Goal: Task Accomplishment & Management: Manage account settings

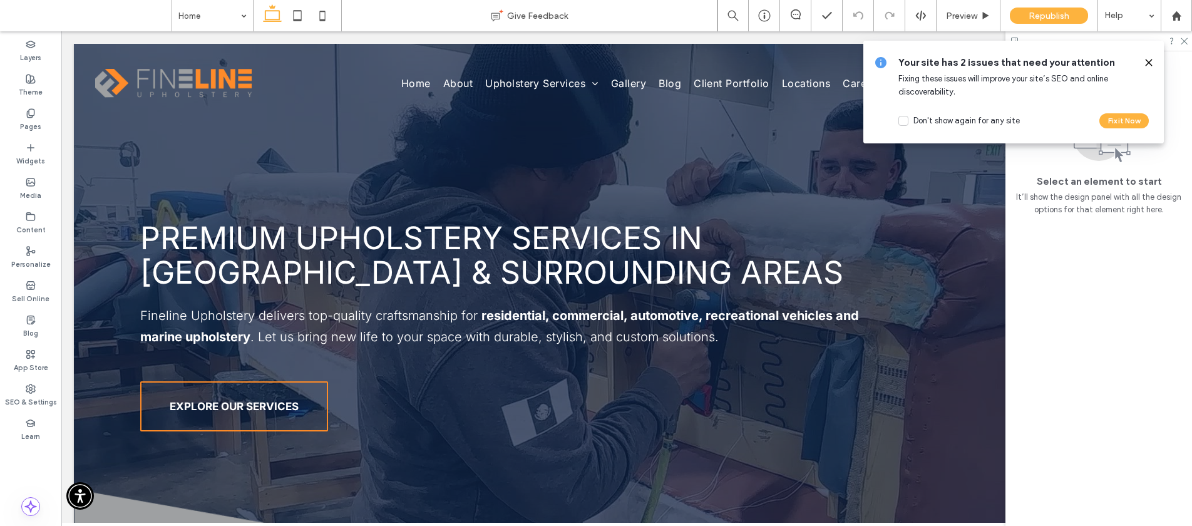
click at [1145, 58] on icon at bounding box center [1149, 63] width 10 height 10
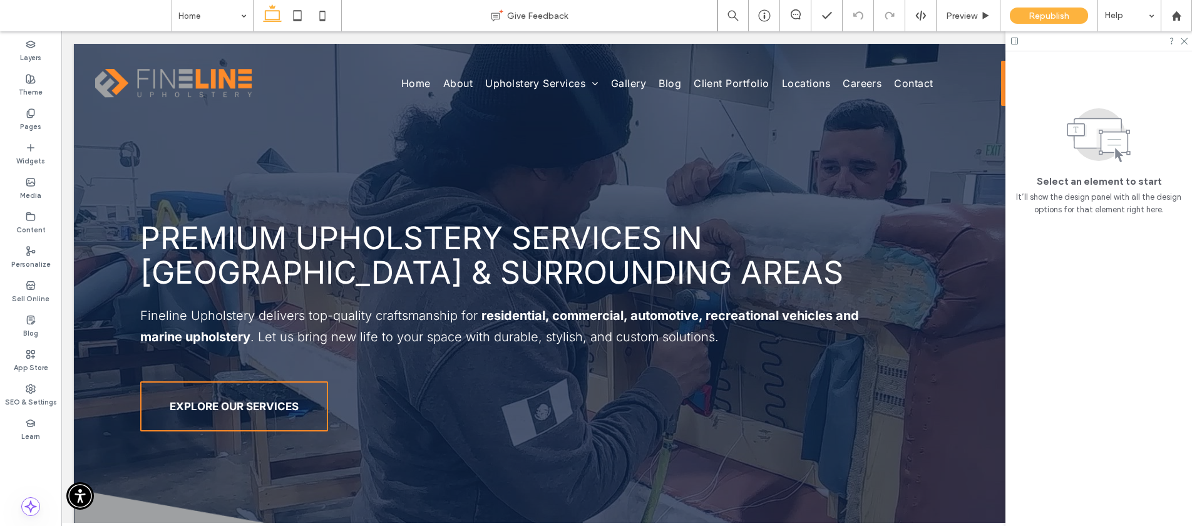
click at [1180, 45] on div at bounding box center [1098, 40] width 187 height 19
click at [1180, 44] on div at bounding box center [1098, 40] width 187 height 19
click at [1180, 43] on icon at bounding box center [1183, 40] width 8 height 8
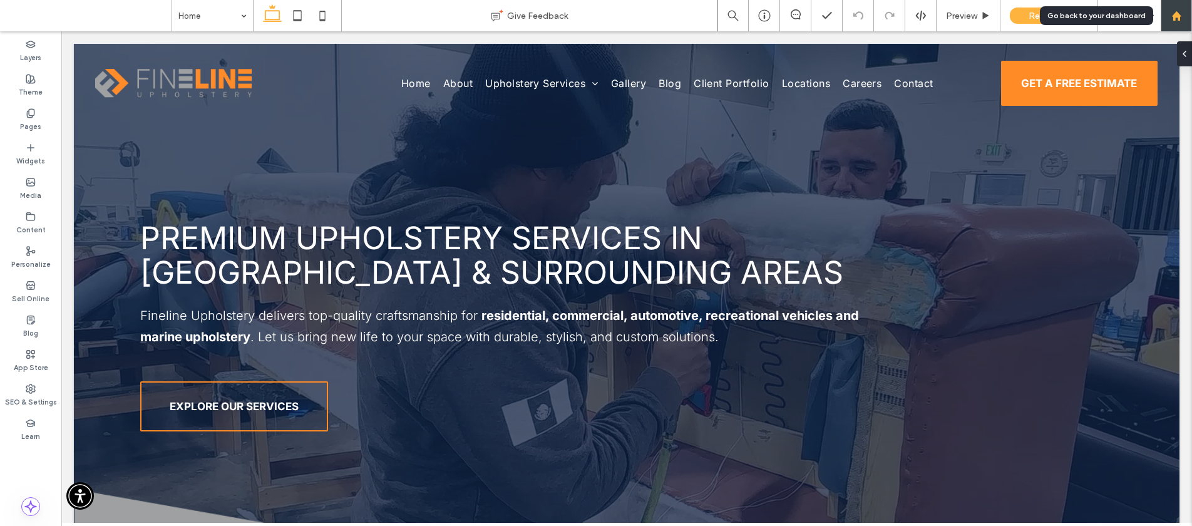
click at [1164, 18] on div at bounding box center [1176, 16] width 30 height 11
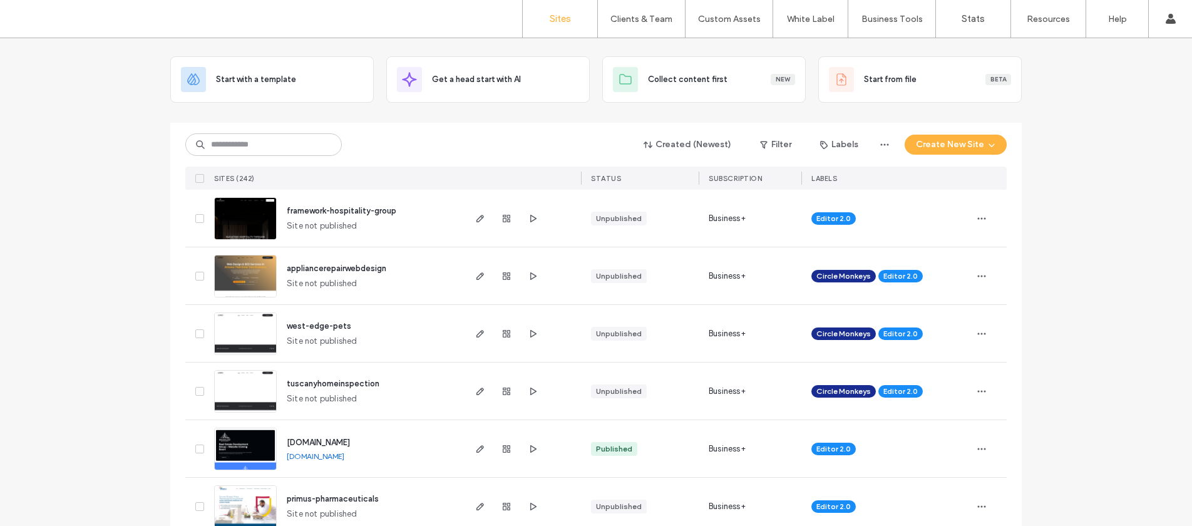
scroll to position [58, 0]
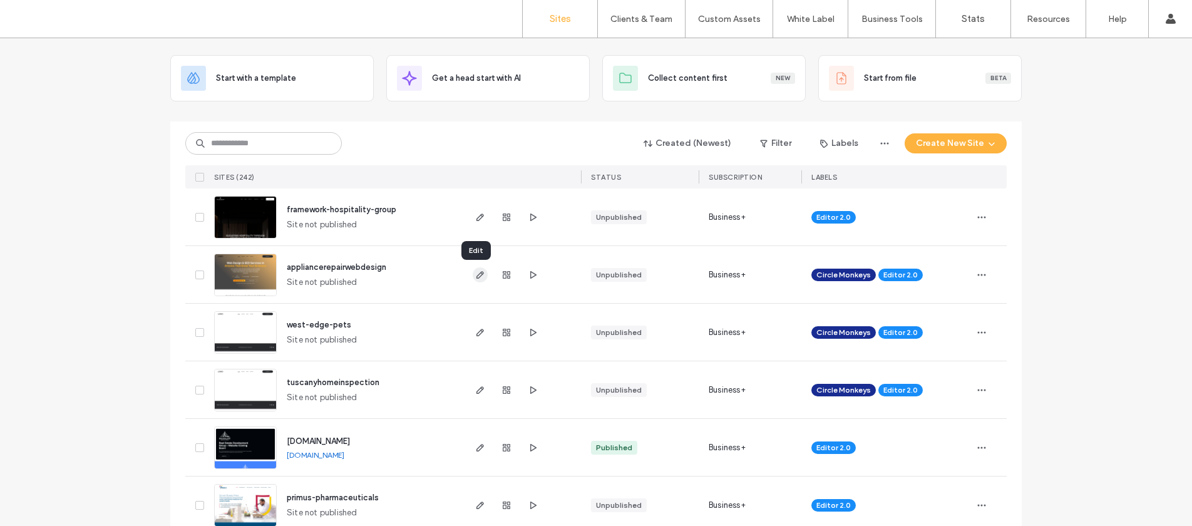
click at [475, 272] on icon "button" at bounding box center [480, 275] width 10 height 10
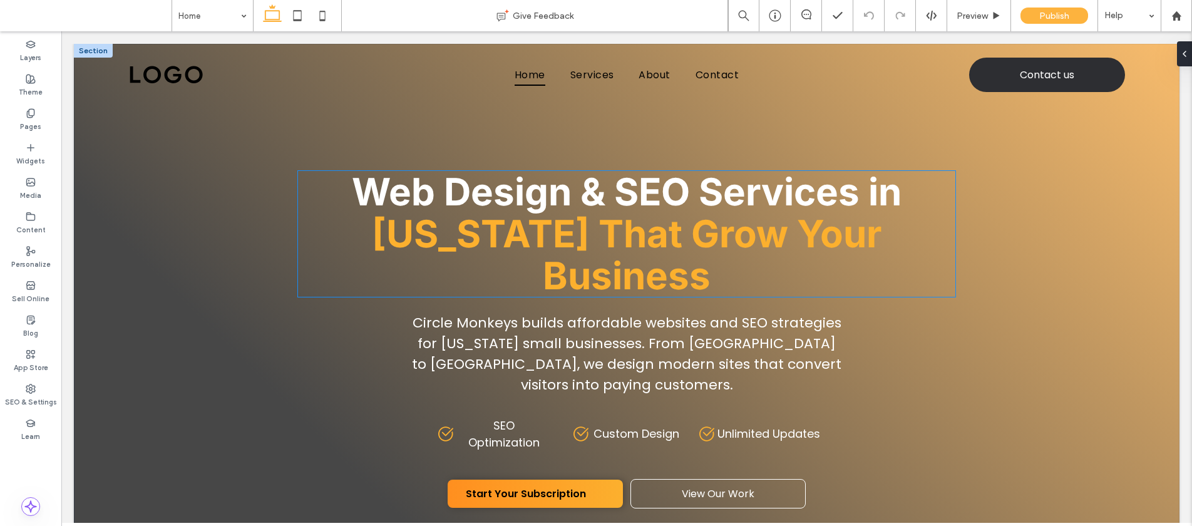
click at [400, 225] on span "Arizona That Grow Your Business" at bounding box center [627, 254] width 510 height 87
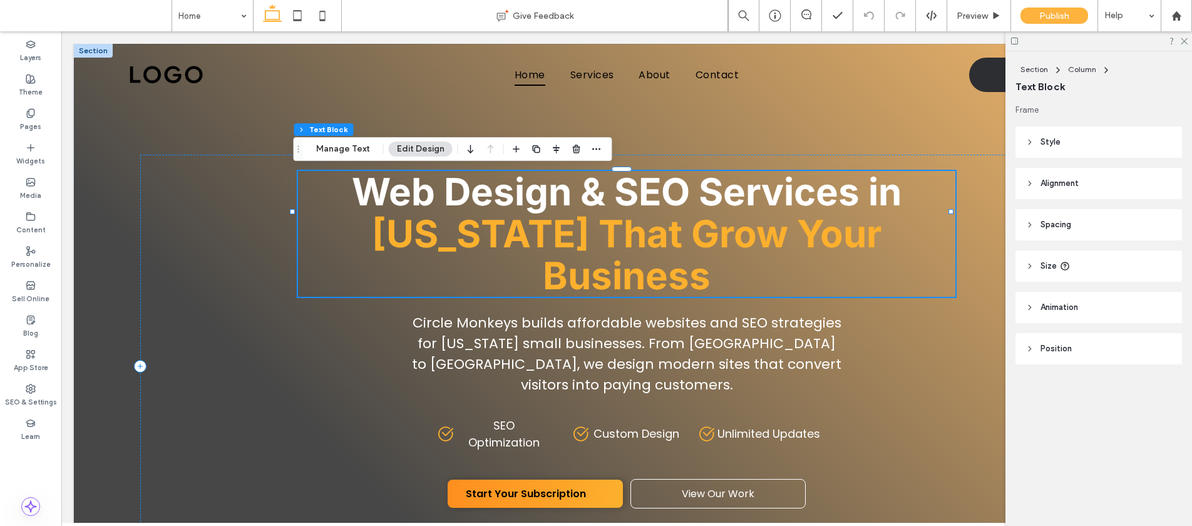
click at [400, 225] on div "Web Design & SEO Services in Arizona That Grow Your Business" at bounding box center [626, 234] width 657 height 126
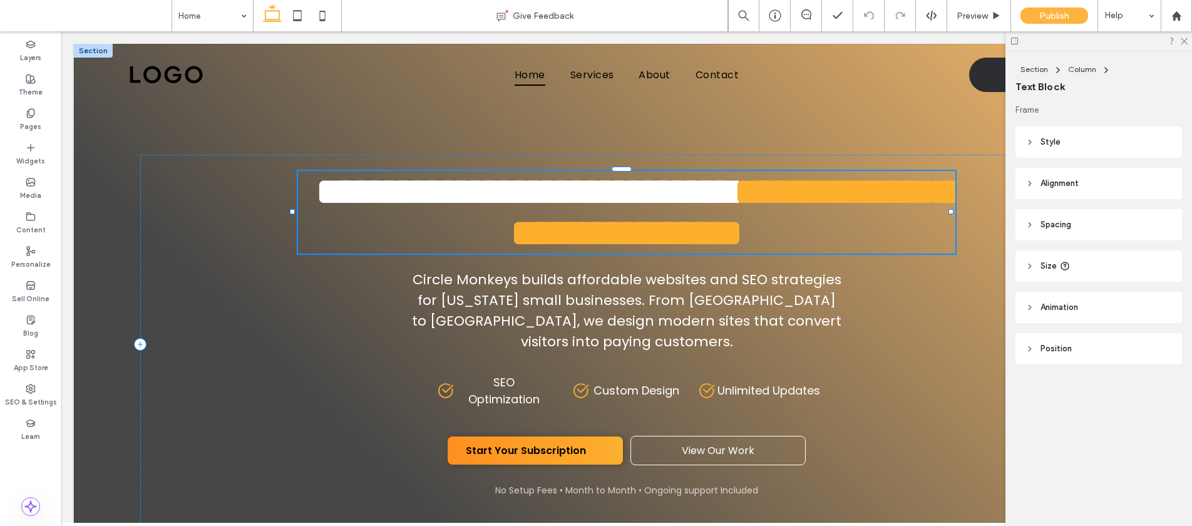
type input "*****"
type input "**"
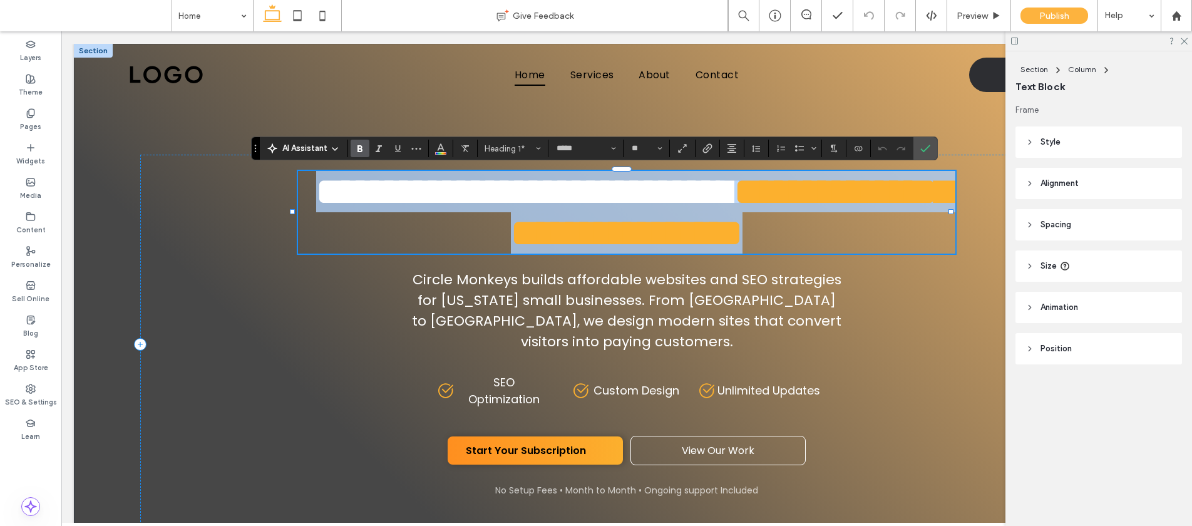
type input "*******"
type input "**"
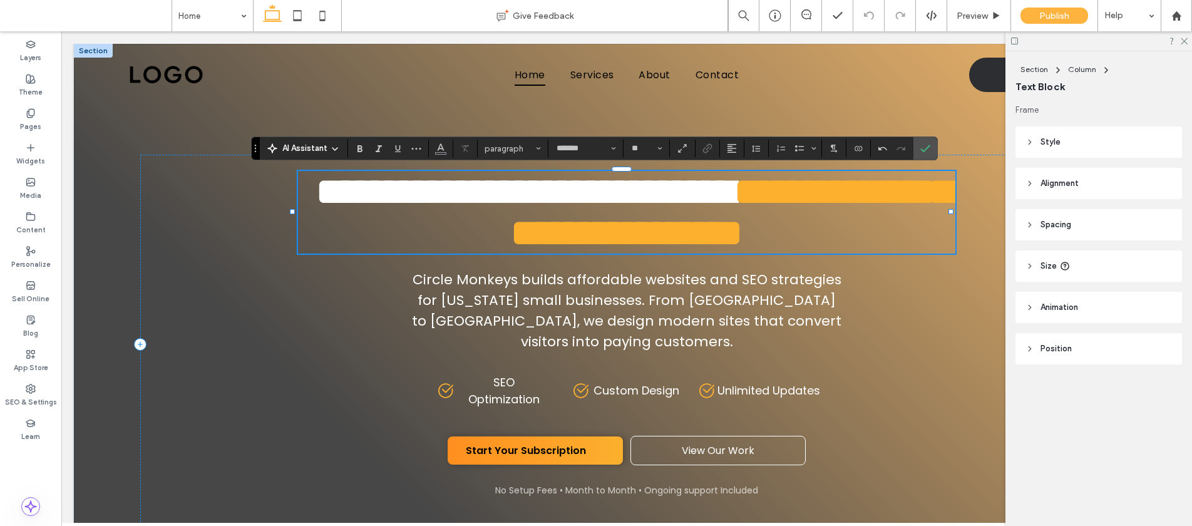
scroll to position [1, 0]
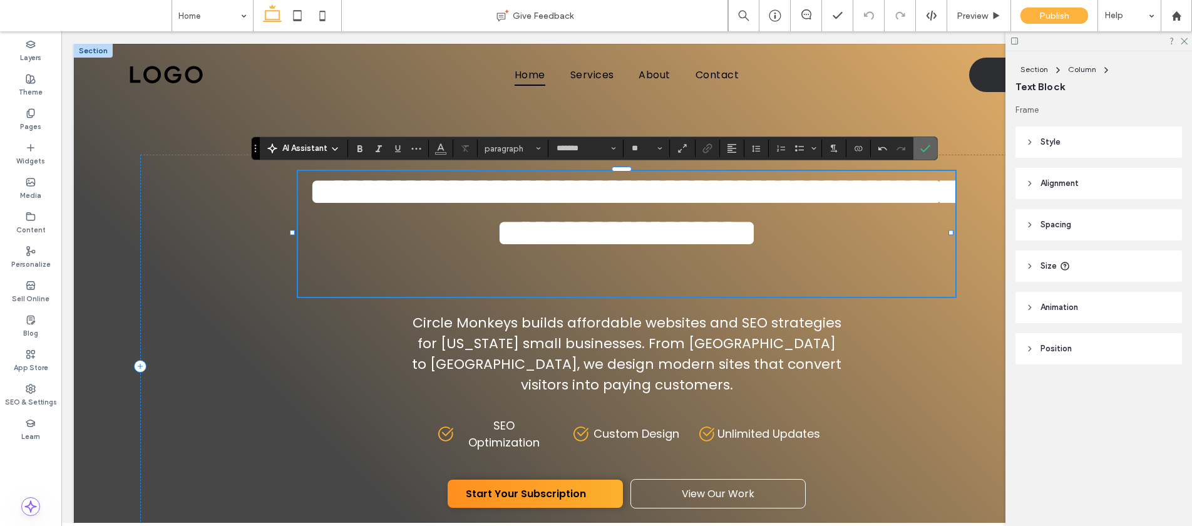
drag, startPoint x: 927, startPoint y: 143, endPoint x: 868, endPoint y: 112, distance: 67.2
click at [927, 143] on icon "Confirm" at bounding box center [925, 148] width 10 height 10
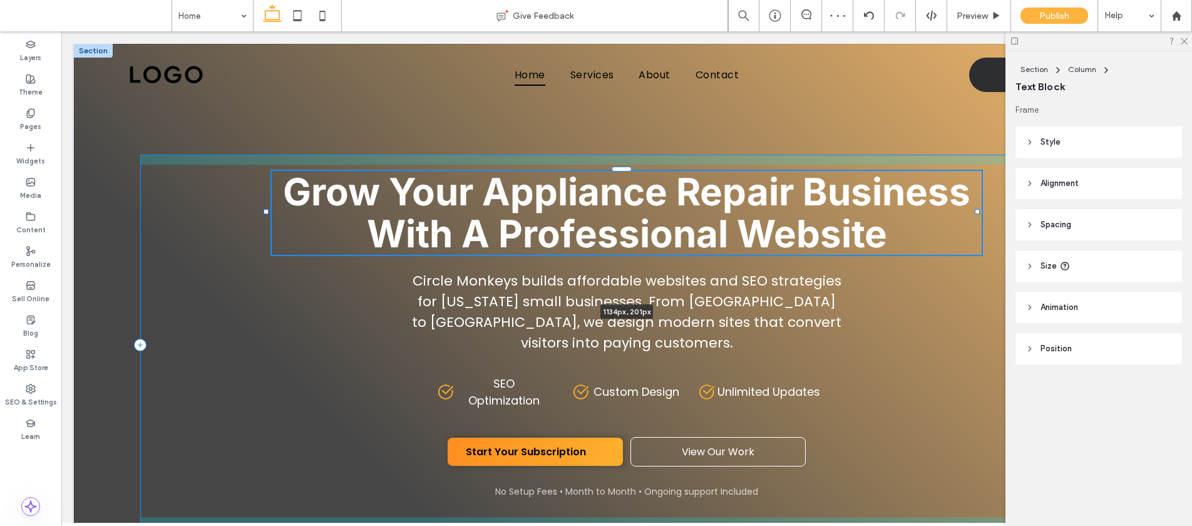
drag, startPoint x: 291, startPoint y: 232, endPoint x: 265, endPoint y: 227, distance: 26.8
click at [265, 227] on div "Grow Your Appliance Repair Business With A Professional Website 1134px , 201px …" at bounding box center [627, 317] width 1106 height 547
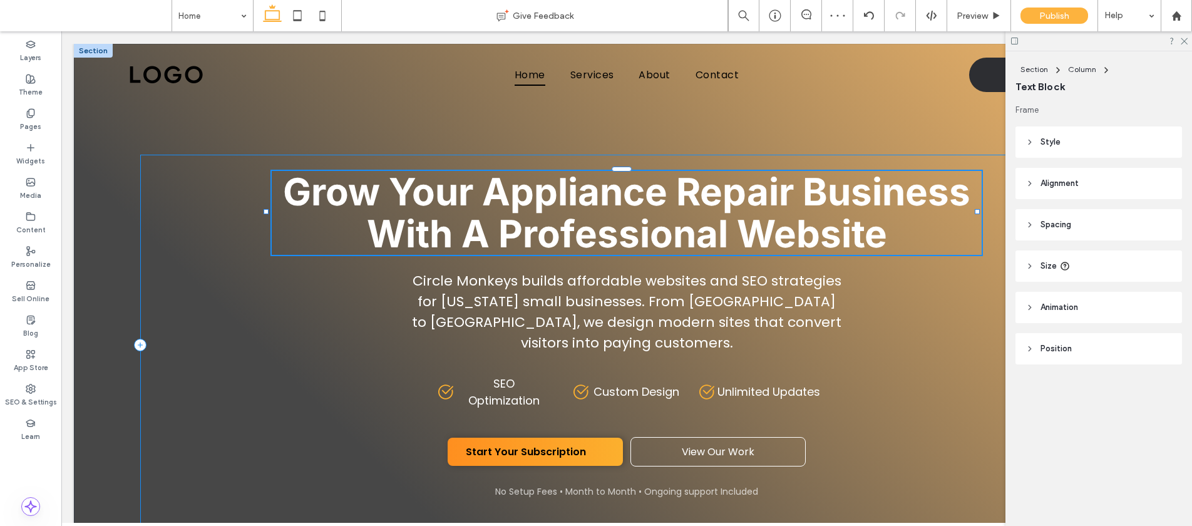
type input "****"
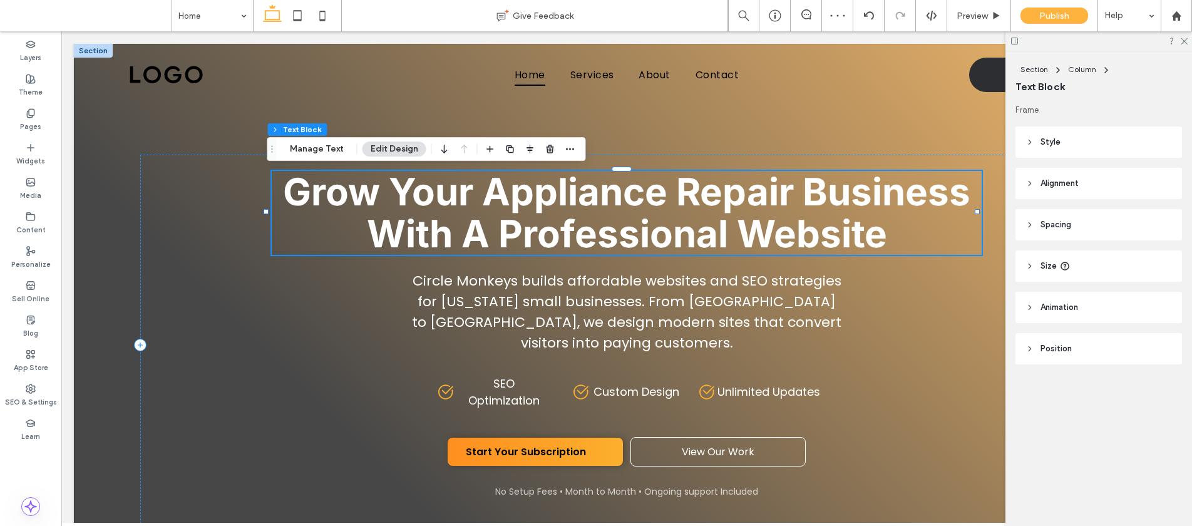
click at [521, 212] on span "Grow Your Appliance Repair Business With A Professional Website" at bounding box center [626, 212] width 687 height 87
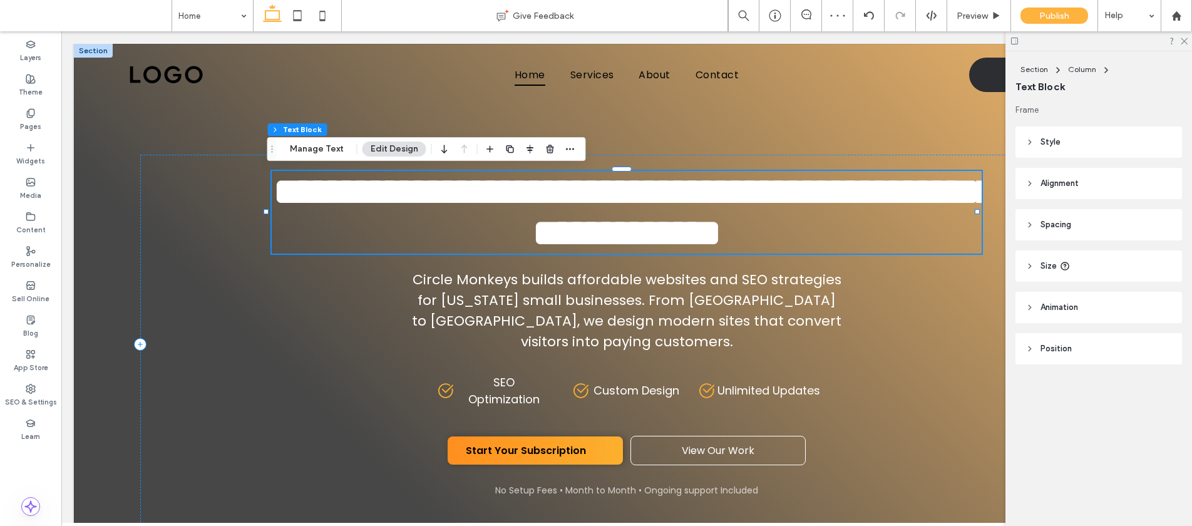
click at [521, 212] on span "**********" at bounding box center [634, 212] width 721 height 79
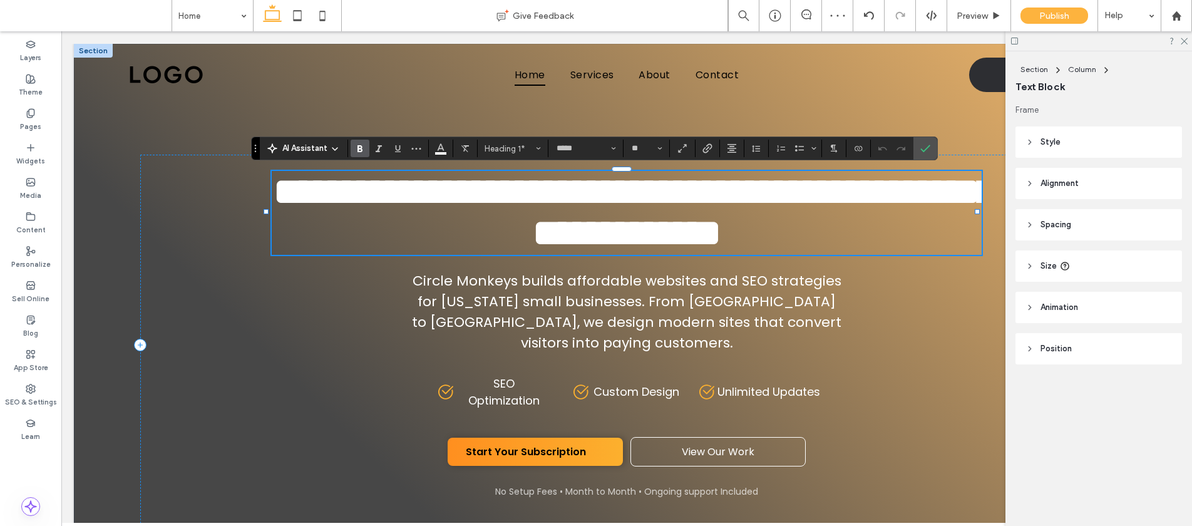
click at [904, 197] on span "**********" at bounding box center [634, 212] width 721 height 79
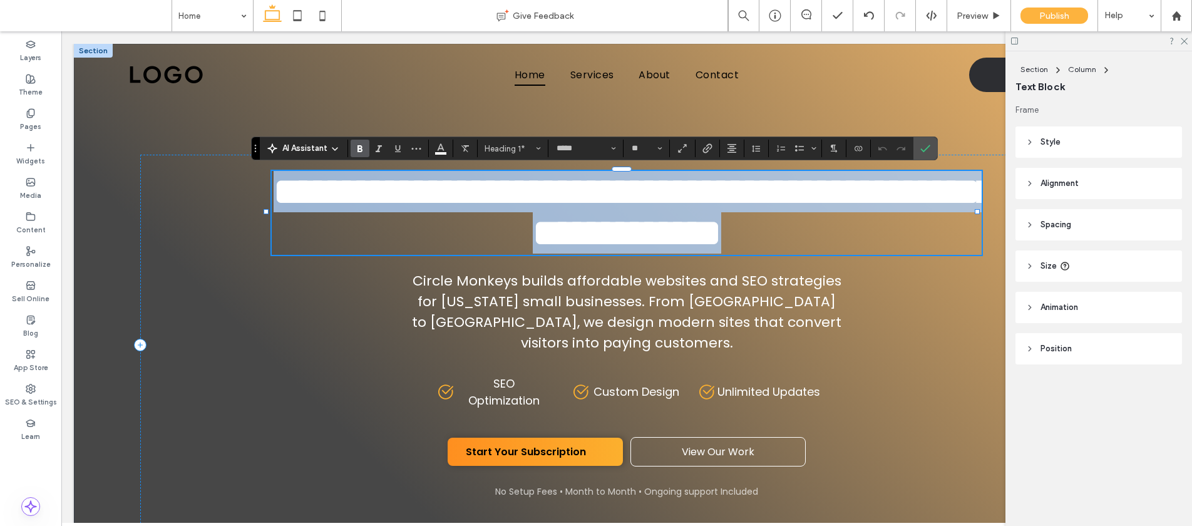
scroll to position [0, 0]
drag, startPoint x: 903, startPoint y: 234, endPoint x: 274, endPoint y: 175, distance: 631.8
click at [274, 175] on h1 "**********" at bounding box center [627, 212] width 710 height 83
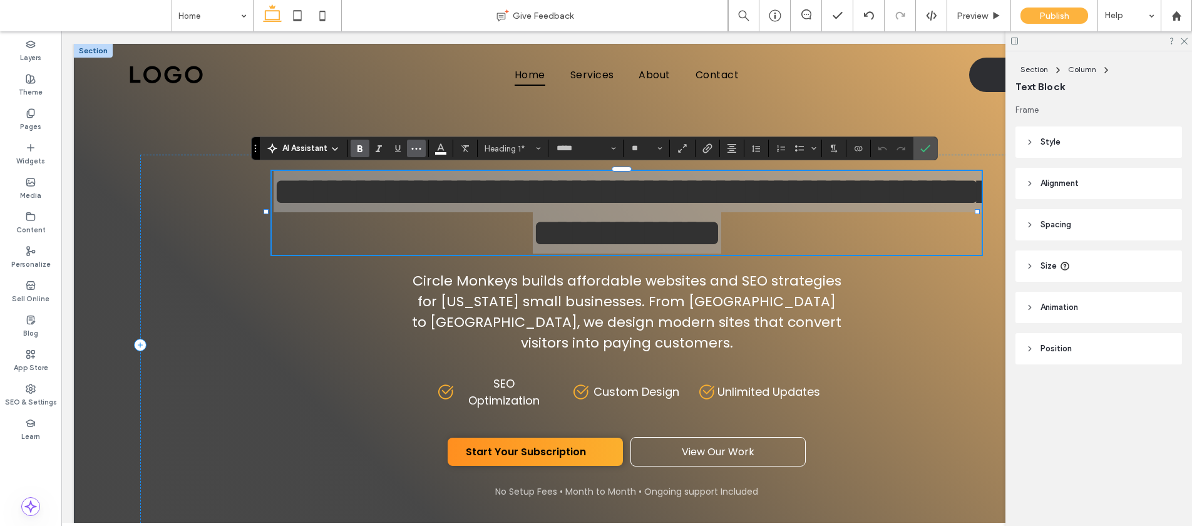
click at [414, 150] on icon "More" at bounding box center [416, 148] width 10 height 10
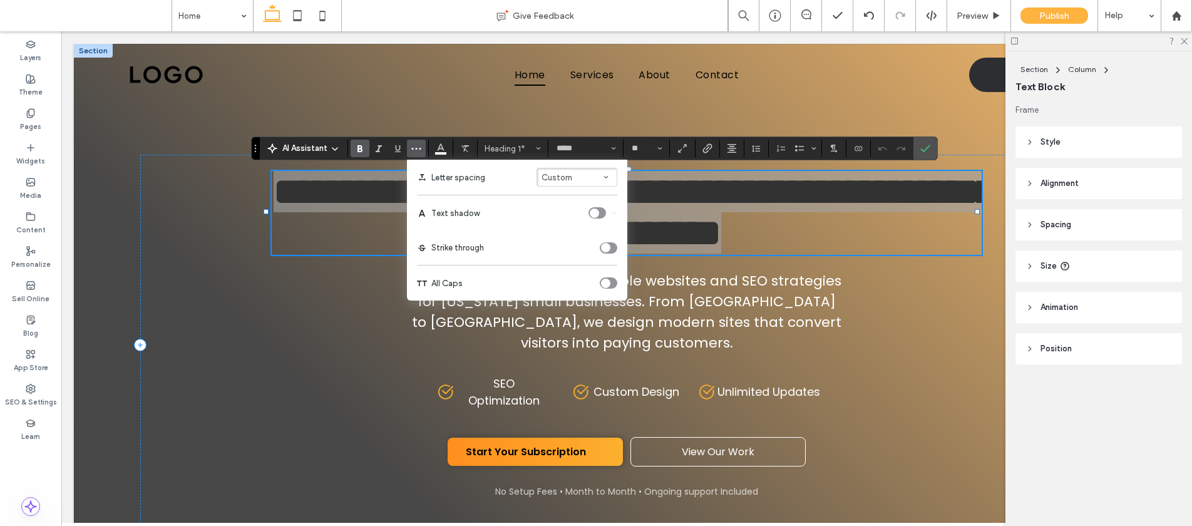
click at [607, 284] on icon "toggle" at bounding box center [605, 283] width 5 height 4
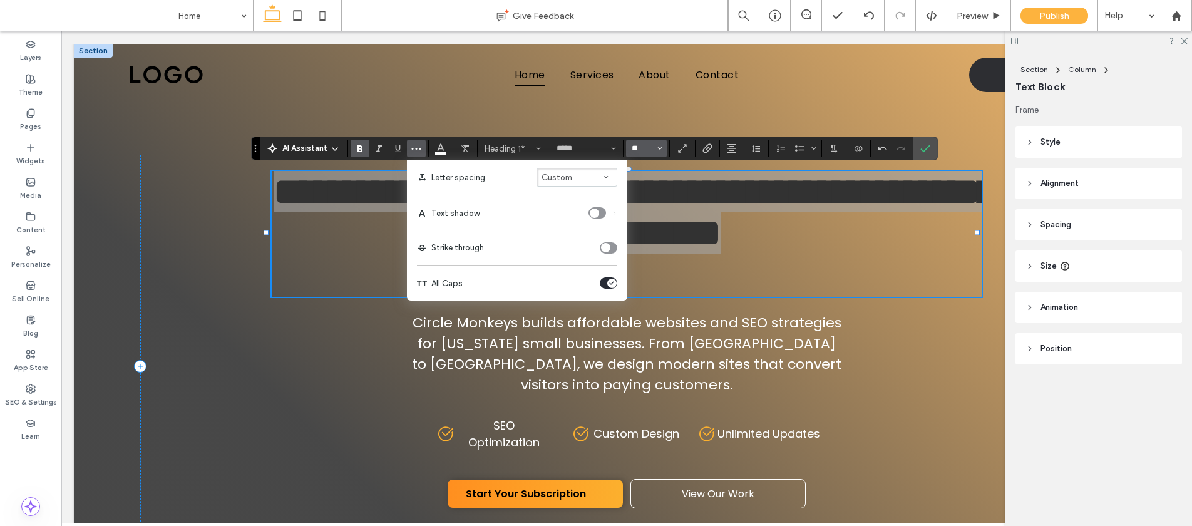
click at [638, 148] on input "**" at bounding box center [642, 148] width 24 height 10
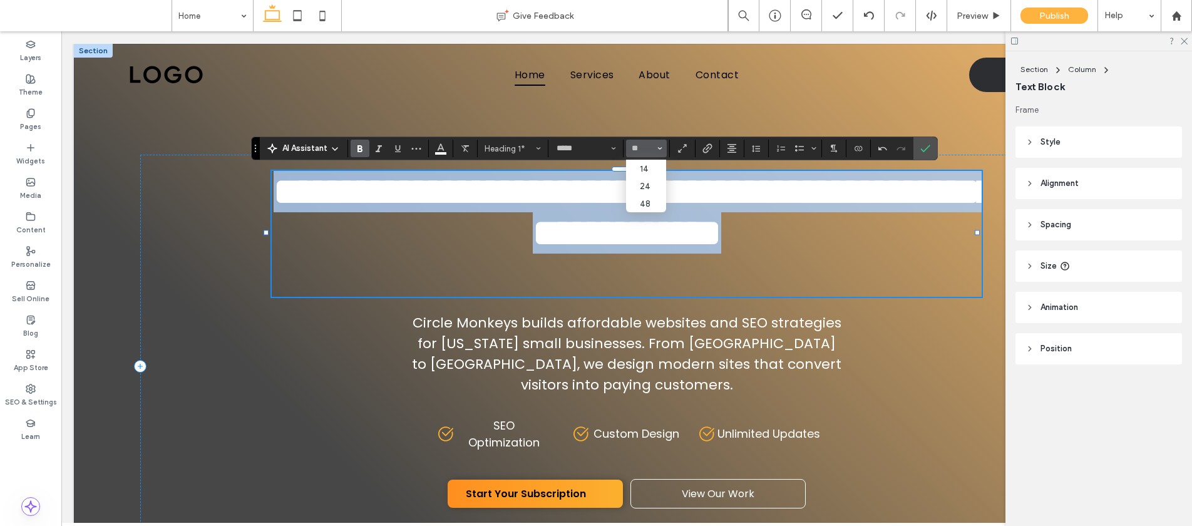
type input "**"
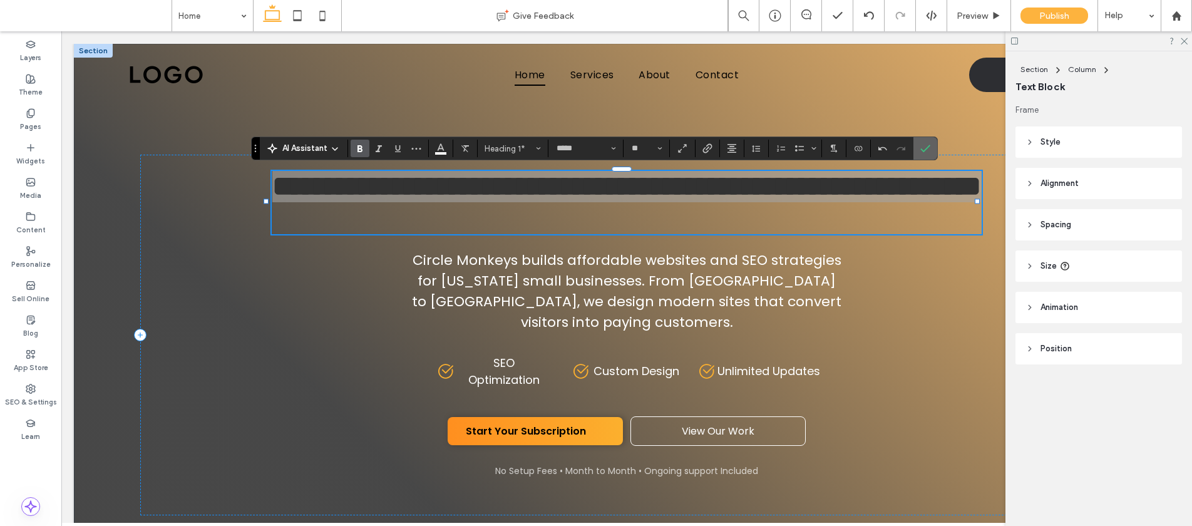
click at [926, 146] on icon "Confirm" at bounding box center [925, 148] width 10 height 10
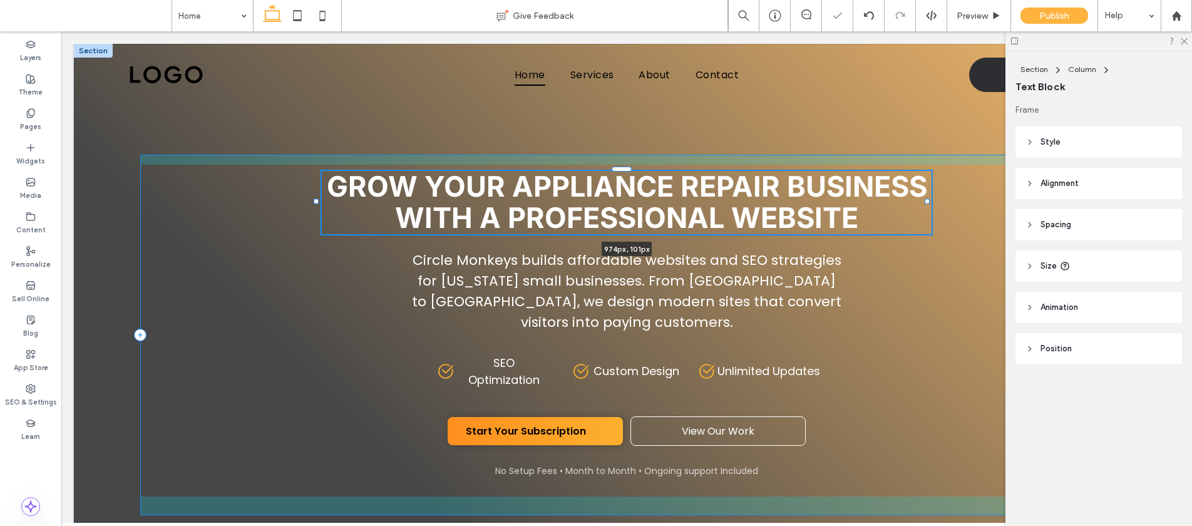
drag, startPoint x: 977, startPoint y: 200, endPoint x: 927, endPoint y: 199, distance: 50.1
click at [927, 199] on div at bounding box center [927, 201] width 5 height 5
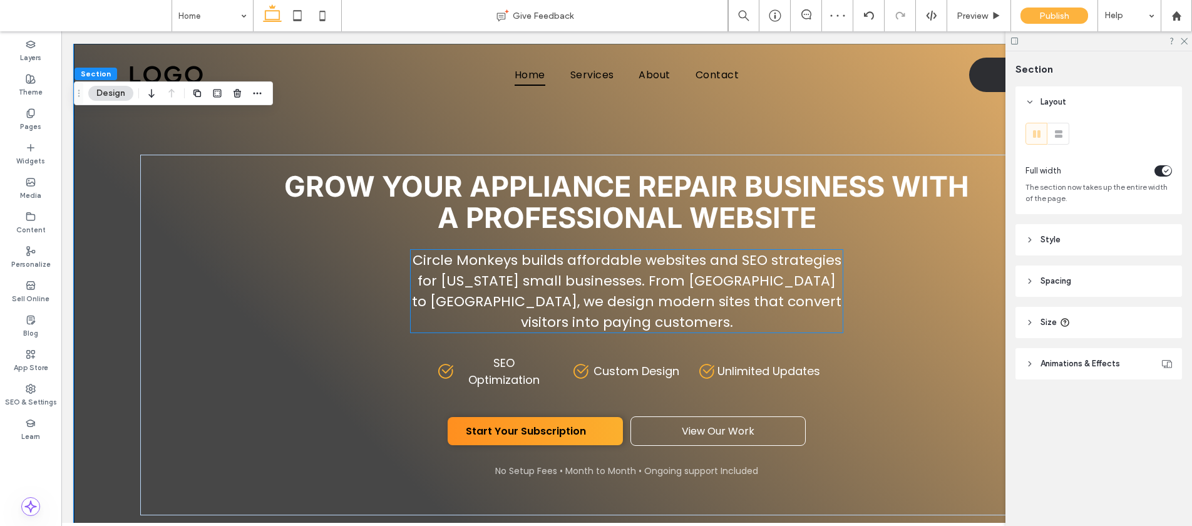
click at [727, 307] on span "Circle Monkeys builds affordable websites and SEO strategies for Arizona small …" at bounding box center [626, 290] width 429 height 81
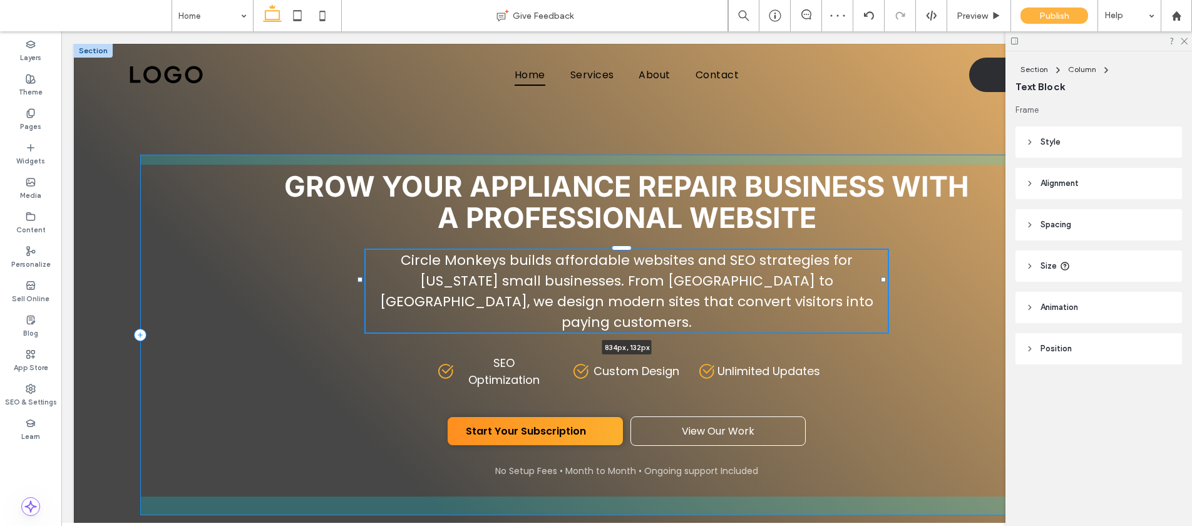
drag, startPoint x: 404, startPoint y: 287, endPoint x: 355, endPoint y: 267, distance: 53.4
click at [361, 249] on div at bounding box center [361, 249] width 1 height 1
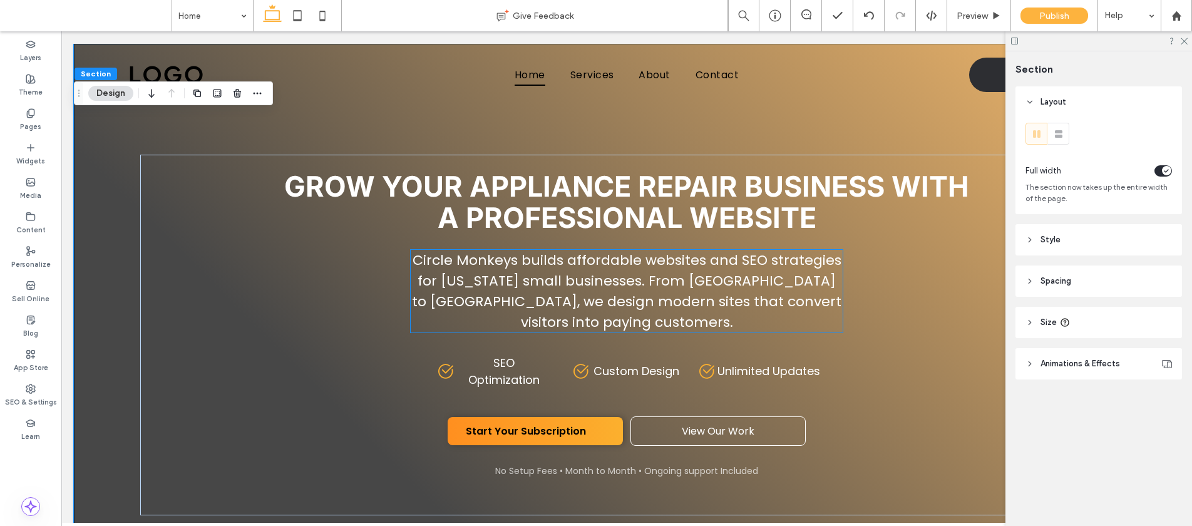
click at [606, 287] on span "Circle Monkeys builds affordable websites and SEO strategies for Arizona small …" at bounding box center [626, 290] width 429 height 81
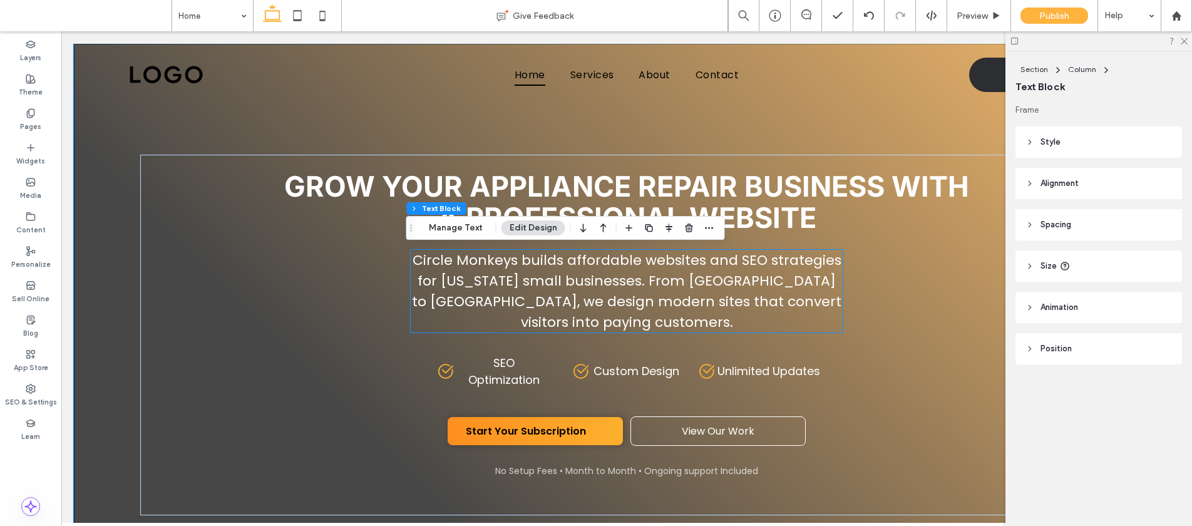
click at [606, 287] on div "Circle Monkeys builds affordable websites and SEO strategies for Arizona small …" at bounding box center [627, 291] width 432 height 83
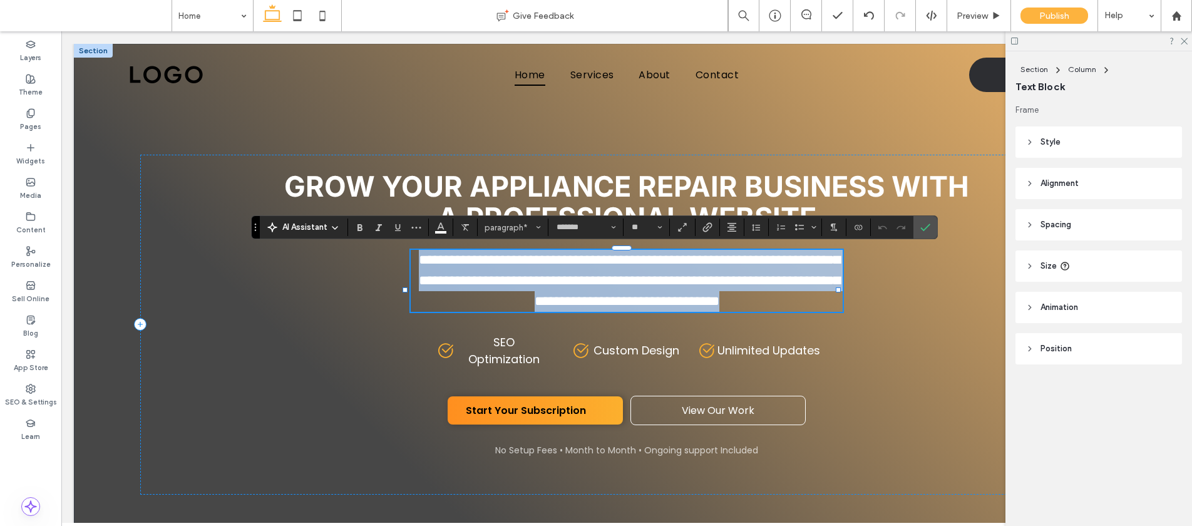
type input "**"
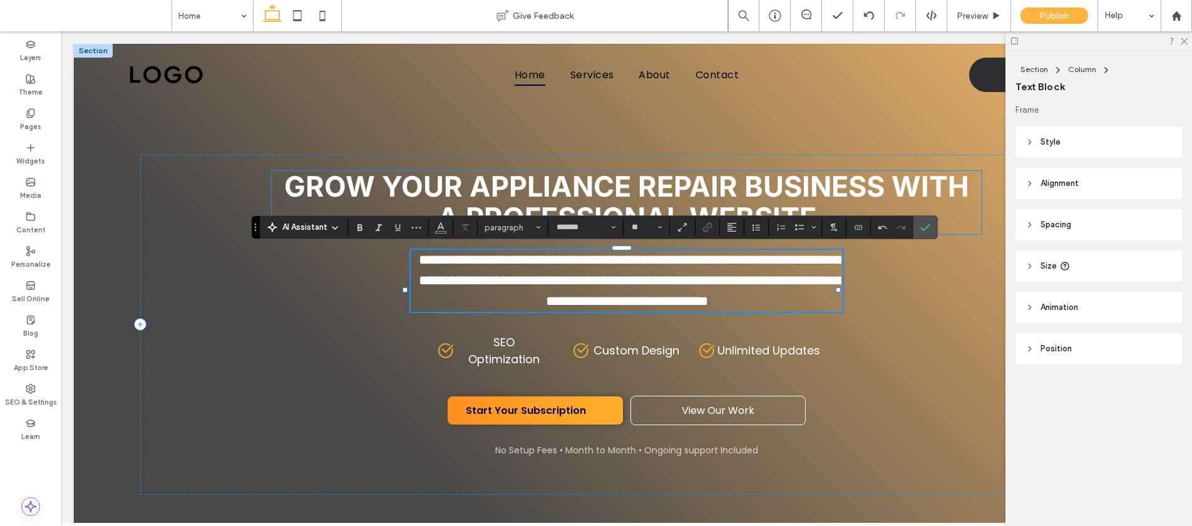
click at [937, 220] on h1 "Grow Your Appliance Repair Business With A Professional Website" at bounding box center [627, 202] width 710 height 63
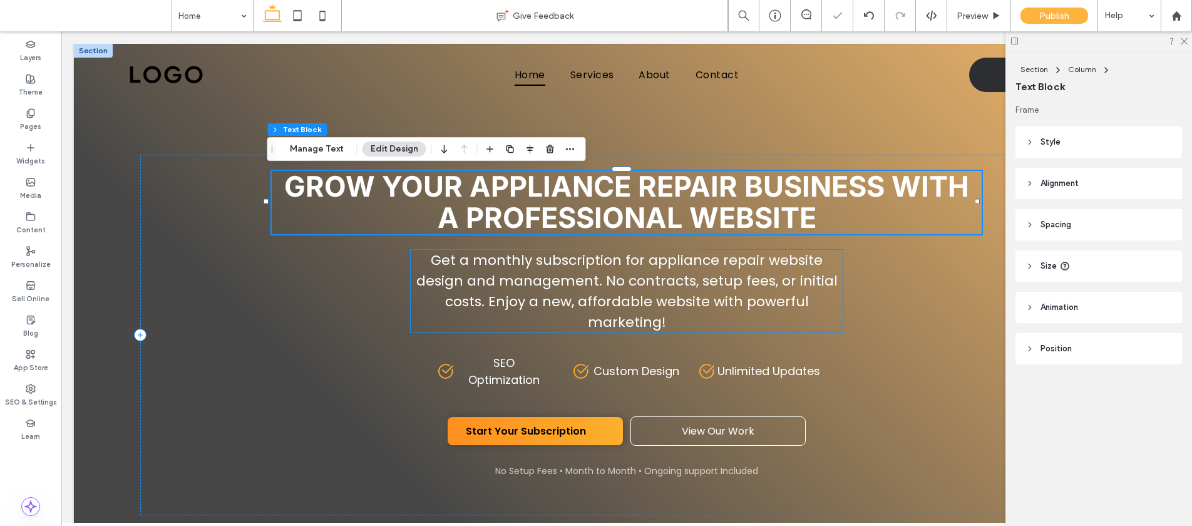
click at [418, 284] on span "Get a monthly subscription for appliance repair website design and management. …" at bounding box center [626, 290] width 421 height 81
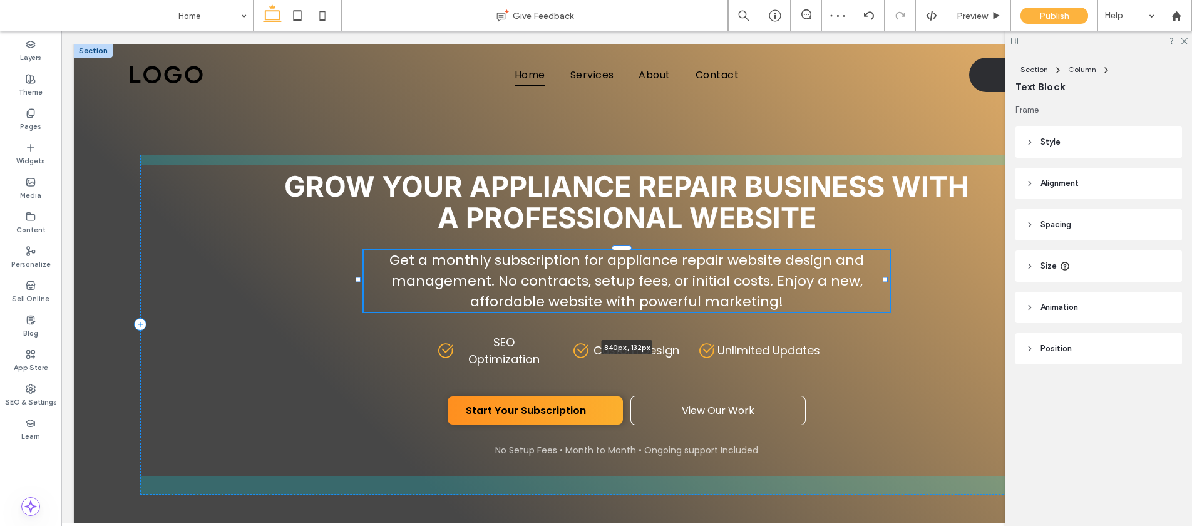
drag, startPoint x: 404, startPoint y: 289, endPoint x: 357, endPoint y: 279, distance: 47.9
click at [357, 279] on div at bounding box center [358, 279] width 5 height 5
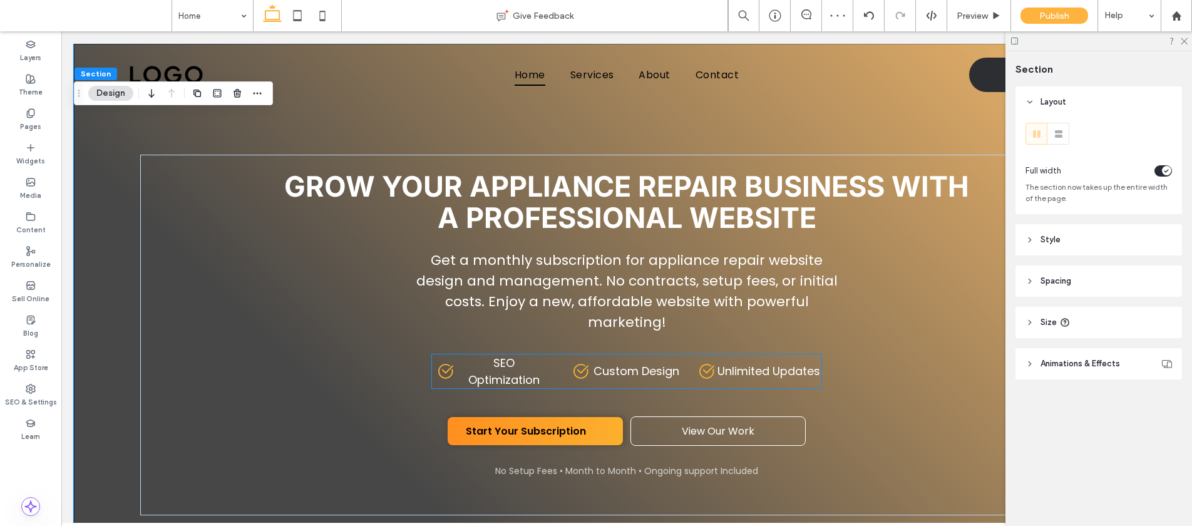
click at [471, 371] on span "SEO Optimization" at bounding box center [503, 371] width 71 height 33
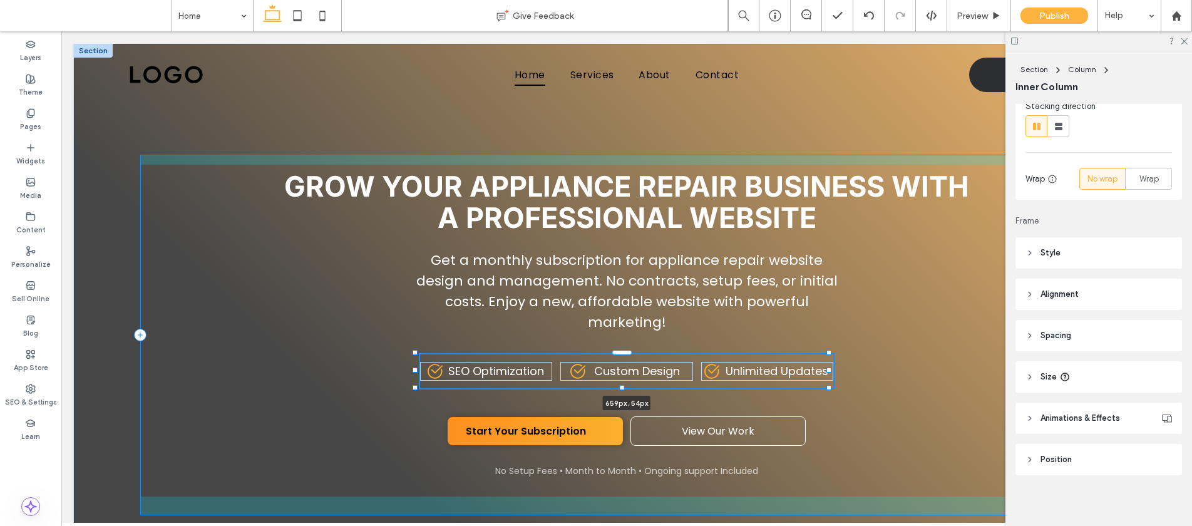
scroll to position [161, 0]
drag, startPoint x: 427, startPoint y: 369, endPoint x: 412, endPoint y: 366, distance: 15.3
click at [413, 354] on div at bounding box center [413, 353] width 1 height 1
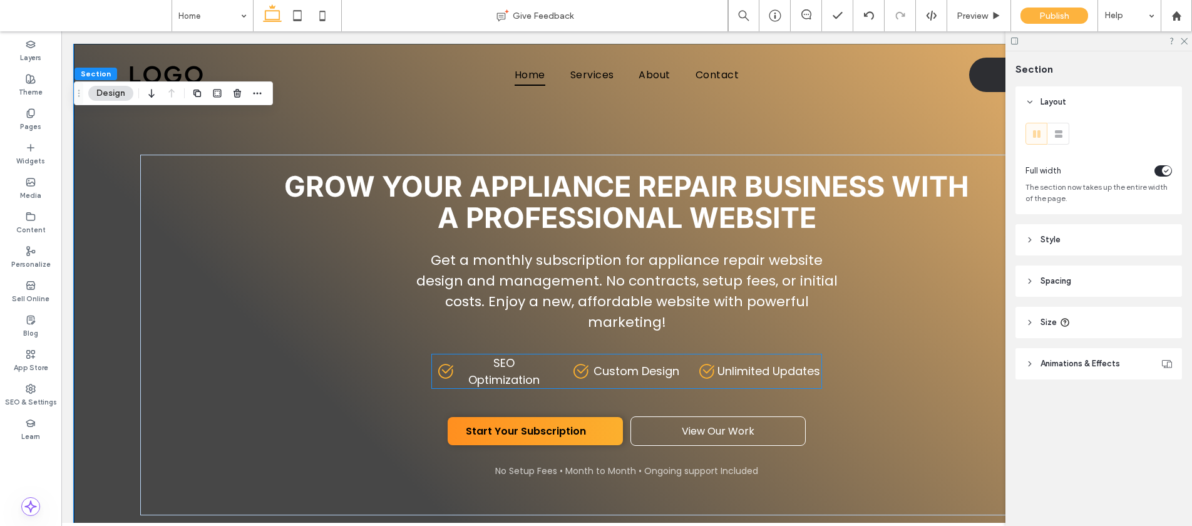
click at [436, 359] on div "SEO Optimization" at bounding box center [494, 371] width 124 height 34
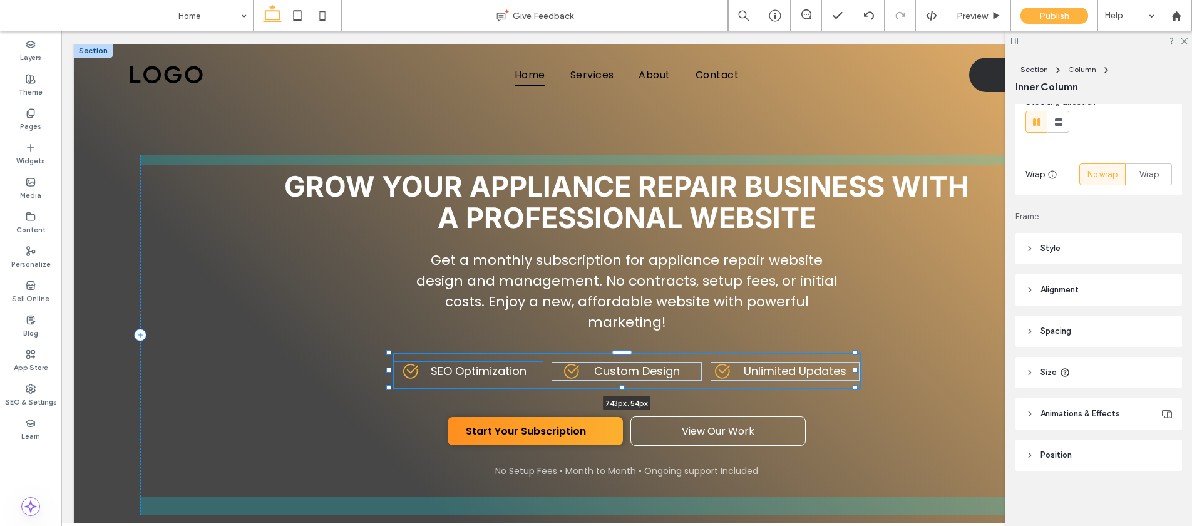
drag, startPoint x: 415, startPoint y: 367, endPoint x: 388, endPoint y: 362, distance: 27.4
click at [388, 362] on div "Grow Your Appliance Repair Business With A Professional Website Get a monthly s…" at bounding box center [627, 307] width 1106 height 526
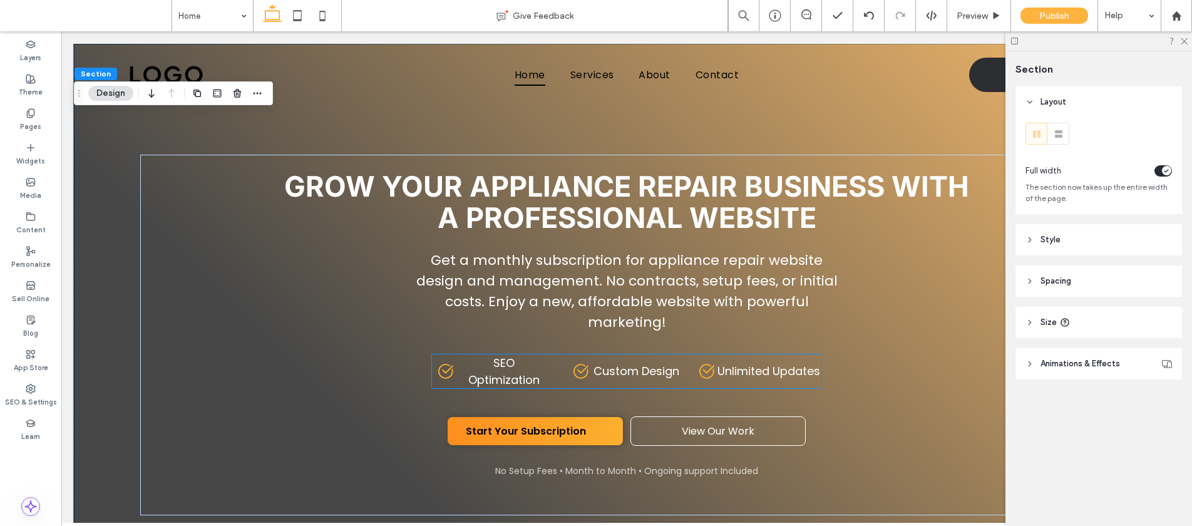
click at [537, 369] on p "SEO Optimization" at bounding box center [503, 371] width 95 height 34
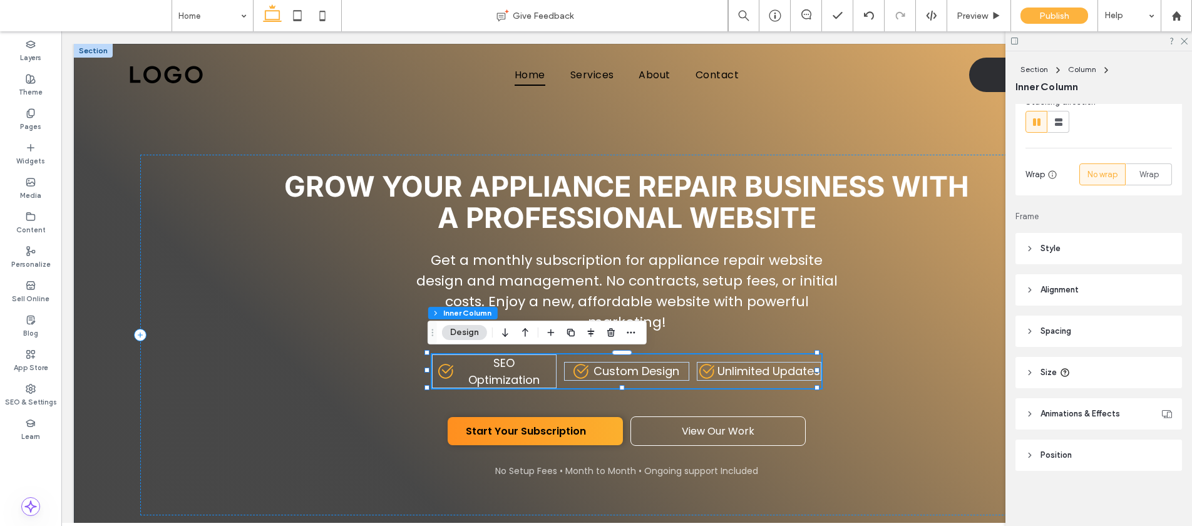
click at [1061, 284] on span "Alignment" at bounding box center [1059, 290] width 38 height 13
click at [1061, 249] on header "Style" at bounding box center [1098, 248] width 167 height 31
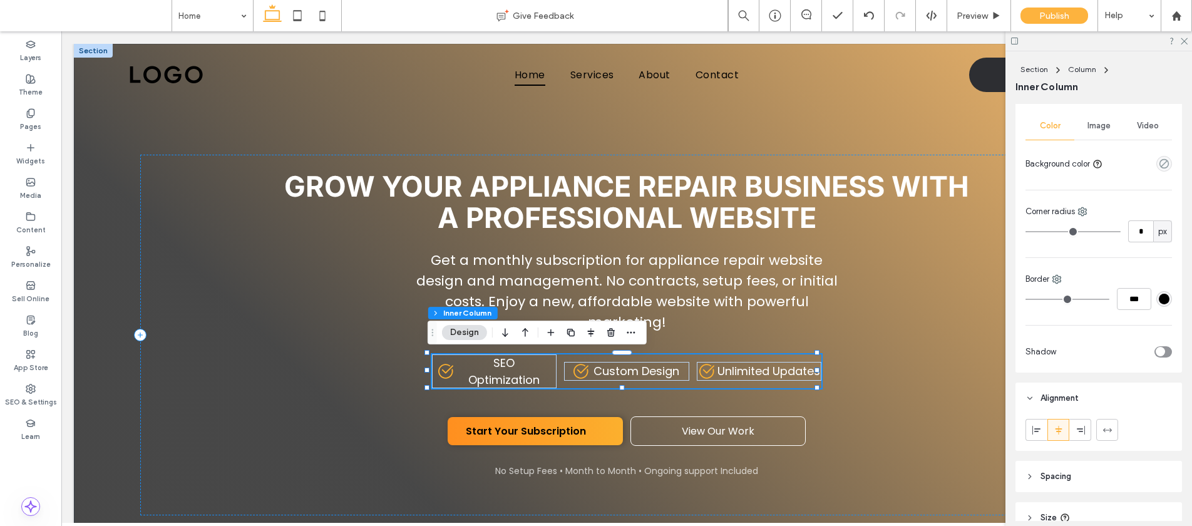
scroll to position [463, 0]
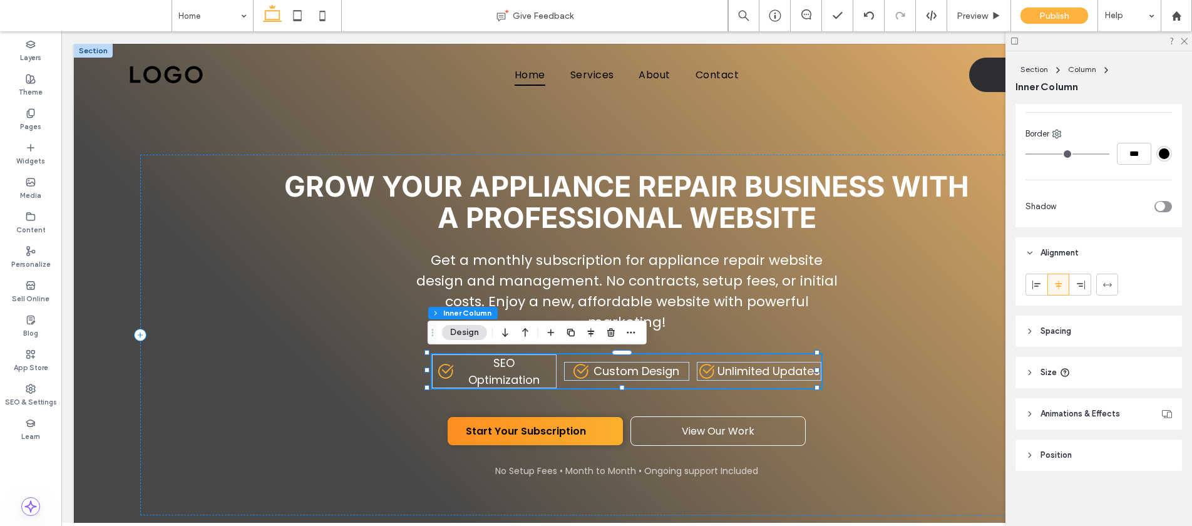
click at [1054, 317] on header "Spacing" at bounding box center [1098, 331] width 167 height 31
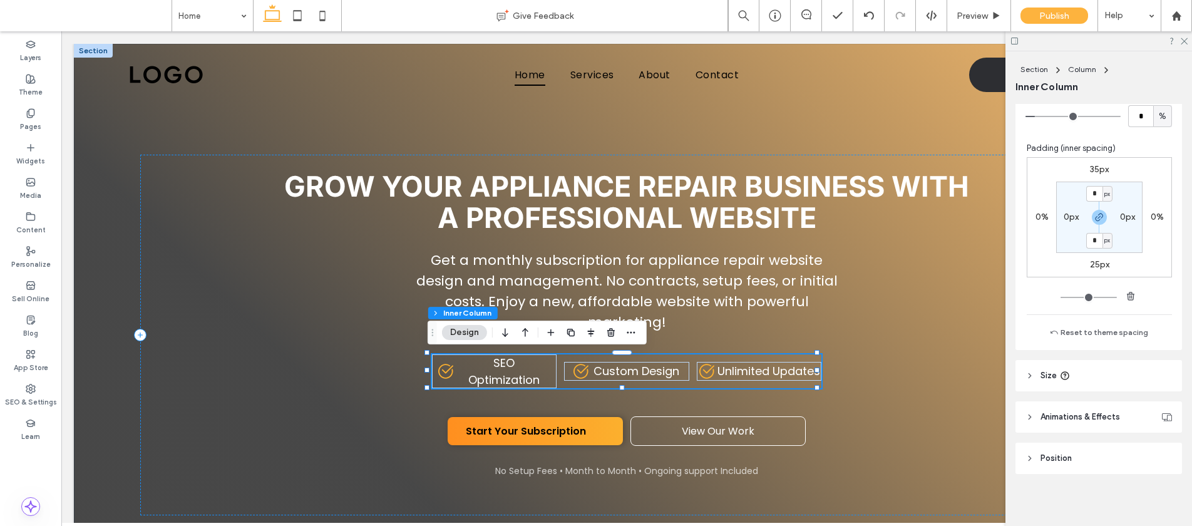
scroll to position [728, 0]
click at [1052, 374] on span "Size" at bounding box center [1048, 372] width 16 height 13
click at [1128, 395] on input "***" at bounding box center [1140, 404] width 25 height 22
type input "***"
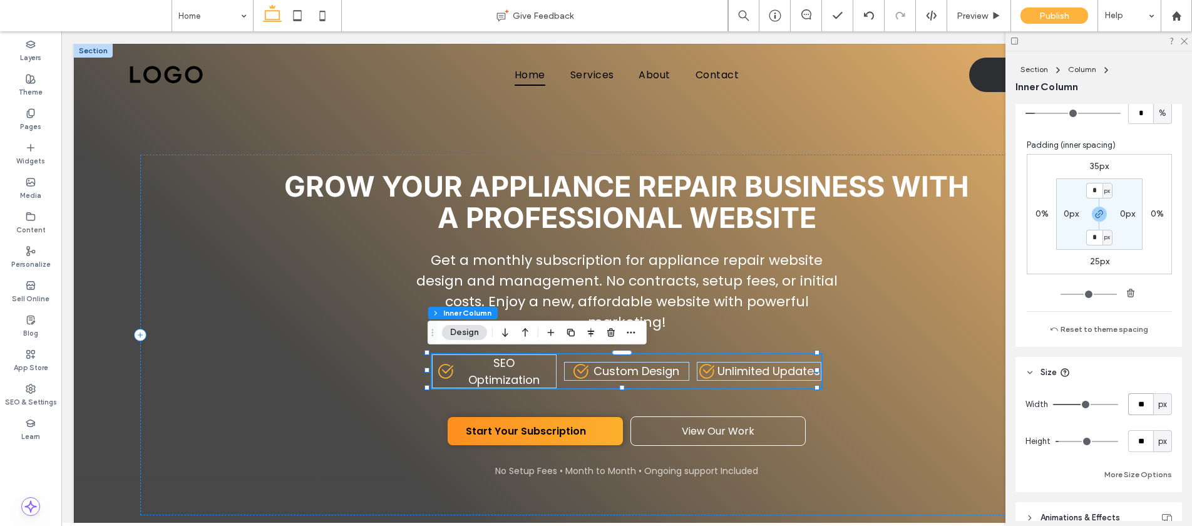
type input "*"
type input "***"
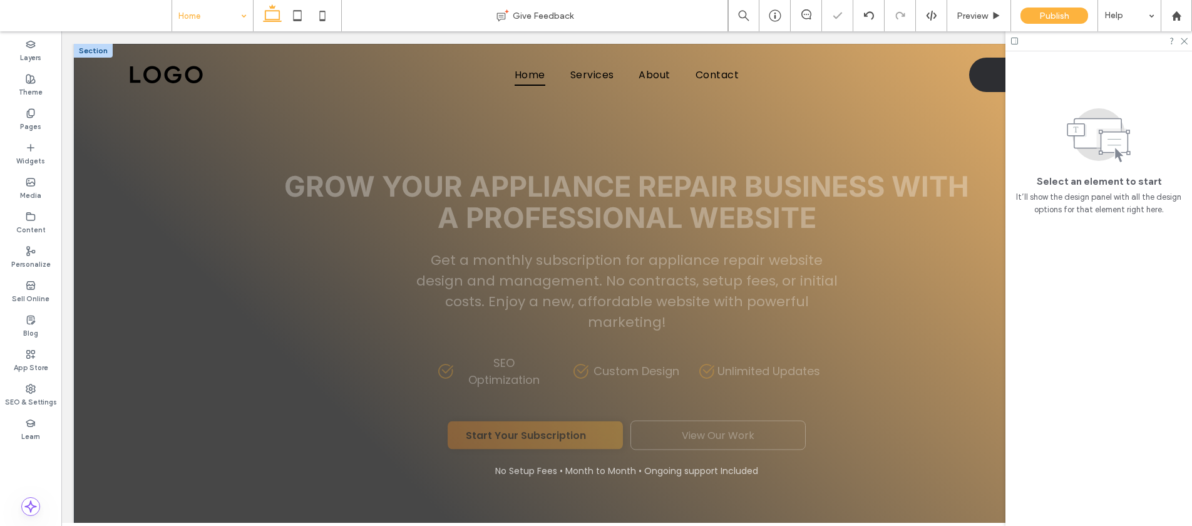
scroll to position [0, 0]
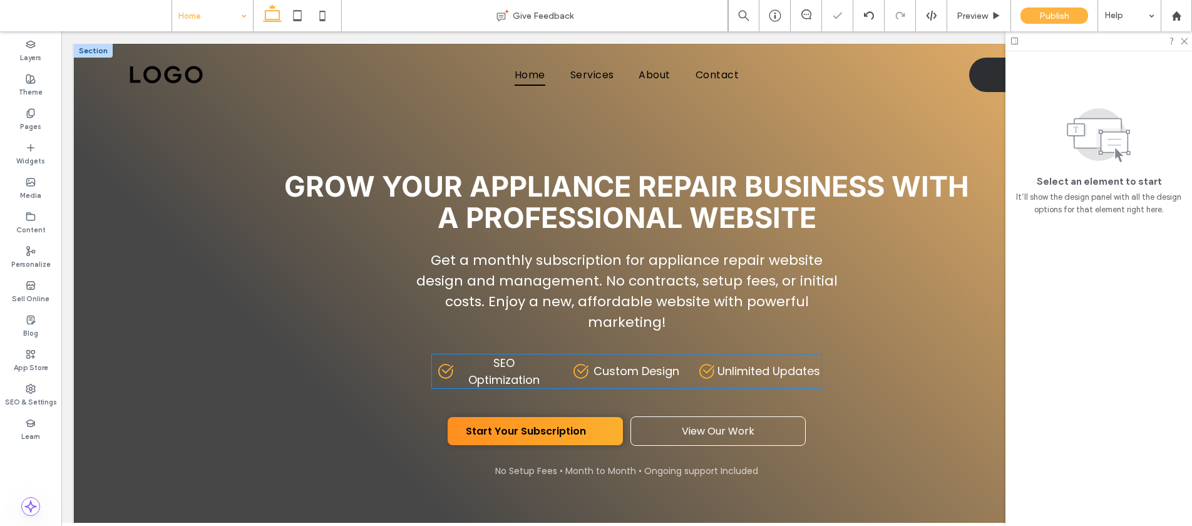
click at [544, 385] on p "SEO Optimization" at bounding box center [503, 371] width 95 height 34
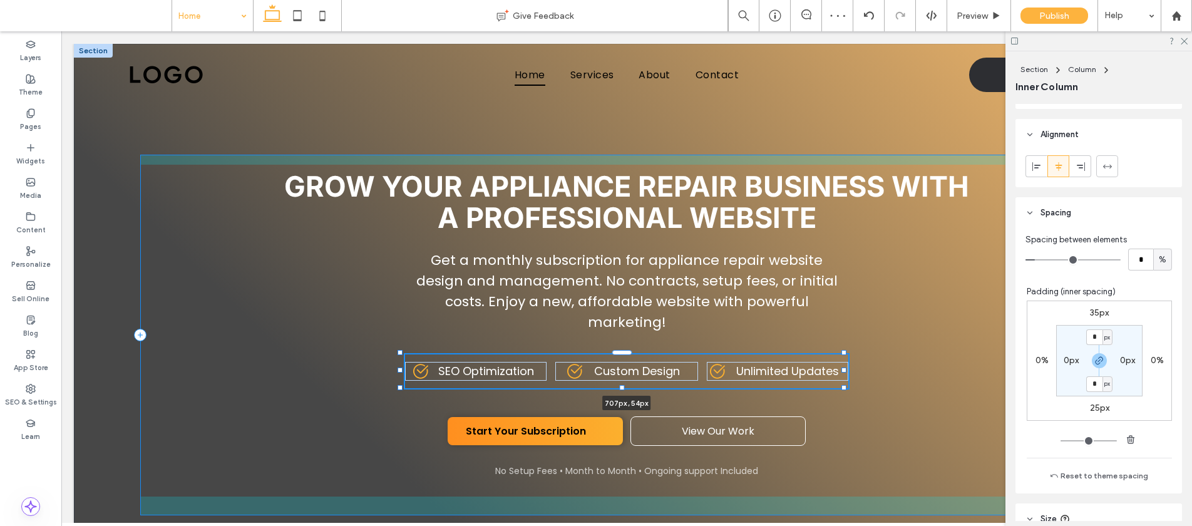
drag, startPoint x: 425, startPoint y: 369, endPoint x: 398, endPoint y: 369, distance: 26.9
click at [398, 369] on div at bounding box center [400, 369] width 5 height 5
type input "***"
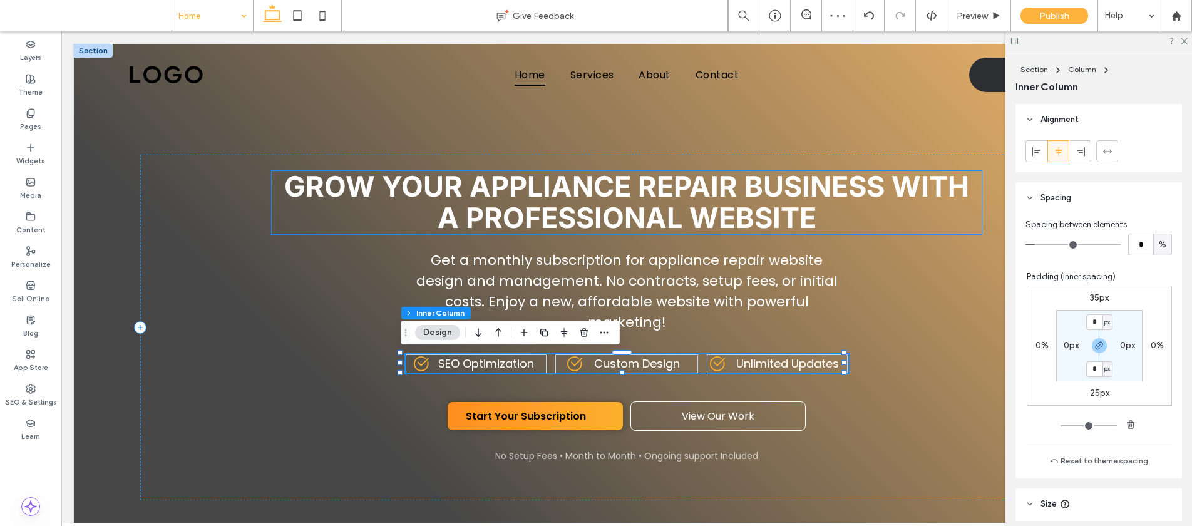
click at [873, 194] on span "Grow Your Appliance Repair Business With A Professional Website" at bounding box center [626, 202] width 685 height 66
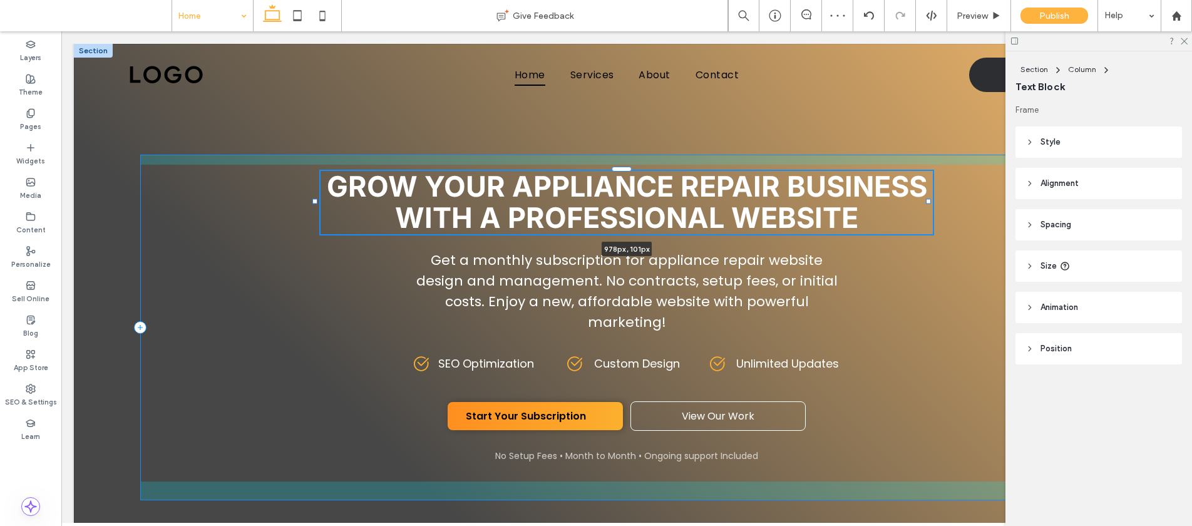
drag, startPoint x: 975, startPoint y: 201, endPoint x: 926, endPoint y: 198, distance: 48.9
click at [926, 199] on div at bounding box center [928, 201] width 5 height 5
type input "***"
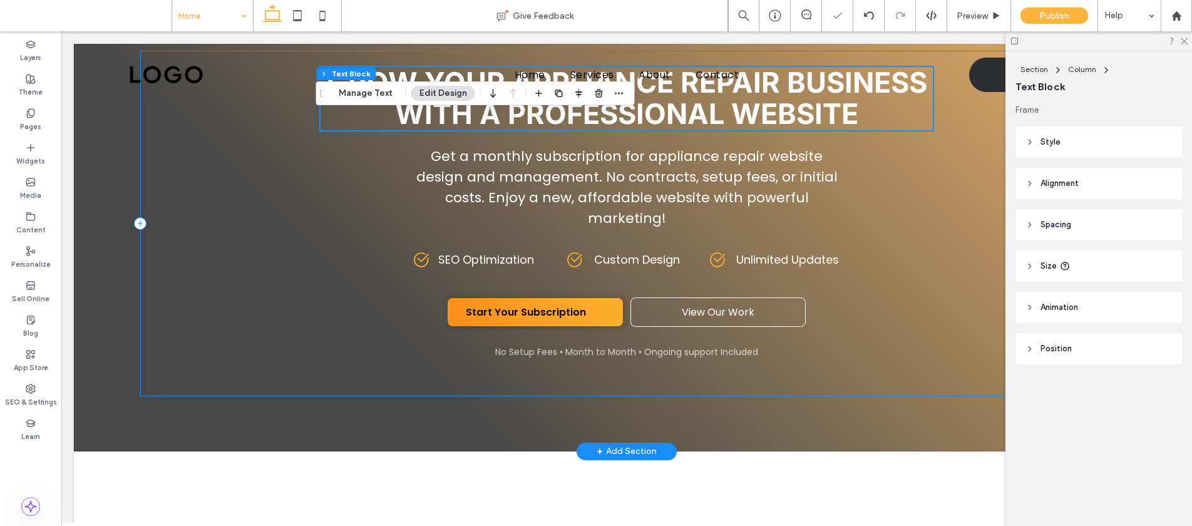
scroll to position [115, 0]
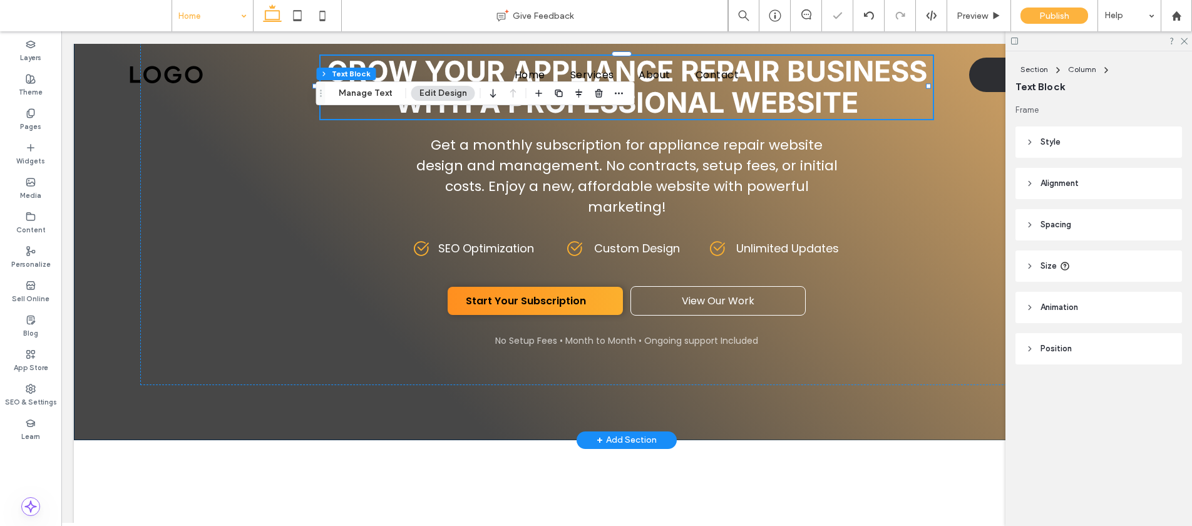
click at [894, 403] on div "Grow Your Appliance Repair Business With A Professional Website 978px , 101px G…" at bounding box center [627, 184] width 1106 height 511
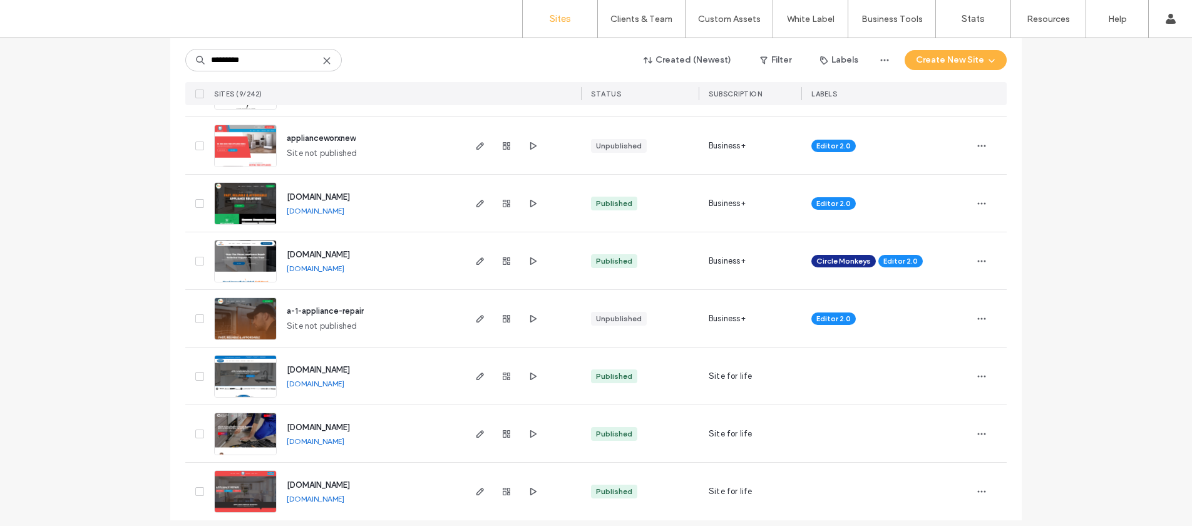
scroll to position [254, 0]
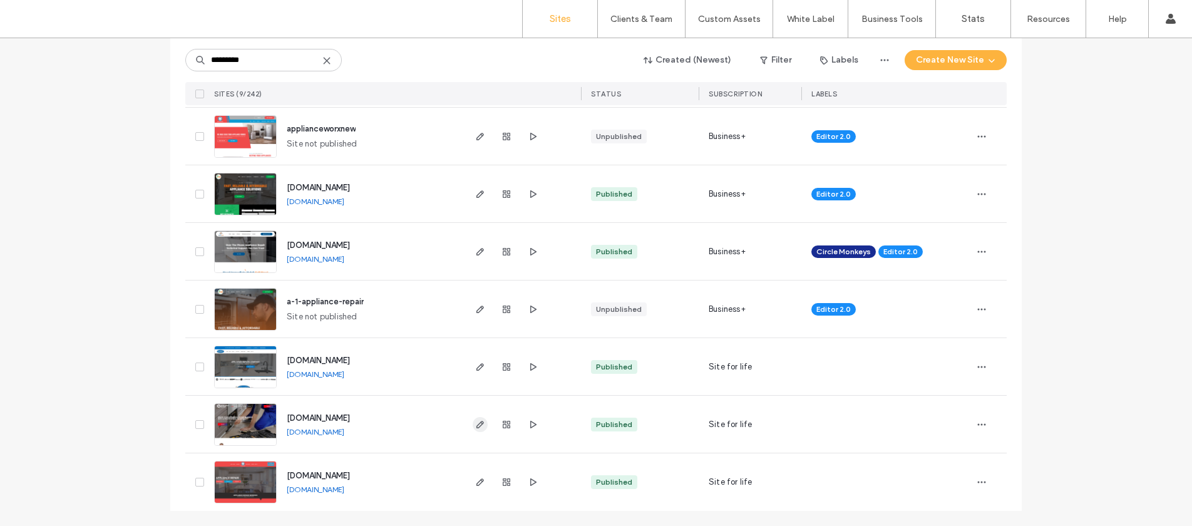
type input "*********"
click at [475, 426] on icon "button" at bounding box center [480, 424] width 10 height 10
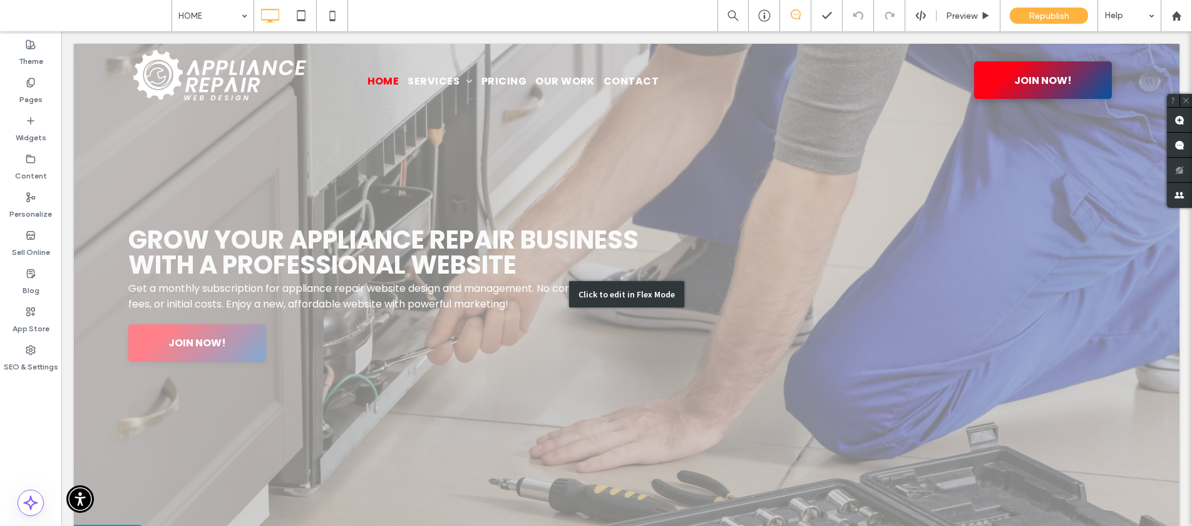
click at [285, 259] on div "Click to edit in Flex Mode" at bounding box center [627, 294] width 1106 height 501
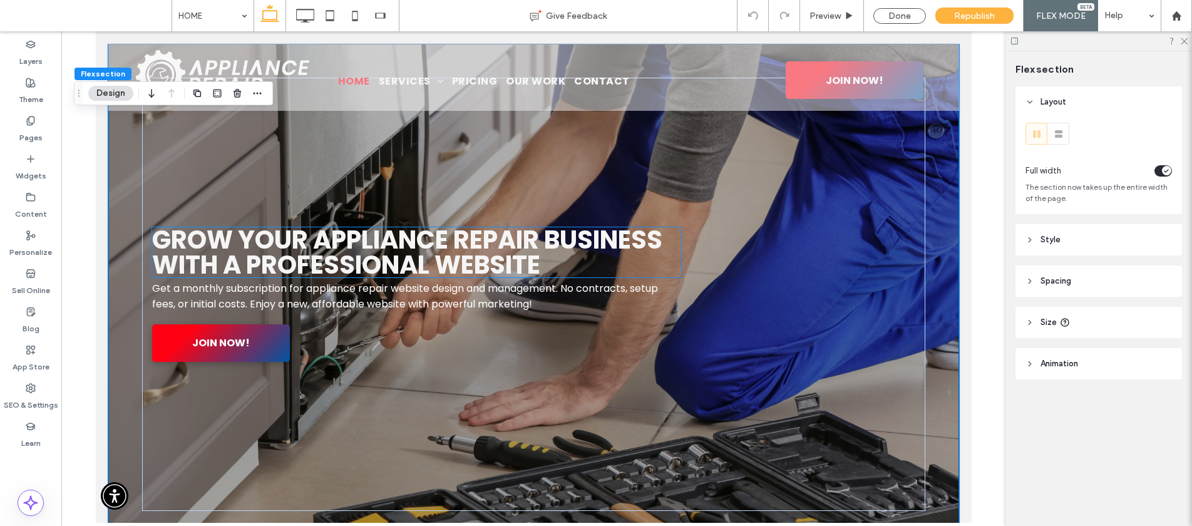
click at [287, 247] on span "Grow Your Appliance Repair Business With A Professional Website" at bounding box center [406, 252] width 510 height 60
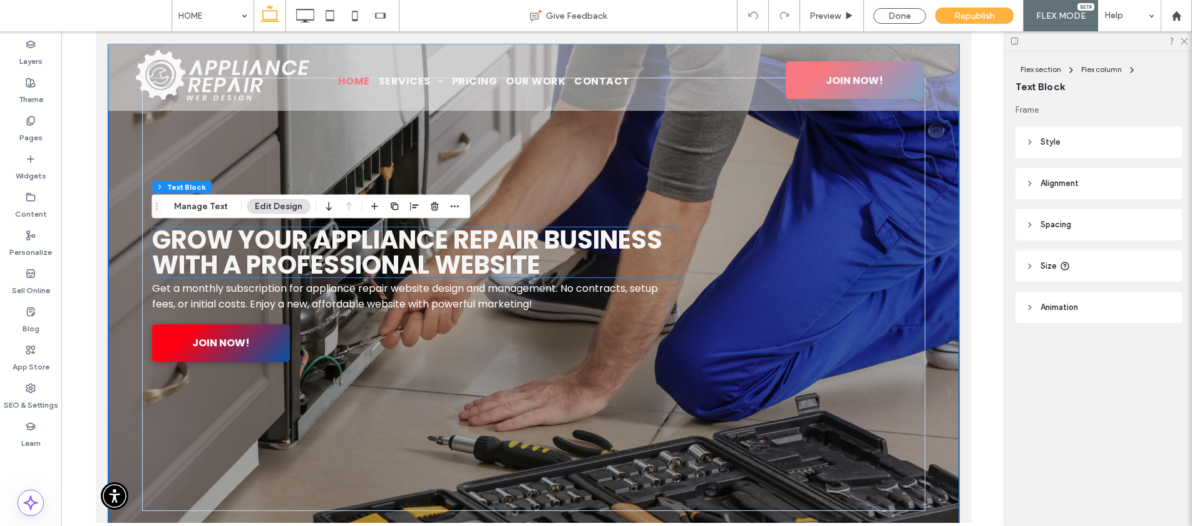
click at [287, 247] on div "Grow Your Appliance Repair Business With A Professional Website" at bounding box center [415, 252] width 529 height 50
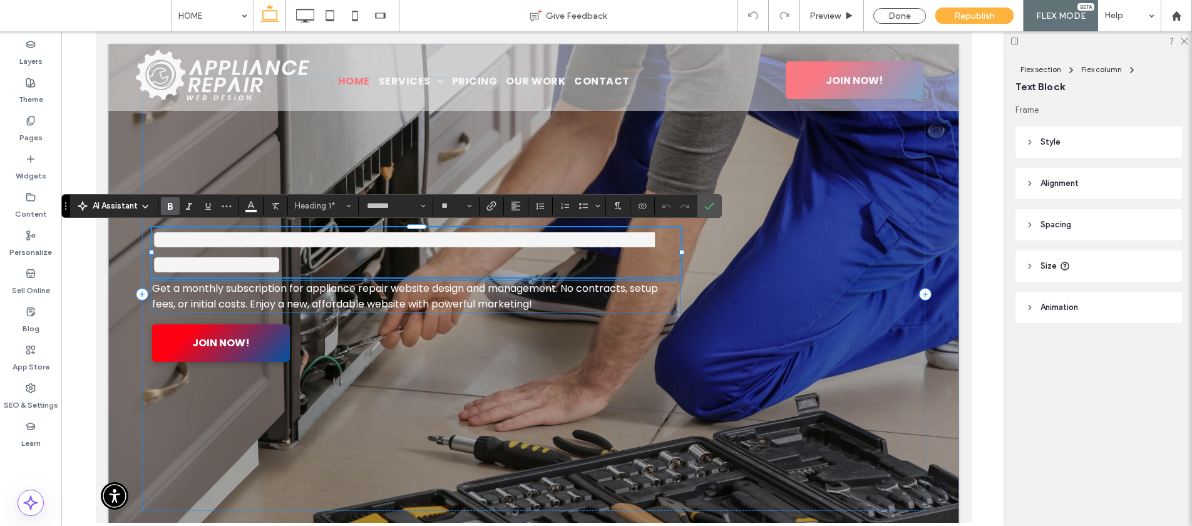
click at [379, 295] on span "Get a monthly subscription for appliance repair website design and management. …" at bounding box center [404, 296] width 506 height 30
click at [379, 295] on div "Get a monthly subscription for appliance repair website design and management. …" at bounding box center [415, 295] width 528 height 31
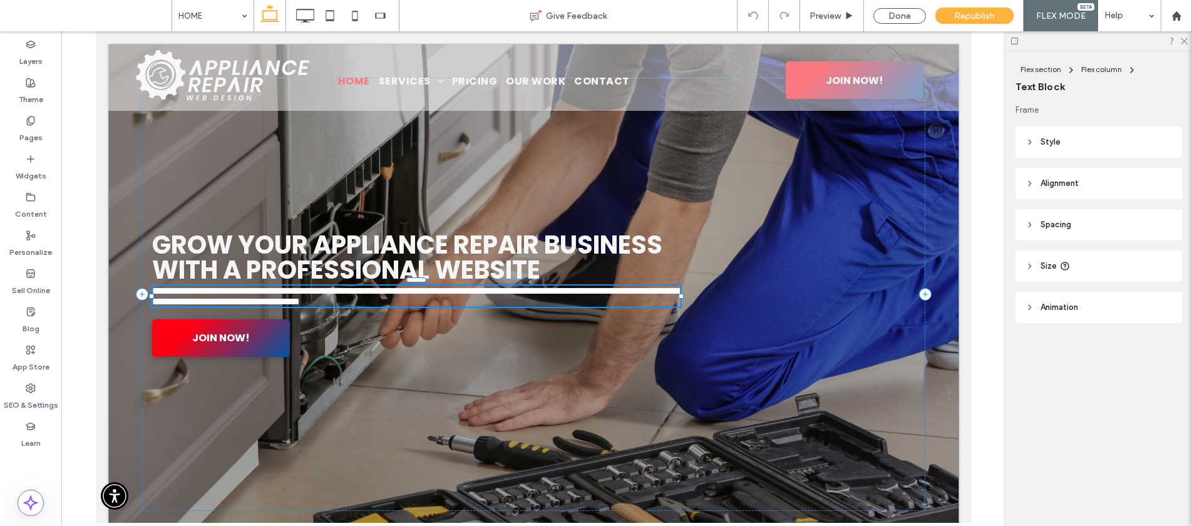
type input "*******"
type input "**"
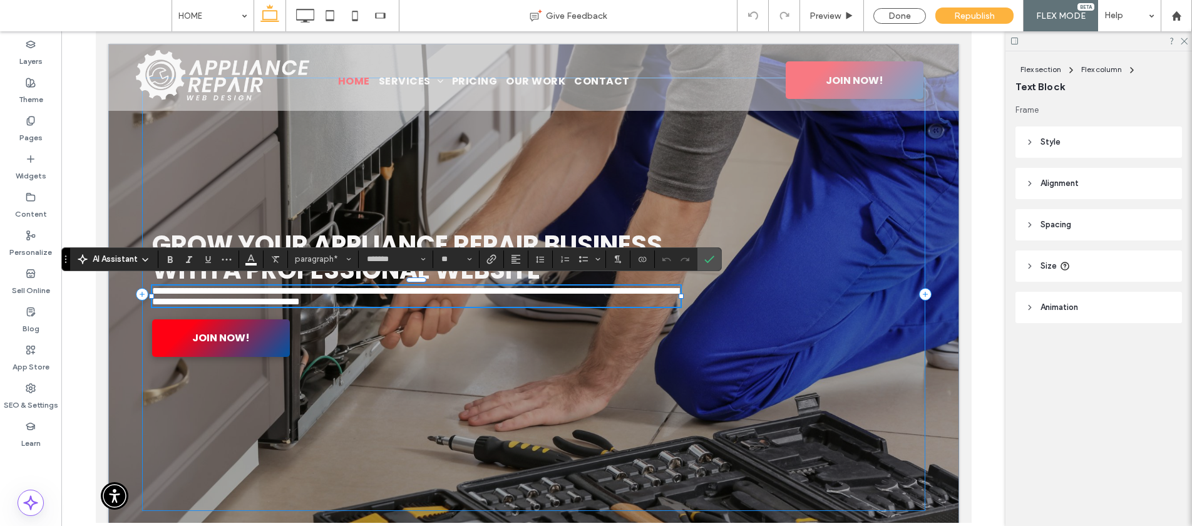
click at [714, 245] on div "**********" at bounding box center [532, 294] width 783 height 433
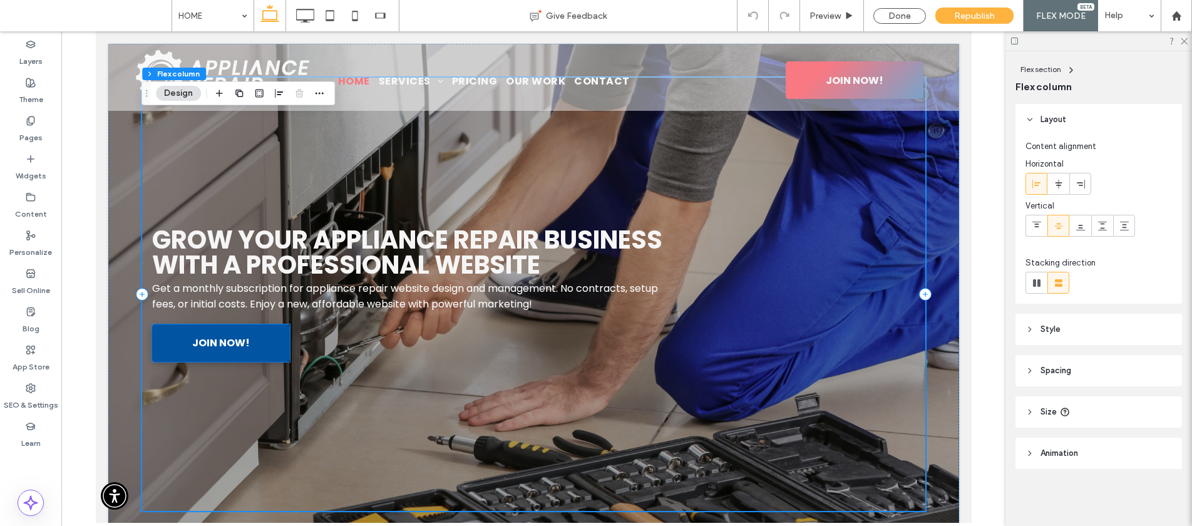
click at [211, 340] on span "JOIN NOW!" at bounding box center [221, 343] width 58 height 36
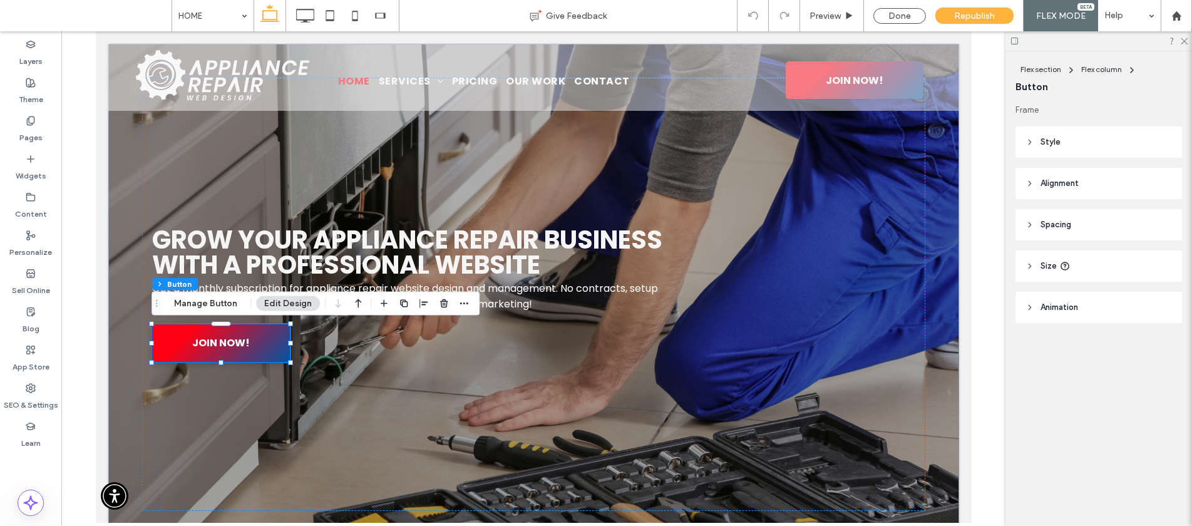
click at [1062, 267] on icon at bounding box center [1065, 266] width 10 height 10
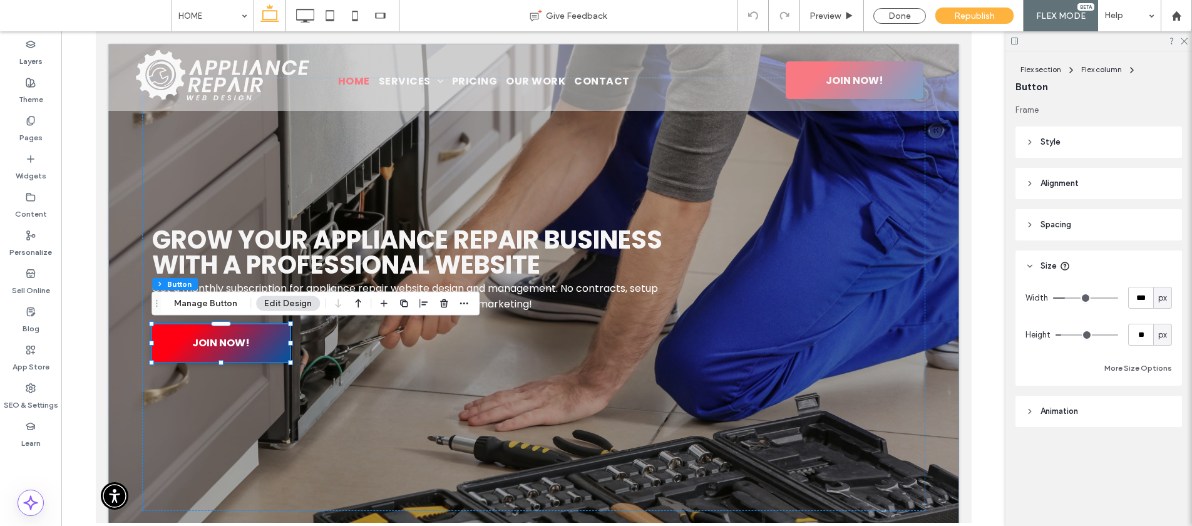
click at [1141, 217] on header "Spacing" at bounding box center [1098, 224] width 167 height 31
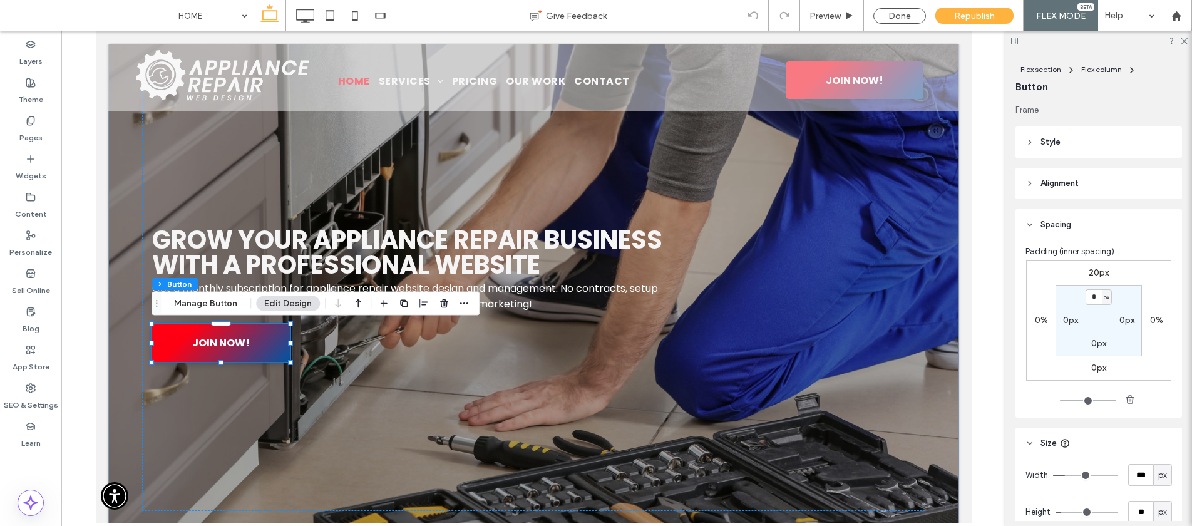
click at [1102, 188] on header "Alignment" at bounding box center [1098, 183] width 167 height 31
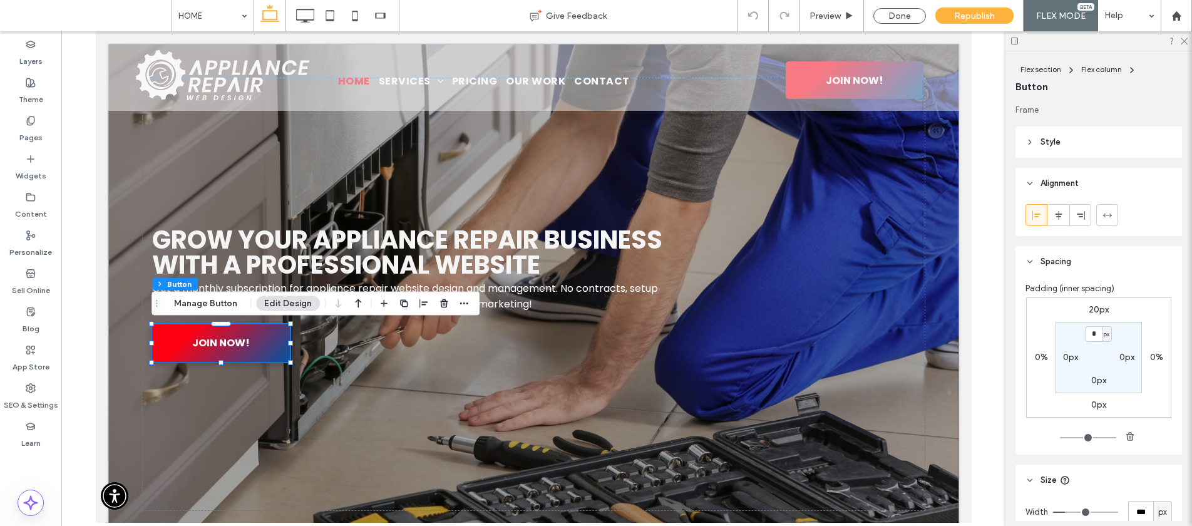
click at [1079, 133] on header "Style" at bounding box center [1098, 141] width 167 height 31
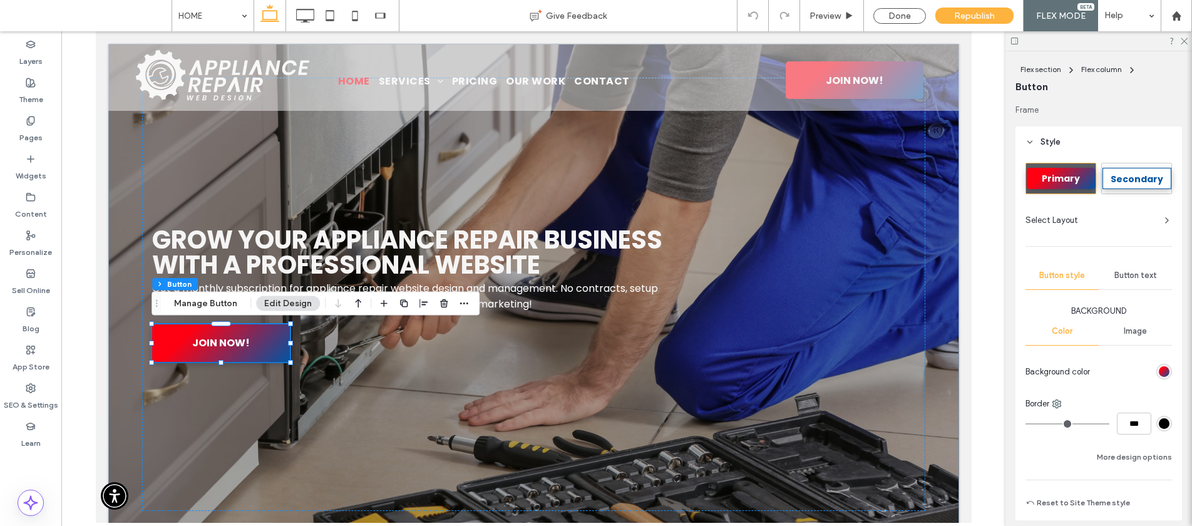
scroll to position [22, 0]
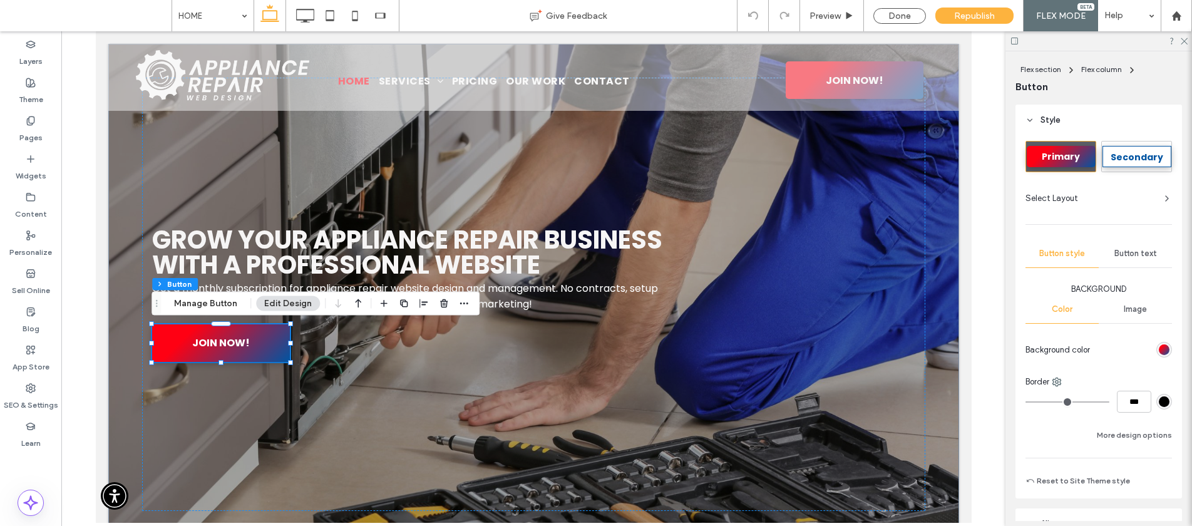
click at [1159, 346] on div "linear-gradient(135deg, rgb(255, 0, 19) 26%, rgb(0, 84, 162) 100%)" at bounding box center [1164, 349] width 11 height 11
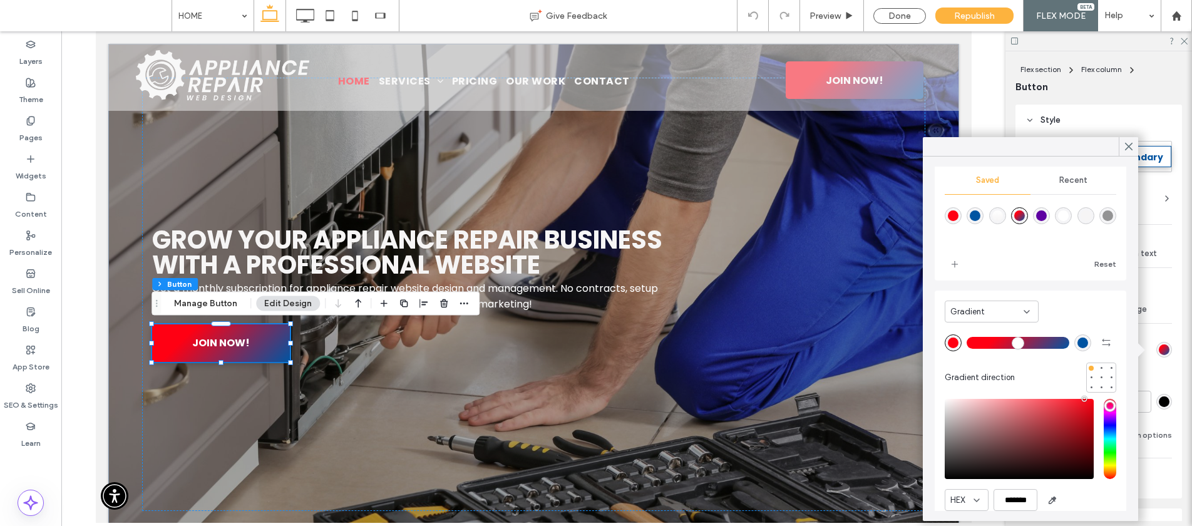
scroll to position [64, 0]
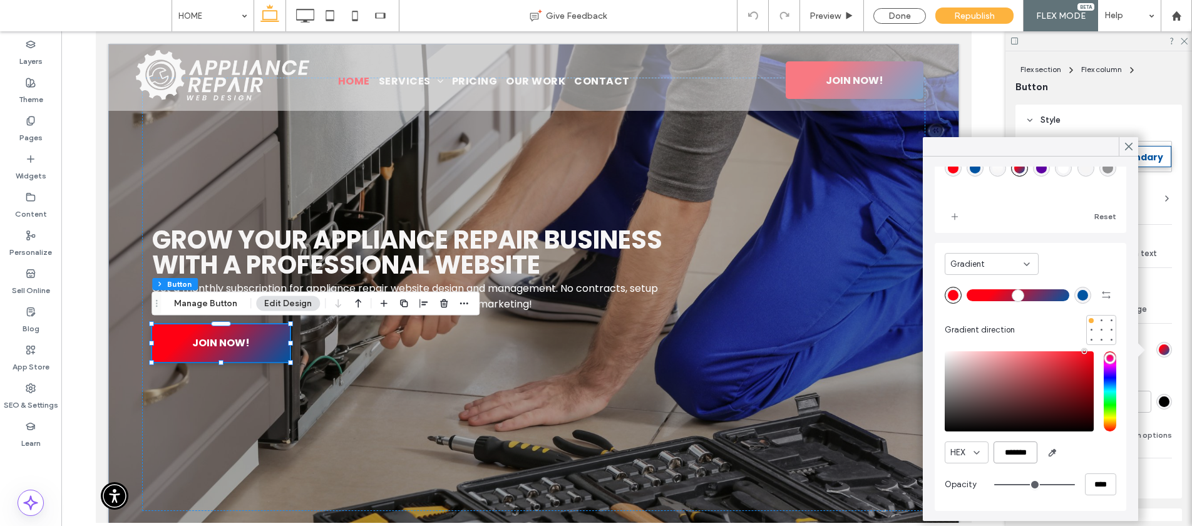
drag, startPoint x: 1029, startPoint y: 455, endPoint x: 987, endPoint y: 452, distance: 42.1
click at [987, 452] on div "HEX *******" at bounding box center [1031, 452] width 172 height 22
click at [1077, 292] on div "rgb(0, 84, 162)" at bounding box center [1082, 295] width 11 height 11
type input "*******"
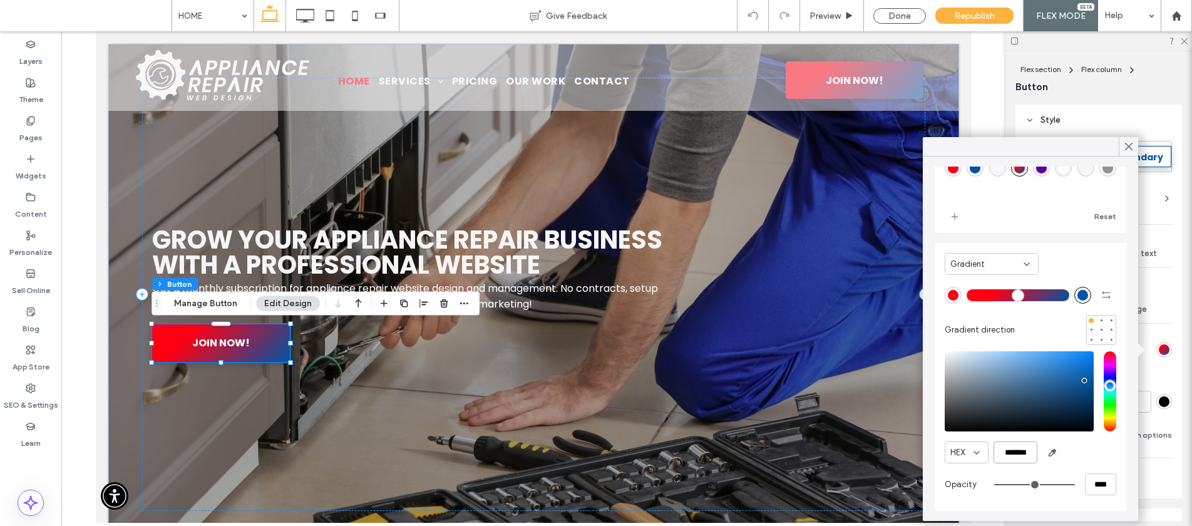
drag, startPoint x: 1032, startPoint y: 453, endPoint x: 987, endPoint y: 451, distance: 45.7
click at [987, 451] on div "HEX *******" at bounding box center [1031, 452] width 172 height 22
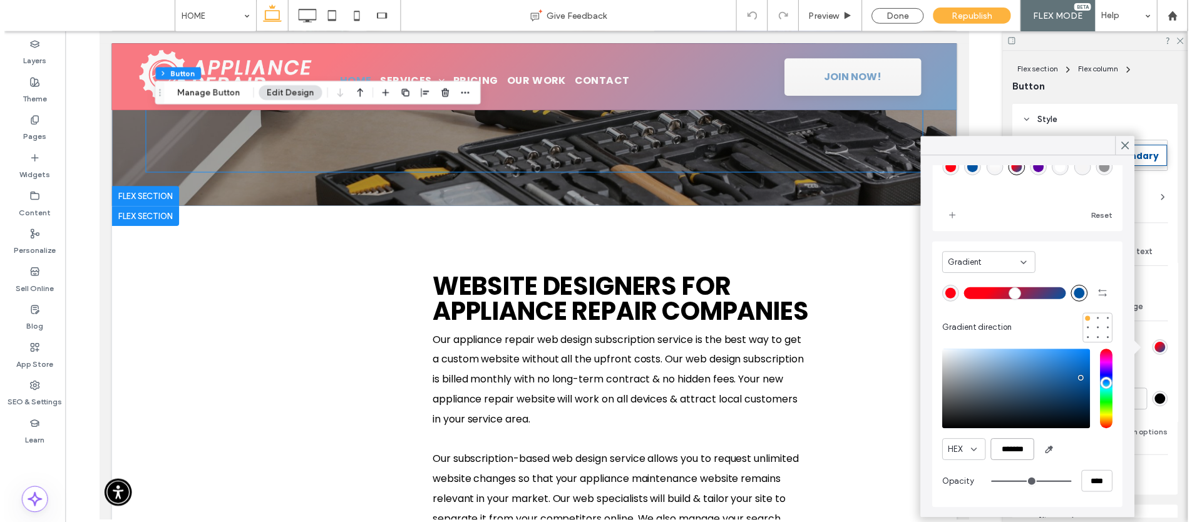
scroll to position [361, 0]
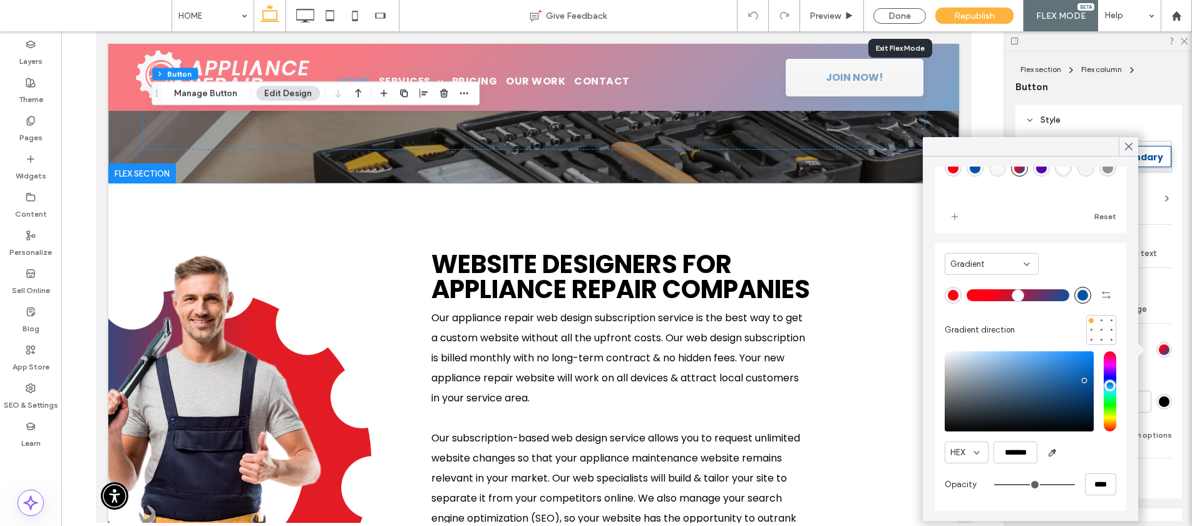
click at [875, 3] on div "Done" at bounding box center [899, 15] width 71 height 31
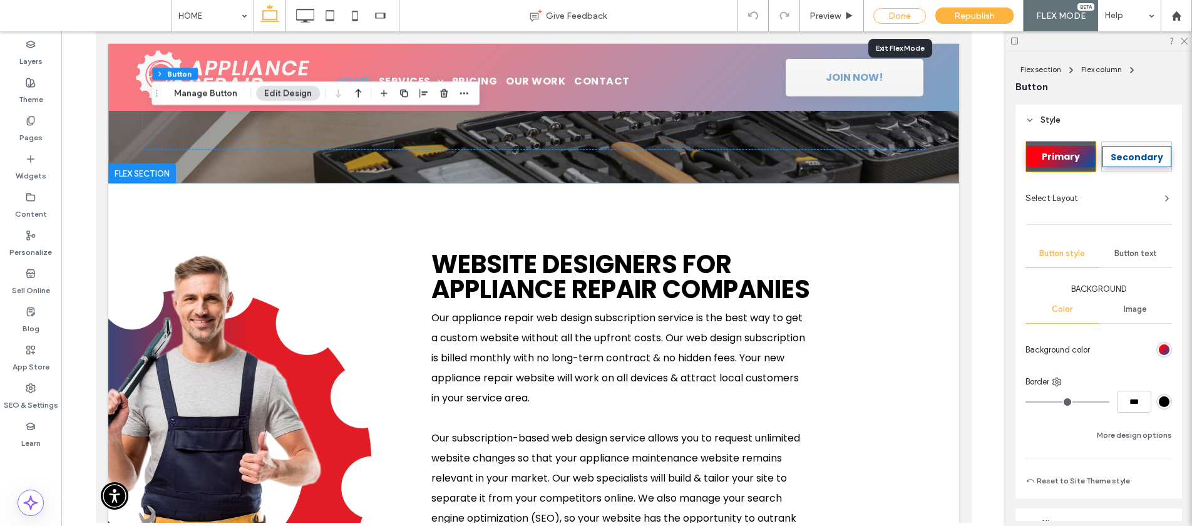
click at [886, 12] on div "Done" at bounding box center [899, 16] width 53 height 16
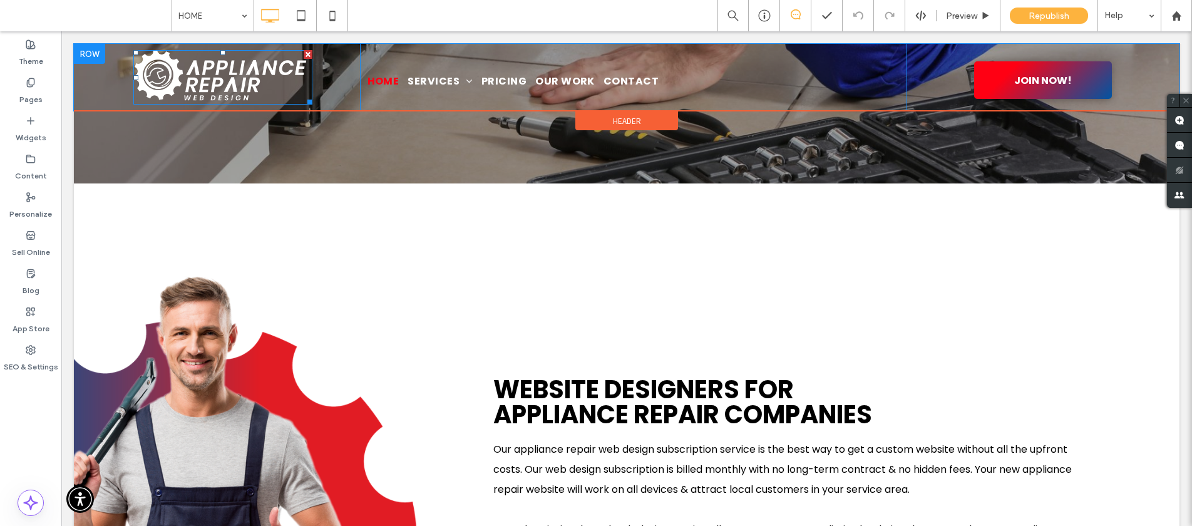
click at [247, 82] on img at bounding box center [222, 77] width 179 height 54
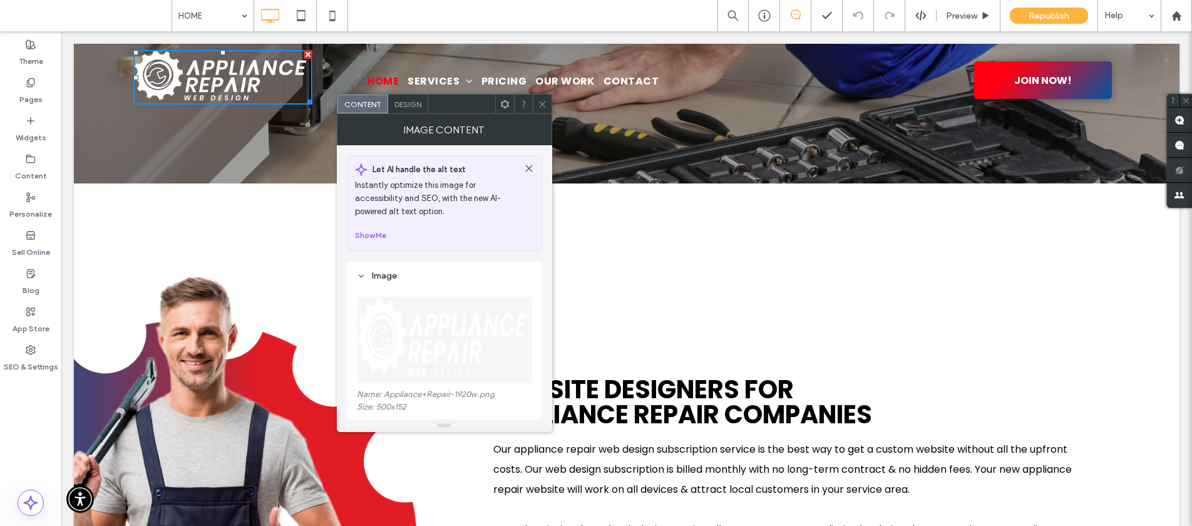
drag, startPoint x: 456, startPoint y: 330, endPoint x: 363, endPoint y: 1, distance: 342.1
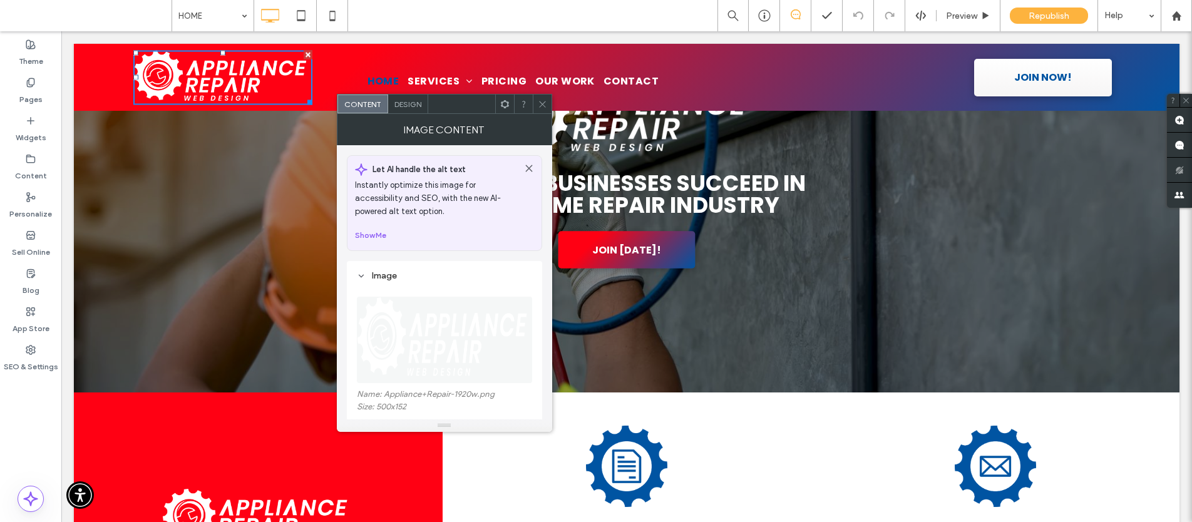
scroll to position [1190, 0]
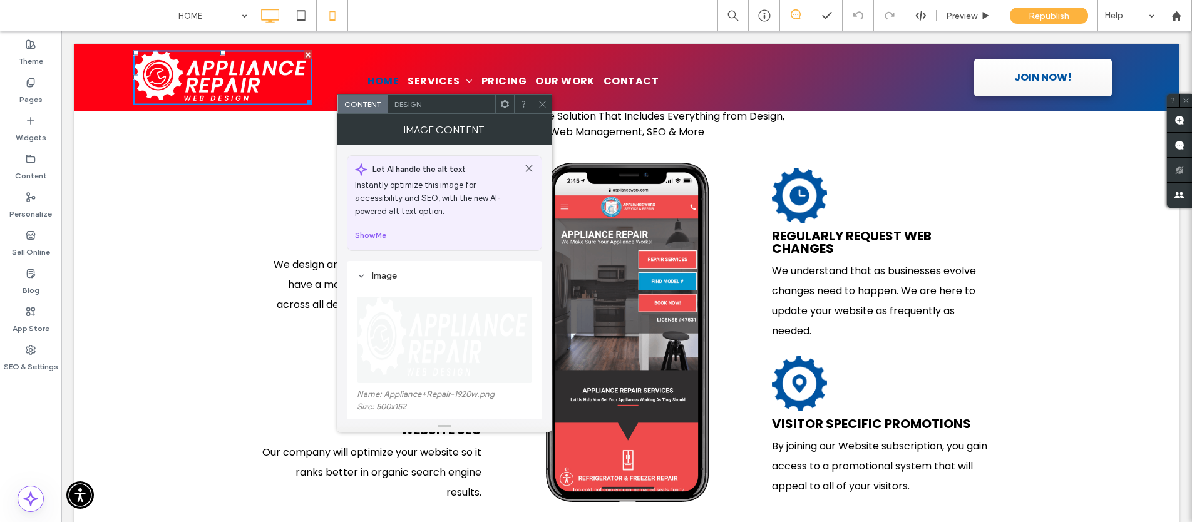
click at [346, 13] on div at bounding box center [332, 15] width 31 height 25
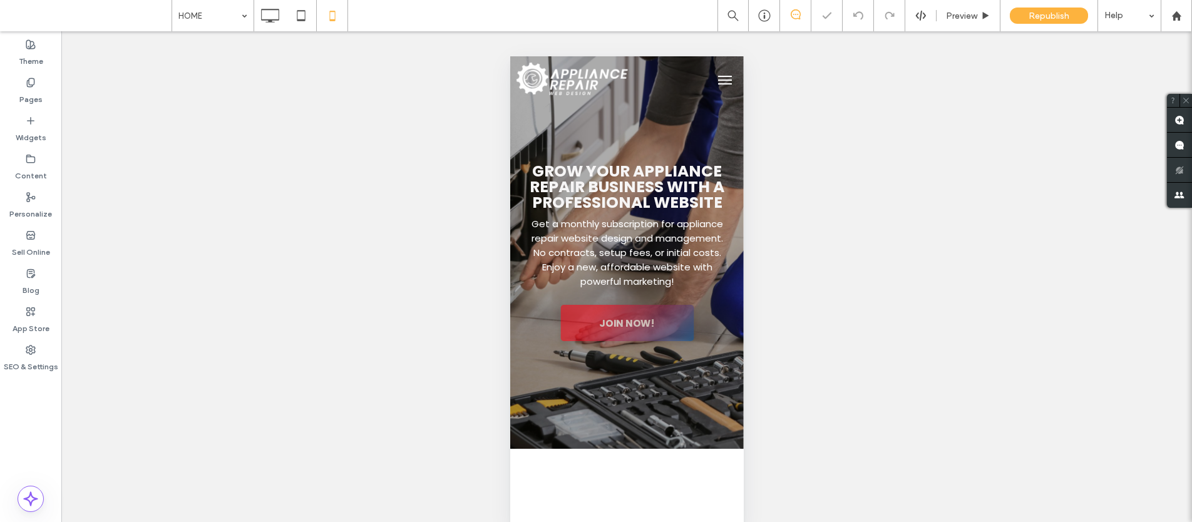
scroll to position [0, 0]
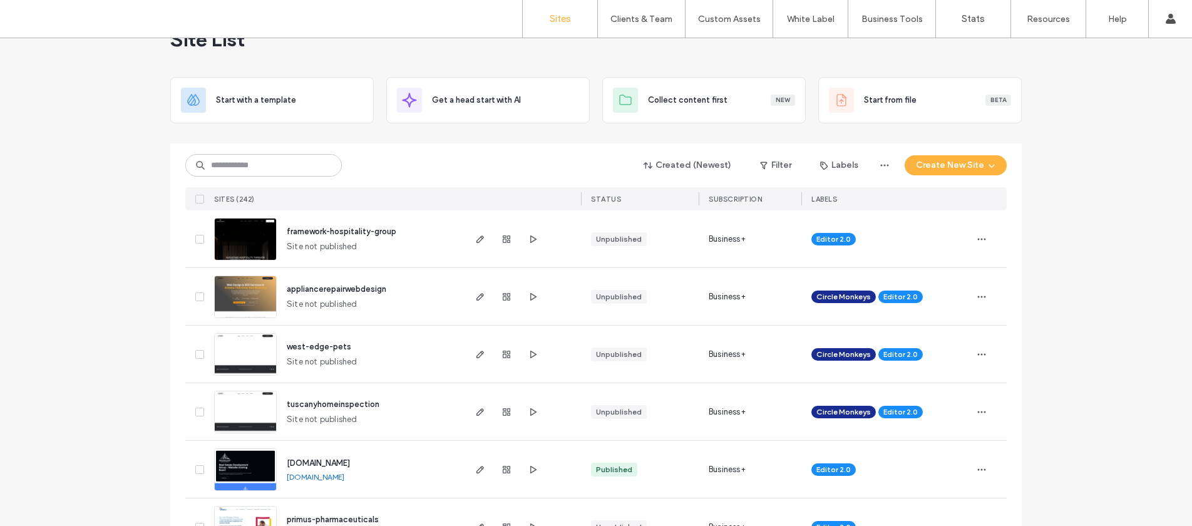
scroll to position [37, 0]
click at [300, 173] on input at bounding box center [263, 164] width 157 height 23
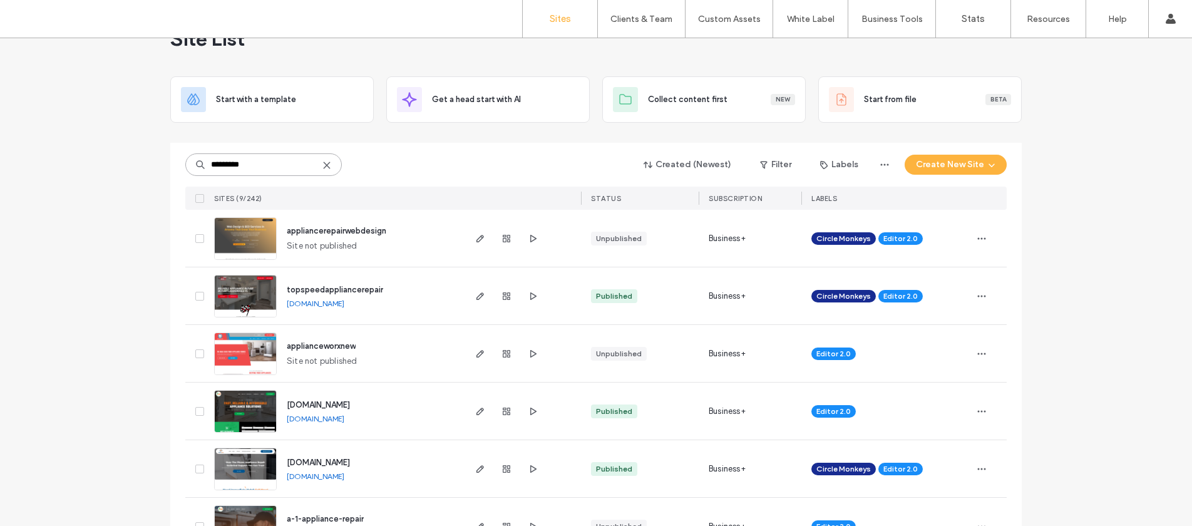
type input "*********"
click at [324, 165] on icon at bounding box center [327, 165] width 10 height 10
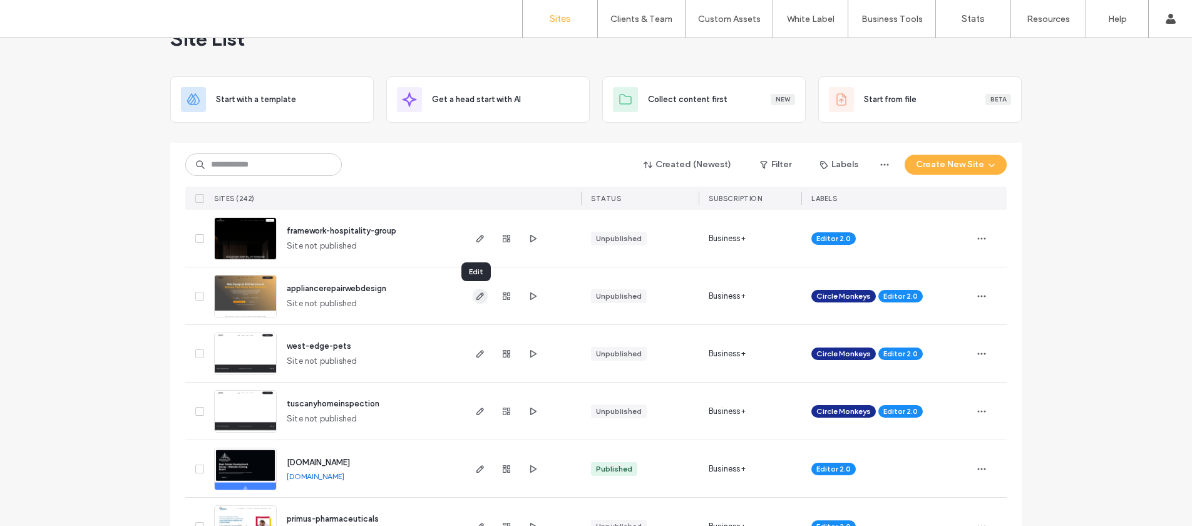
click at [476, 299] on icon "button" at bounding box center [480, 296] width 10 height 10
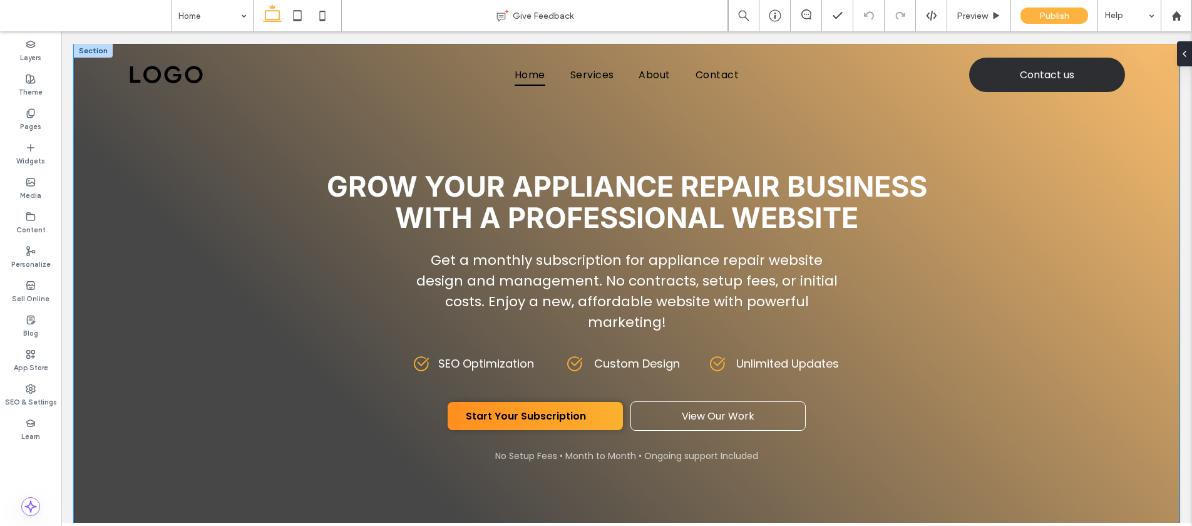
click at [87, 252] on div "Grow Your Appliance Repair Business With A Professional Website Get a monthly s…" at bounding box center [627, 299] width 1106 height 511
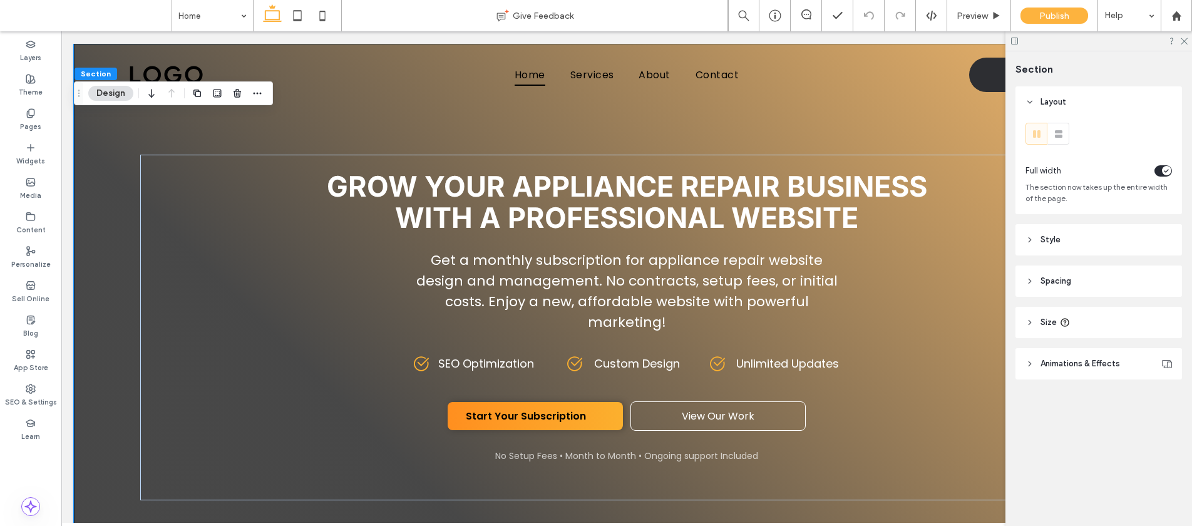
click at [1050, 314] on header "Size" at bounding box center [1098, 322] width 167 height 31
click at [1065, 289] on header "Spacing" at bounding box center [1098, 280] width 167 height 31
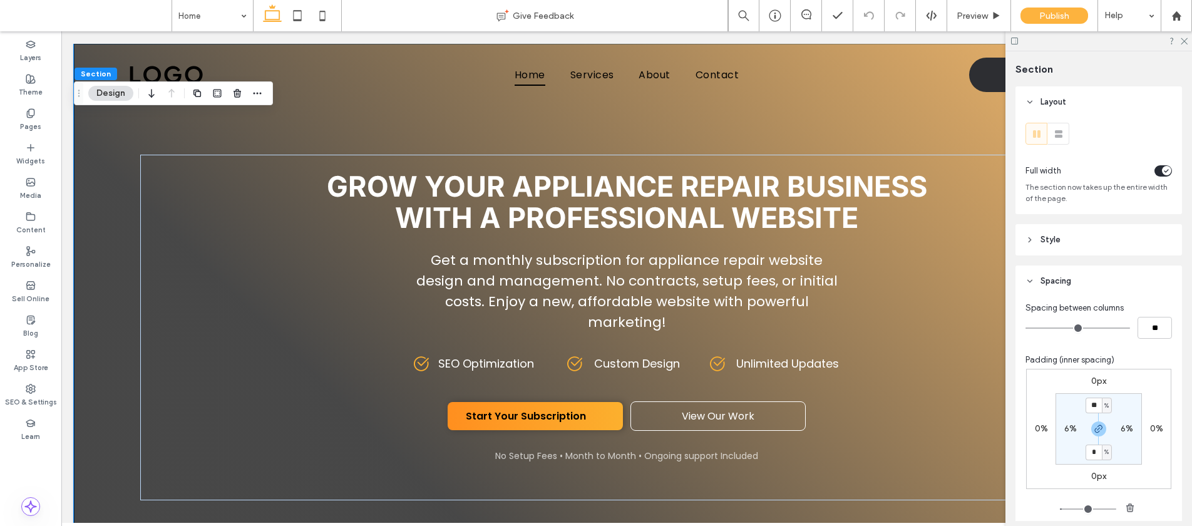
click at [1067, 241] on header "Style" at bounding box center [1098, 239] width 167 height 31
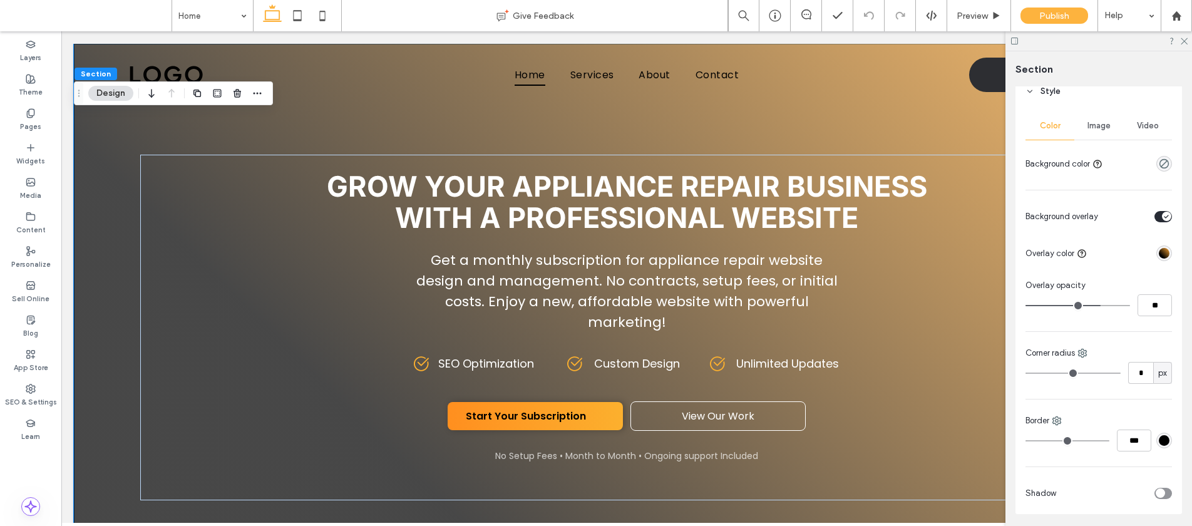
scroll to position [148, 0]
click at [1159, 253] on div "linear-gradient(45deg, rgba(0, 0, 0, 1) 26%, rgba(247, 163, 52, 1) 100%)" at bounding box center [1164, 254] width 11 height 11
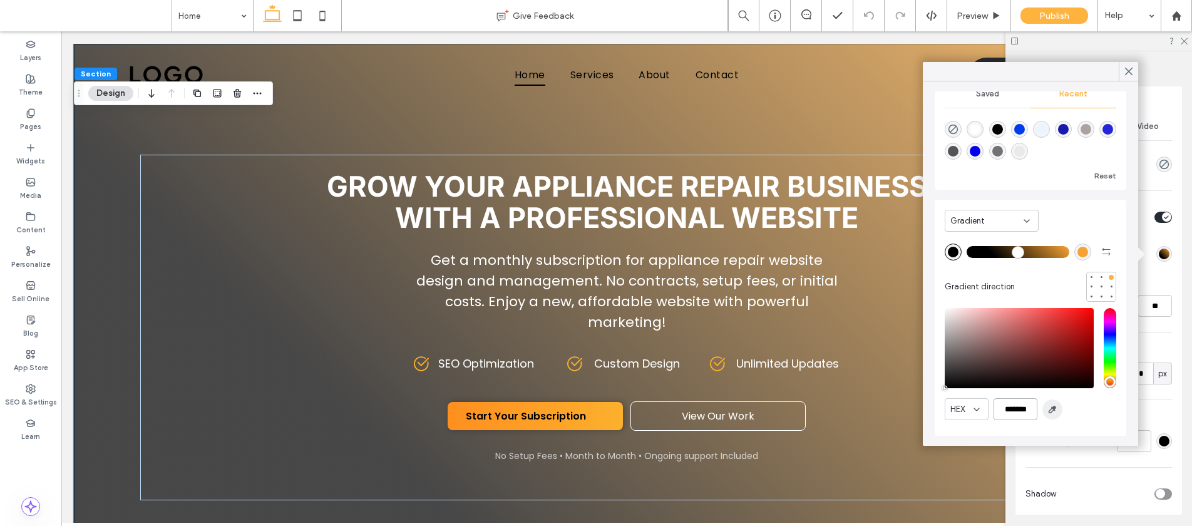
scroll to position [0, 3]
drag, startPoint x: 999, startPoint y: 408, endPoint x: 1036, endPoint y: 408, distance: 36.9
click at [1044, 408] on div "HEX *******" at bounding box center [1031, 409] width 172 height 22
paste input "color picker textbox"
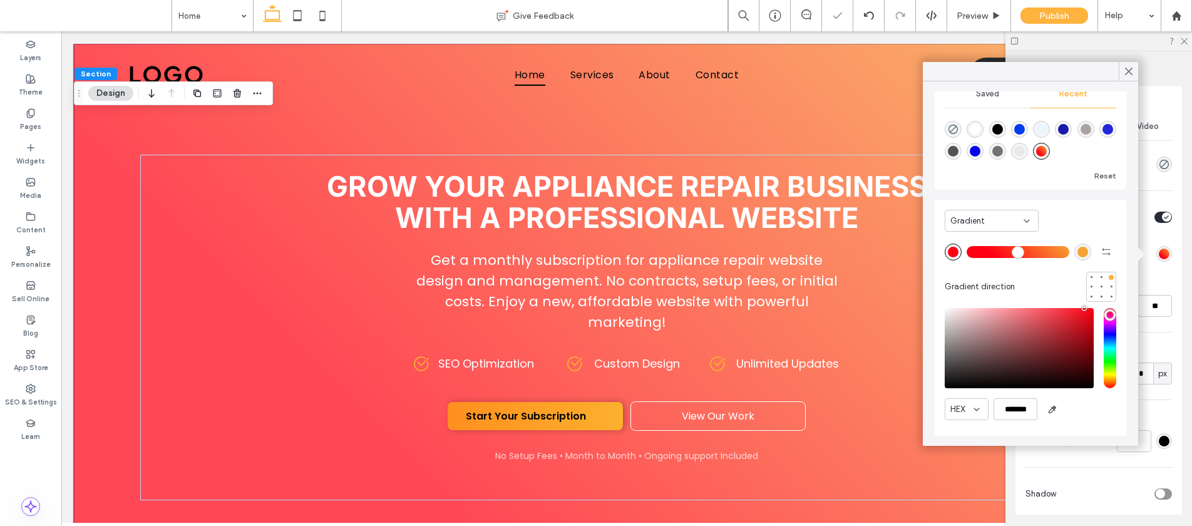
click at [1077, 255] on div "rgba(247, 163, 52, 1)" at bounding box center [1082, 252] width 11 height 11
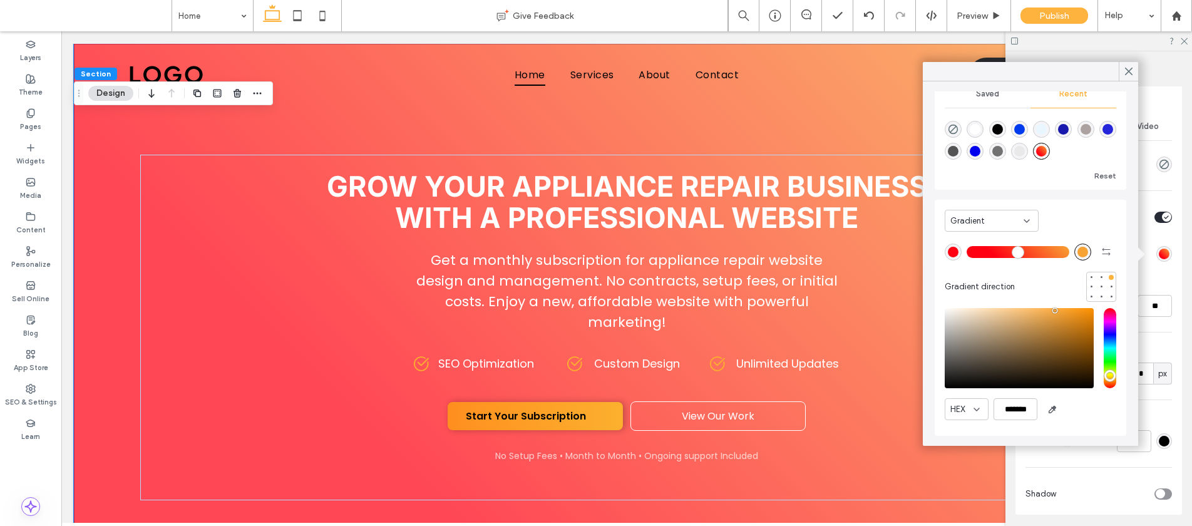
click at [1077, 247] on div "rgba(247, 163, 52, 1)" at bounding box center [1082, 252] width 11 height 11
drag, startPoint x: 1019, startPoint y: 408, endPoint x: 1034, endPoint y: 408, distance: 15.7
click at [1038, 408] on div "HEX *******" at bounding box center [1031, 409] width 172 height 22
paste input "color picker textbox"
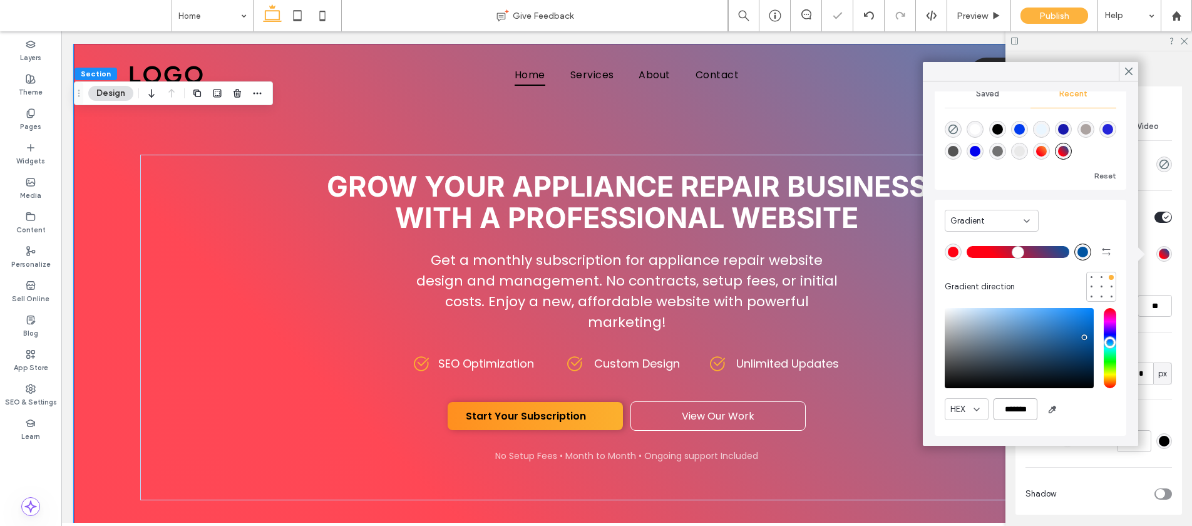
type input "*******"
click at [983, 93] on span "Saved" at bounding box center [987, 94] width 23 height 10
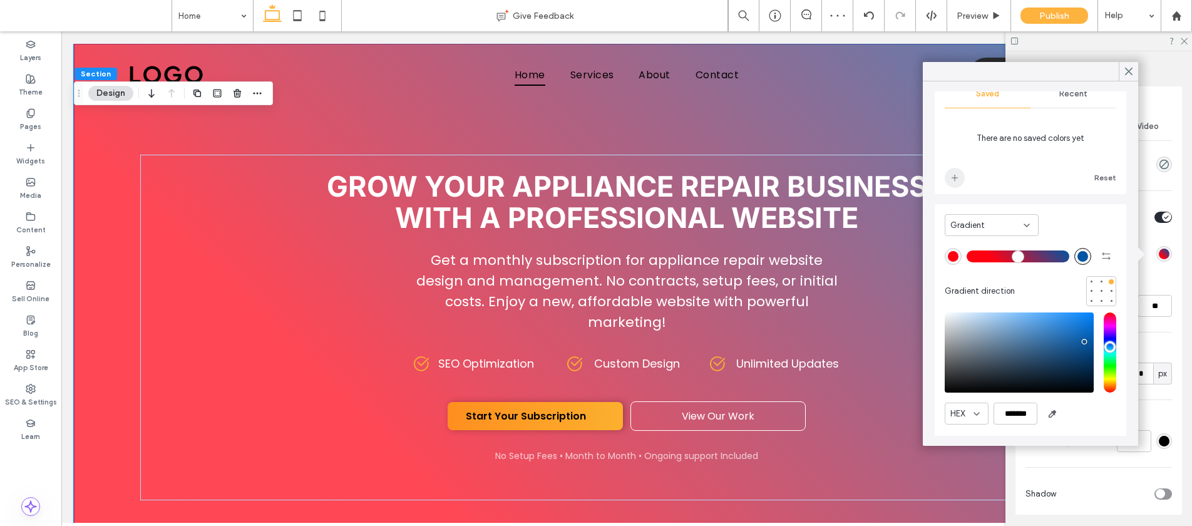
click at [957, 175] on icon "add color" at bounding box center [955, 178] width 10 height 10
click at [1133, 68] on icon at bounding box center [1128, 71] width 11 height 11
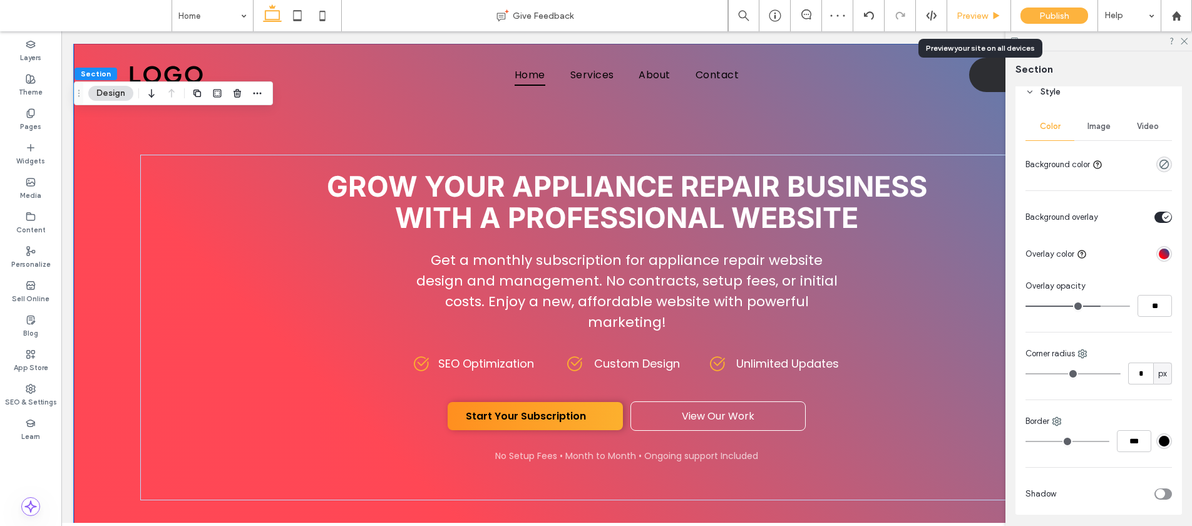
click at [981, 16] on span "Preview" at bounding box center [972, 16] width 31 height 11
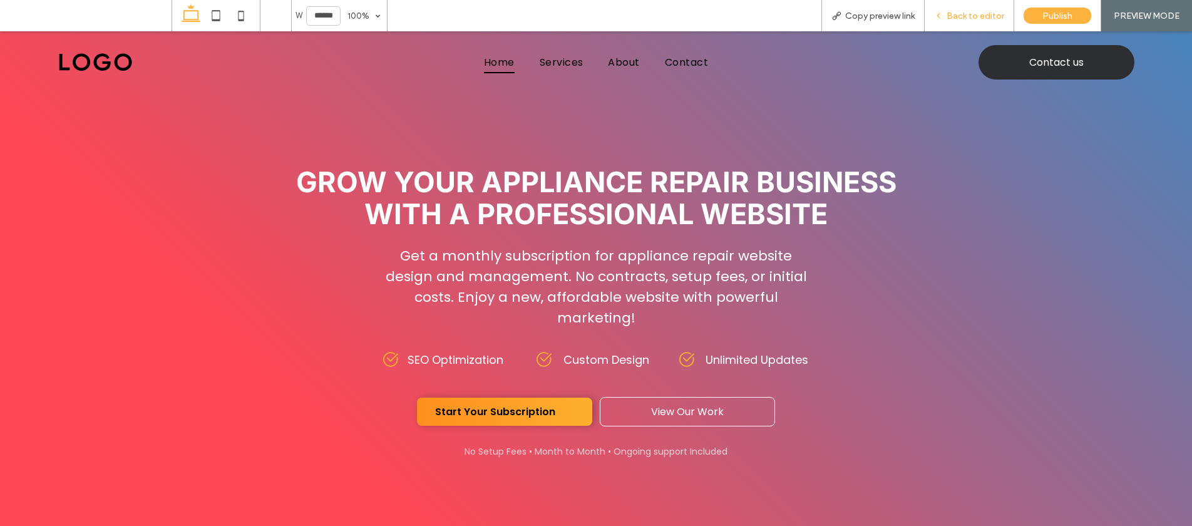
click at [960, 14] on span "Back to editor" at bounding box center [976, 16] width 58 height 11
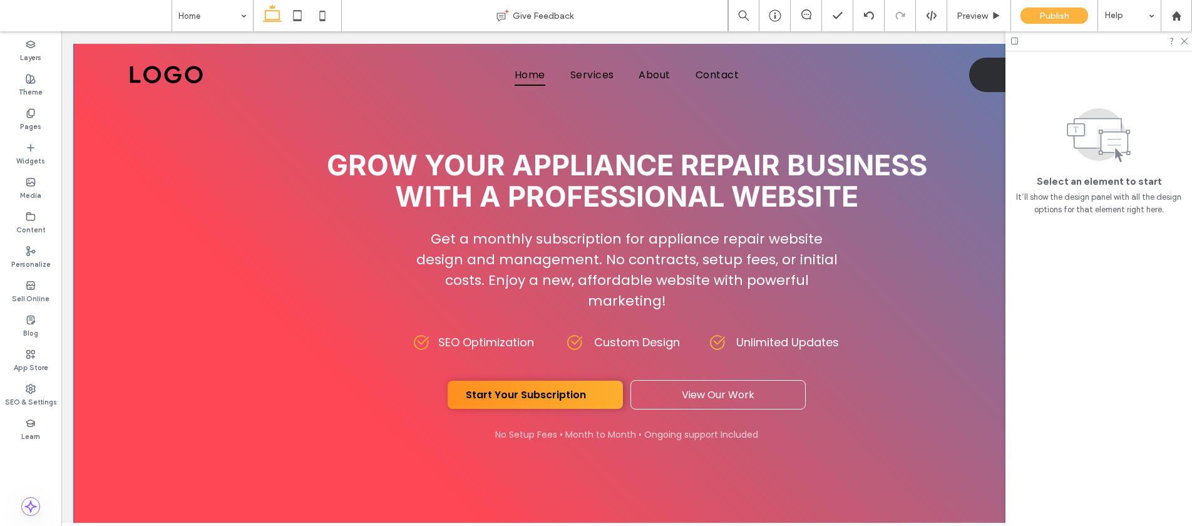
scroll to position [22, 0]
click at [446, 335] on span "SEO Optimization" at bounding box center [486, 342] width 96 height 16
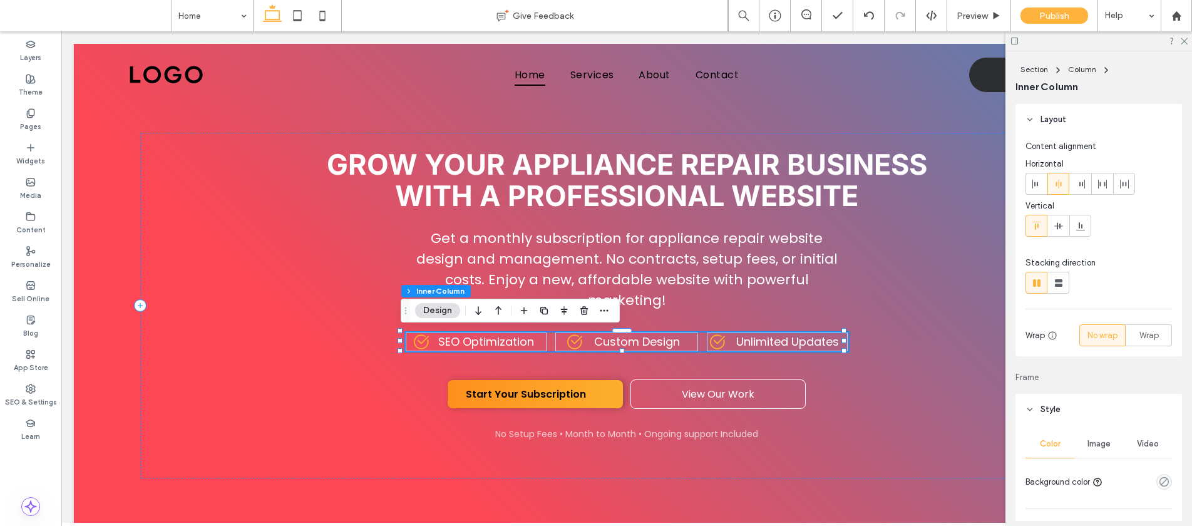
click at [445, 337] on span "SEO Optimization" at bounding box center [486, 342] width 96 height 16
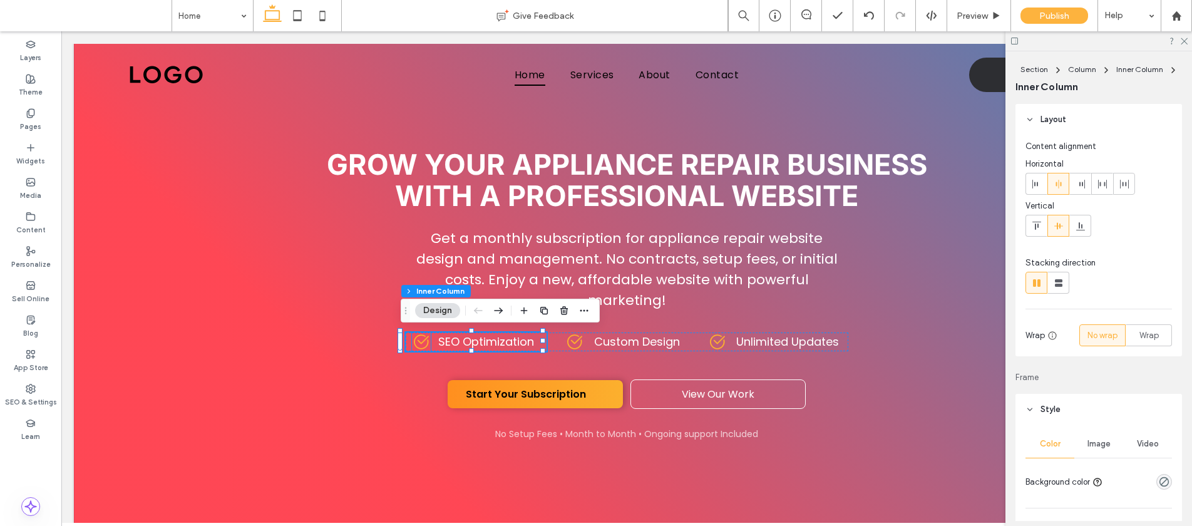
click at [417, 338] on icon at bounding box center [421, 341] width 19 height 19
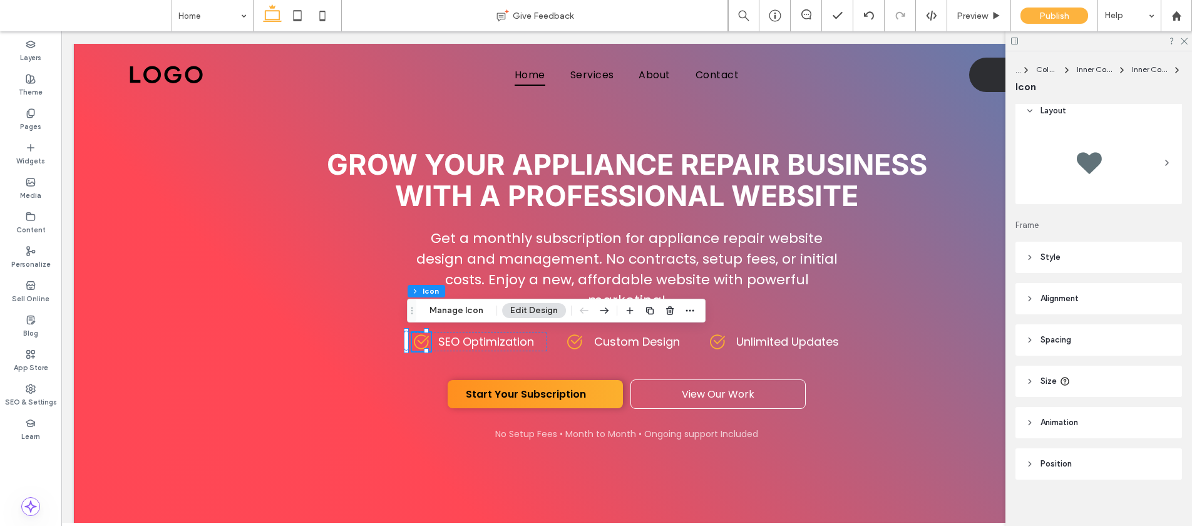
scroll to position [18, 0]
click at [1050, 235] on header "Style" at bounding box center [1098, 248] width 167 height 31
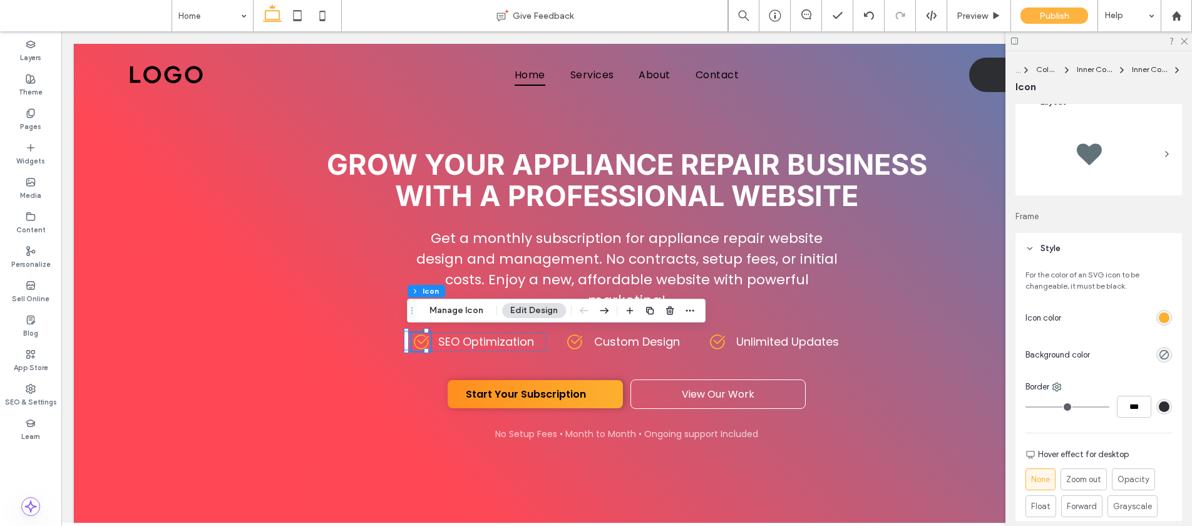
click at [1053, 245] on span "Style" at bounding box center [1050, 248] width 20 height 13
click at [1053, 244] on span "Style" at bounding box center [1050, 248] width 20 height 13
click at [1156, 311] on div "rgb(252, 176, 46)" at bounding box center [1164, 318] width 16 height 16
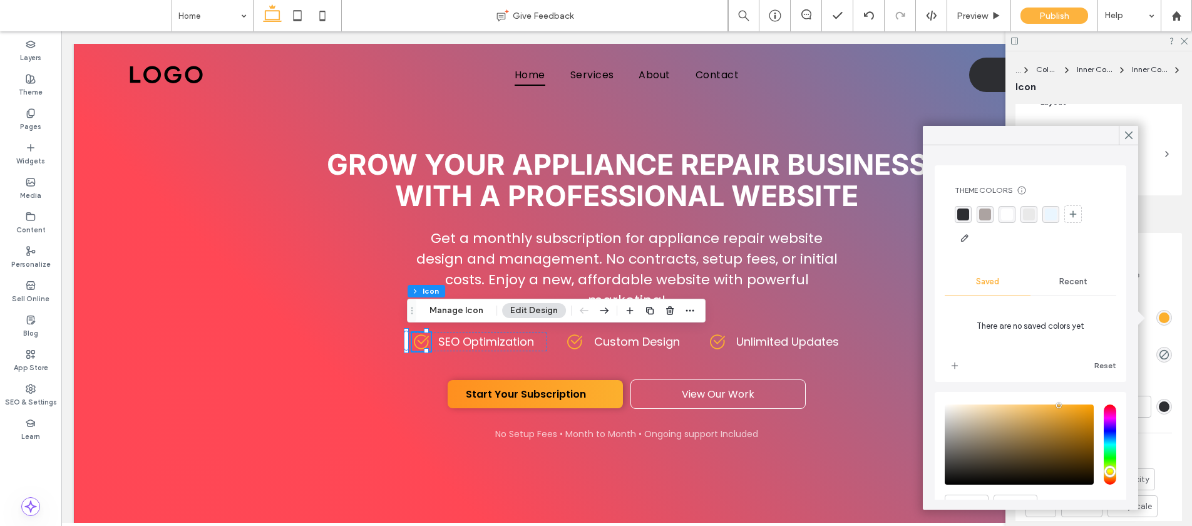
click at [1070, 286] on span "Recent" at bounding box center [1073, 282] width 28 height 10
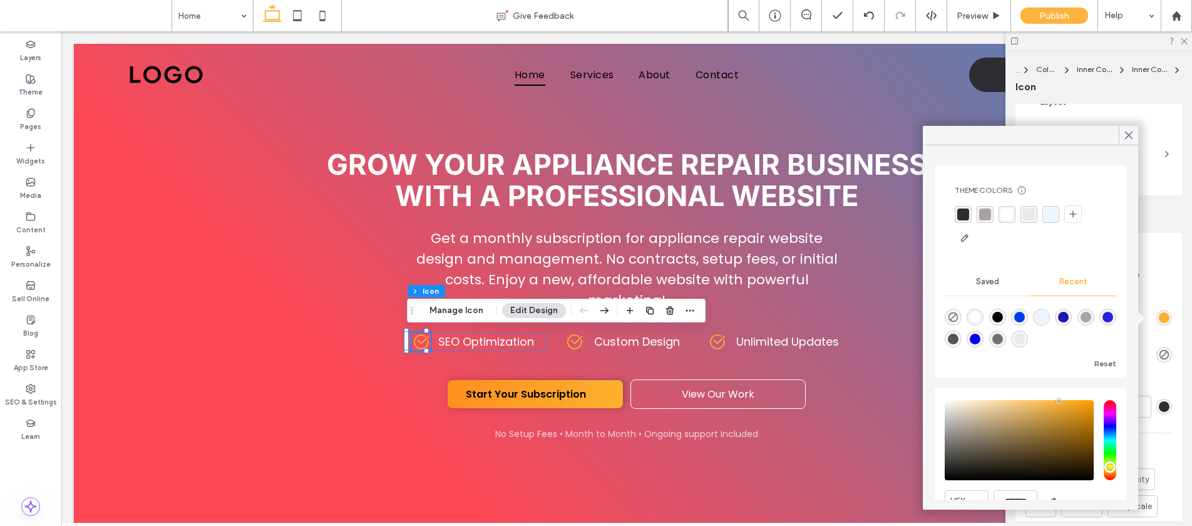
click at [970, 314] on div "rgba(255, 255, 255, 1)" at bounding box center [975, 317] width 17 height 17
type input "*******"
click at [1125, 130] on icon at bounding box center [1128, 135] width 11 height 11
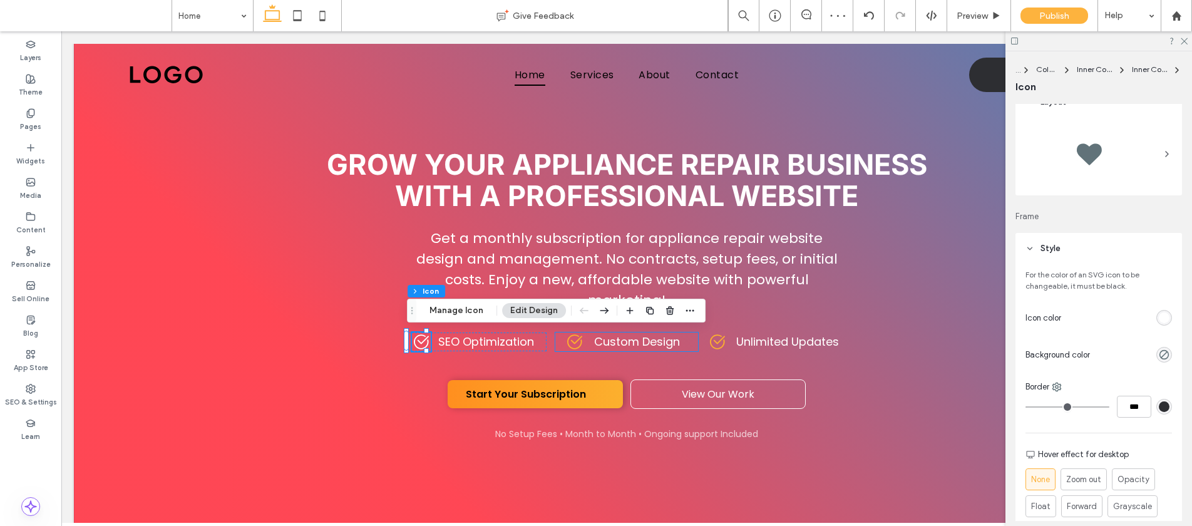
click at [565, 334] on icon at bounding box center [574, 341] width 19 height 19
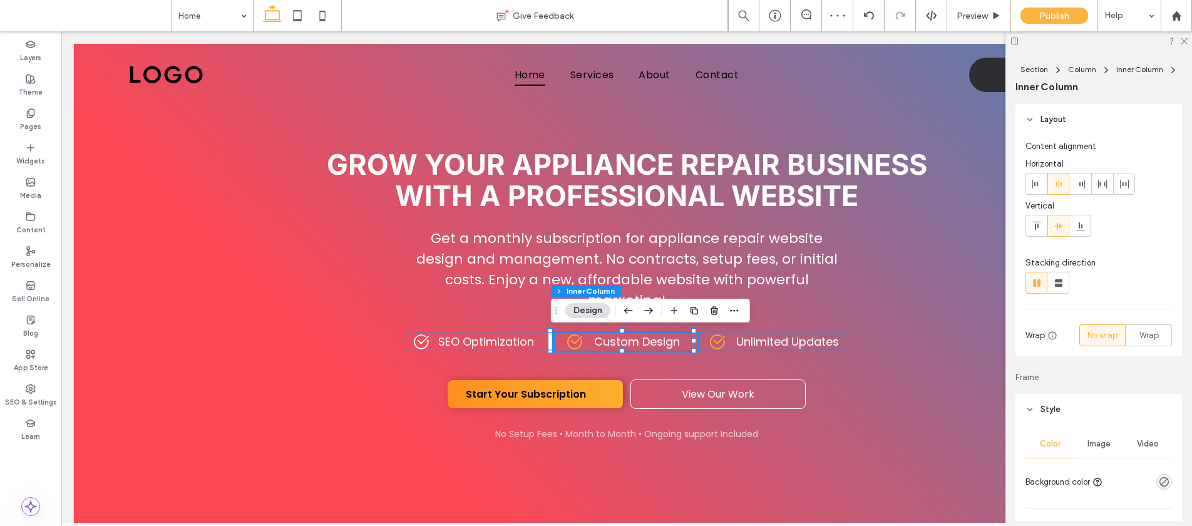
click at [565, 334] on icon at bounding box center [574, 341] width 19 height 19
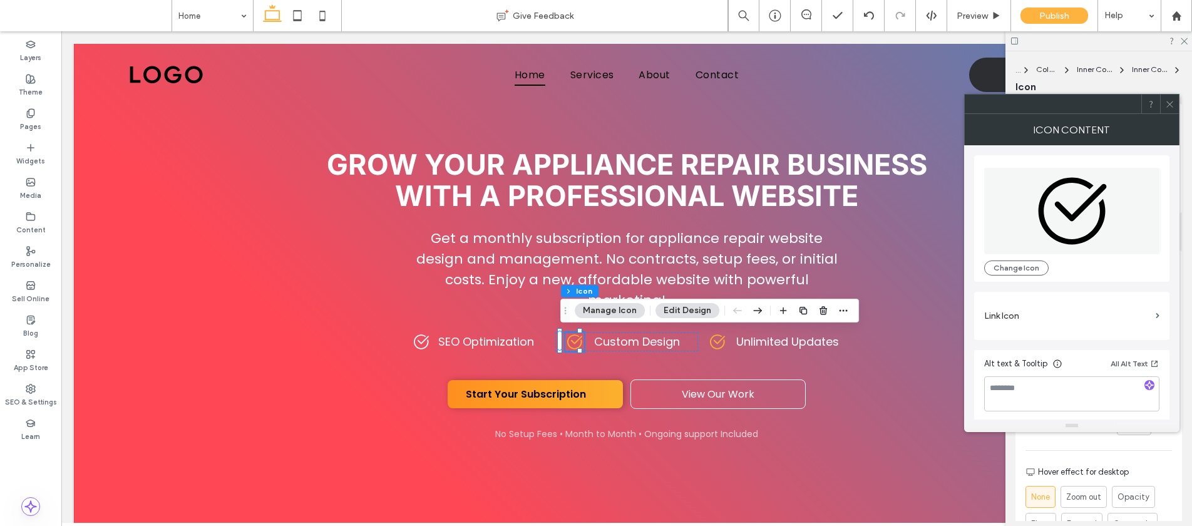
click at [1167, 90] on div "Icon" at bounding box center [1098, 87] width 167 height 14
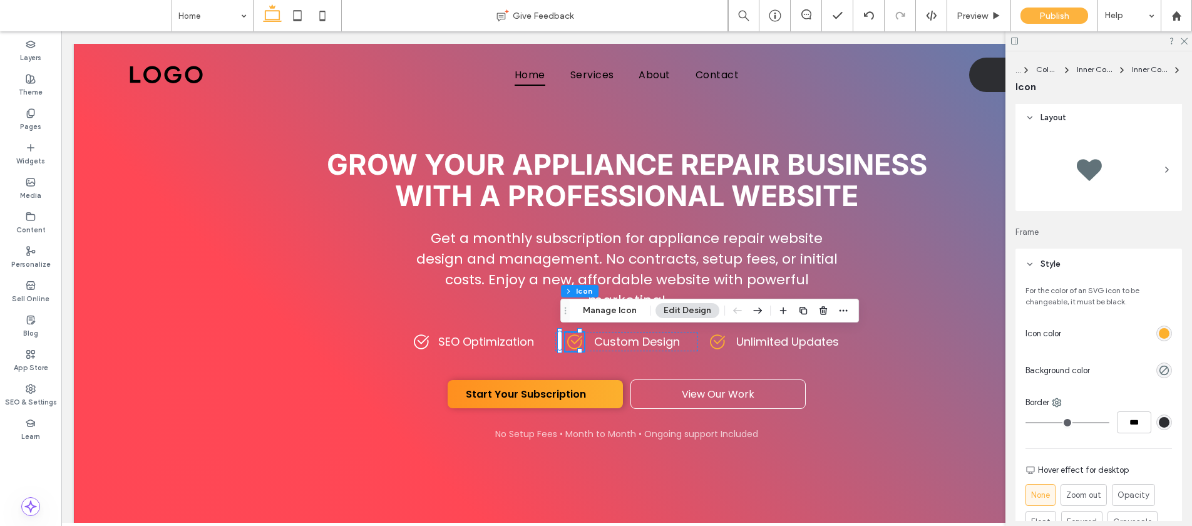
scroll to position [3, 0]
click at [1159, 328] on div "rgb(252, 176, 46)" at bounding box center [1164, 332] width 11 height 11
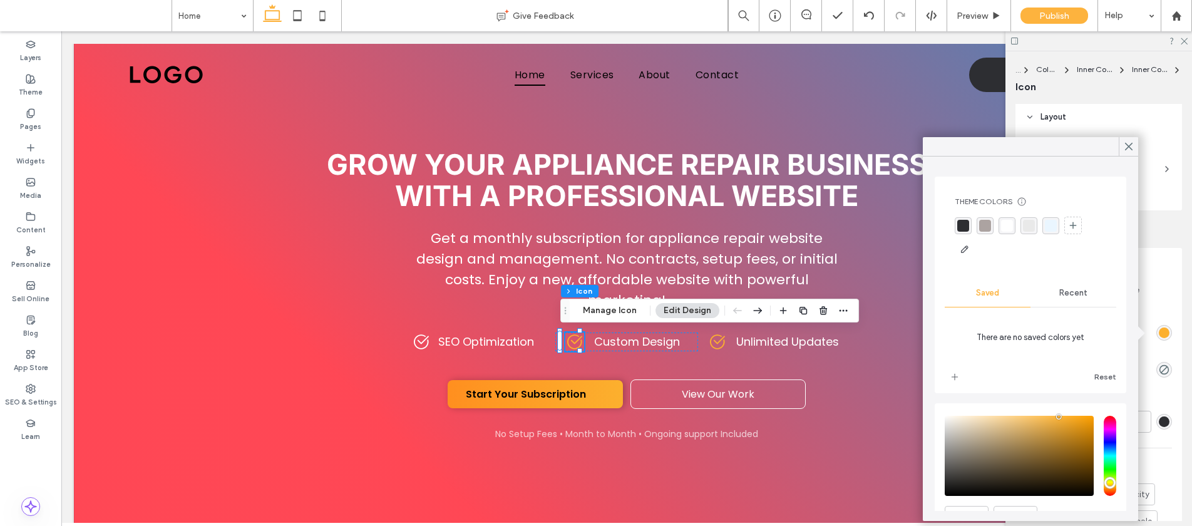
click at [1055, 299] on div "Recent" at bounding box center [1073, 293] width 86 height 28
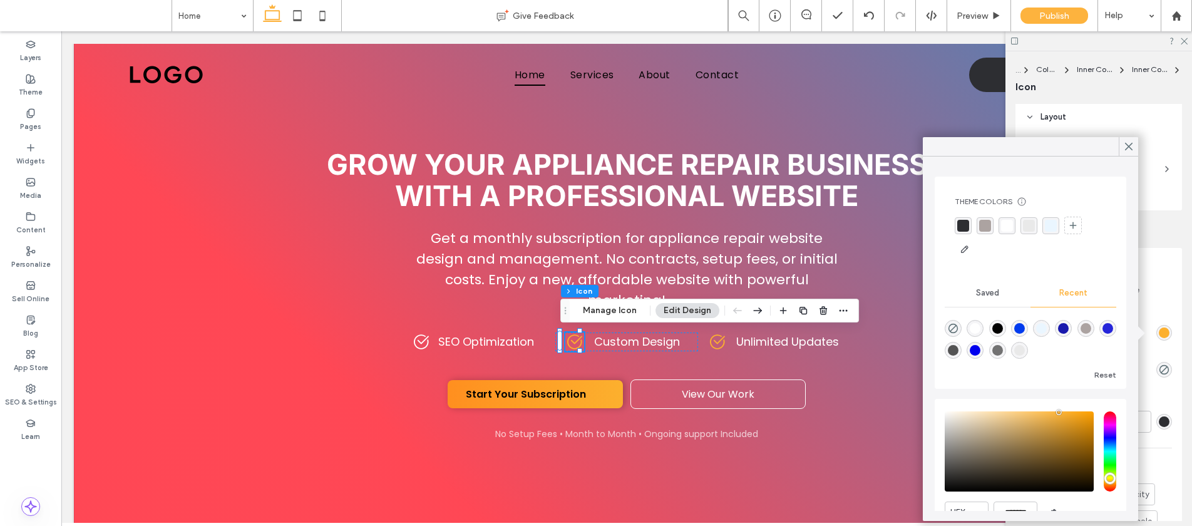
click at [980, 332] on div "rgba(255, 255, 255, 1)" at bounding box center [975, 328] width 11 height 11
type input "*******"
click at [1133, 147] on icon at bounding box center [1128, 146] width 11 height 11
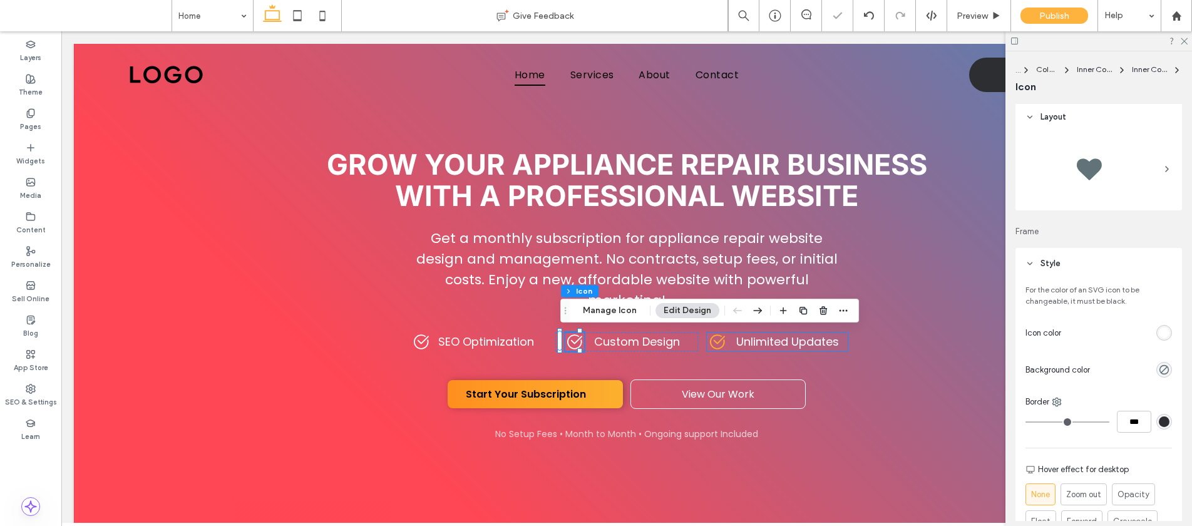
click at [708, 336] on icon at bounding box center [717, 341] width 19 height 19
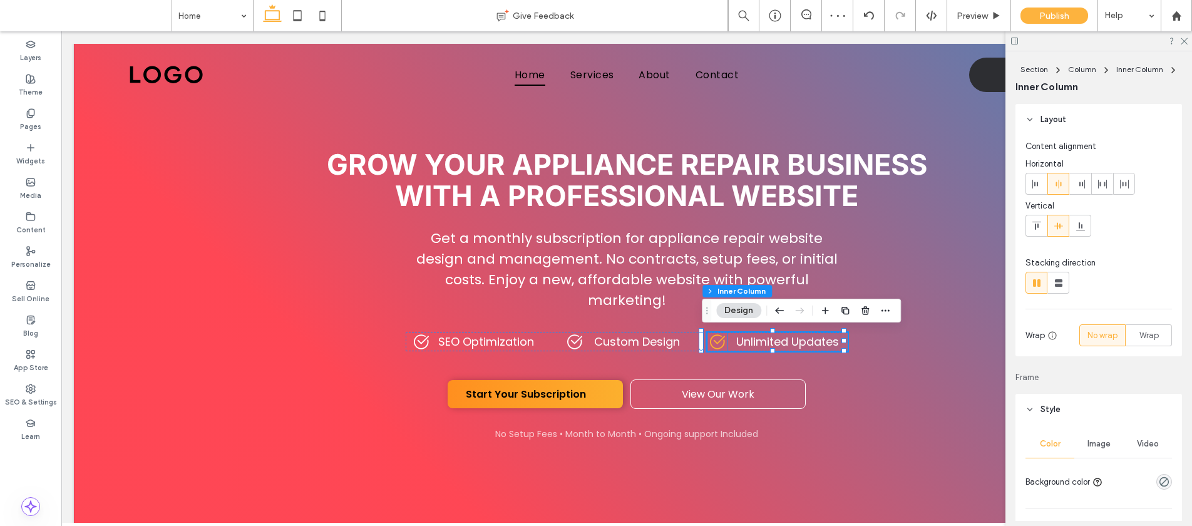
click at [709, 337] on icon at bounding box center [717, 341] width 19 height 19
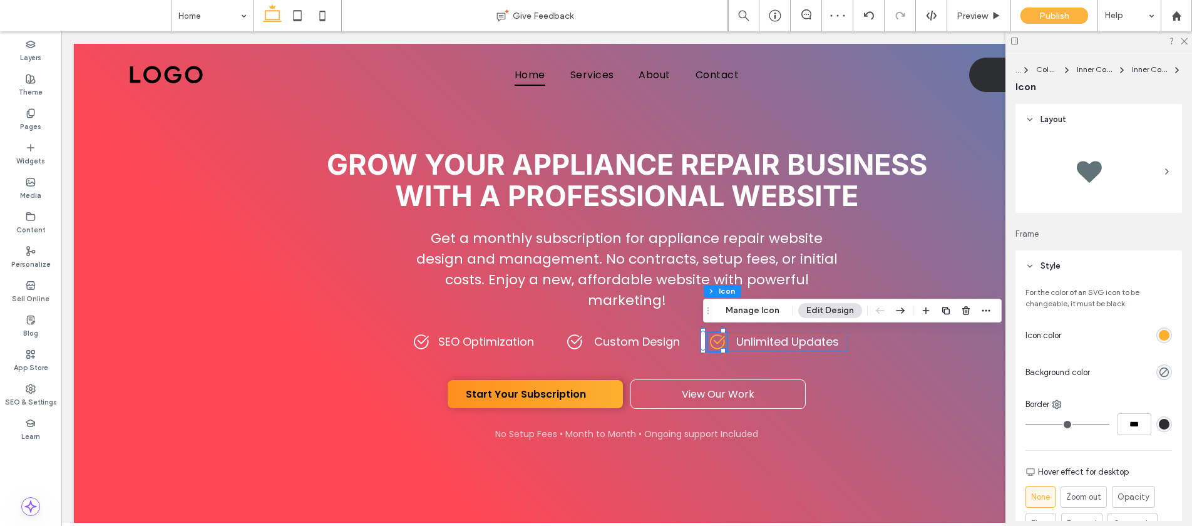
click at [1159, 330] on div "rgb(252, 176, 46)" at bounding box center [1164, 335] width 11 height 11
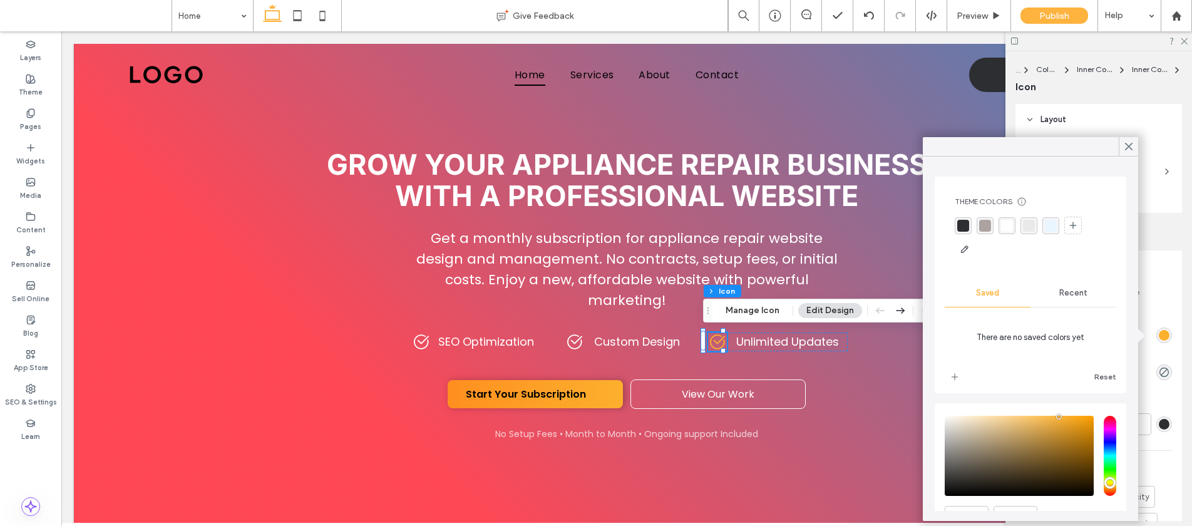
click at [1059, 289] on span "Recent" at bounding box center [1073, 293] width 28 height 10
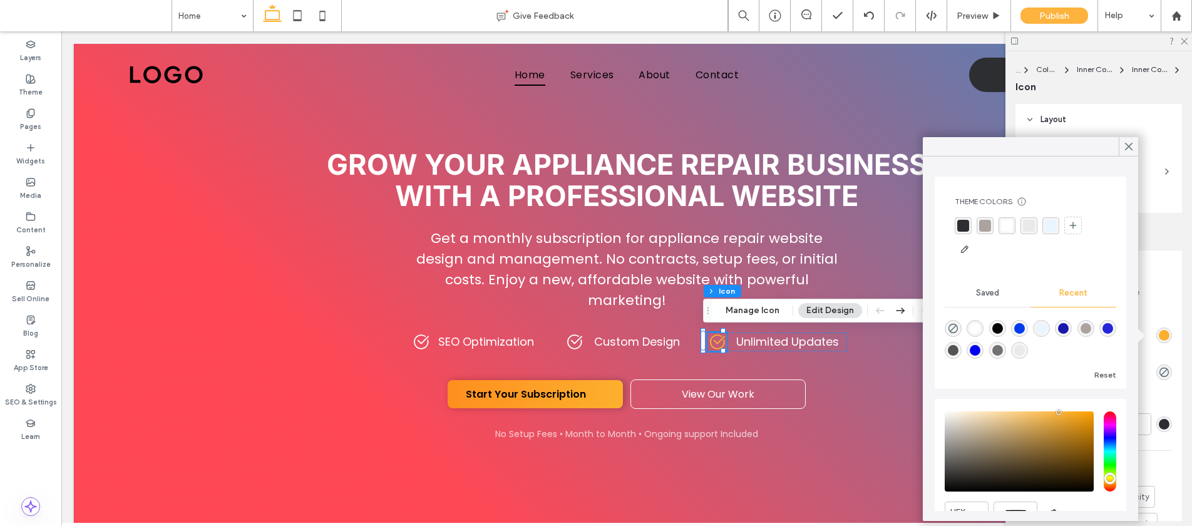
click at [983, 328] on div "rgba(255, 255, 255, 1)" at bounding box center [975, 328] width 17 height 17
type input "*******"
click at [1126, 141] on icon at bounding box center [1128, 146] width 11 height 11
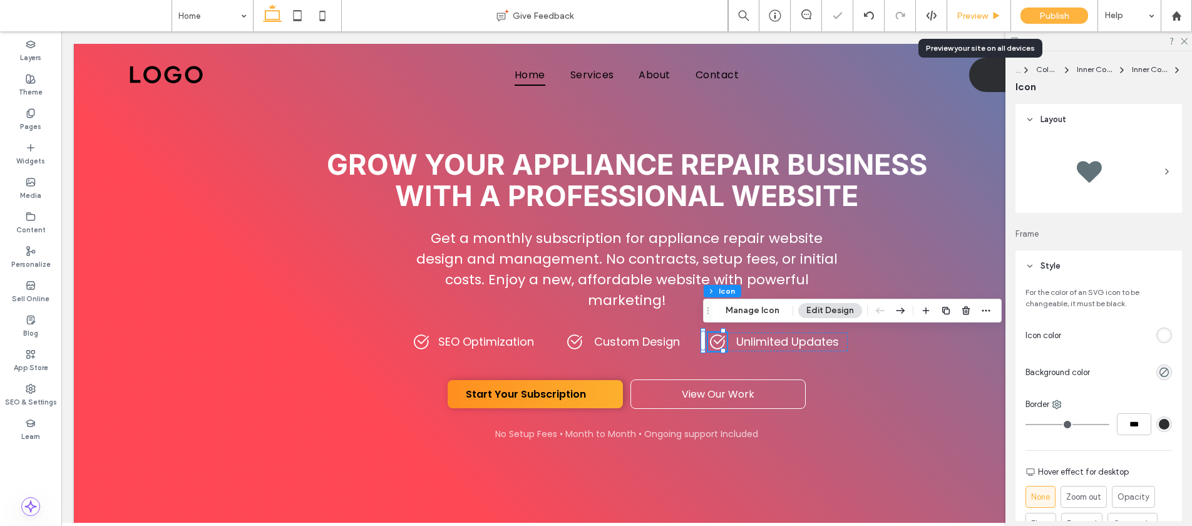
click at [981, 6] on div "Preview" at bounding box center [979, 15] width 64 height 31
click at [987, 18] on span "Preview" at bounding box center [972, 16] width 31 height 11
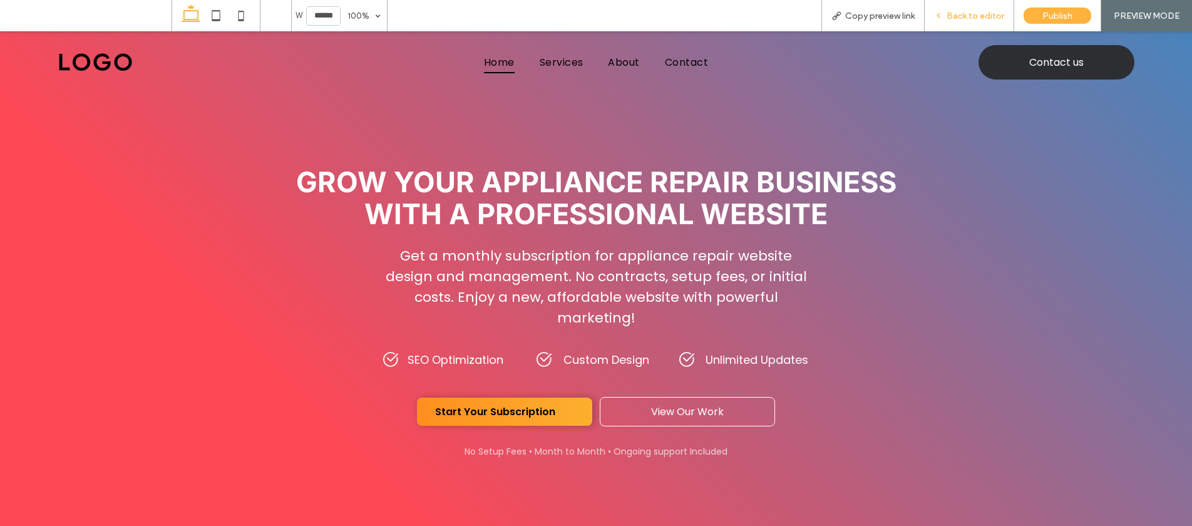
click at [951, 15] on span "Back to editor" at bounding box center [976, 16] width 58 height 11
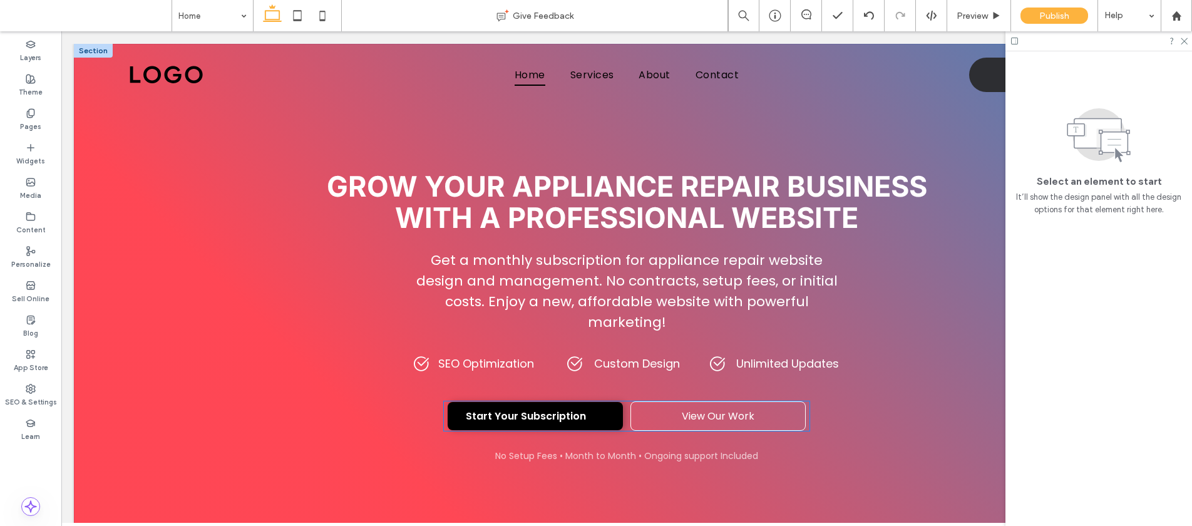
click at [540, 408] on span "Start Your Subscription" at bounding box center [526, 416] width 120 height 16
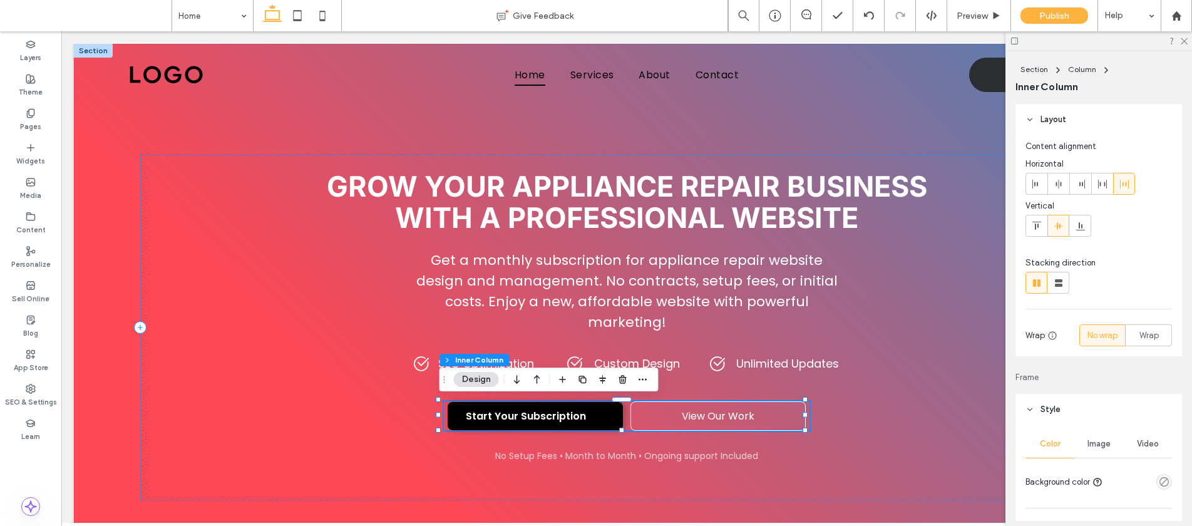
type input "**"
click at [540, 408] on span "Start Your Subscription" at bounding box center [526, 416] width 120 height 16
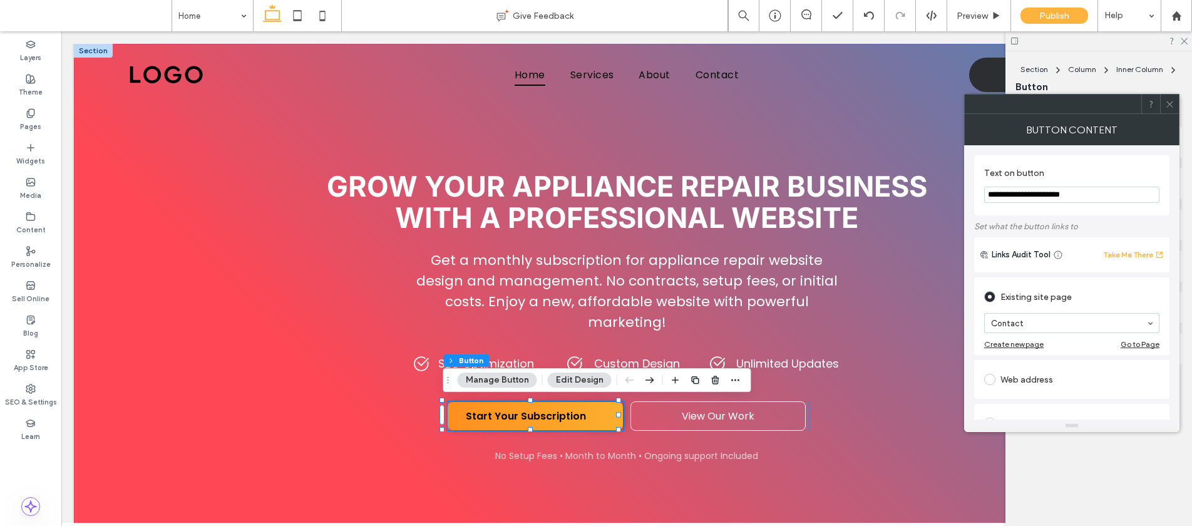
drag, startPoint x: 1097, startPoint y: 198, endPoint x: 974, endPoint y: 193, distance: 122.8
click at [974, 193] on div "**********" at bounding box center [1071, 185] width 195 height 60
type input "*"
type input "*********"
click at [1073, 163] on section "Text on button *********" at bounding box center [1071, 186] width 175 height 48
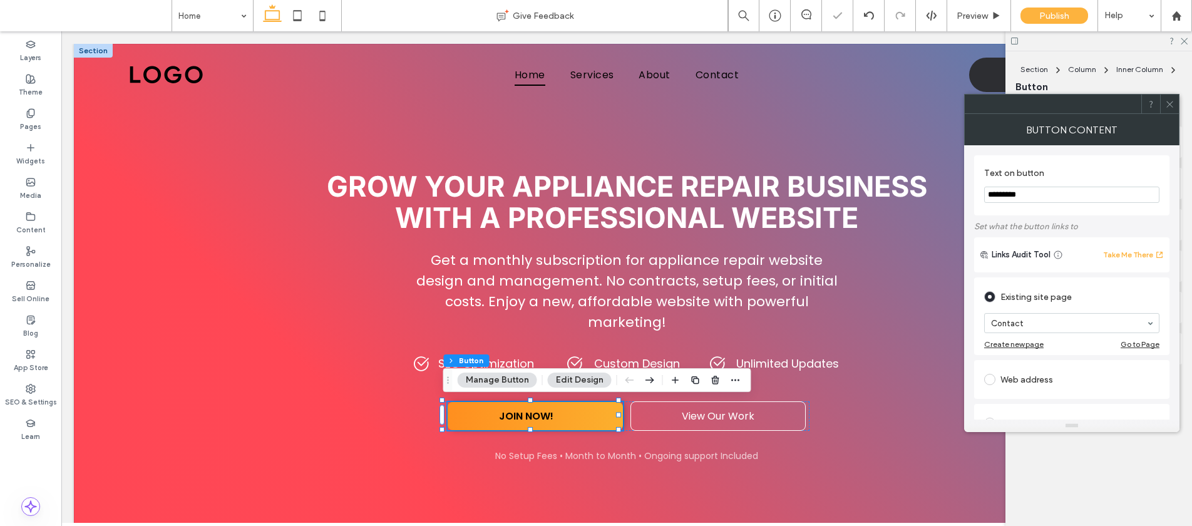
click at [1174, 107] on div at bounding box center [1169, 104] width 19 height 19
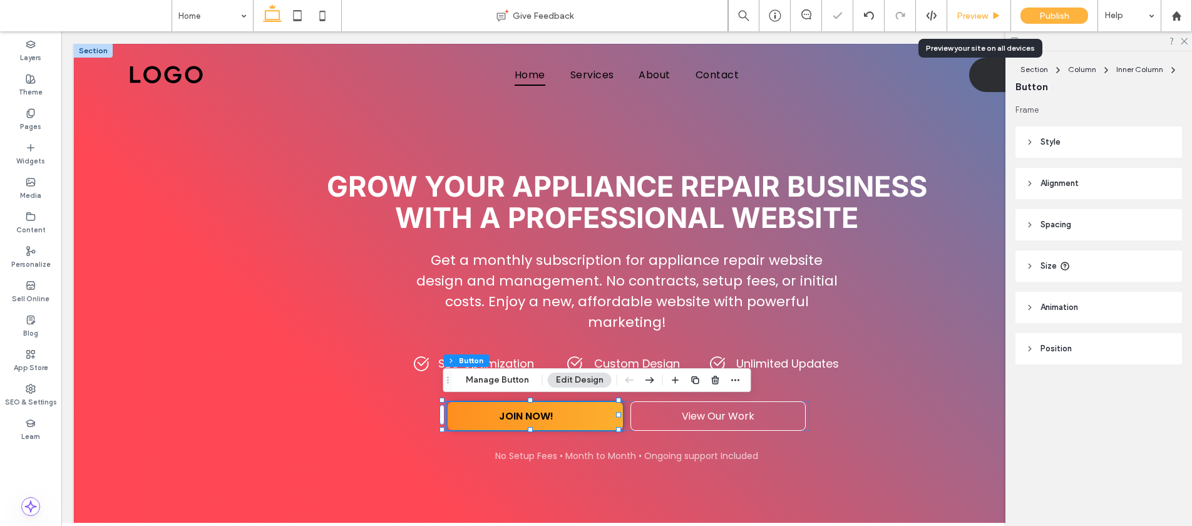
click at [968, 18] on span "Preview" at bounding box center [972, 16] width 31 height 11
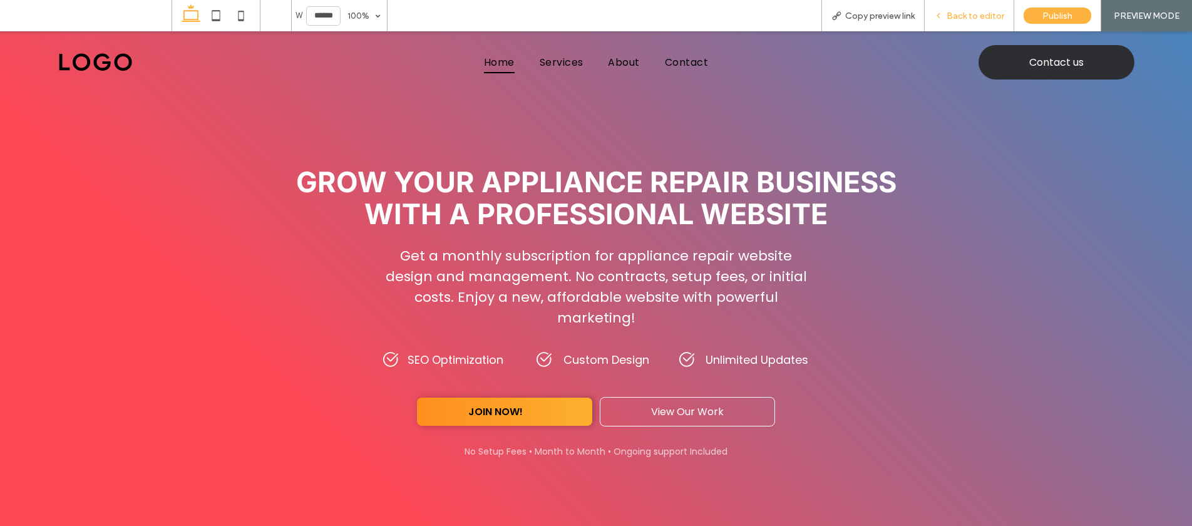
click at [967, 18] on span "Back to editor" at bounding box center [976, 16] width 58 height 11
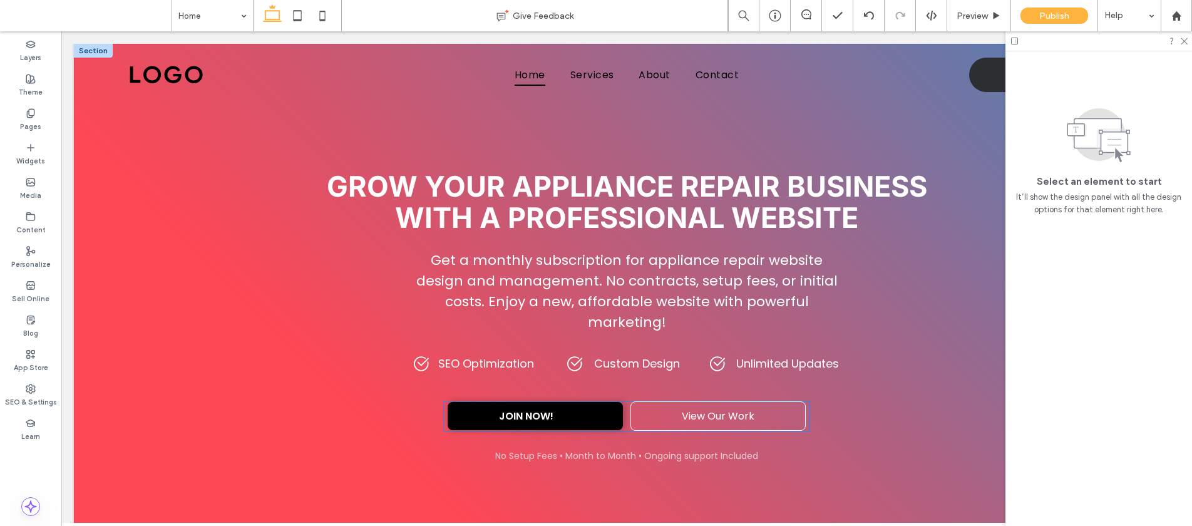
click at [595, 411] on link "JOIN NOW!" at bounding box center [535, 416] width 175 height 28
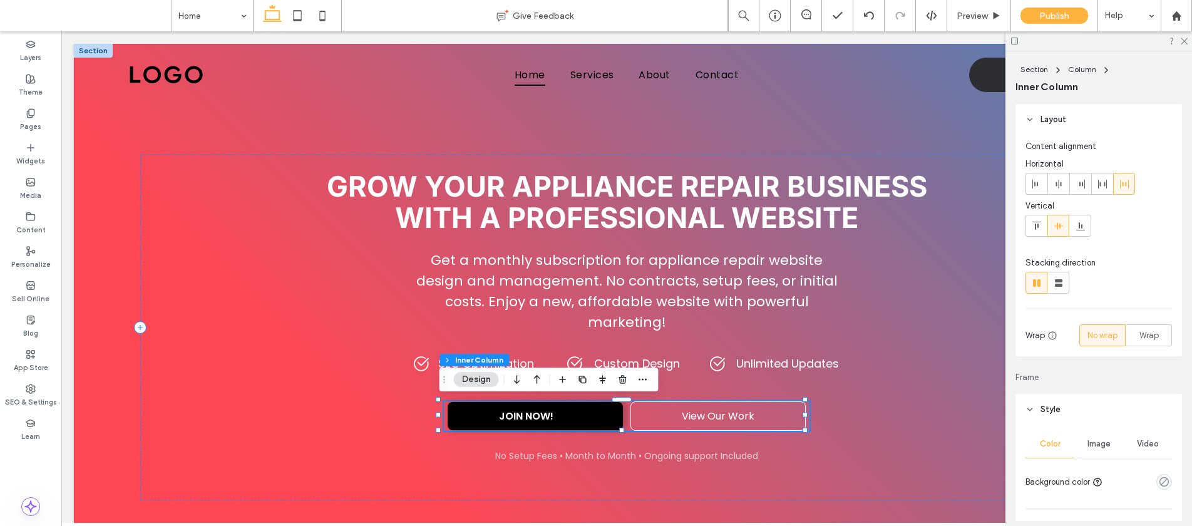
click at [595, 411] on link "JOIN NOW!" at bounding box center [535, 416] width 175 height 28
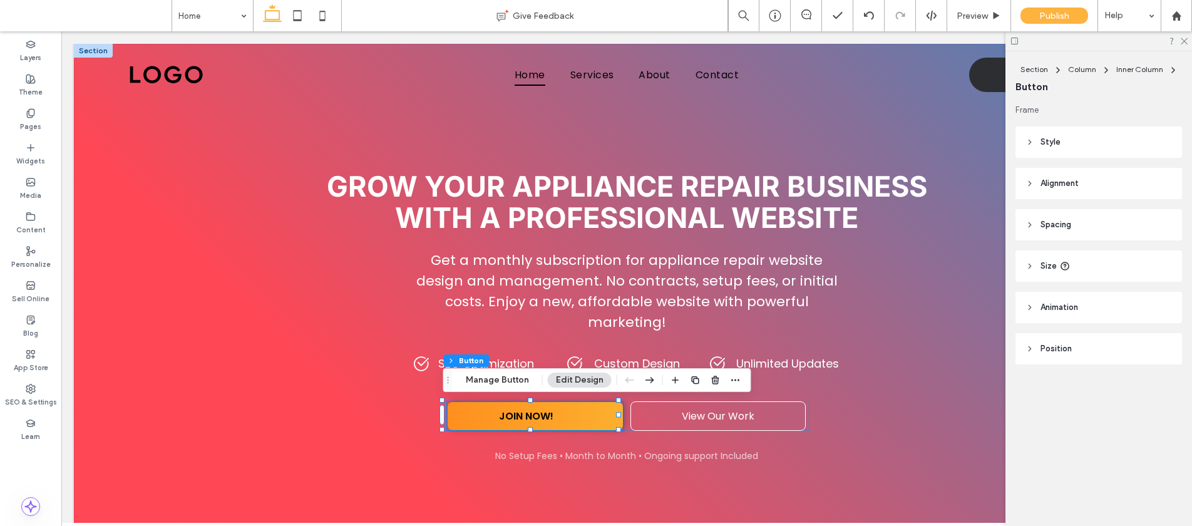
click at [1050, 352] on span "Position" at bounding box center [1055, 348] width 31 height 13
click at [1054, 317] on header "Animation" at bounding box center [1098, 307] width 167 height 31
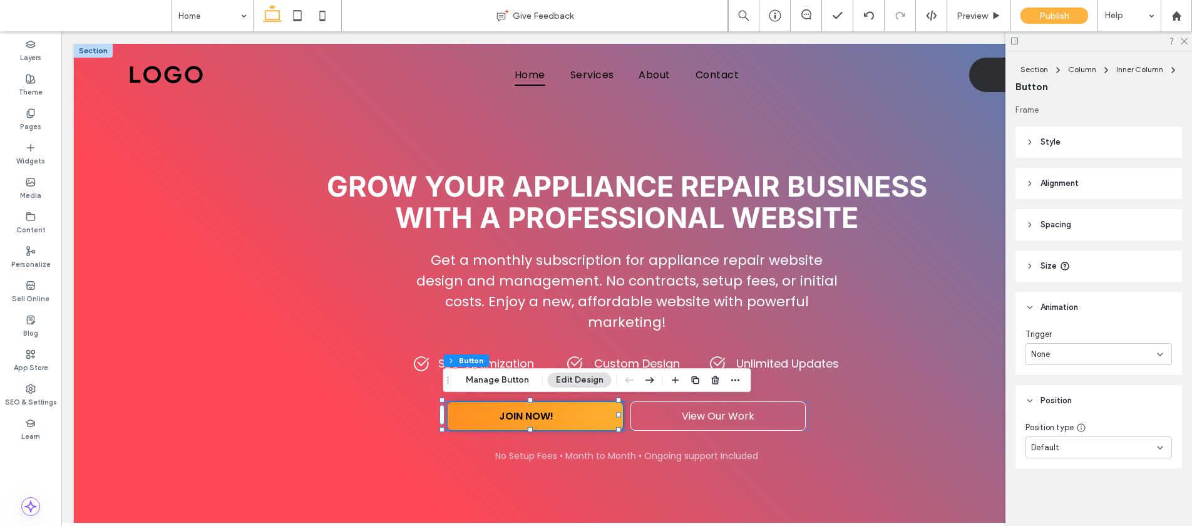
click at [1052, 266] on span "Size" at bounding box center [1048, 266] width 16 height 13
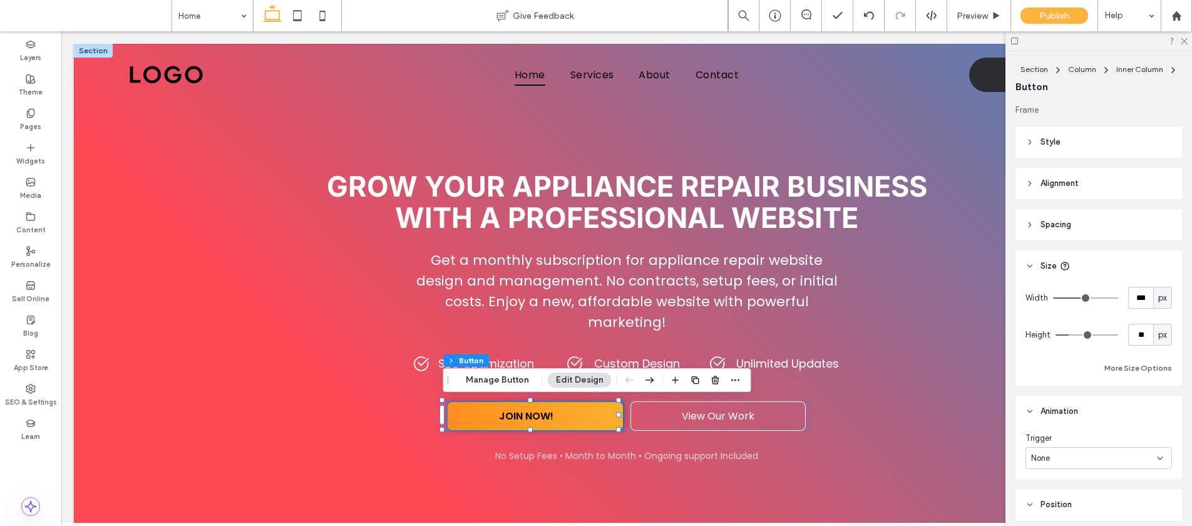
click at [1054, 230] on span "Spacing" at bounding box center [1055, 224] width 31 height 13
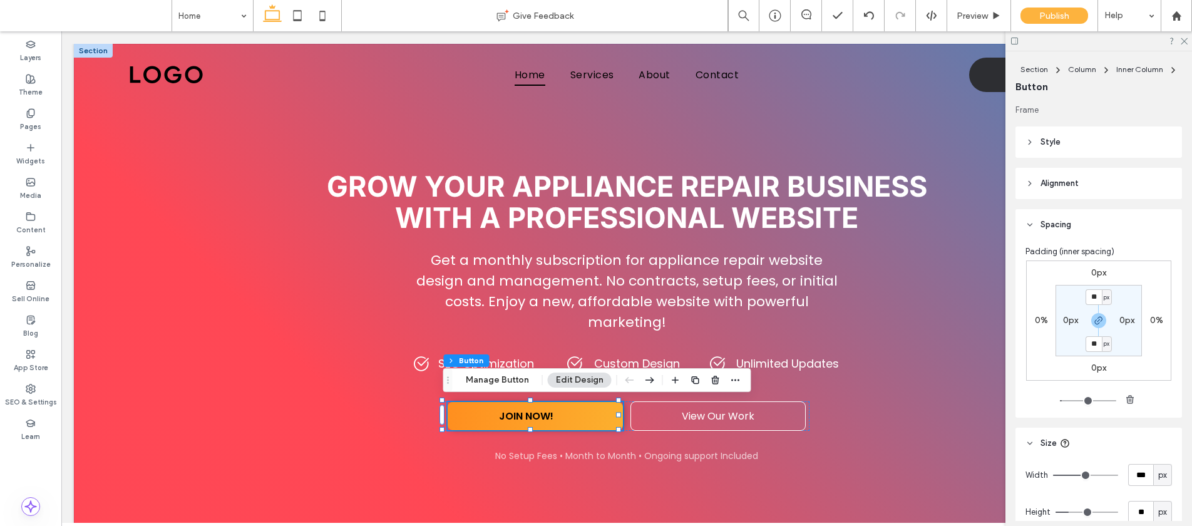
click at [1051, 182] on span "Alignment" at bounding box center [1059, 183] width 38 height 13
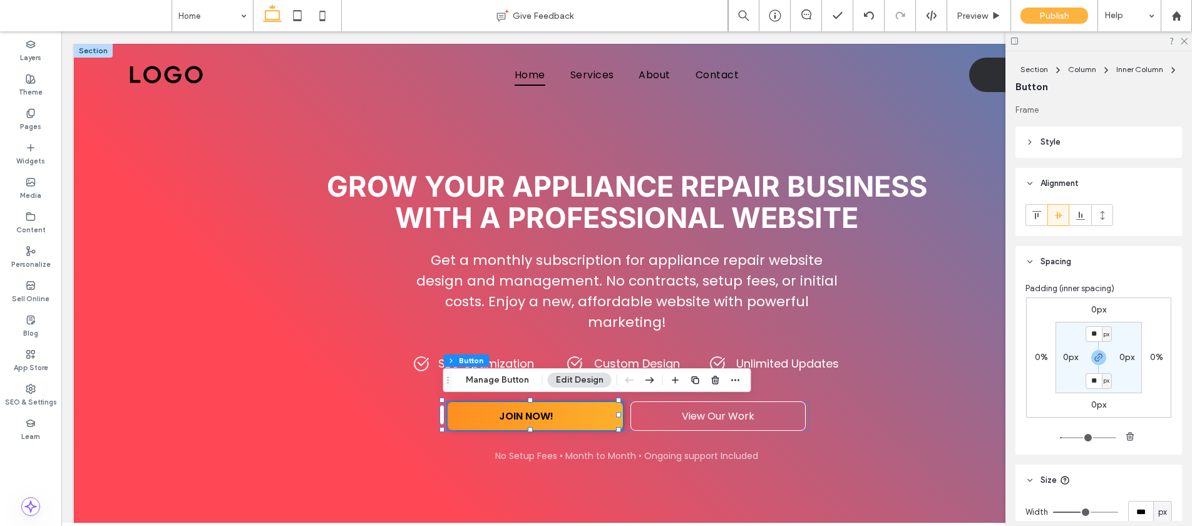
click at [1058, 210] on icon at bounding box center [1059, 215] width 10 height 10
click at [1059, 143] on span "Style" at bounding box center [1050, 142] width 20 height 13
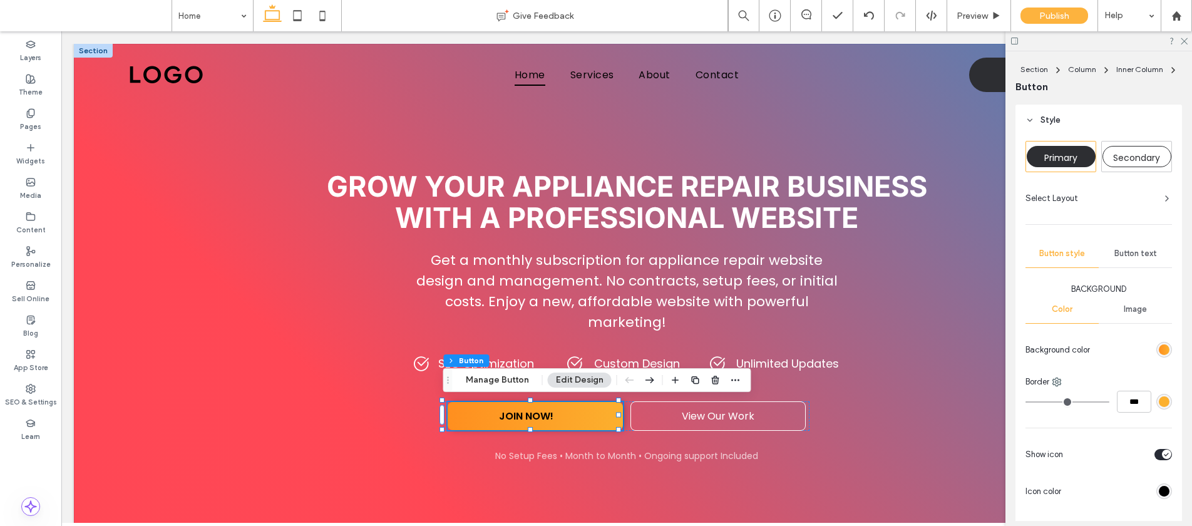
click at [1131, 247] on div "Button text" at bounding box center [1135, 254] width 73 height 28
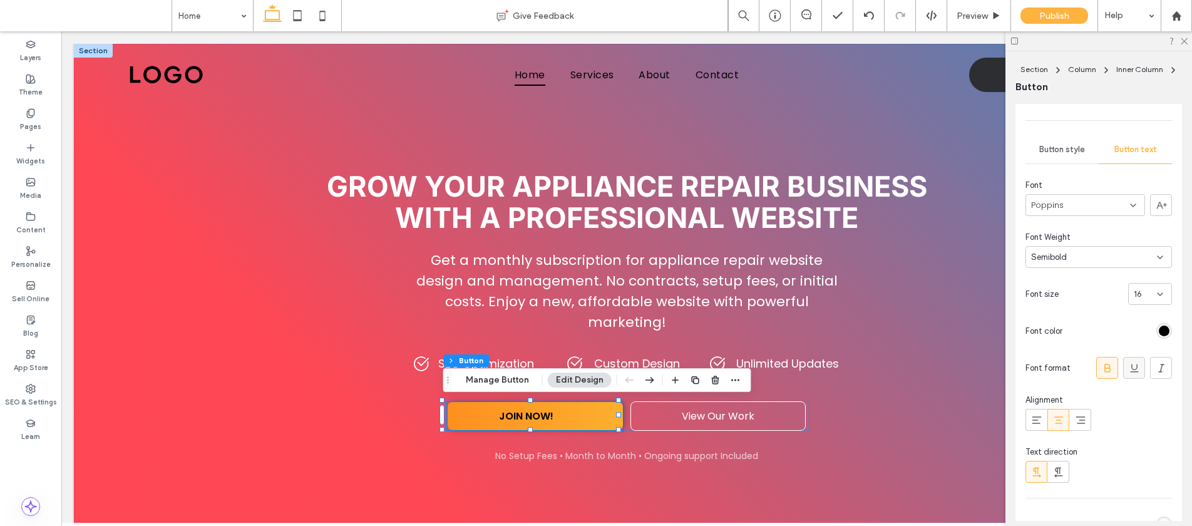
scroll to position [138, 0]
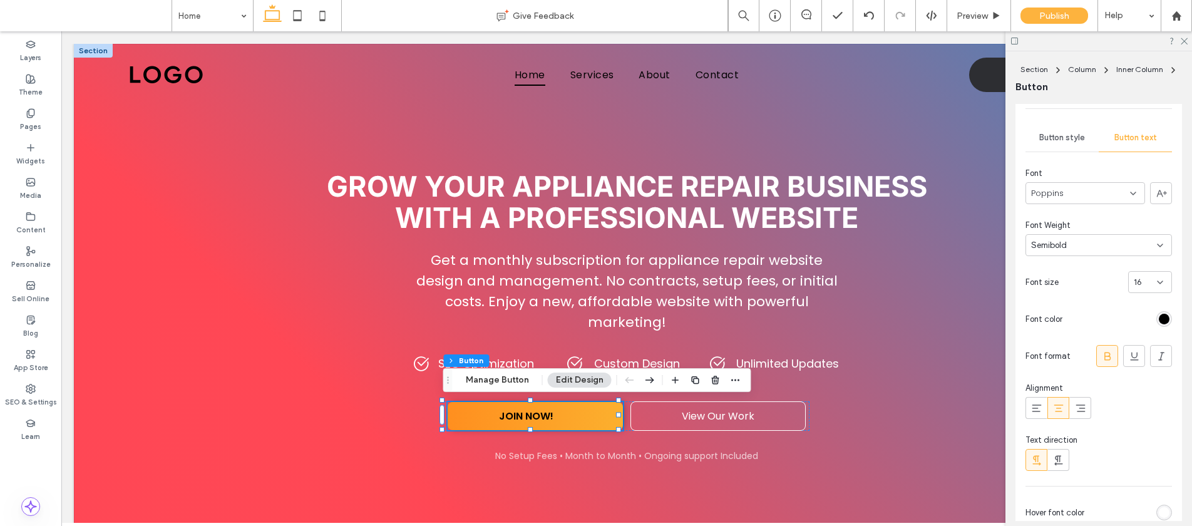
click at [1054, 403] on icon at bounding box center [1058, 408] width 13 height 13
click at [1072, 403] on div at bounding box center [1080, 408] width 21 height 21
click at [1052, 404] on icon at bounding box center [1058, 408] width 13 height 13
click at [959, 14] on span "Preview" at bounding box center [972, 16] width 31 height 11
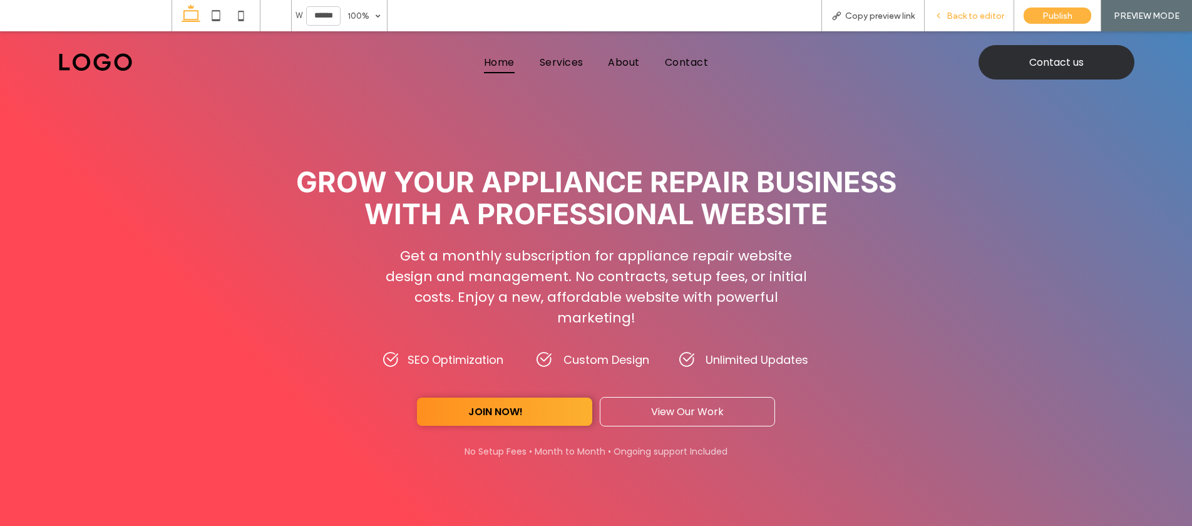
click at [961, 14] on span "Back to editor" at bounding box center [976, 16] width 58 height 11
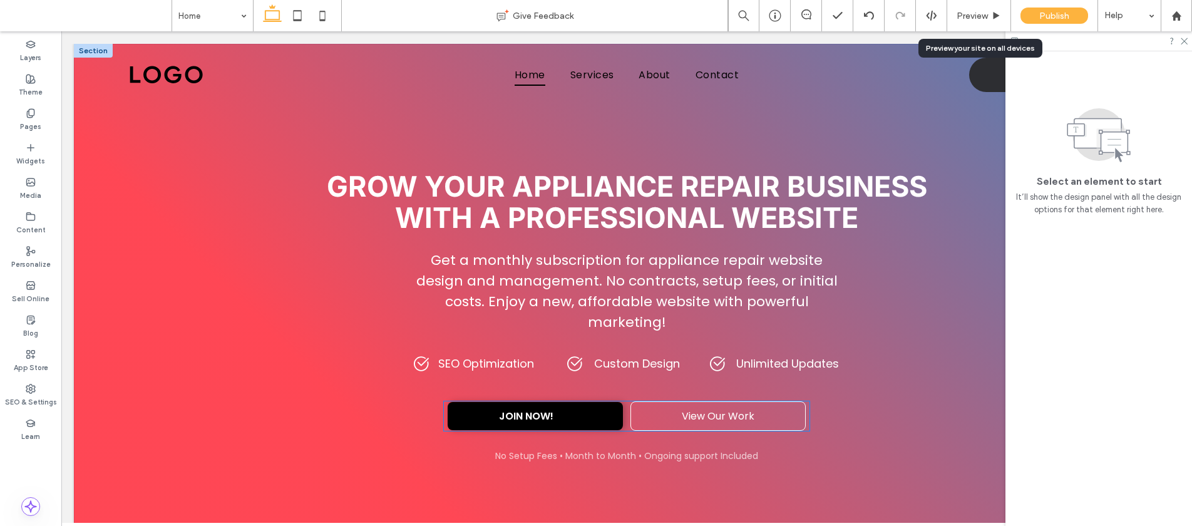
click at [521, 424] on link "JOIN NOW!" at bounding box center [535, 416] width 175 height 28
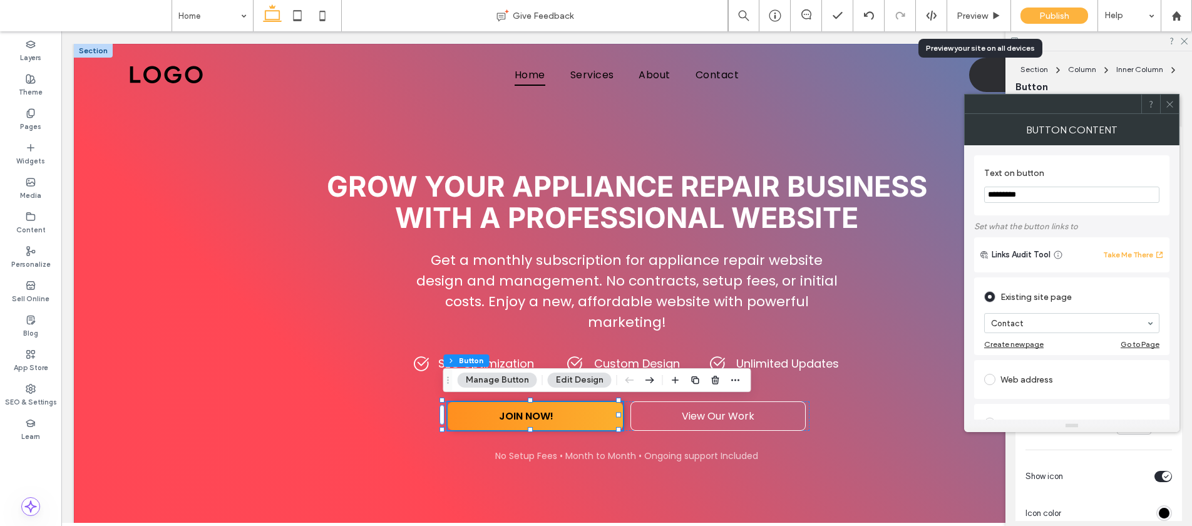
click at [1054, 202] on input "*********" at bounding box center [1071, 195] width 175 height 16
drag, startPoint x: 1031, startPoint y: 193, endPoint x: 1124, endPoint y: 190, distance: 93.3
click at [1125, 190] on input "*********" at bounding box center [1071, 195] width 175 height 16
click at [1110, 198] on input "*********" at bounding box center [1071, 195] width 175 height 16
click at [1105, 157] on div "Text on button *********" at bounding box center [1071, 185] width 195 height 60
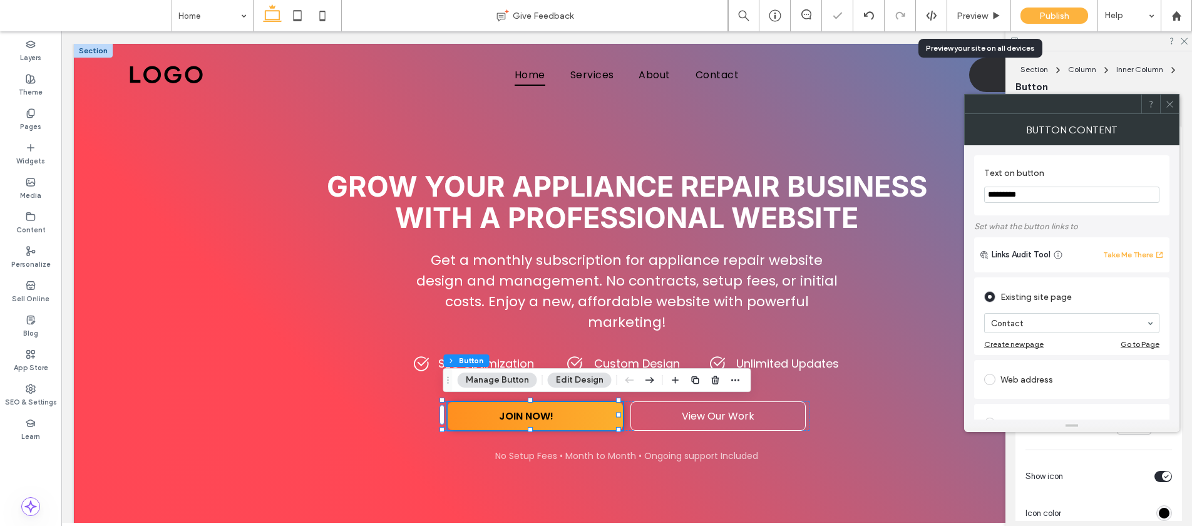
click at [1175, 102] on div at bounding box center [1169, 104] width 19 height 19
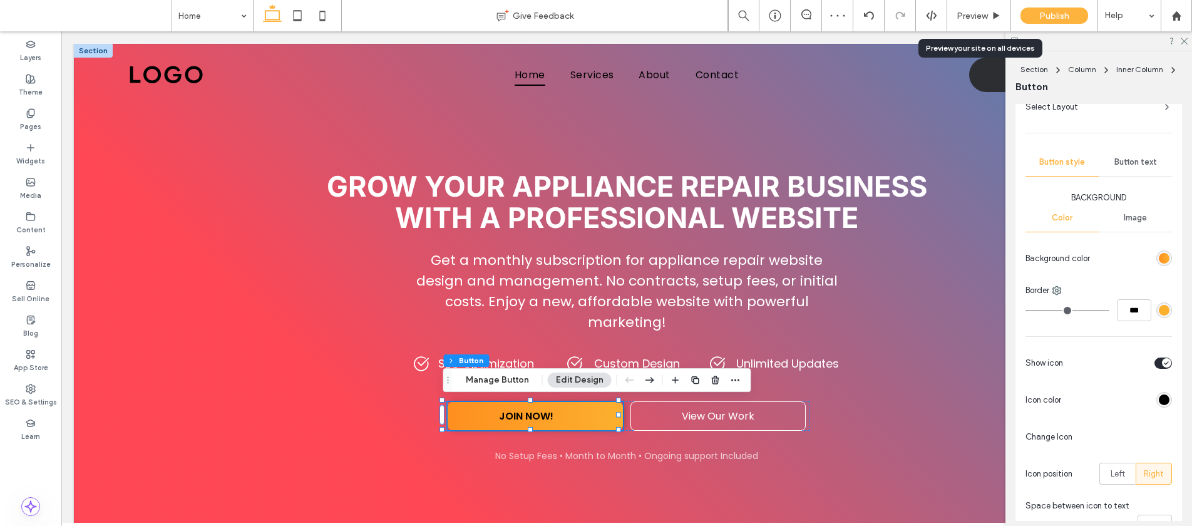
scroll to position [187, 0]
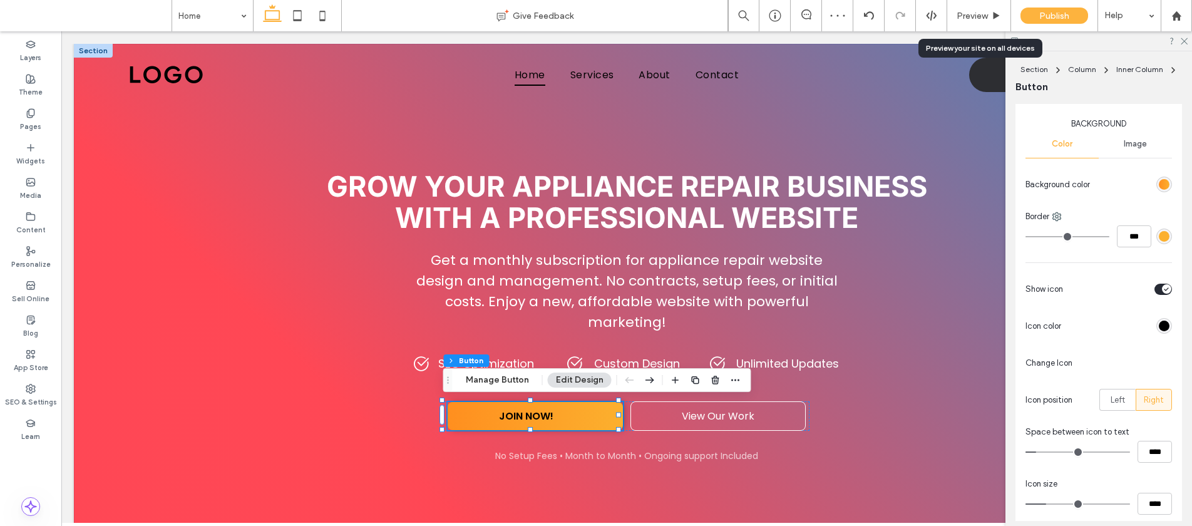
click at [1164, 289] on icon "toggle" at bounding box center [1166, 289] width 4 height 3
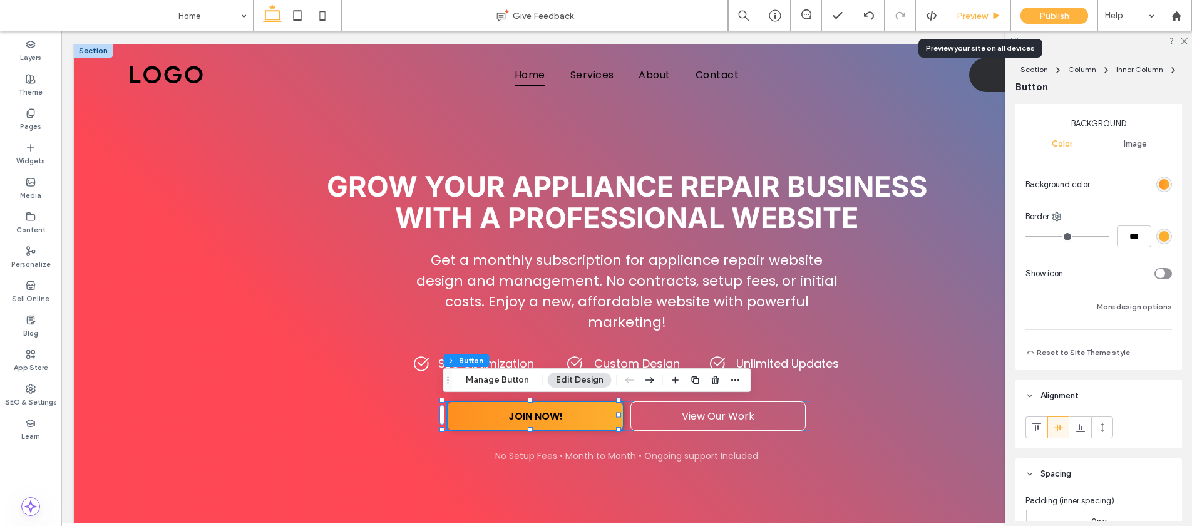
click at [982, 14] on span "Preview" at bounding box center [972, 16] width 31 height 11
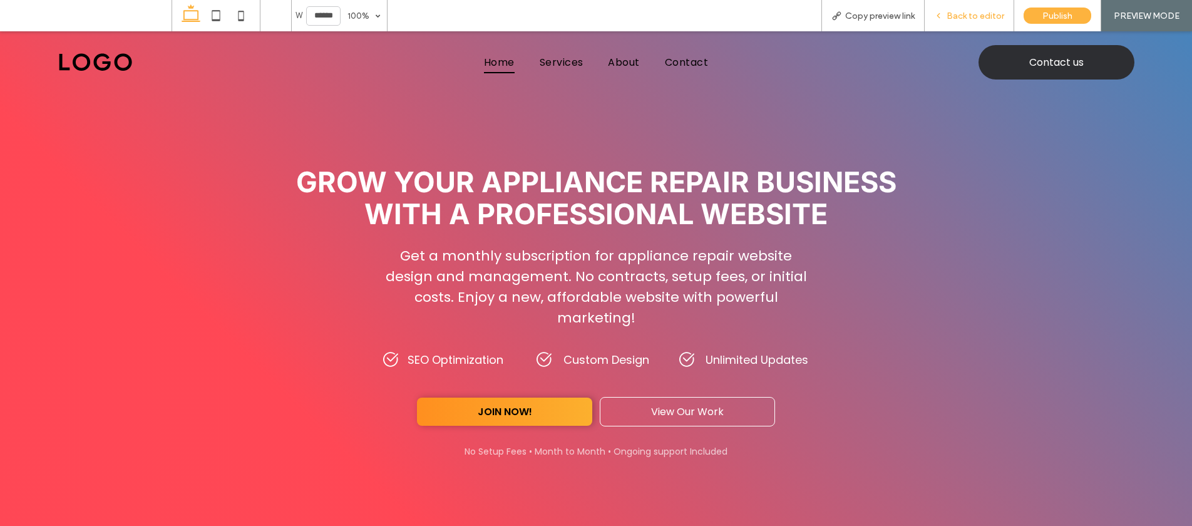
click at [979, 20] on span "Back to editor" at bounding box center [976, 16] width 58 height 11
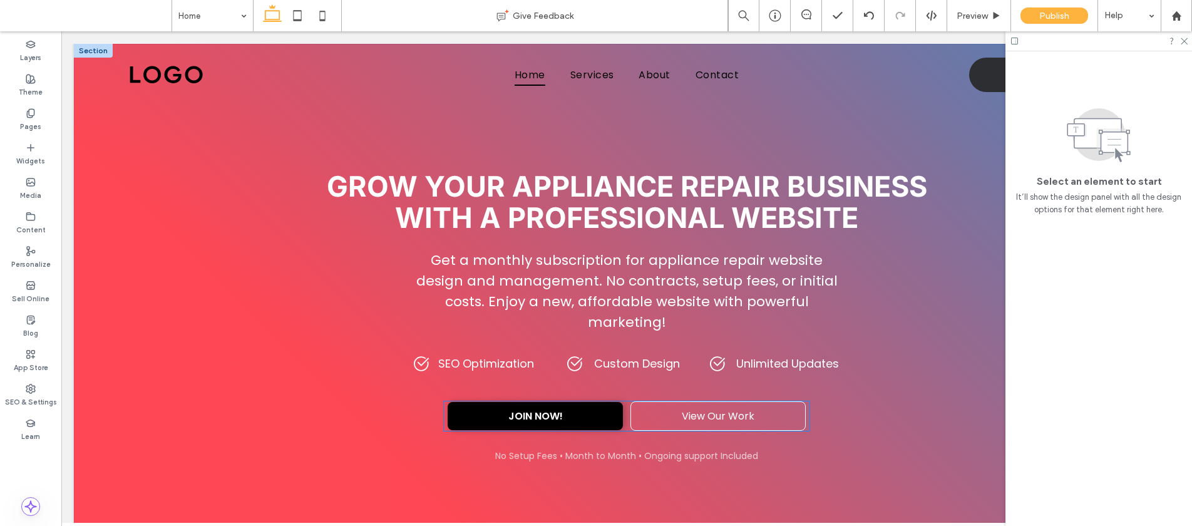
click at [580, 418] on link "JOIN NOW!" at bounding box center [535, 416] width 175 height 28
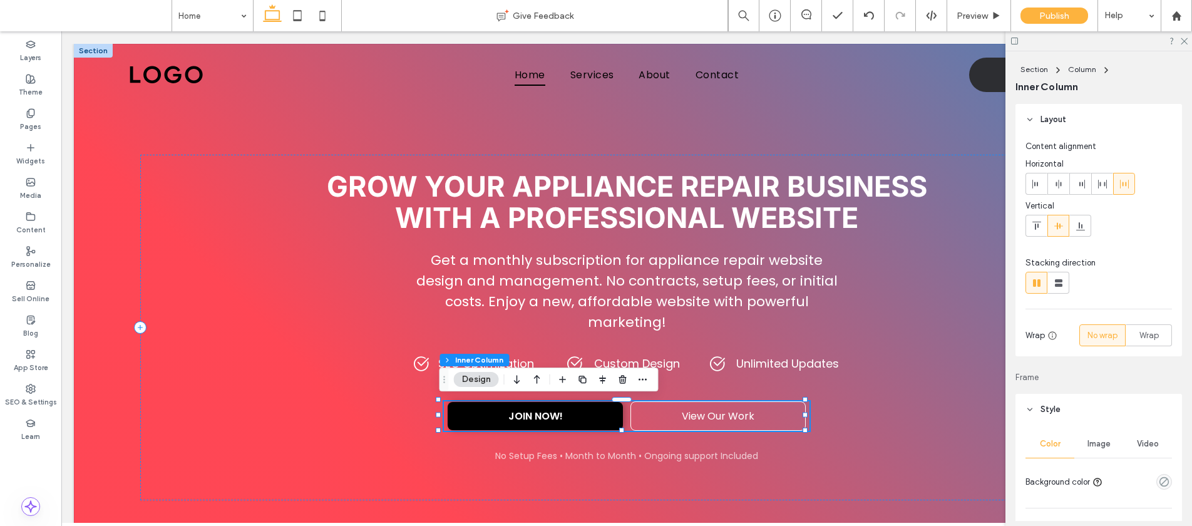
click at [588, 411] on link "JOIN NOW!" at bounding box center [535, 416] width 175 height 28
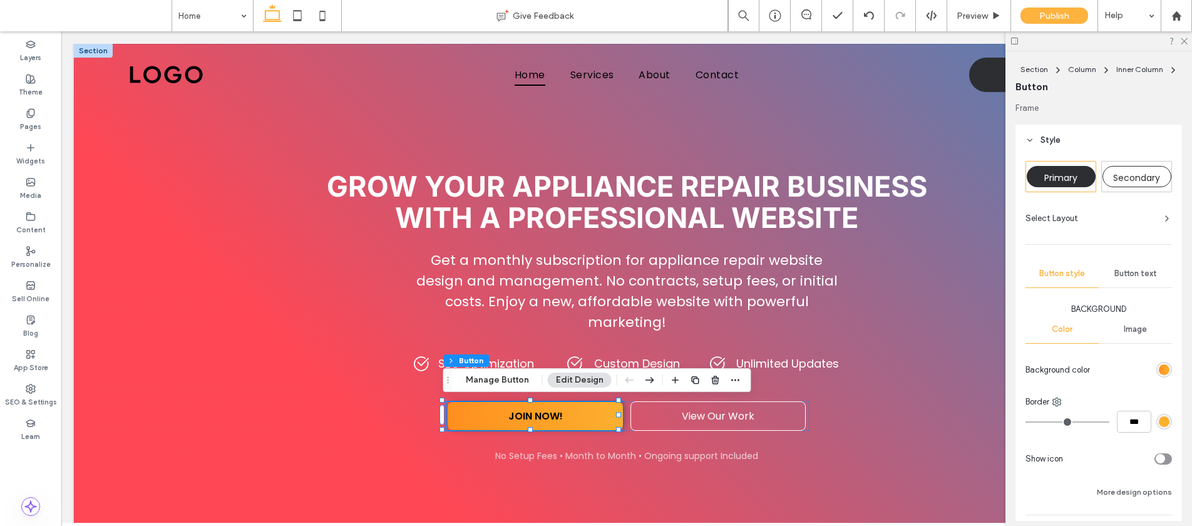
scroll to position [3, 0]
click at [1168, 367] on div "Primary Secondary Select Layout Button style Button text Background Color Image…" at bounding box center [1098, 354] width 167 height 399
click at [1156, 367] on div "linear-gradient(90deg, rgb(255, 143, 31) 0%, rgb(252, 176, 46) 100%)" at bounding box center [1164, 369] width 16 height 16
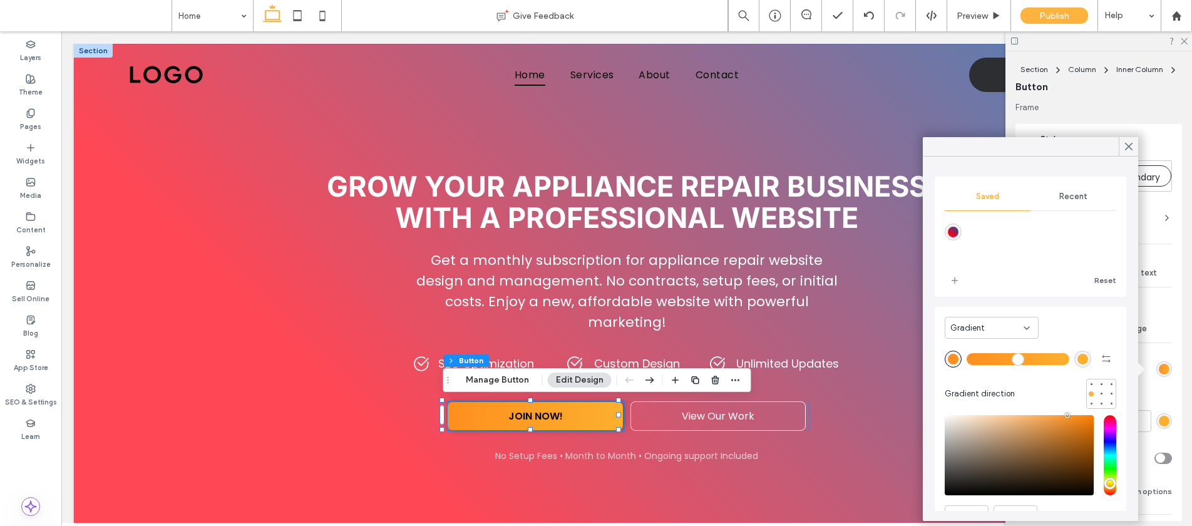
click at [1032, 331] on div "Gradient" at bounding box center [992, 328] width 94 height 22
click at [1010, 343] on div "Color" at bounding box center [991, 350] width 93 height 22
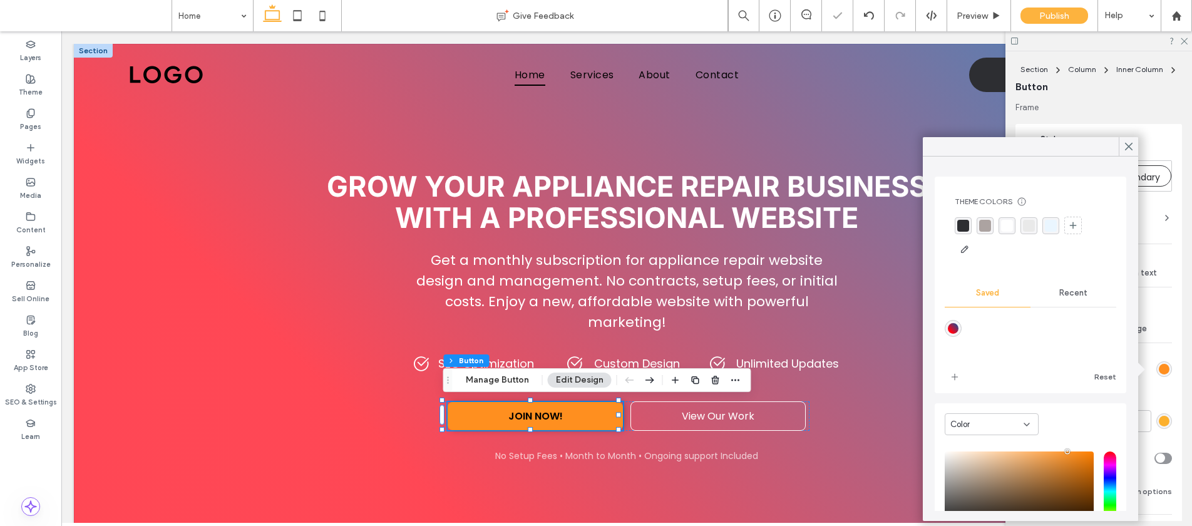
click at [1051, 292] on div "Recent" at bounding box center [1073, 293] width 86 height 28
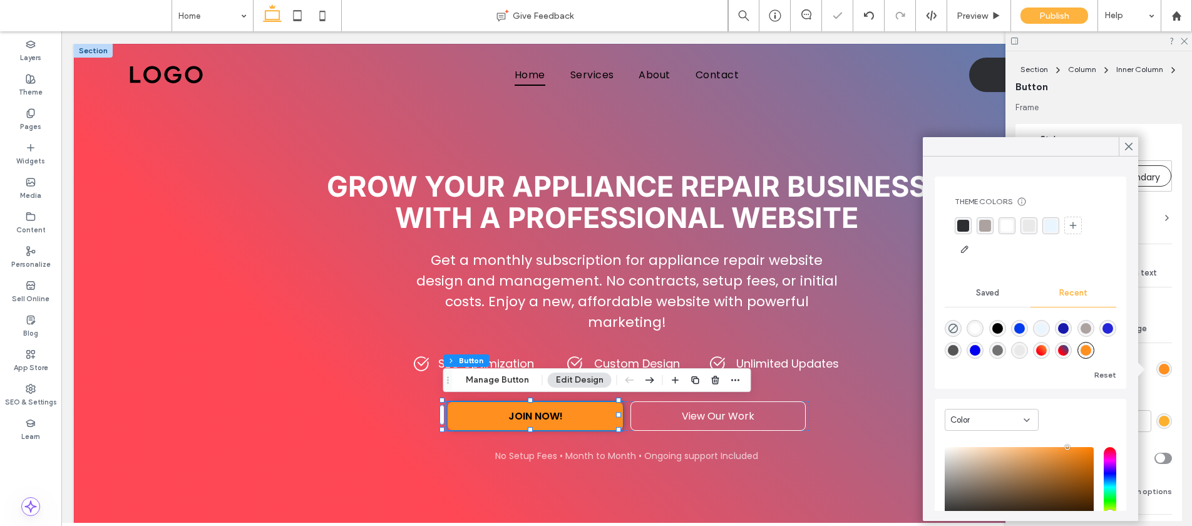
click at [1047, 351] on div "linear-gradient(45deg, rgba(255, 0, 19, 1) 26%, rgba(247, 163, 52, 1) 100%)" at bounding box center [1041, 350] width 11 height 11
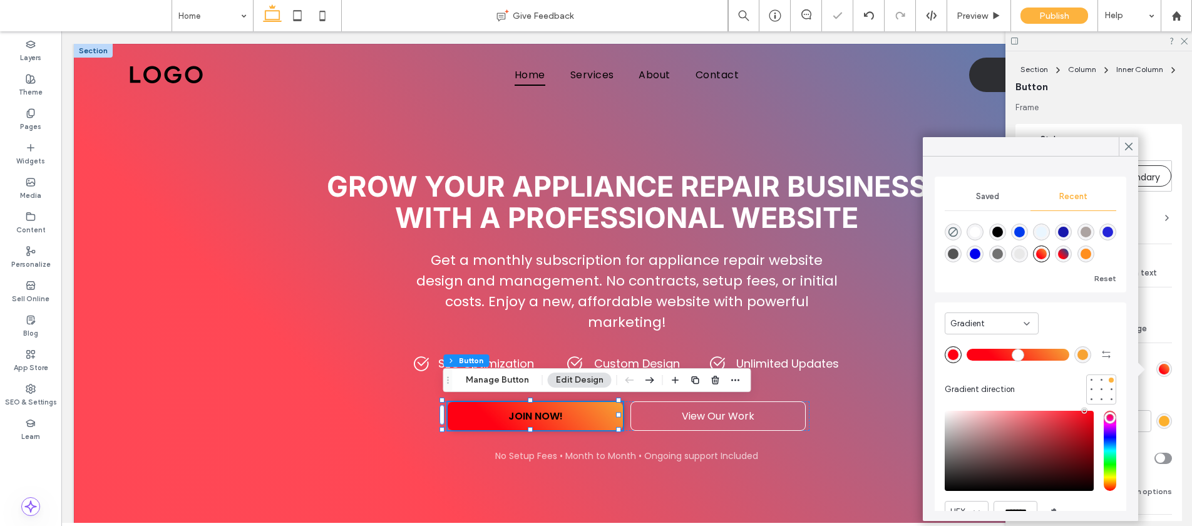
click at [976, 325] on span "Gradient" at bounding box center [967, 323] width 34 height 13
click at [973, 344] on div "Color" at bounding box center [991, 345] width 93 height 22
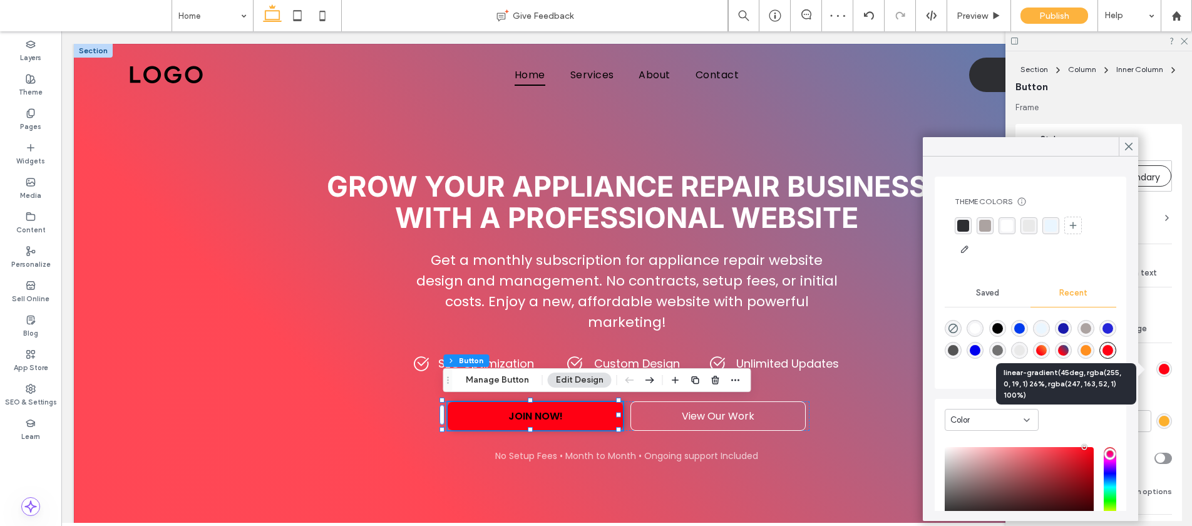
click at [1047, 346] on div "linear-gradient(45deg, rgba(255, 0, 19, 1) 26%, rgba(247, 163, 52, 1) 100%)" at bounding box center [1041, 350] width 11 height 11
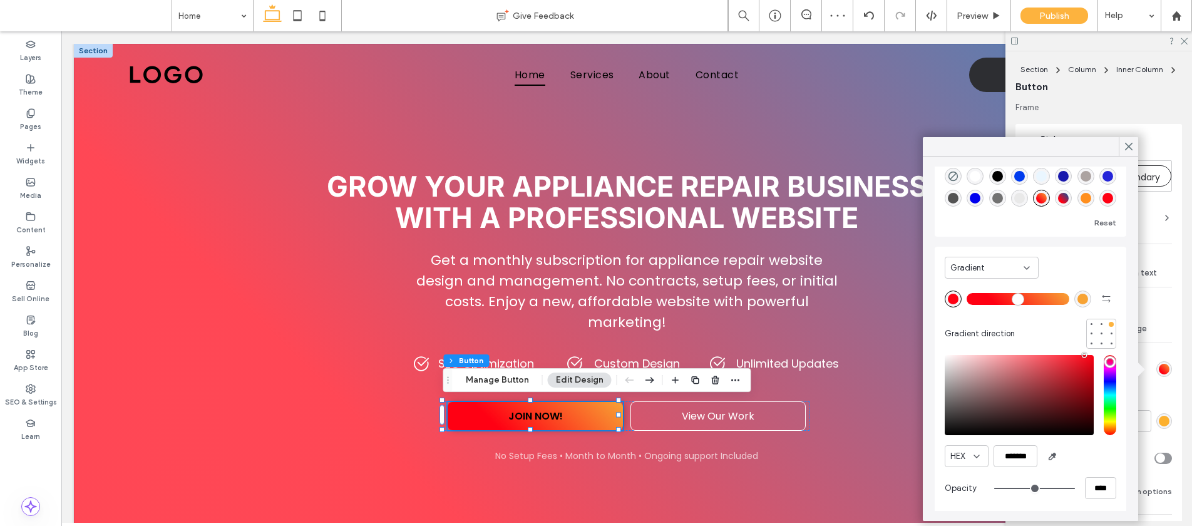
scroll to position [59, 0]
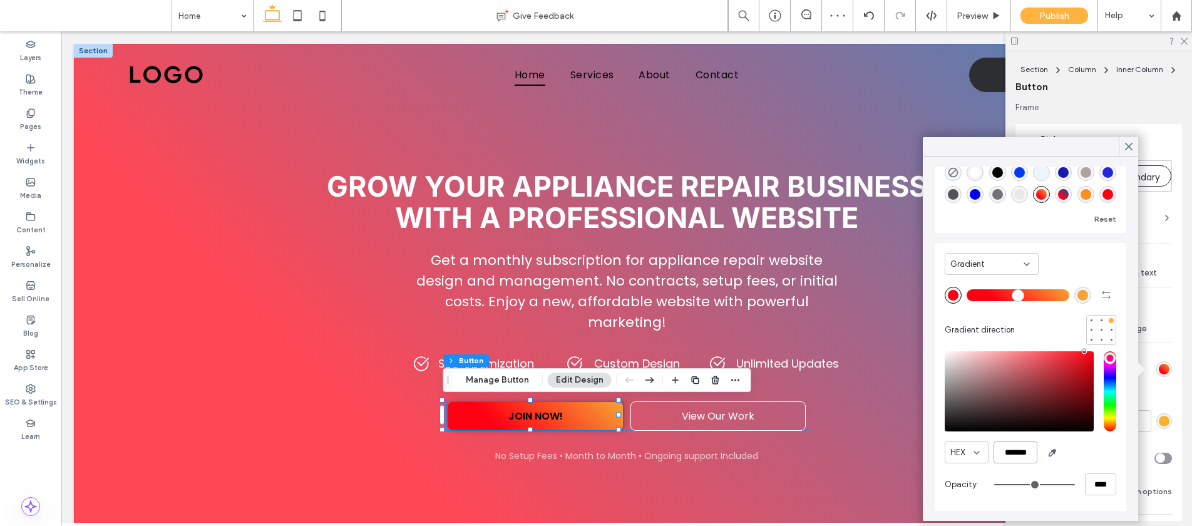
drag, startPoint x: 1009, startPoint y: 449, endPoint x: 997, endPoint y: 448, distance: 11.9
click at [990, 447] on div "HEX *******" at bounding box center [1031, 452] width 172 height 22
click at [1006, 264] on div "Saved Recent Reset Gradient Gradient direction HEX ******* Opacity ****" at bounding box center [1031, 314] width 192 height 394
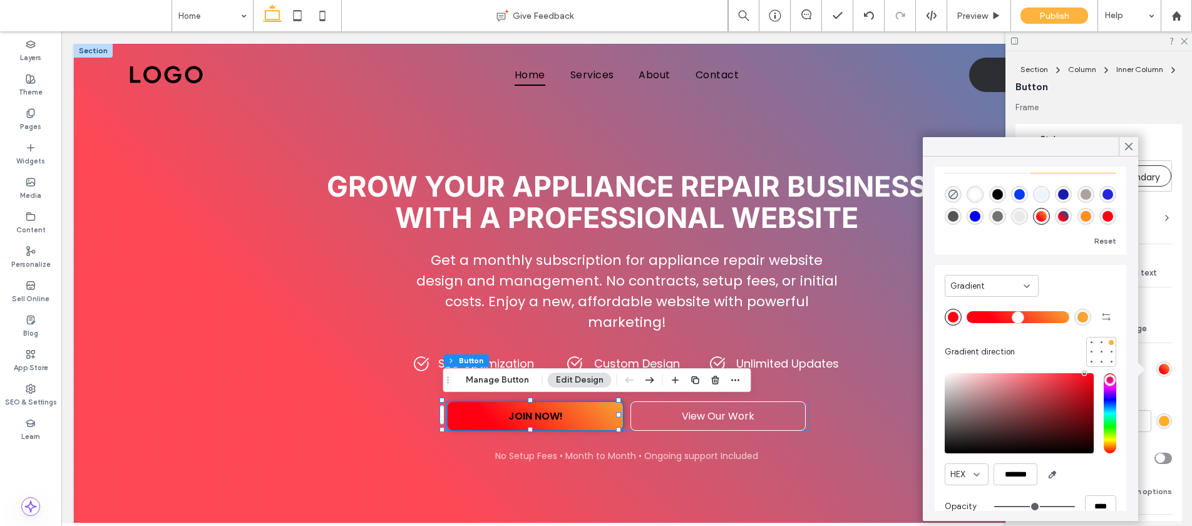
click at [981, 278] on div "Gradient" at bounding box center [992, 286] width 94 height 22
click at [972, 303] on div "Color" at bounding box center [991, 308] width 93 height 22
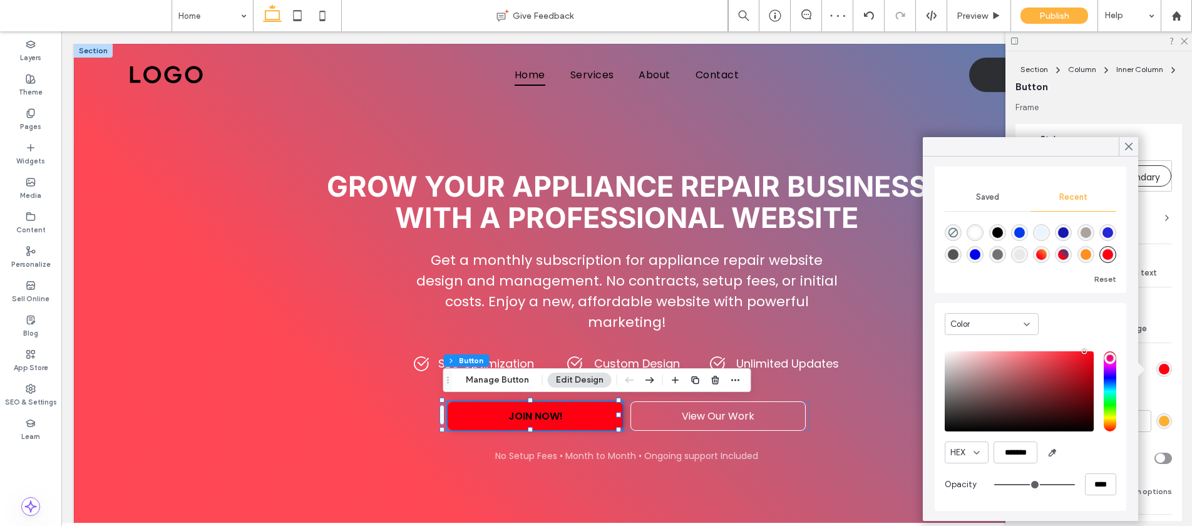
scroll to position [20, 0]
click at [1069, 249] on div "linear-gradient(45deg, rgba(255, 0, 19, 1) 26%, rgba(0, 84, 162, 1) 100%)" at bounding box center [1063, 254] width 11 height 11
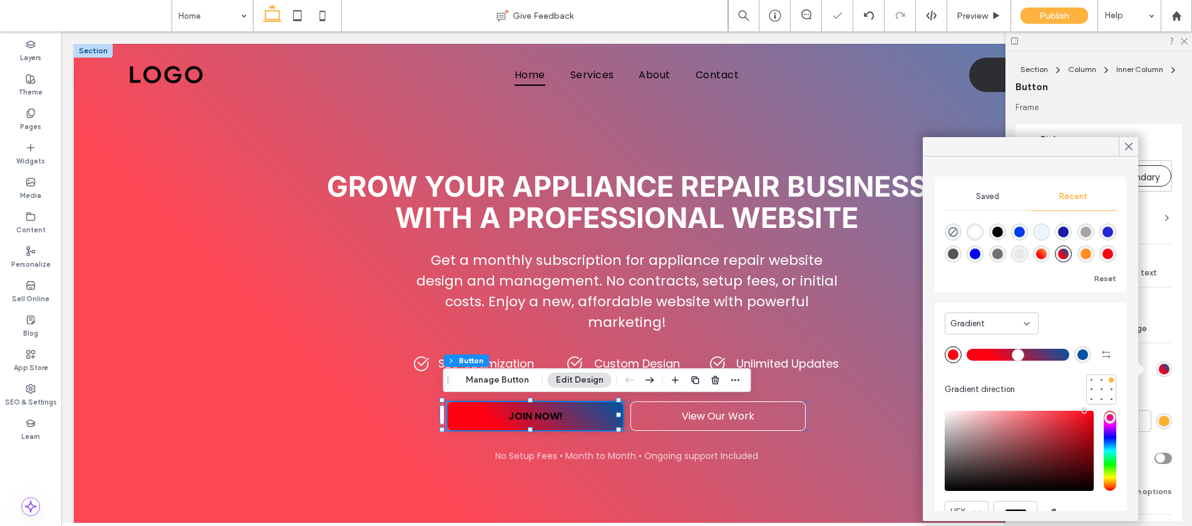
click at [1077, 349] on div "rgba(0, 84, 162, 1)" at bounding box center [1082, 354] width 11 height 11
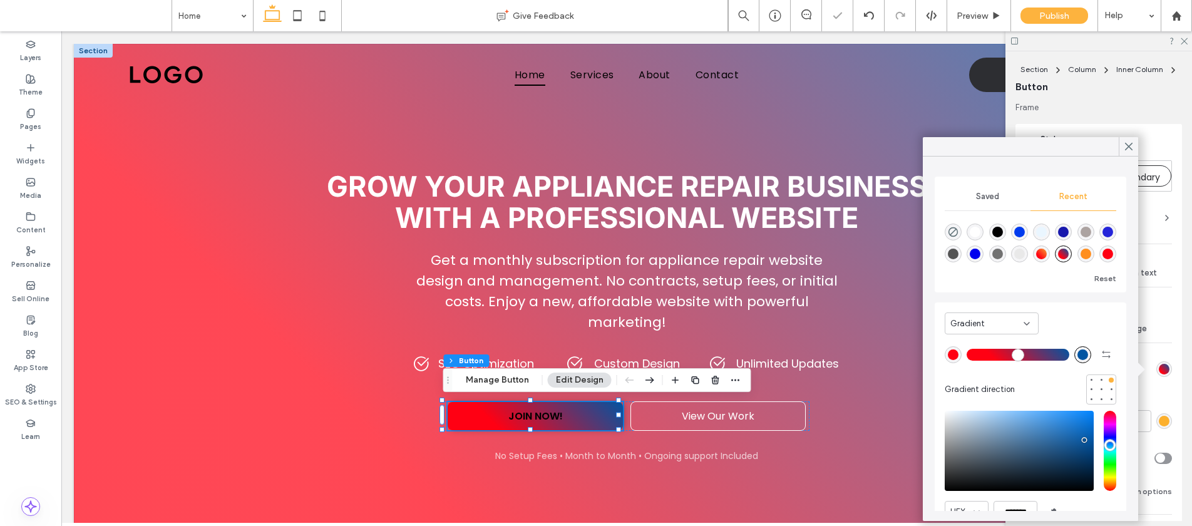
type input "*******"
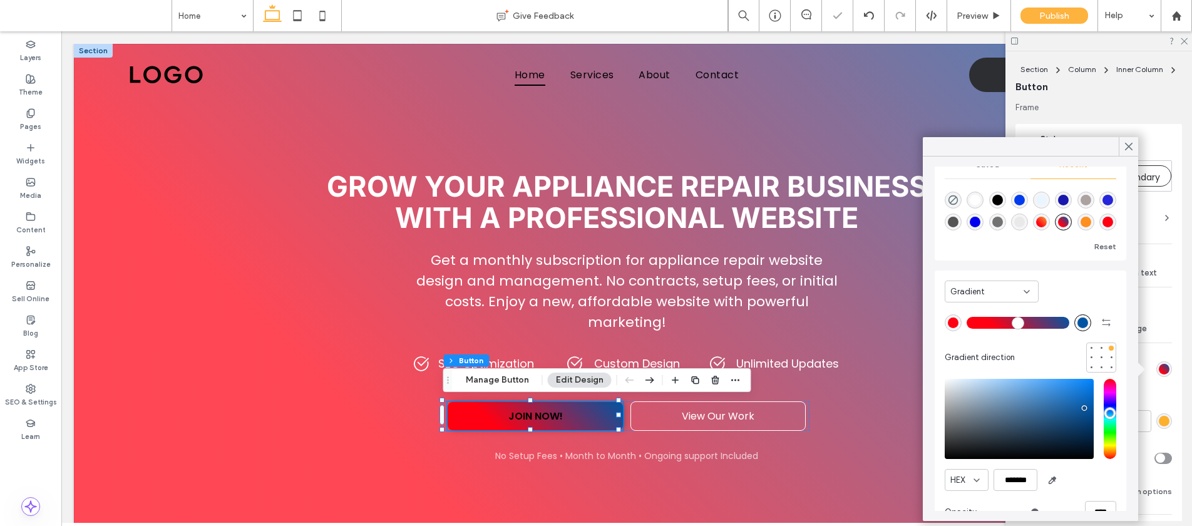
scroll to position [59, 0]
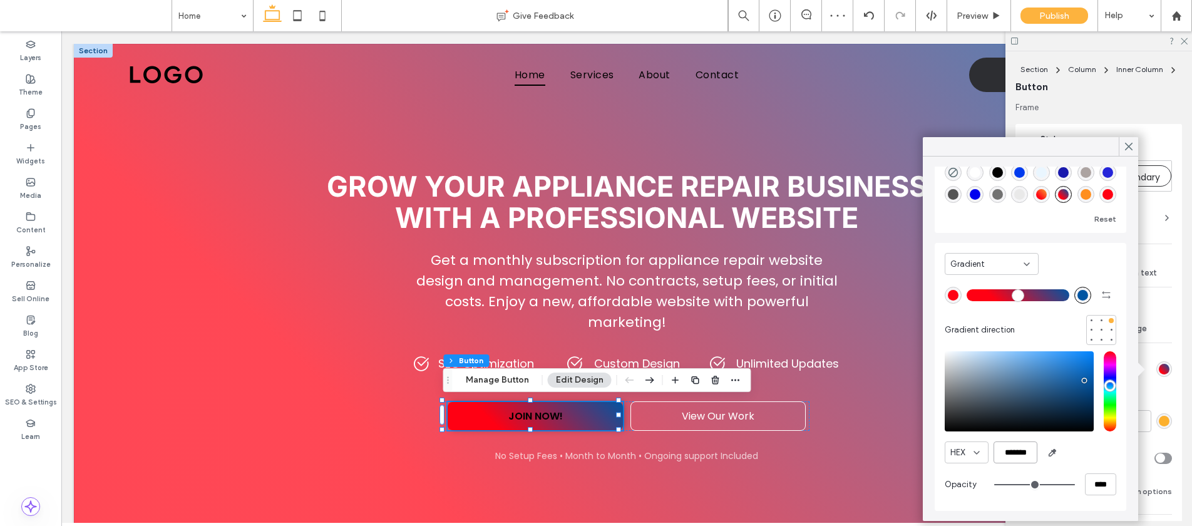
drag, startPoint x: 1035, startPoint y: 455, endPoint x: 985, endPoint y: 447, distance: 50.7
click at [978, 449] on div "HEX *******" at bounding box center [1031, 452] width 172 height 22
click at [1002, 265] on div "Gradient" at bounding box center [986, 264] width 73 height 13
click at [985, 280] on div "Color" at bounding box center [991, 286] width 93 height 22
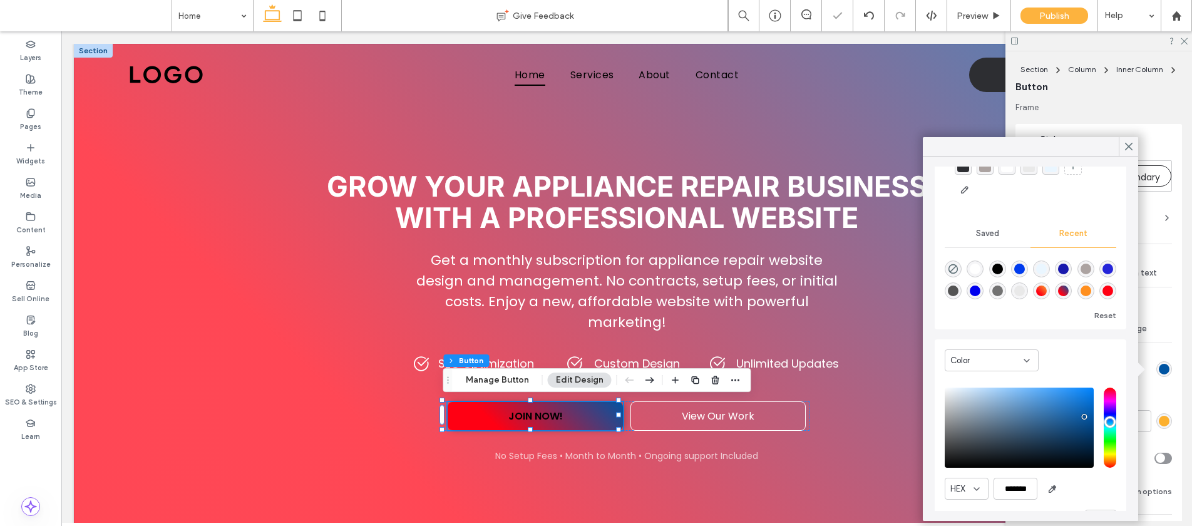
scroll to position [96, 0]
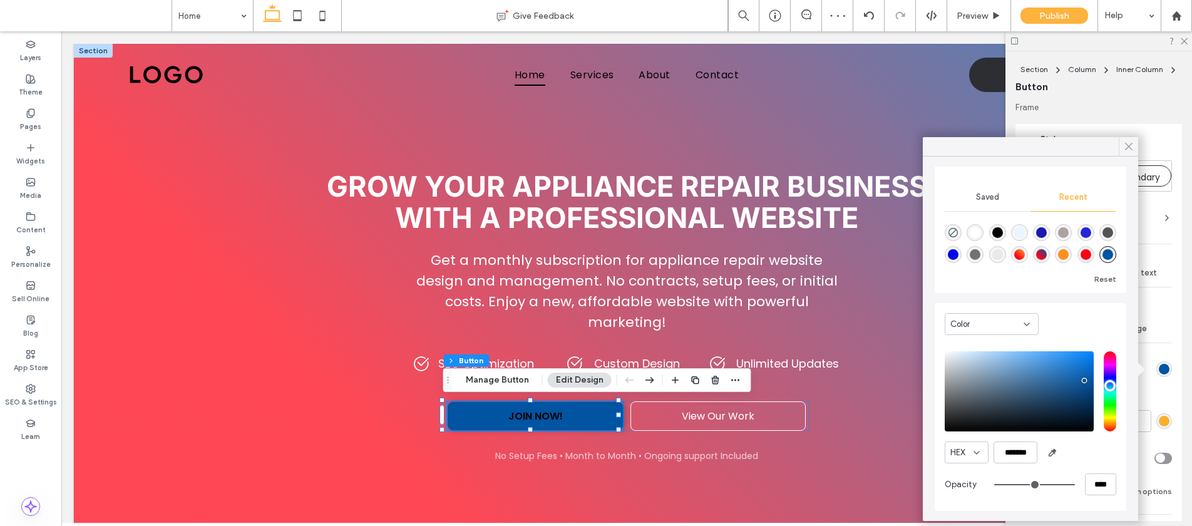
click at [1130, 141] on icon at bounding box center [1128, 146] width 11 height 11
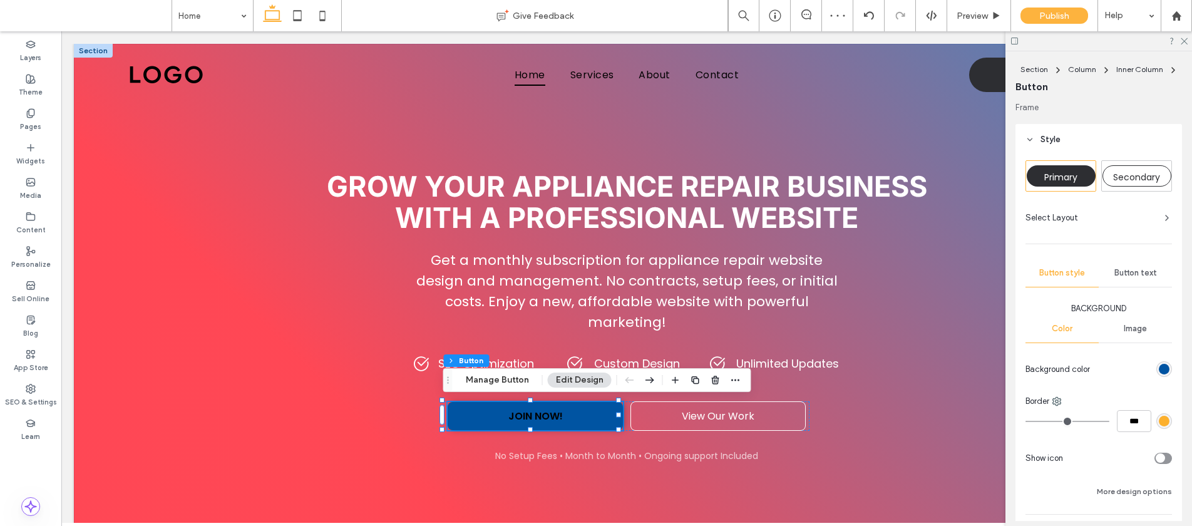
type input "*"
type input "***"
type input "*"
type input "***"
type input "*"
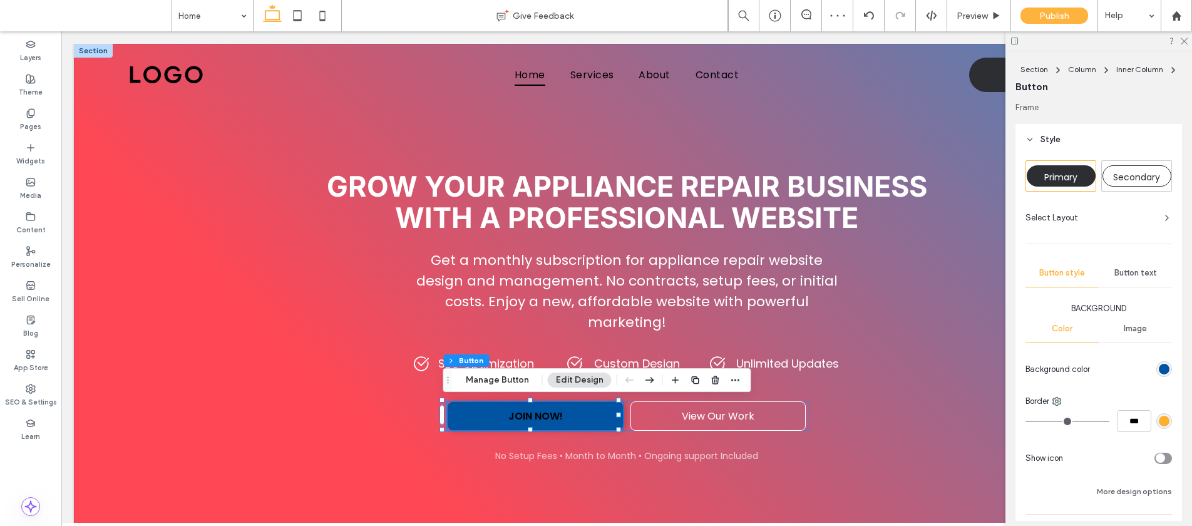
type input "***"
type input "*"
type input "***"
drag, startPoint x: 1023, startPoint y: 419, endPoint x: 983, endPoint y: 417, distance: 40.1
click at [1025, 421] on input "range" at bounding box center [1067, 421] width 84 height 1
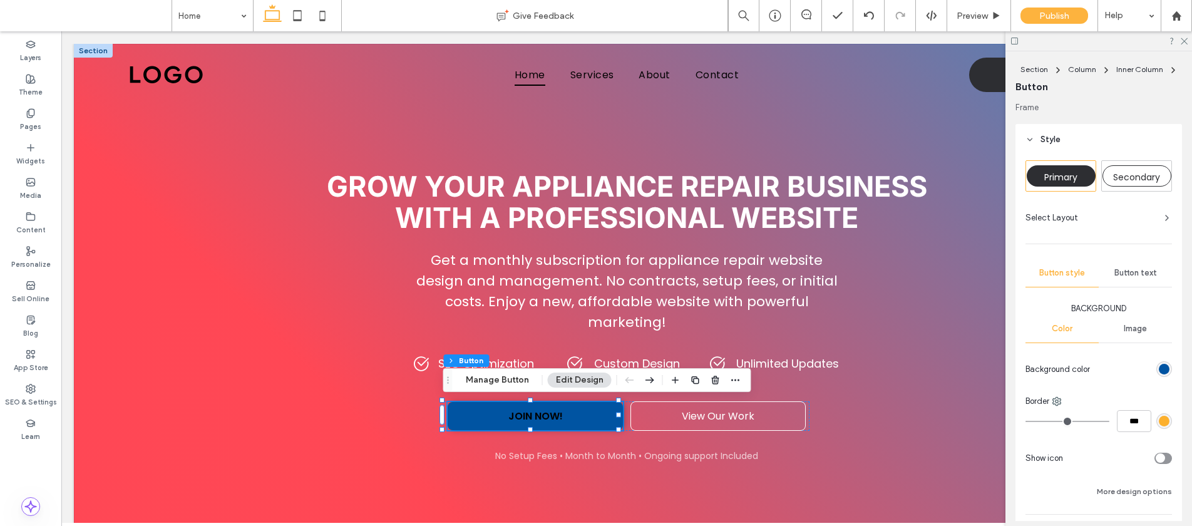
click at [1159, 423] on div "rgb(252, 176, 46)" at bounding box center [1164, 421] width 11 height 11
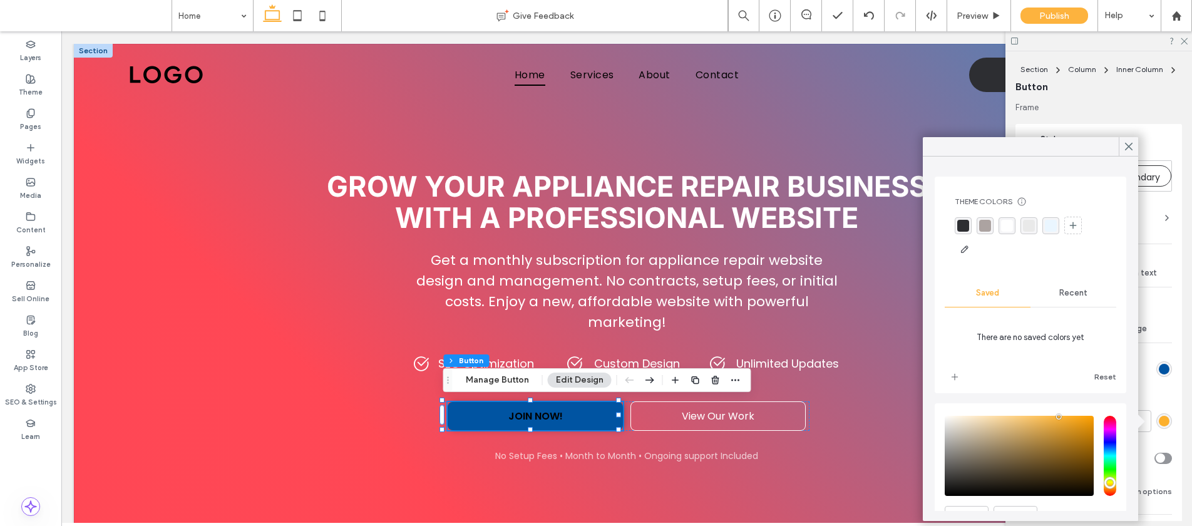
click at [1059, 297] on span "Recent" at bounding box center [1073, 293] width 28 height 10
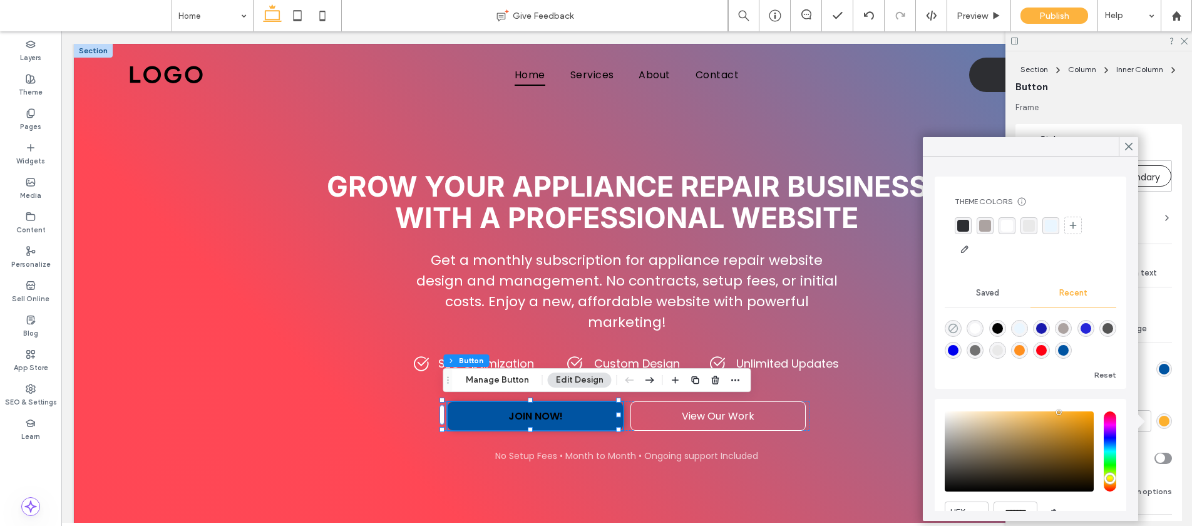
click at [952, 324] on icon "rgba(0, 0, 0, 0)" at bounding box center [953, 328] width 11 height 11
type input "*******"
type input "*"
type input "**"
click at [1131, 141] on icon at bounding box center [1128, 146] width 11 height 11
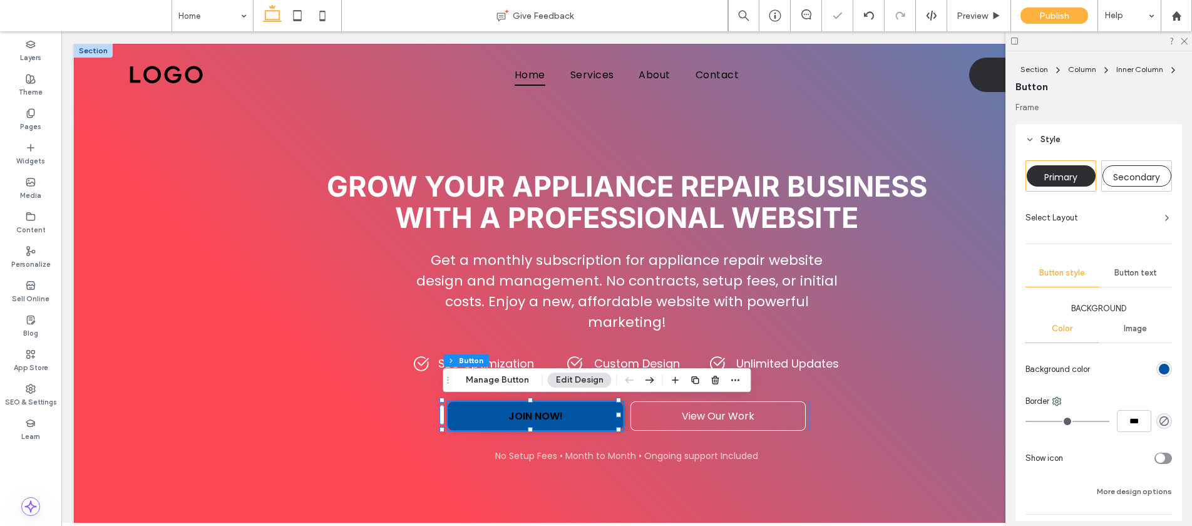
click at [1142, 268] on span "Button text" at bounding box center [1135, 273] width 43 height 10
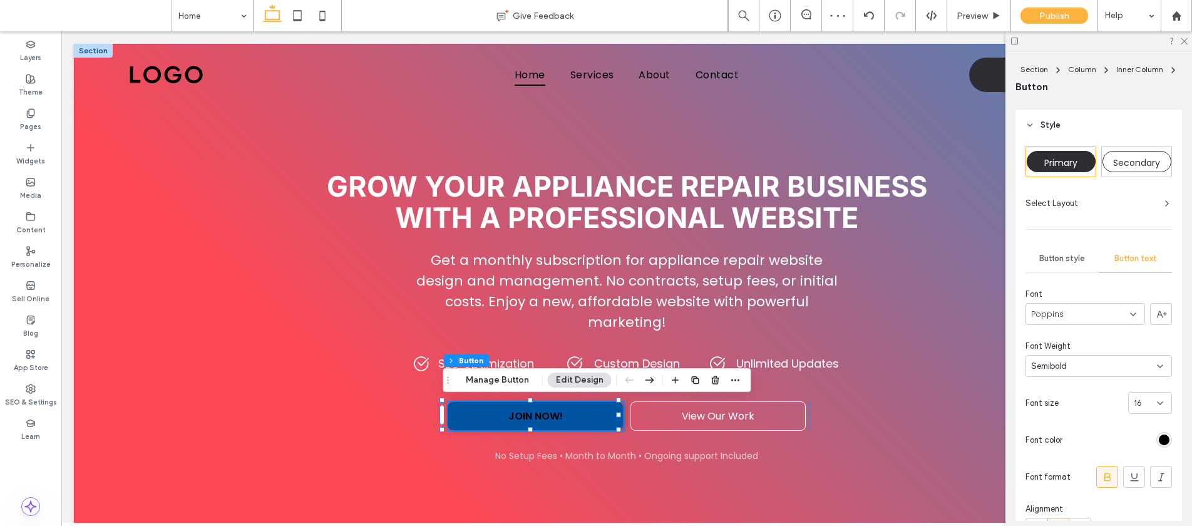
scroll to position [26, 0]
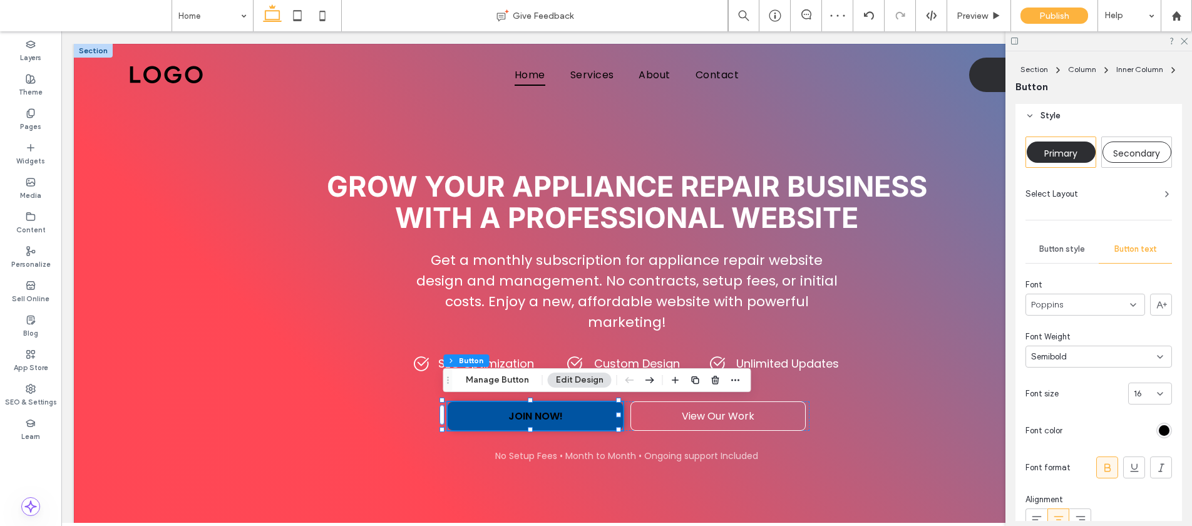
click at [1159, 426] on div "rgb(0, 0, 0)" at bounding box center [1164, 430] width 11 height 11
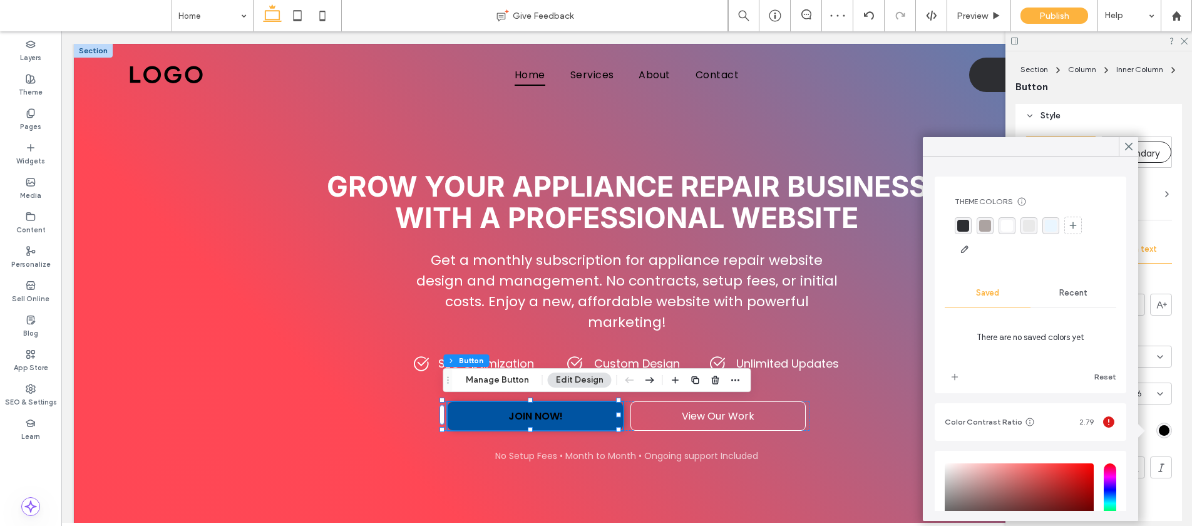
click at [1052, 286] on div "Recent" at bounding box center [1073, 293] width 86 height 28
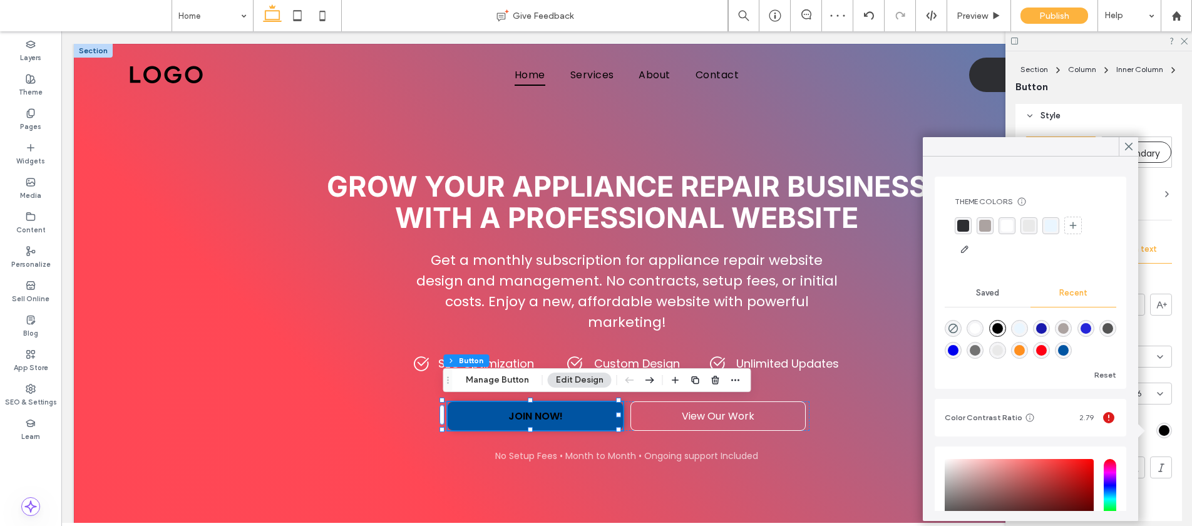
click at [980, 327] on div "rgba(255, 255, 255, 1)" at bounding box center [975, 328] width 11 height 11
type input "*******"
click at [1128, 138] on span at bounding box center [1128, 146] width 11 height 19
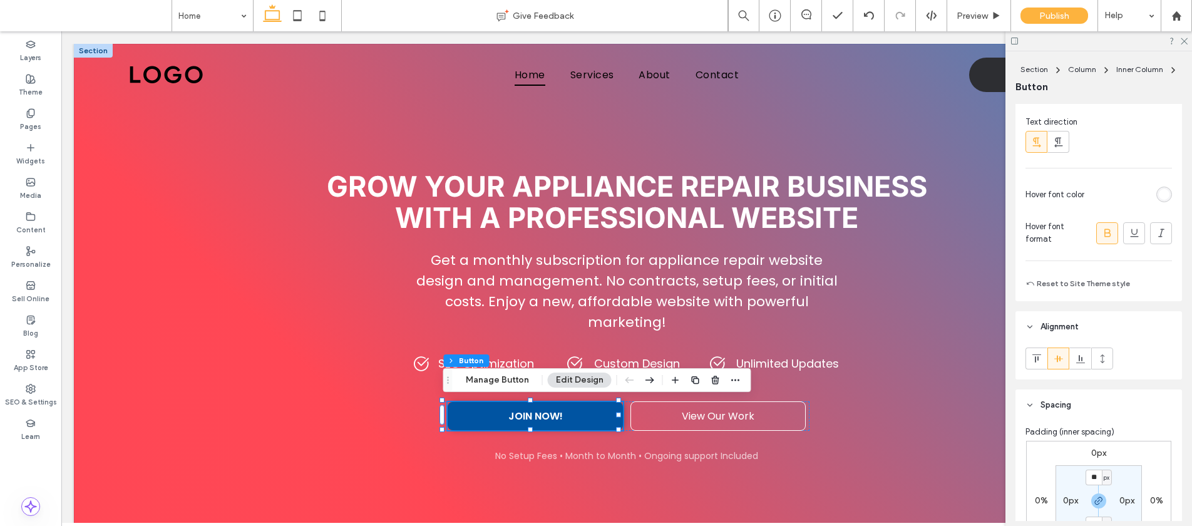
scroll to position [135, 0]
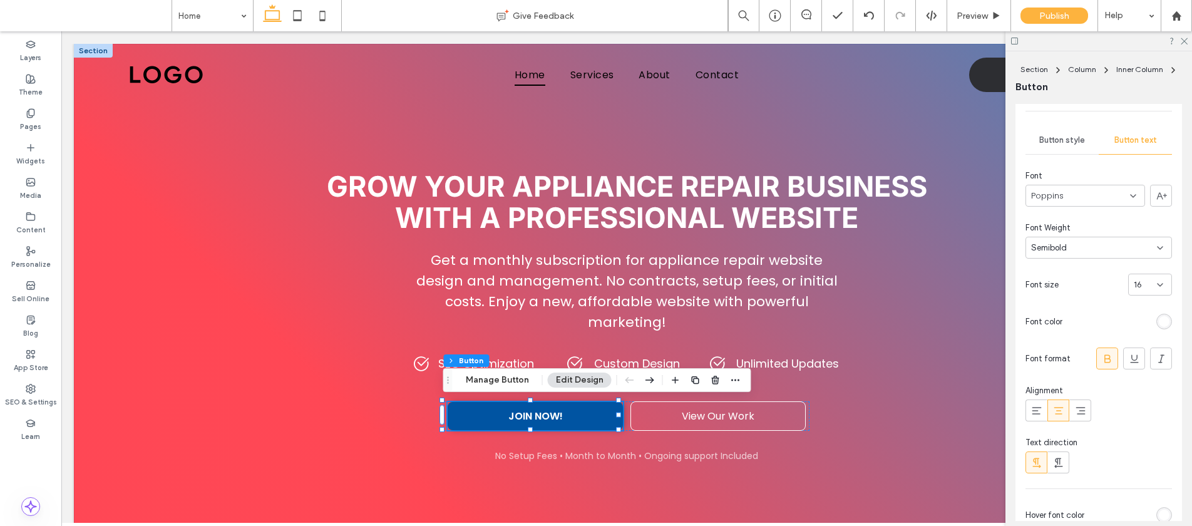
click at [1062, 131] on div "Button style" at bounding box center [1061, 140] width 73 height 28
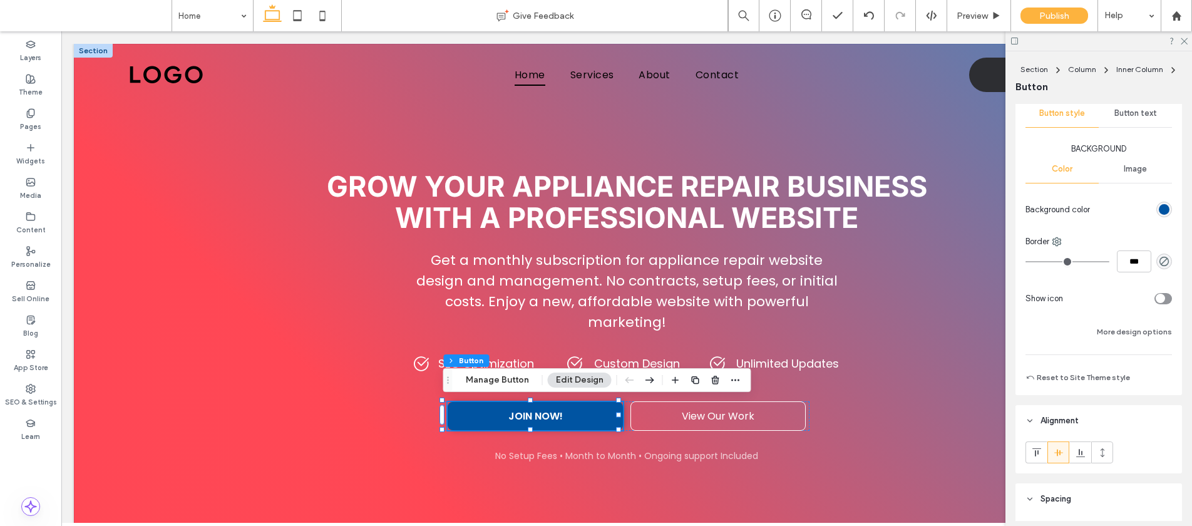
scroll to position [64, 0]
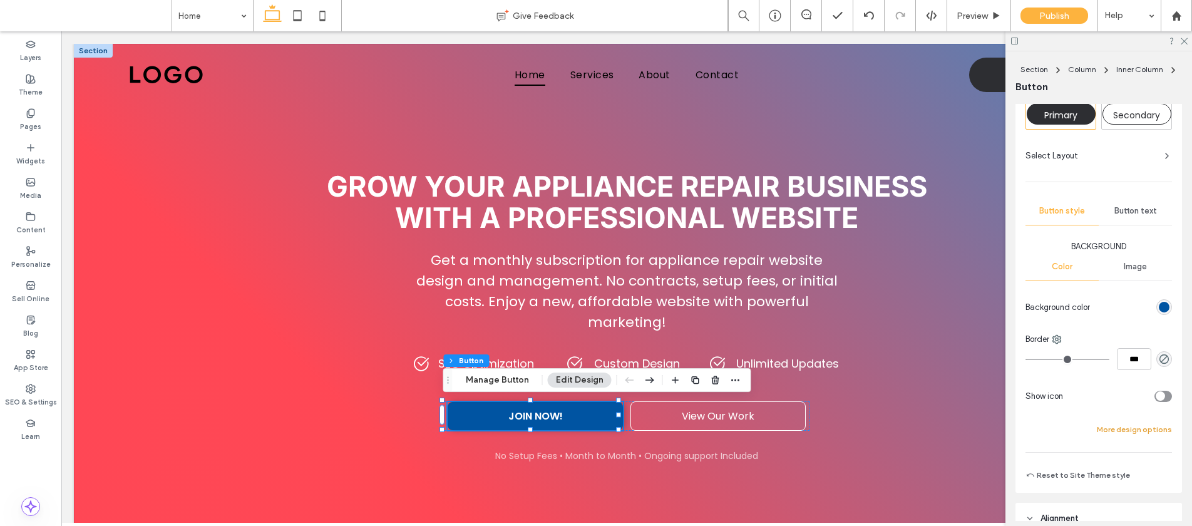
click at [1102, 422] on button "More design options" at bounding box center [1134, 429] width 75 height 15
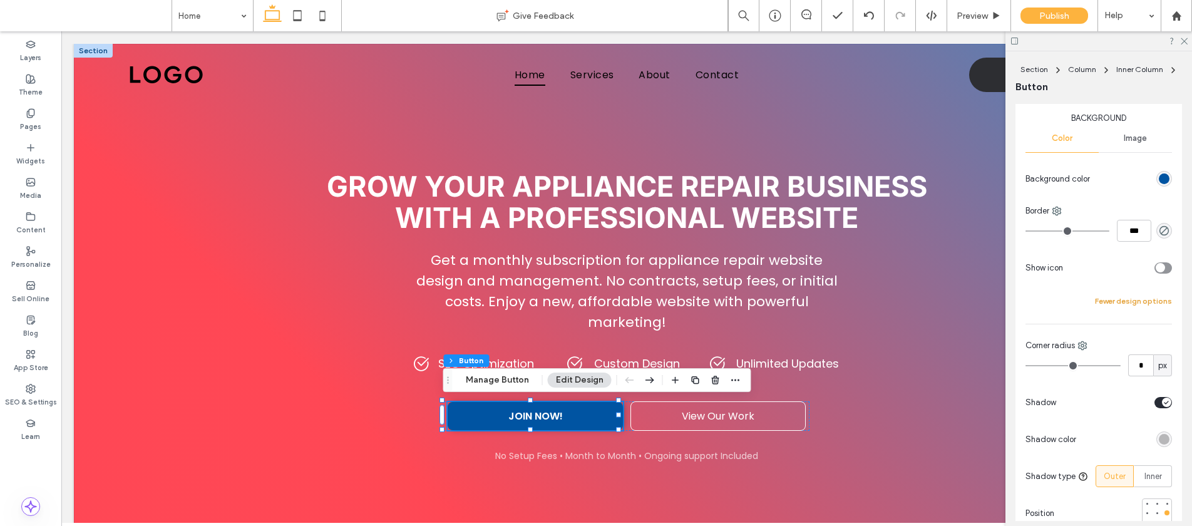
scroll to position [332, 0]
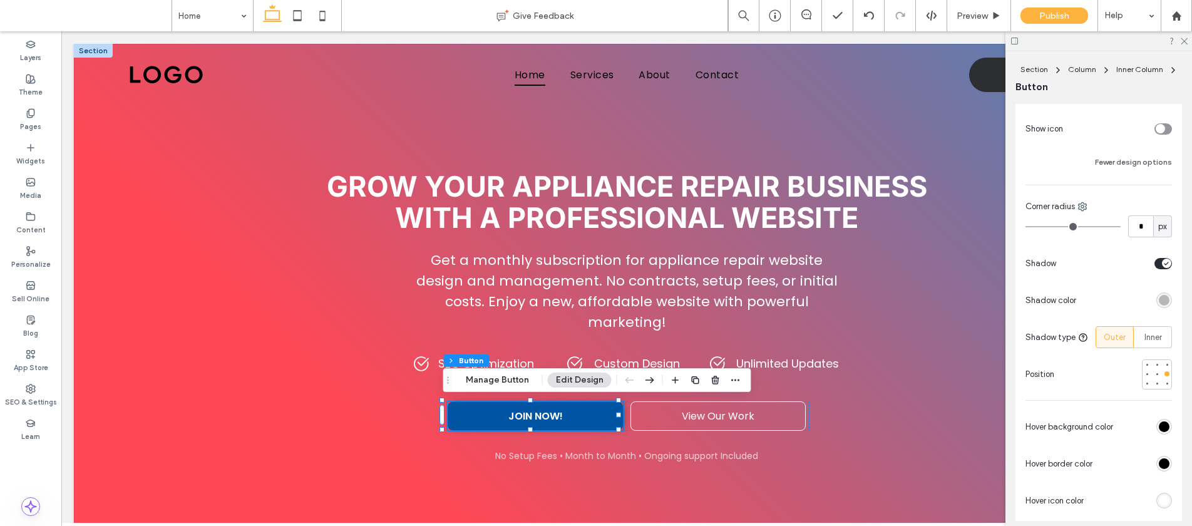
type input "*"
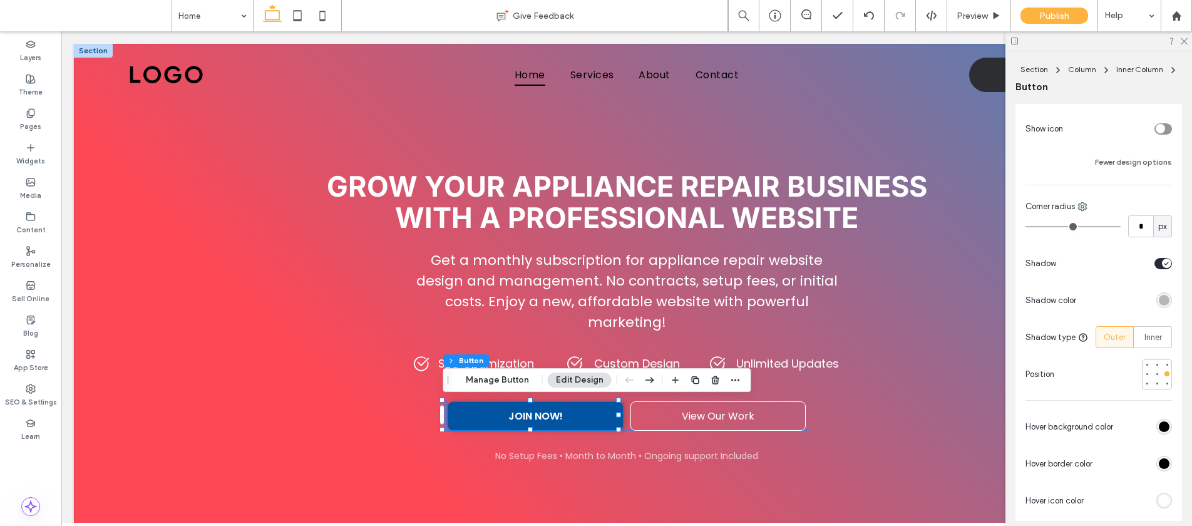
type input "*"
drag, startPoint x: 943, startPoint y: 221, endPoint x: 909, endPoint y: 223, distance: 34.5
type input "*"
click at [1025, 226] on input "range" at bounding box center [1072, 226] width 95 height 1
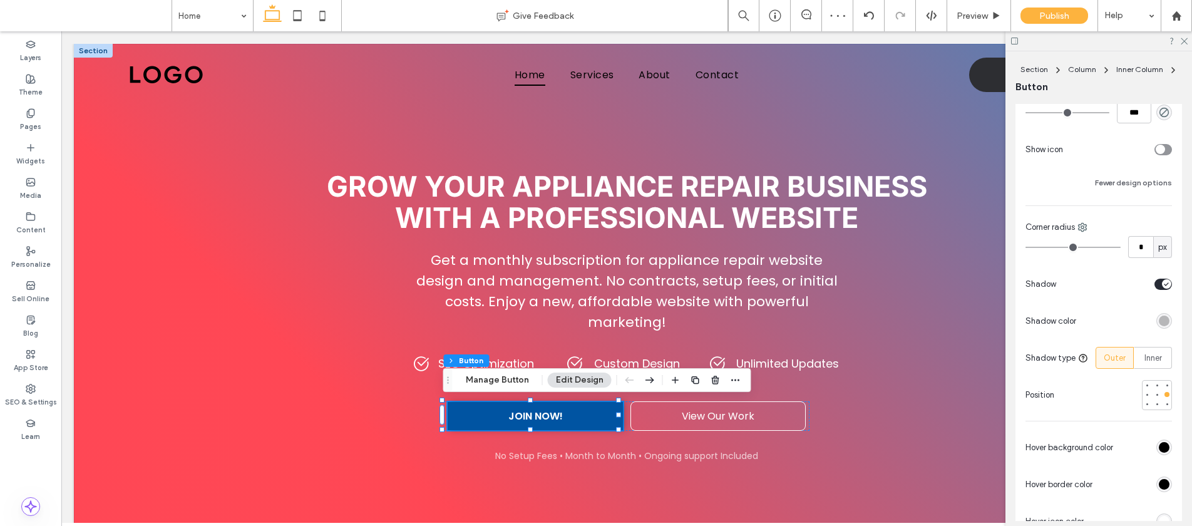
scroll to position [309, 0]
click at [1146, 285] on div at bounding box center [1116, 286] width 111 height 22
click at [1162, 287] on div "toggle" at bounding box center [1166, 286] width 9 height 9
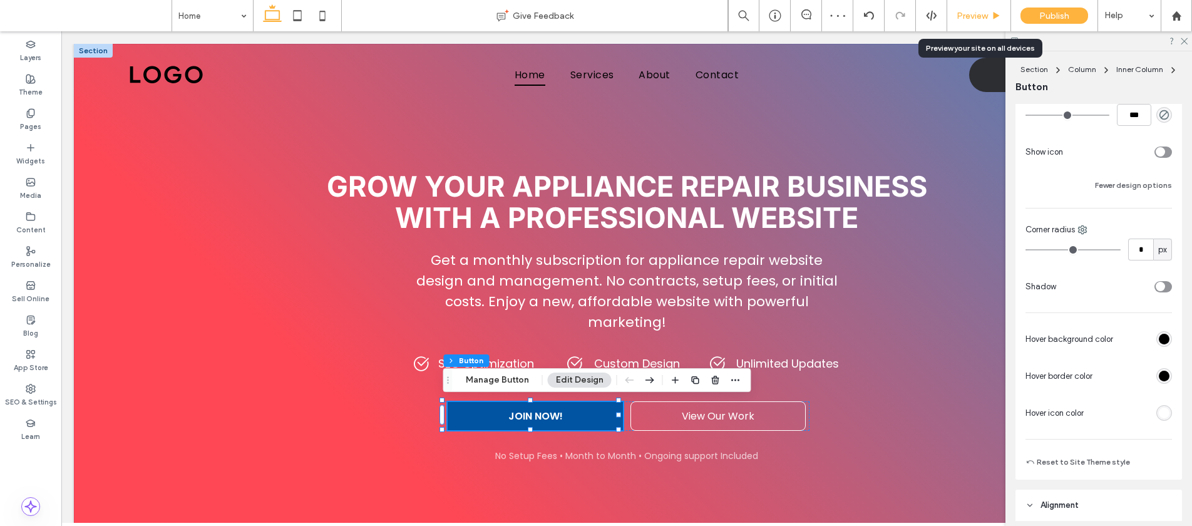
click at [967, 9] on div "Preview" at bounding box center [979, 15] width 64 height 31
click at [967, 15] on span "Preview" at bounding box center [972, 16] width 31 height 11
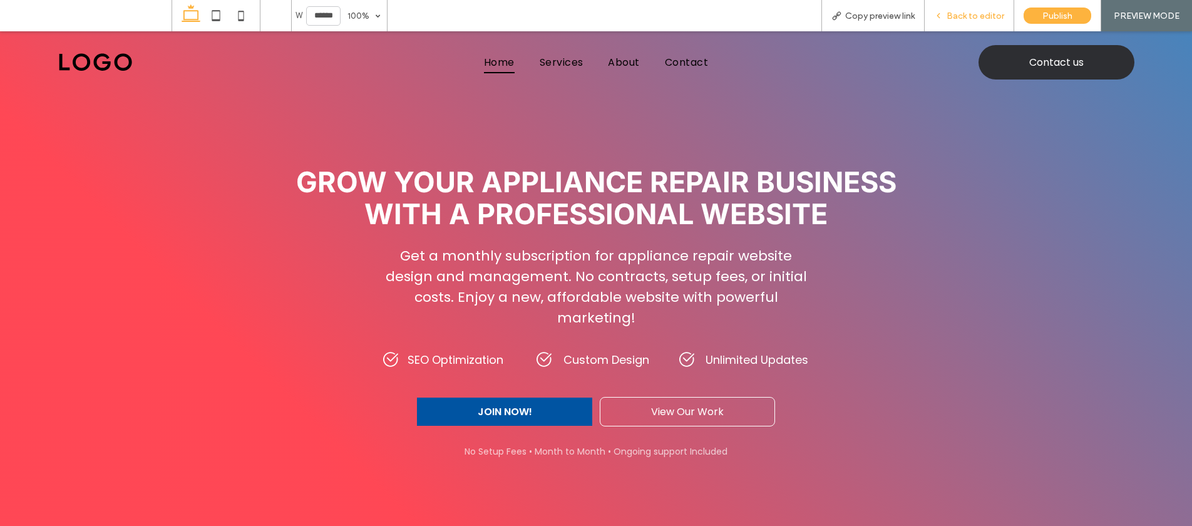
click at [969, 16] on span "Back to editor" at bounding box center [976, 16] width 58 height 11
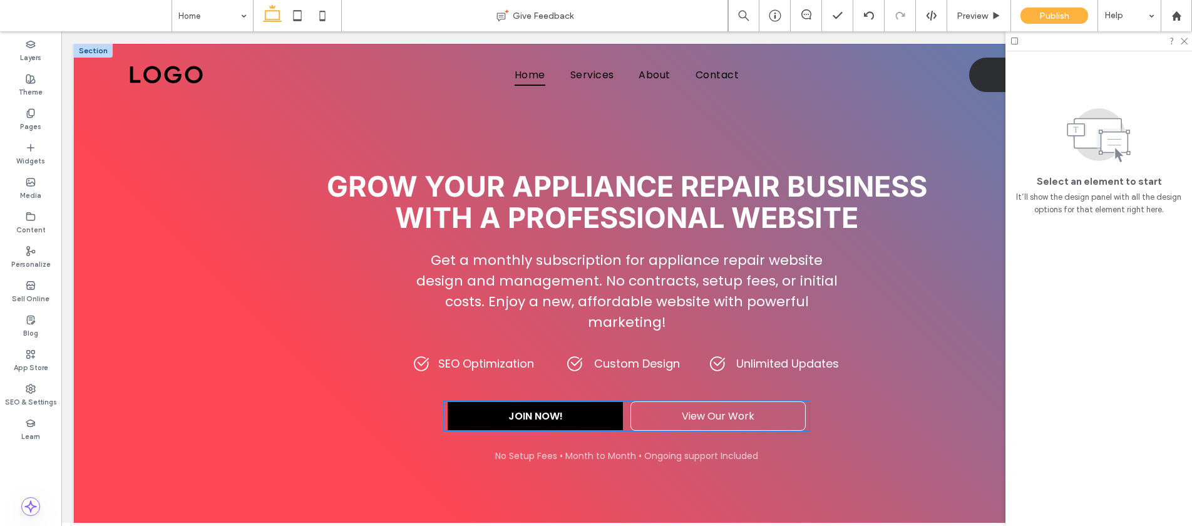
click at [590, 407] on link "JOIN NOW!" at bounding box center [535, 416] width 175 height 28
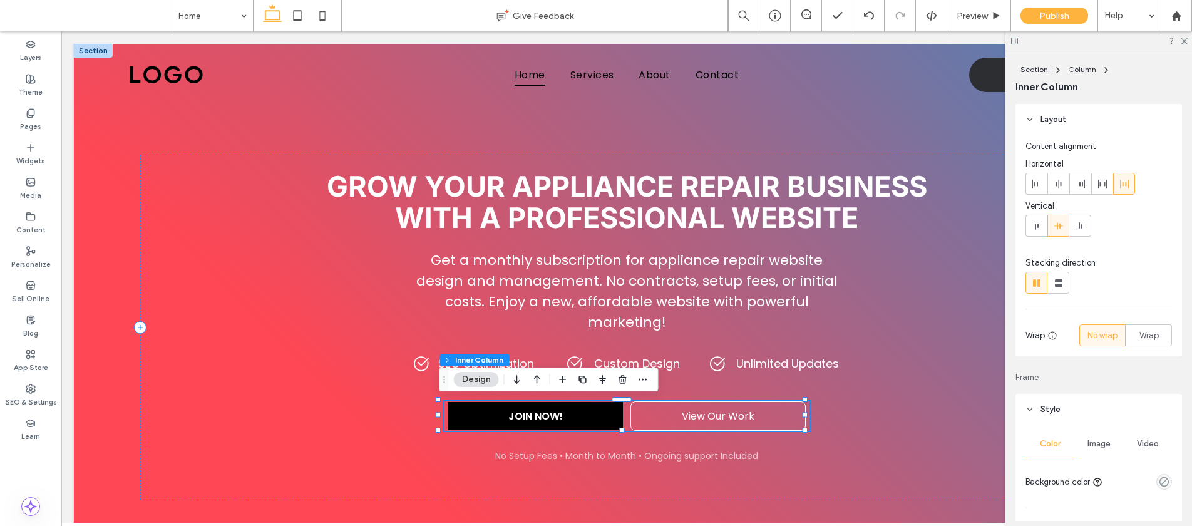
click at [592, 408] on link "JOIN NOW!" at bounding box center [535, 416] width 175 height 28
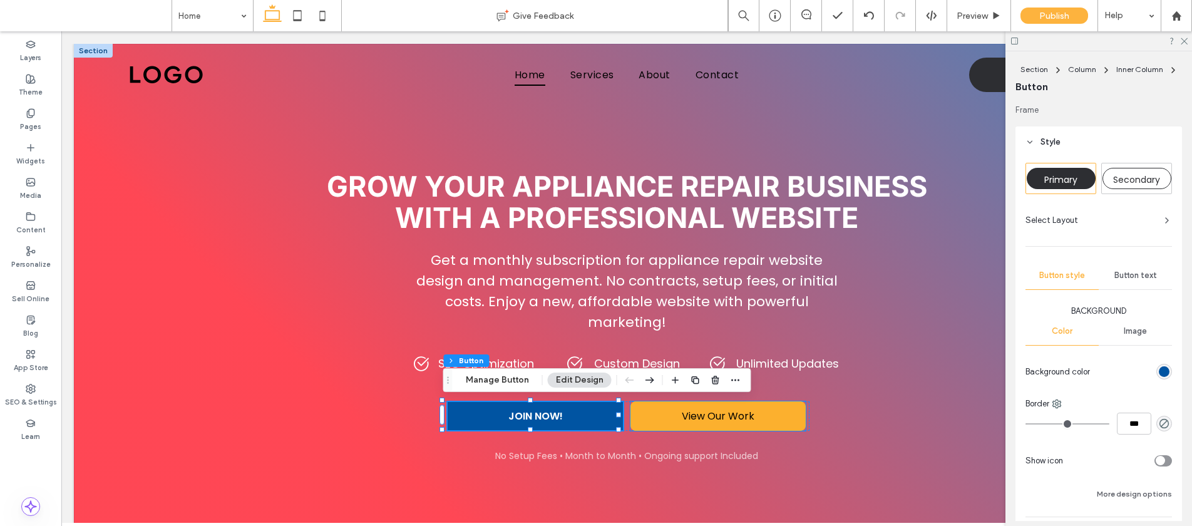
click at [659, 406] on link "View Our Work" at bounding box center [717, 415] width 175 height 29
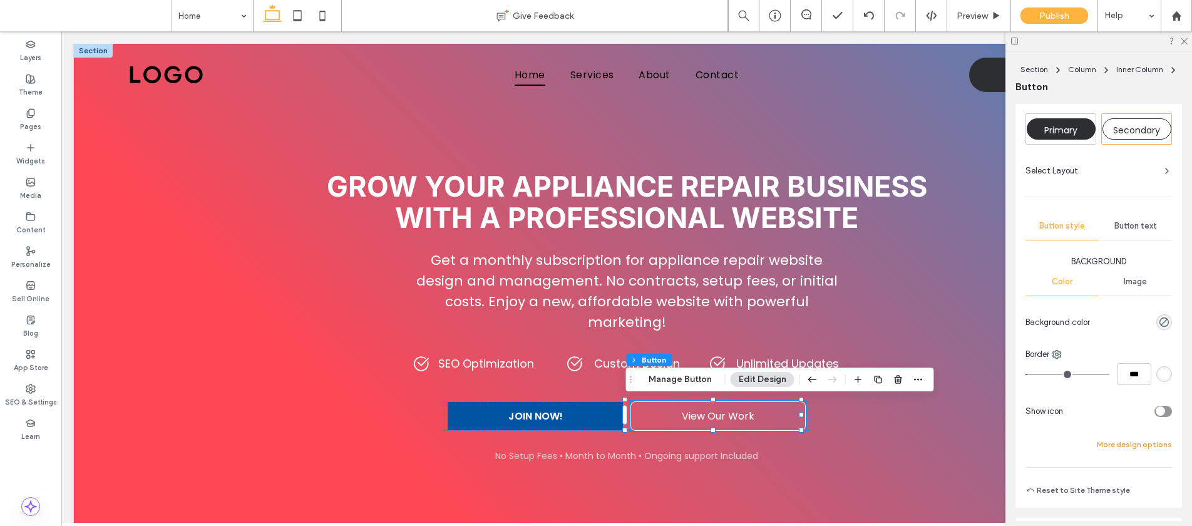
click at [1101, 439] on button "More design options" at bounding box center [1134, 444] width 75 height 15
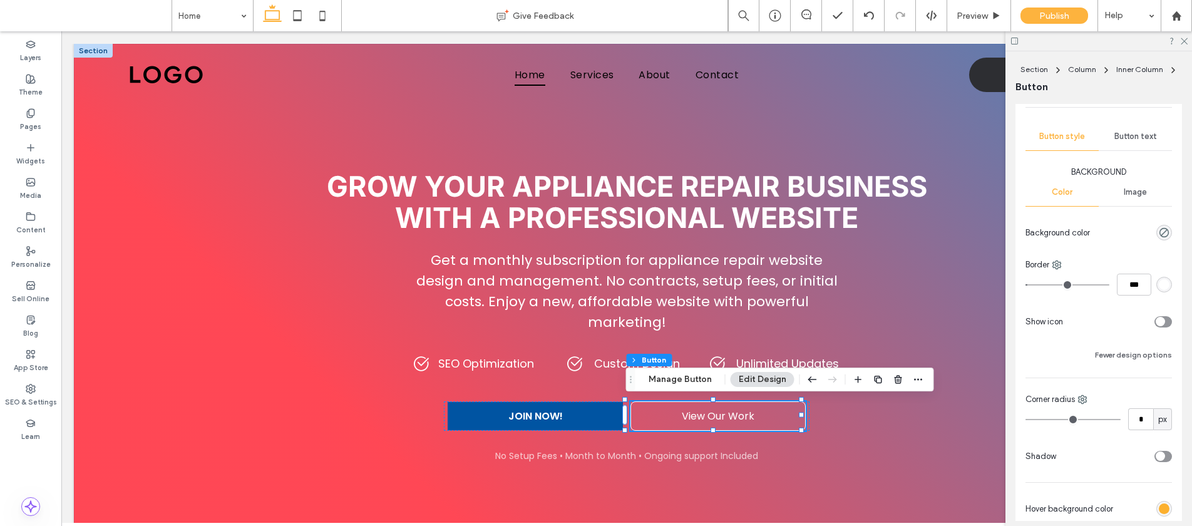
scroll to position [321, 0]
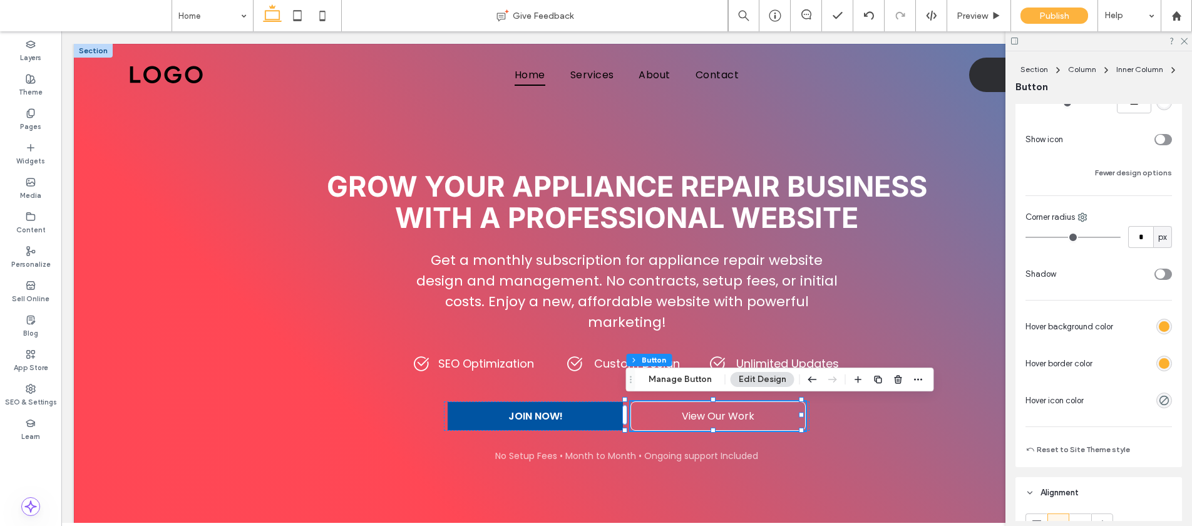
type input "*"
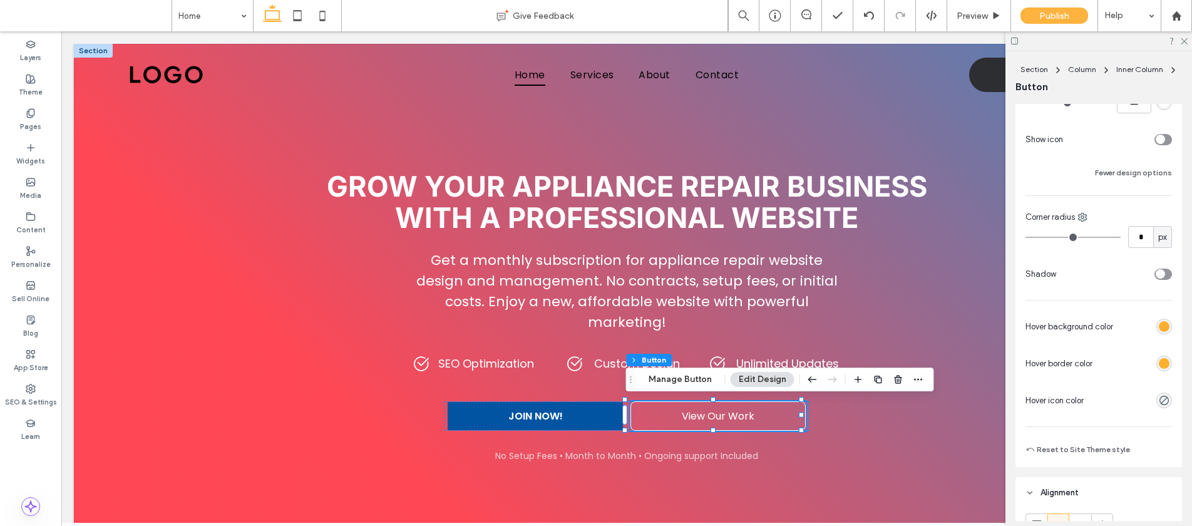
type input "*"
drag, startPoint x: 1018, startPoint y: 234, endPoint x: 948, endPoint y: 234, distance: 69.5
type input "*"
click at [1025, 237] on input "range" at bounding box center [1072, 237] width 95 height 1
click at [1159, 322] on div "rgb(252, 176, 46)" at bounding box center [1164, 326] width 11 height 11
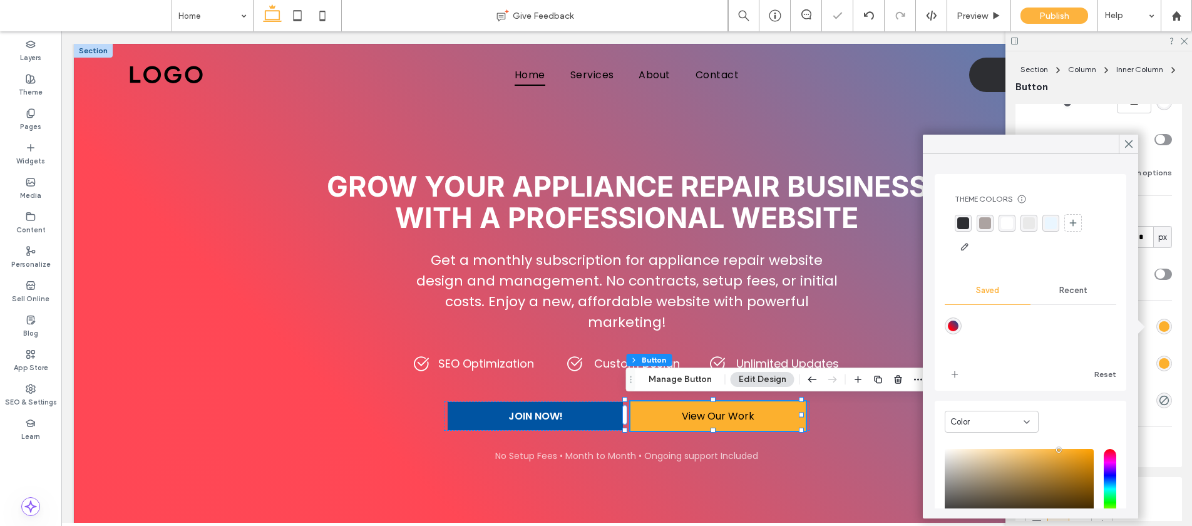
click at [1060, 285] on span "Recent" at bounding box center [1073, 290] width 28 height 10
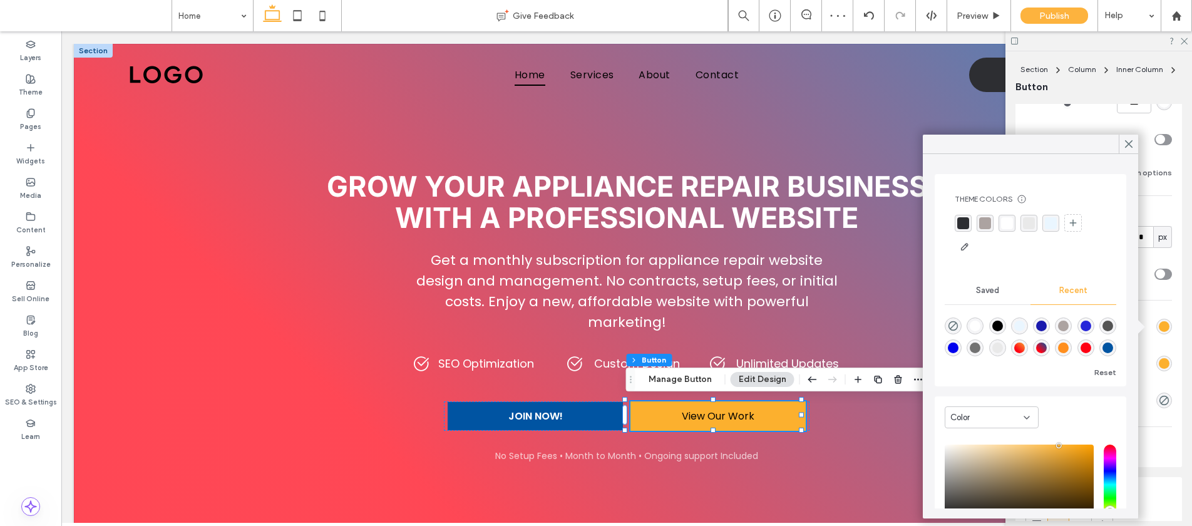
scroll to position [20, 0]
click at [1102, 347] on div "rgba(0, 84, 162, 1)" at bounding box center [1107, 347] width 11 height 11
type input "*******"
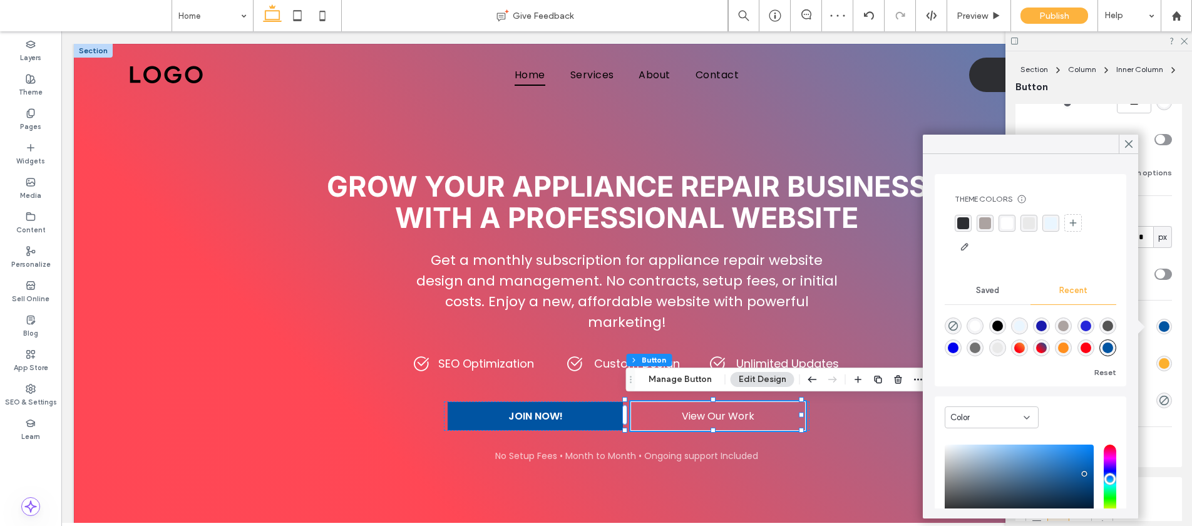
click at [978, 297] on div "Saved" at bounding box center [988, 291] width 86 height 28
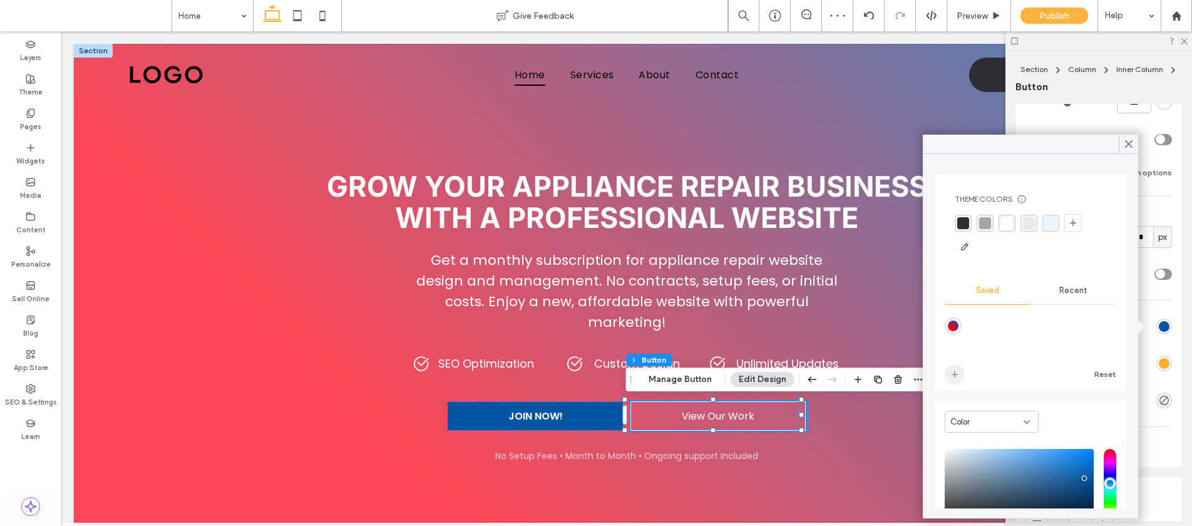
click at [947, 370] on span "add color" at bounding box center [955, 374] width 20 height 20
click at [1129, 145] on icon at bounding box center [1128, 143] width 11 height 11
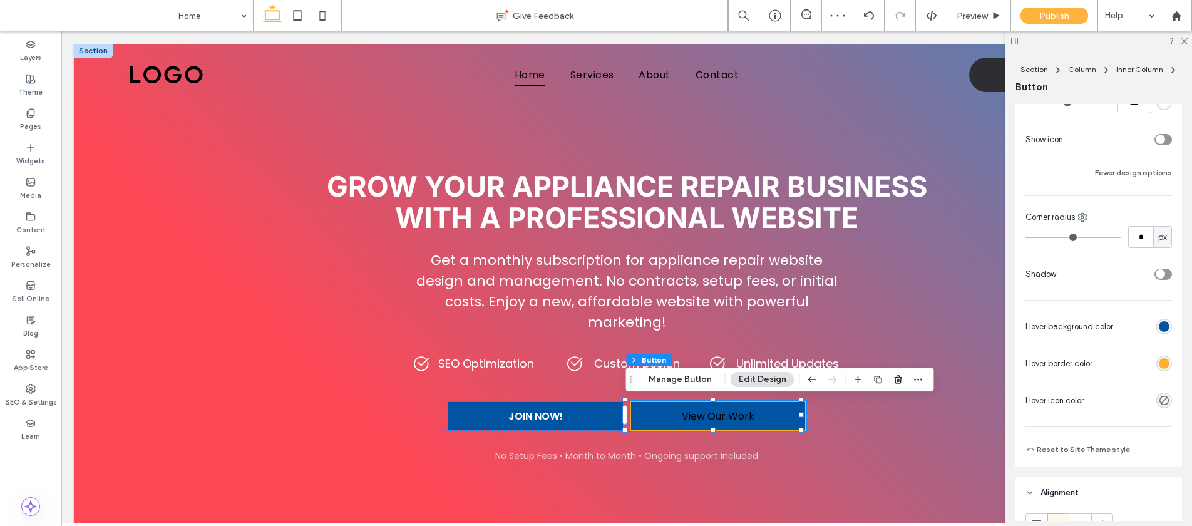
click at [1159, 364] on div "rgb(252, 176, 46)" at bounding box center [1164, 363] width 11 height 11
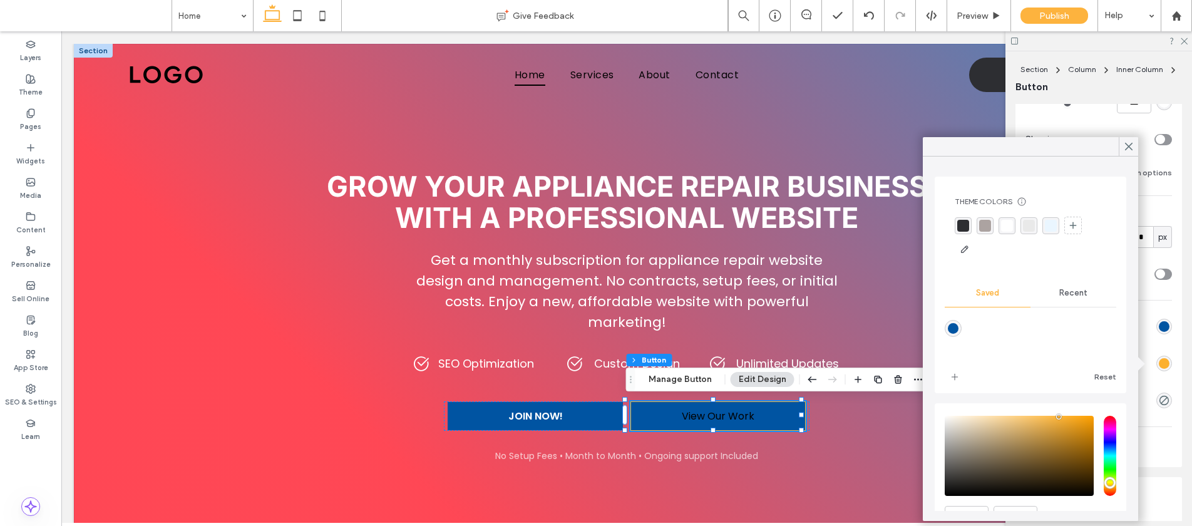
click at [952, 324] on div "rgba(0,84,162,1)" at bounding box center [953, 328] width 11 height 11
type input "*******"
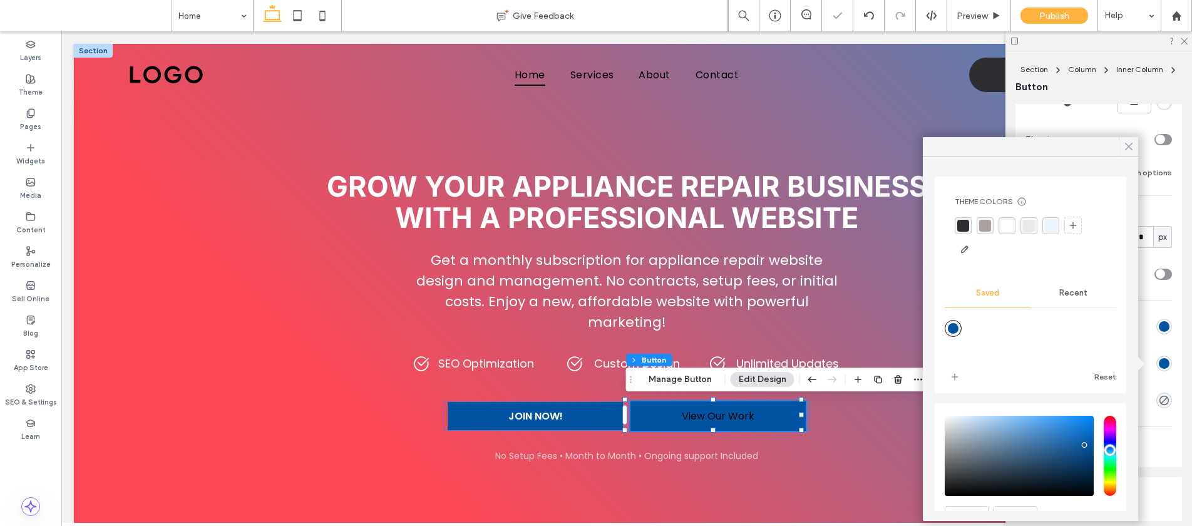
click at [1126, 150] on icon at bounding box center [1128, 146] width 11 height 11
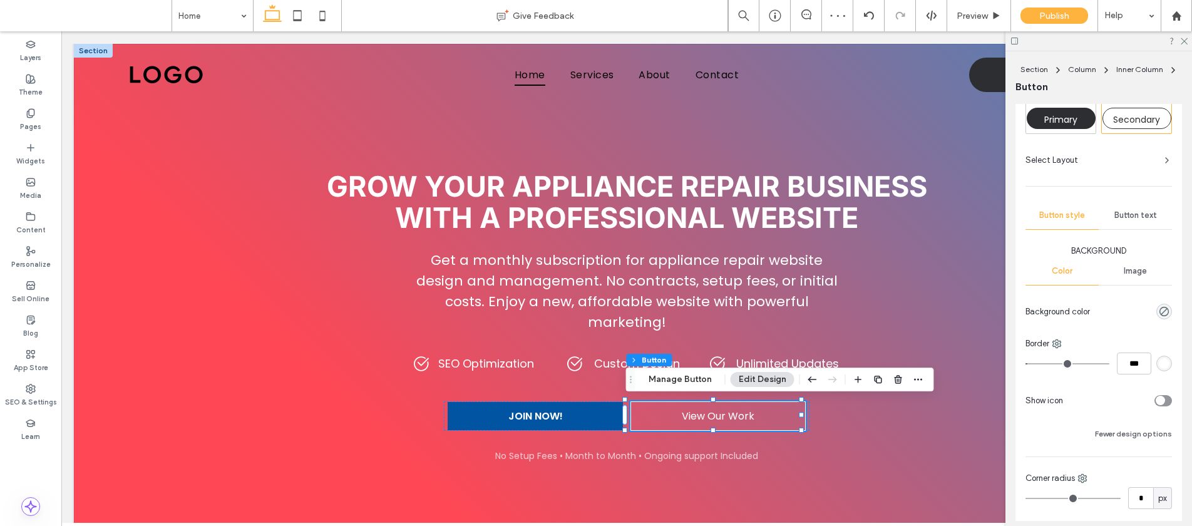
click at [1127, 218] on span "Button text" at bounding box center [1135, 215] width 43 height 10
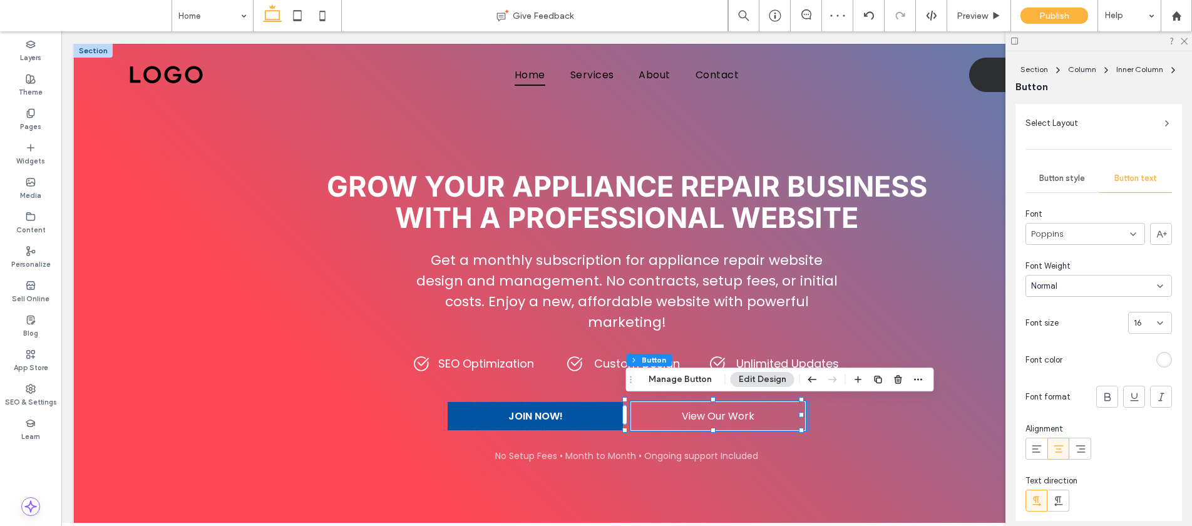
scroll to position [177, 0]
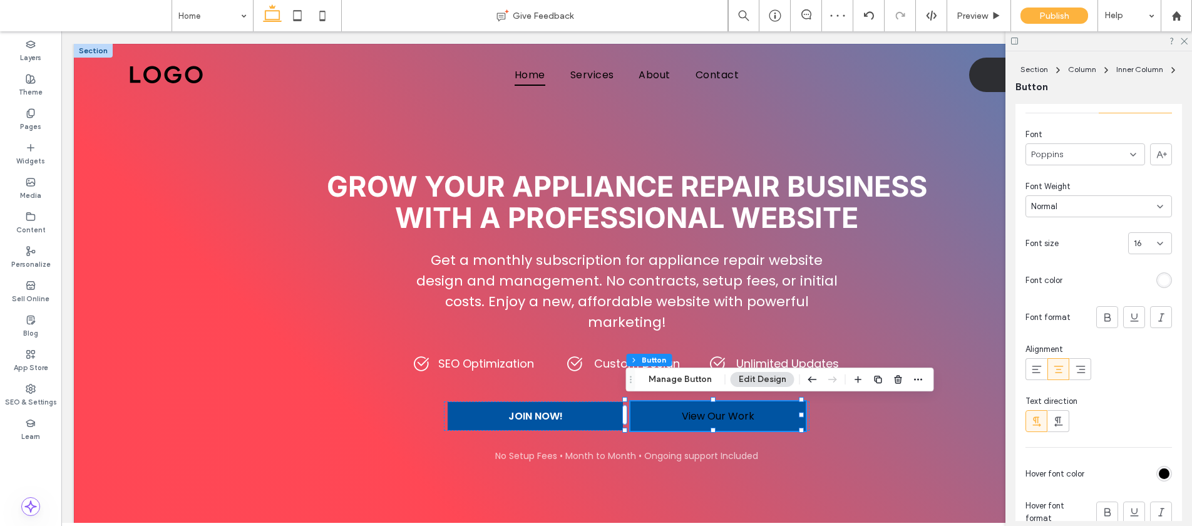
click at [1159, 470] on div "rgb(0, 0, 0)" at bounding box center [1164, 473] width 11 height 11
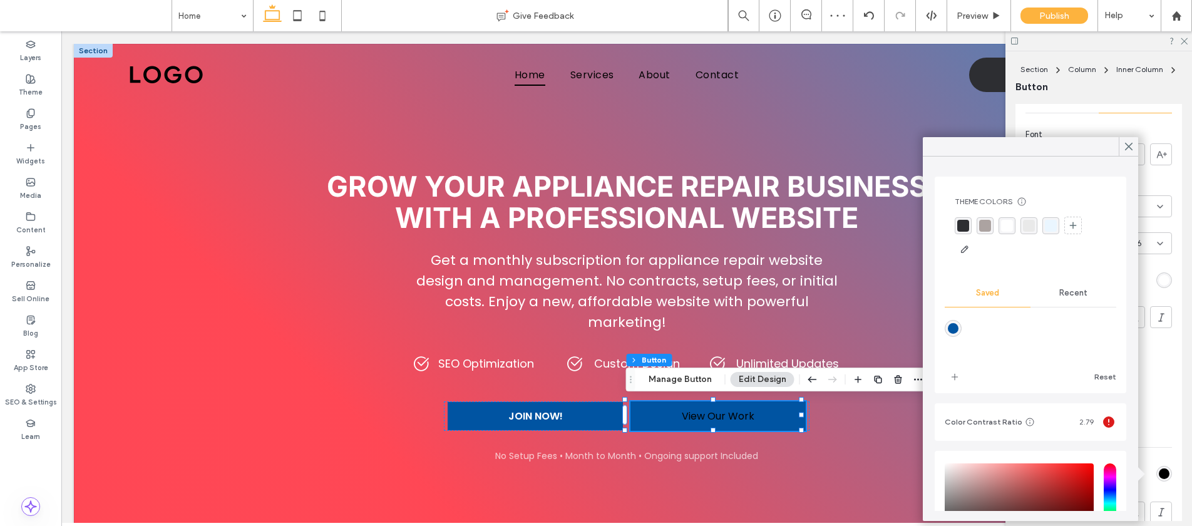
click at [1067, 295] on span "Recent" at bounding box center [1073, 293] width 28 height 10
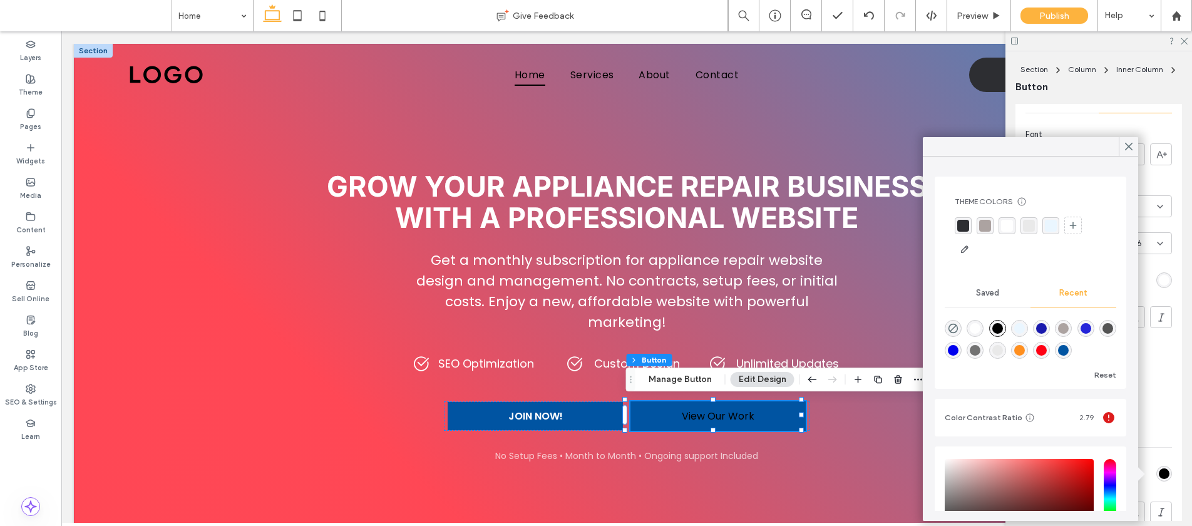
click at [971, 328] on div "rgba(255, 255, 255, 1)" at bounding box center [975, 328] width 11 height 11
type input "*******"
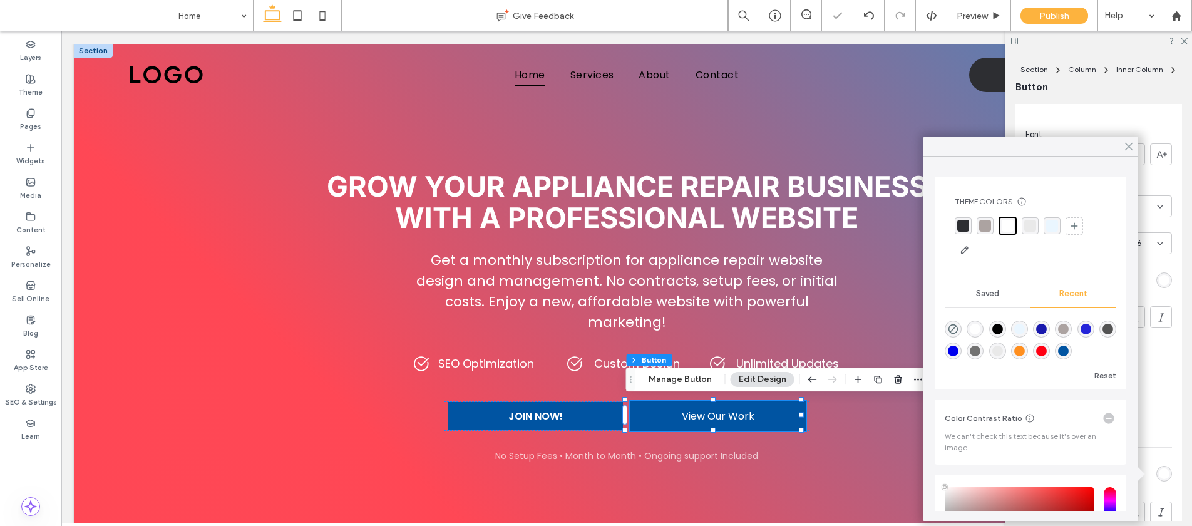
click at [1126, 150] on use at bounding box center [1129, 146] width 6 height 7
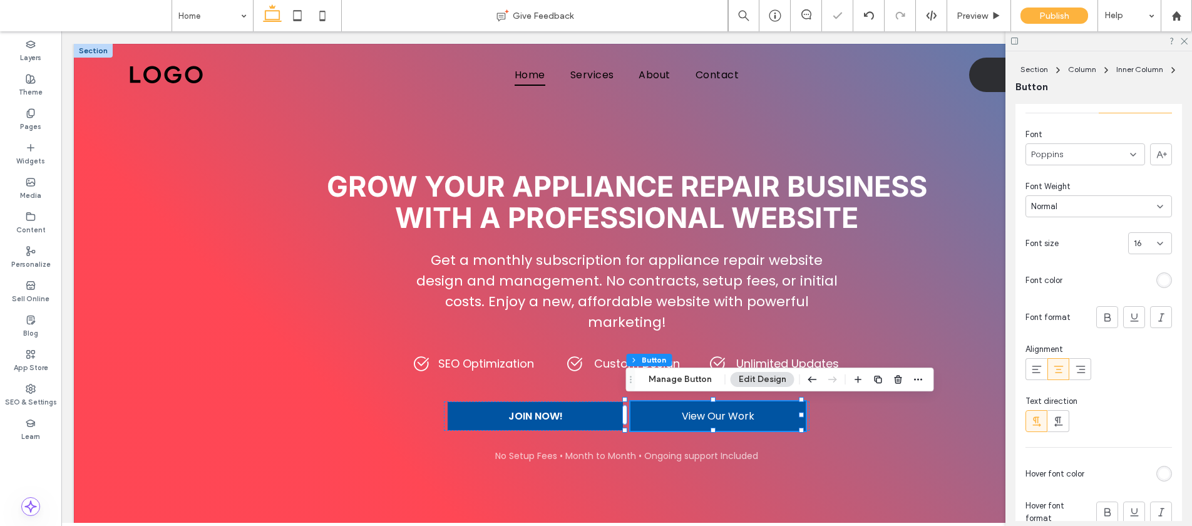
click at [731, 409] on span "View Our Work" at bounding box center [718, 416] width 73 height 16
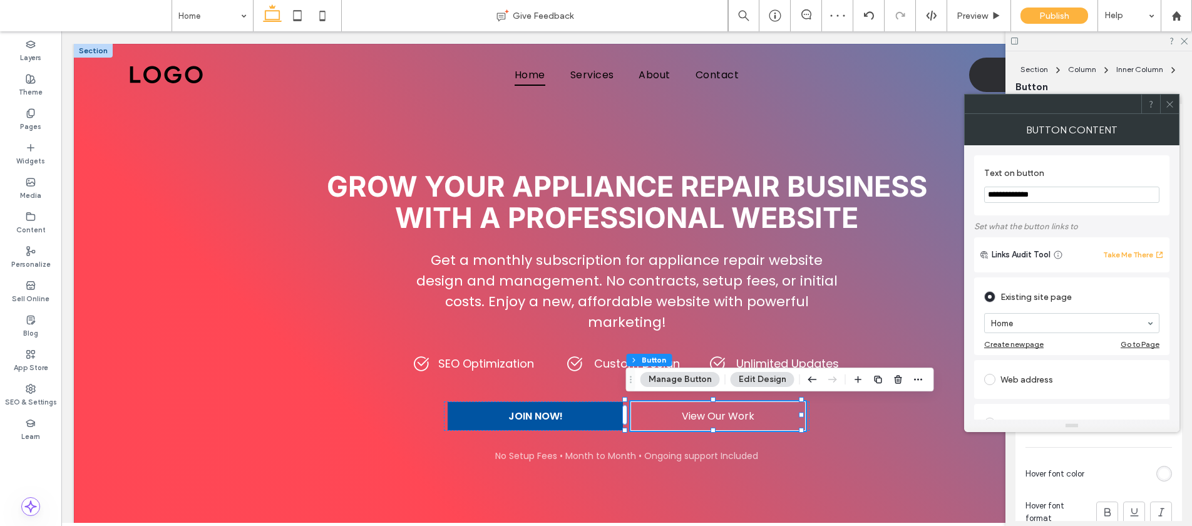
drag, startPoint x: 1019, startPoint y: 195, endPoint x: 967, endPoint y: 197, distance: 52.0
click at [967, 197] on div "**********" at bounding box center [1071, 282] width 215 height 274
type input "********"
click at [1142, 165] on section "Text on button ********" at bounding box center [1071, 186] width 175 height 48
click at [1171, 114] on div "Button Content" at bounding box center [1071, 129] width 215 height 31
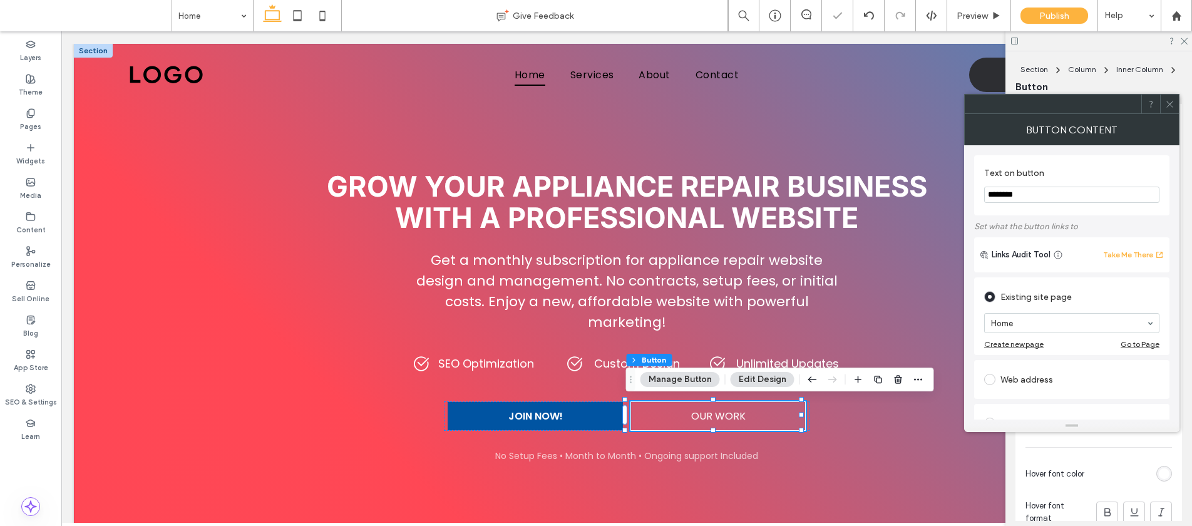
click at [1177, 106] on div at bounding box center [1169, 104] width 19 height 19
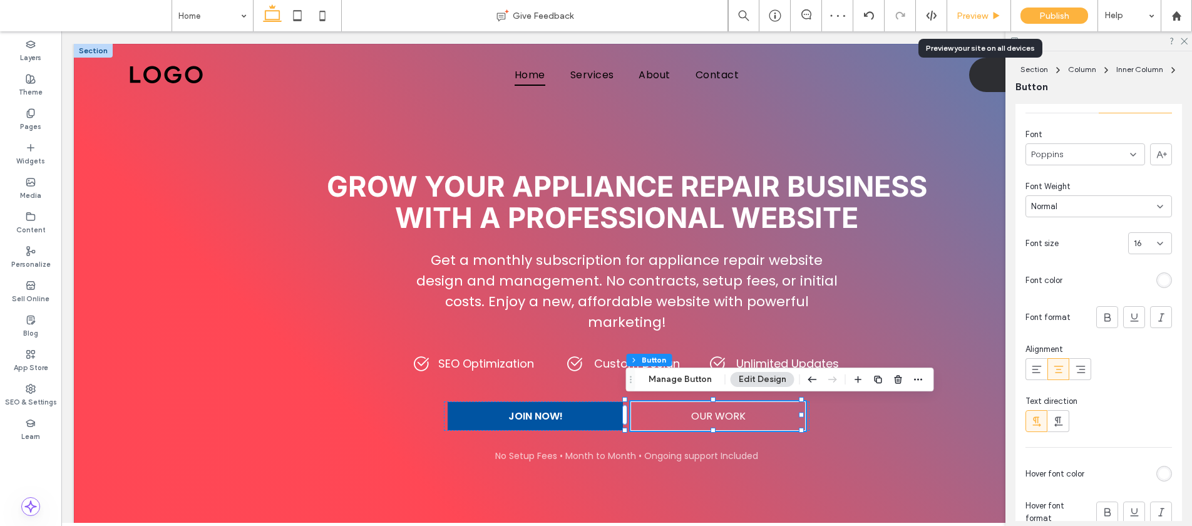
click at [992, 16] on icon at bounding box center [996, 15] width 9 height 9
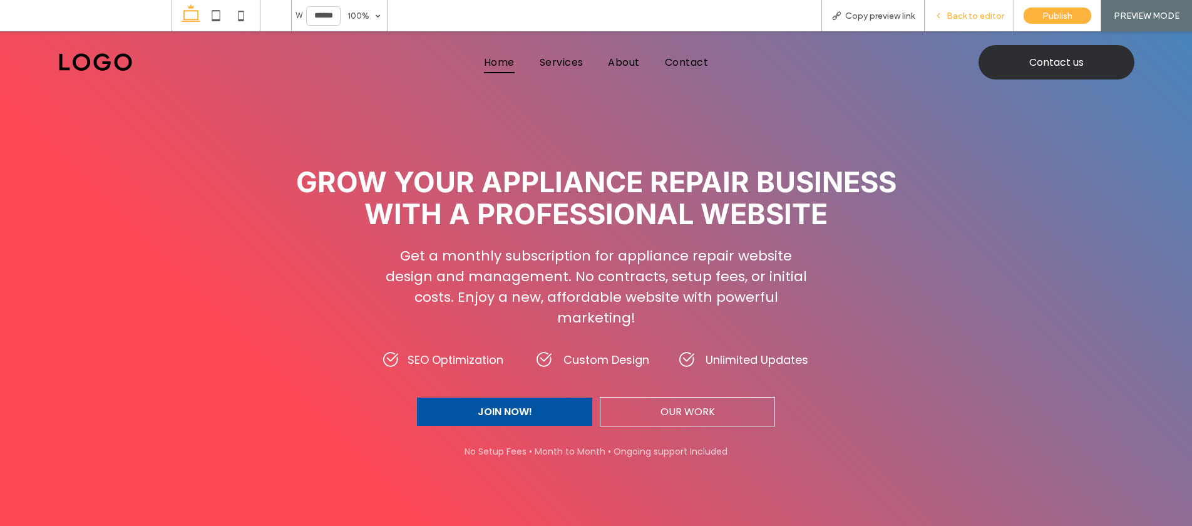
click at [975, 14] on span "Back to editor" at bounding box center [976, 16] width 58 height 11
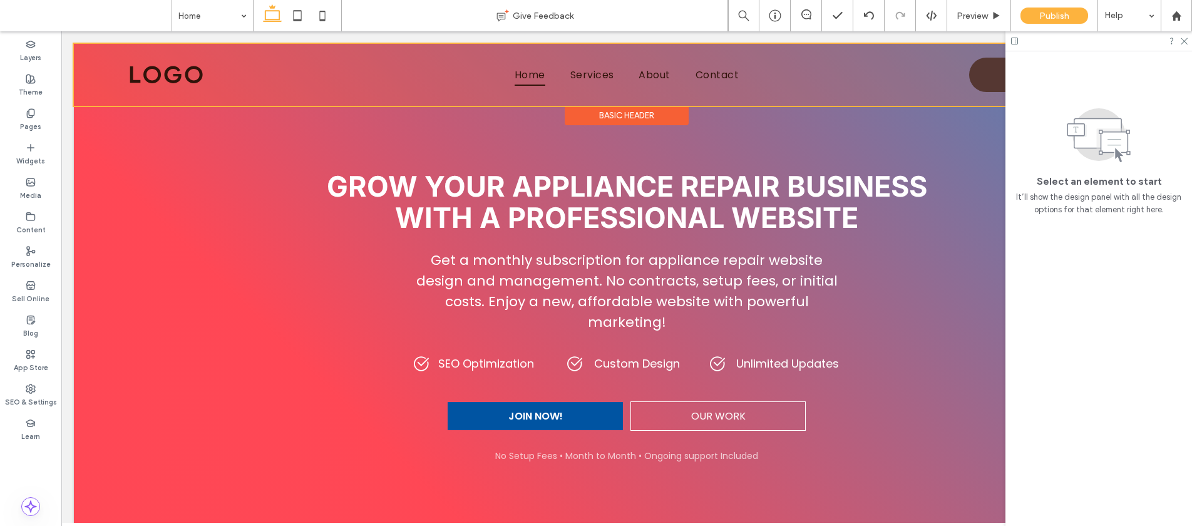
click at [967, 71] on div at bounding box center [627, 75] width 1106 height 62
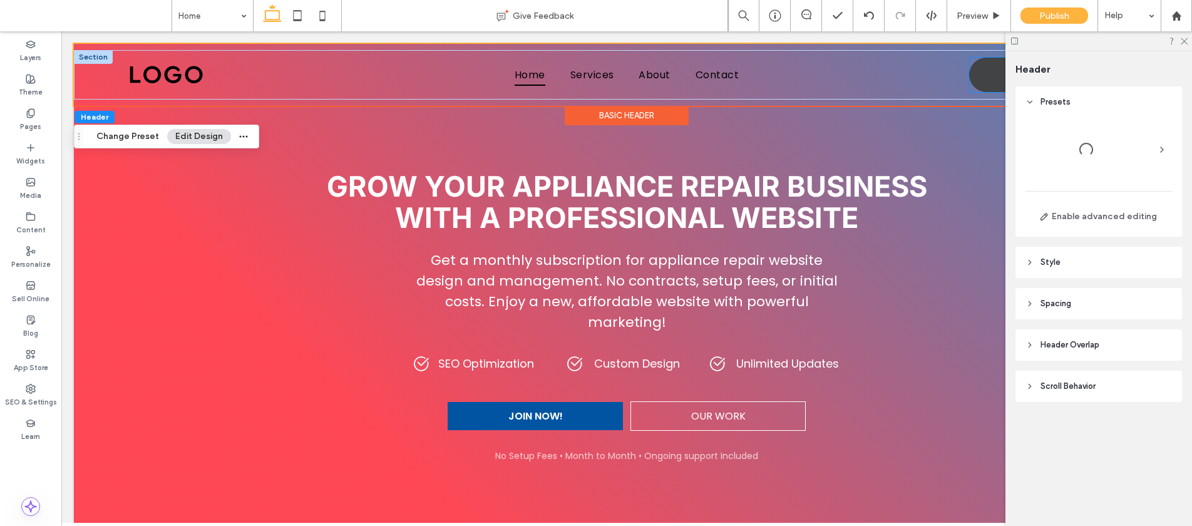
click at [979, 74] on link "Contact us" at bounding box center [1047, 75] width 156 height 34
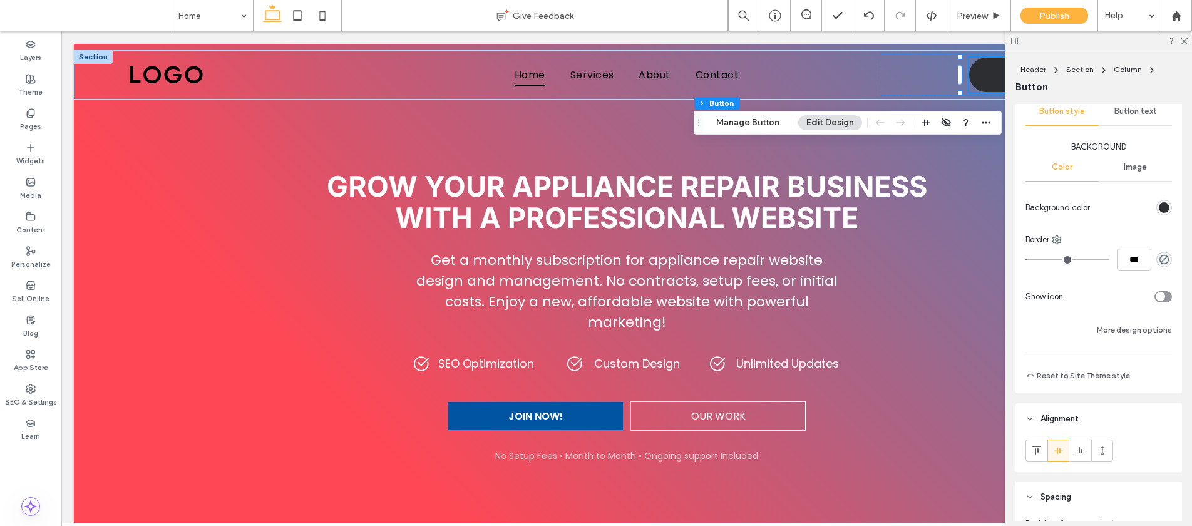
scroll to position [240, 0]
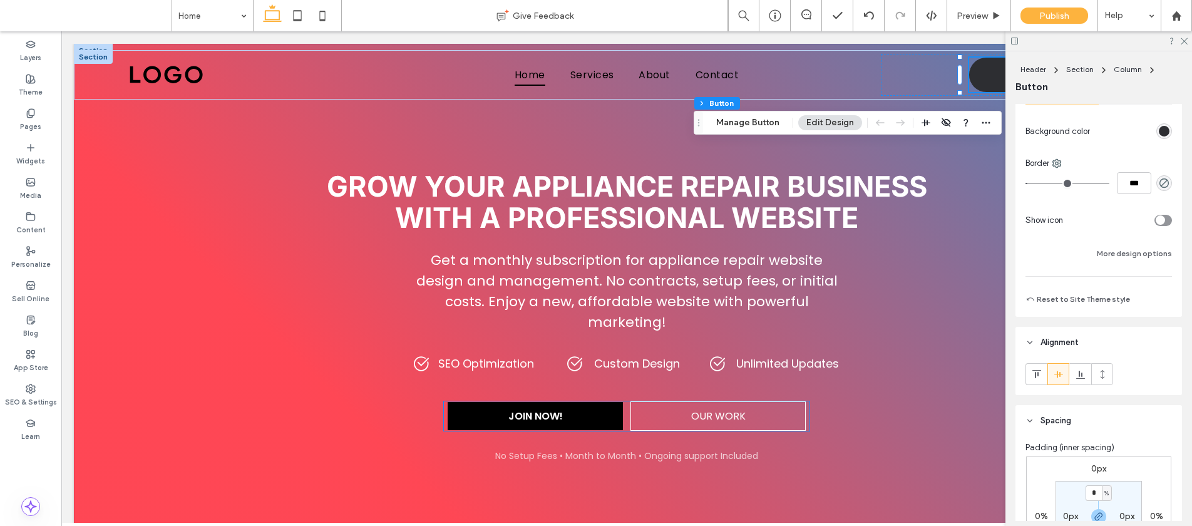
click at [571, 411] on link "JOIN NOW!" at bounding box center [535, 416] width 175 height 28
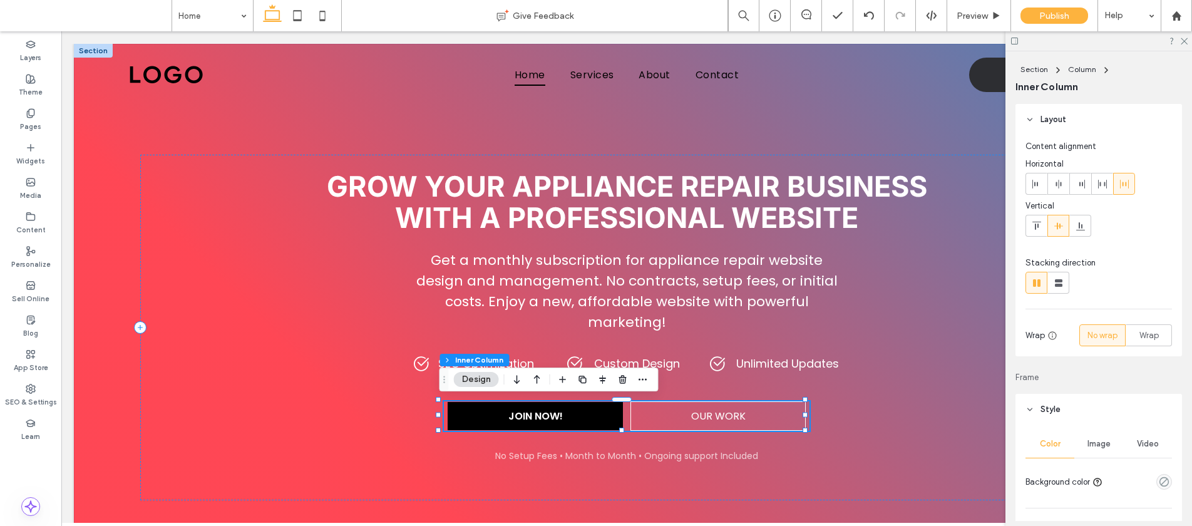
click at [575, 412] on link "JOIN NOW!" at bounding box center [535, 416] width 175 height 28
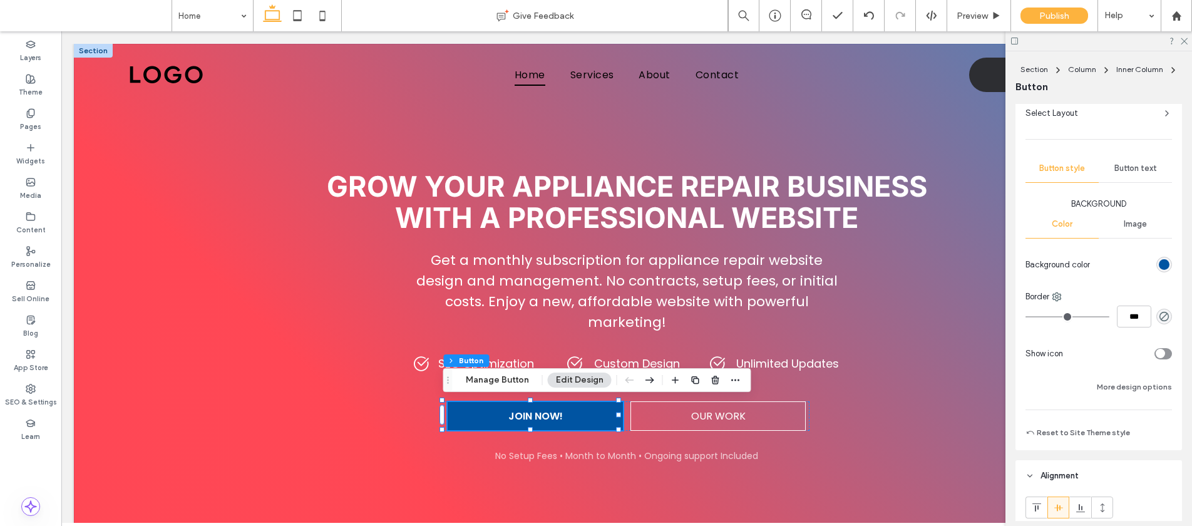
scroll to position [110, 0]
click at [1115, 382] on button "More design options" at bounding box center [1134, 383] width 75 height 15
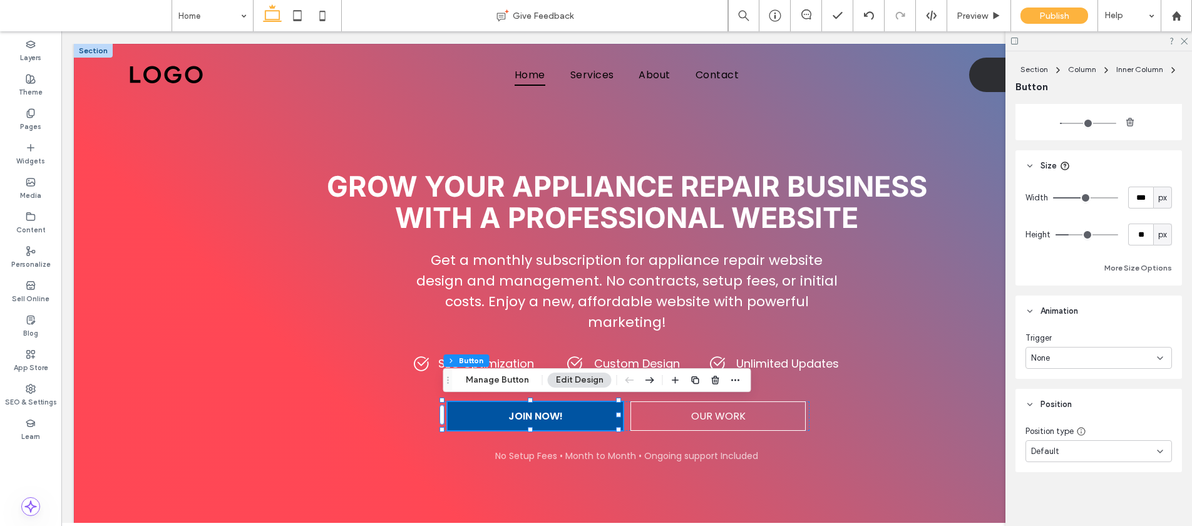
scroll to position [946, 0]
click at [1141, 232] on input "**" at bounding box center [1140, 233] width 25 height 22
type input "**"
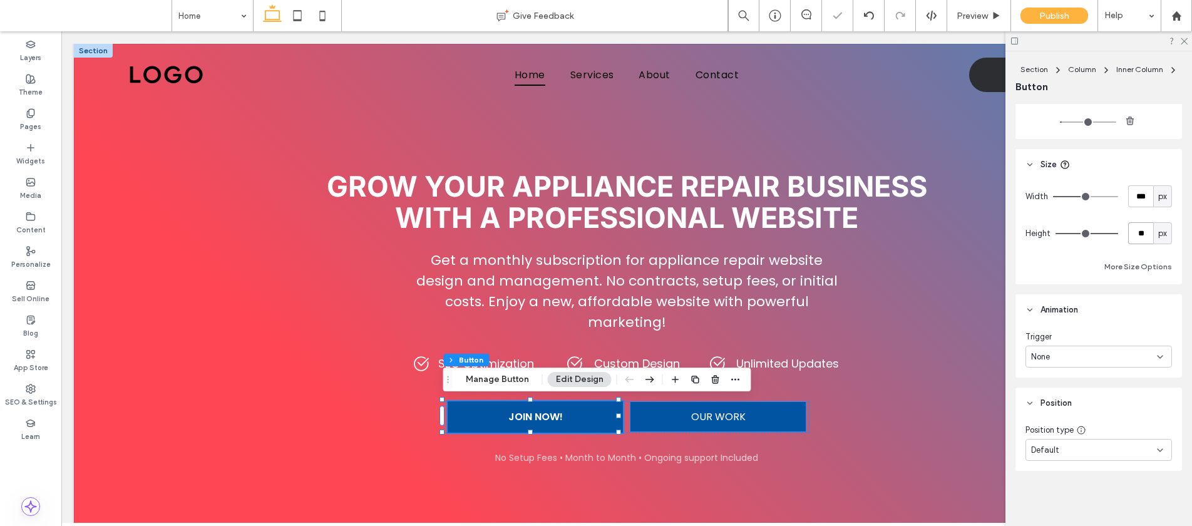
click at [733, 413] on span "OUR WORK" at bounding box center [718, 417] width 54 height 16
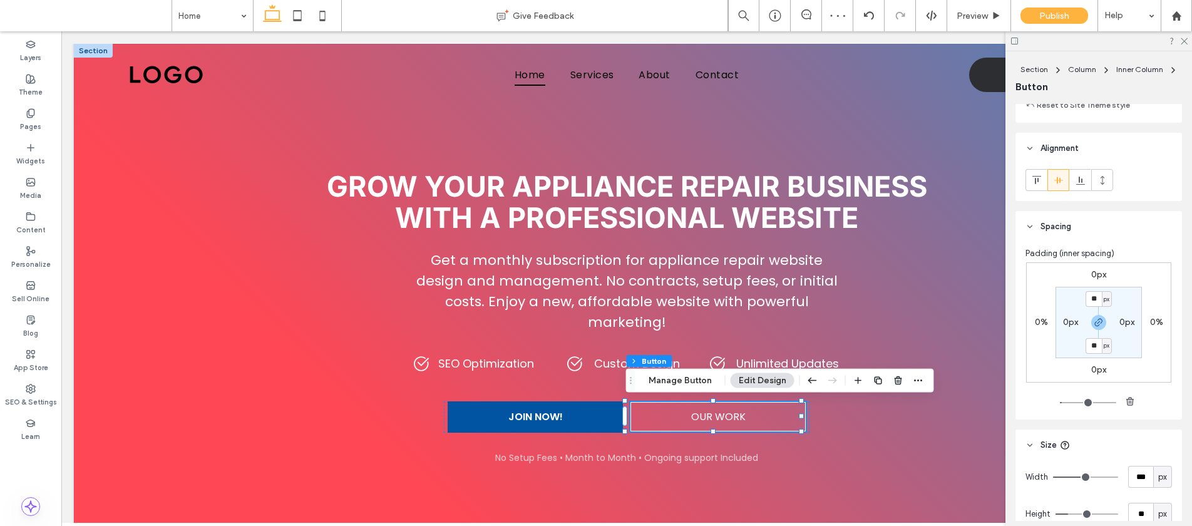
scroll to position [556, 0]
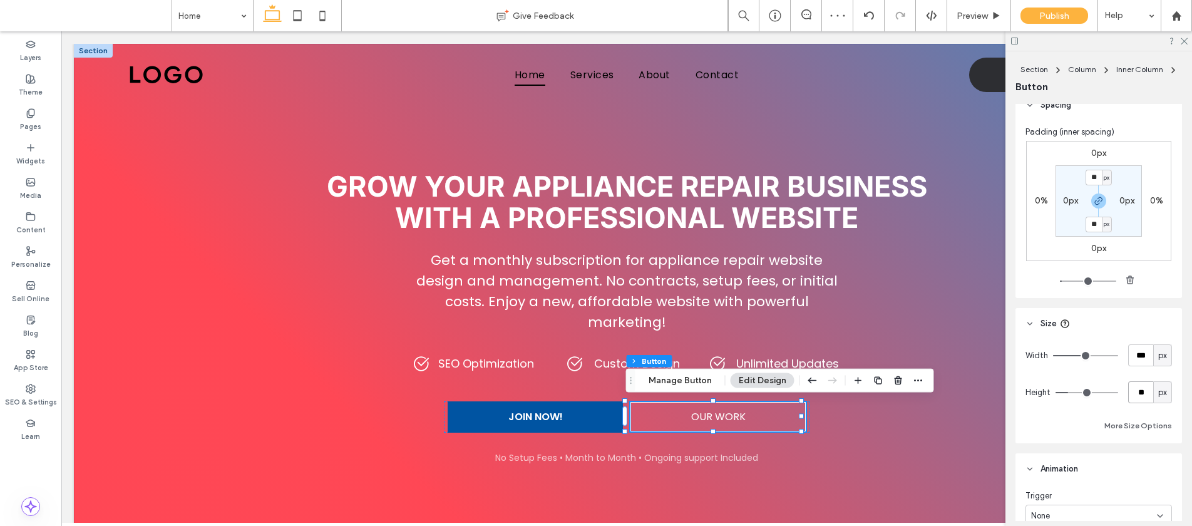
click at [1137, 385] on input "**" at bounding box center [1140, 392] width 25 height 22
type input "**"
click at [1129, 353] on input "***" at bounding box center [1140, 355] width 25 height 22
click at [980, 20] on span "Preview" at bounding box center [972, 16] width 31 height 11
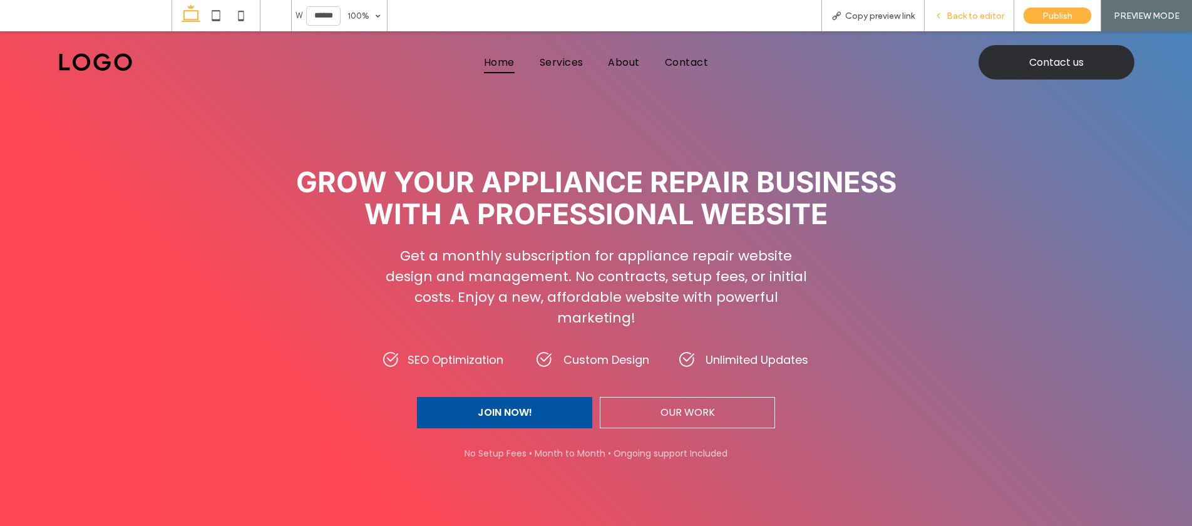
click at [980, 19] on span "Back to editor" at bounding box center [976, 16] width 58 height 11
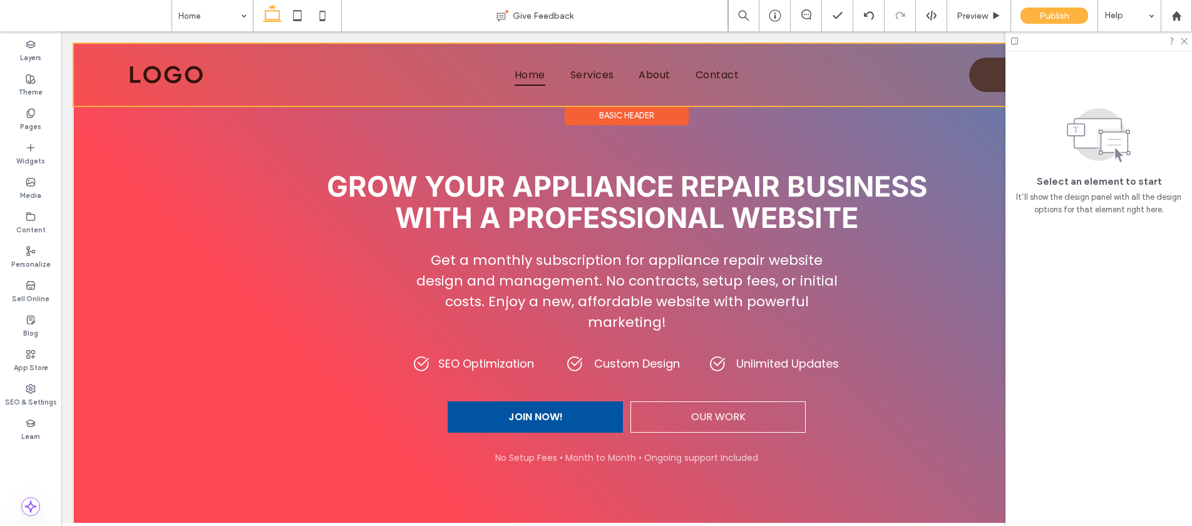
click at [975, 80] on div at bounding box center [627, 75] width 1106 height 62
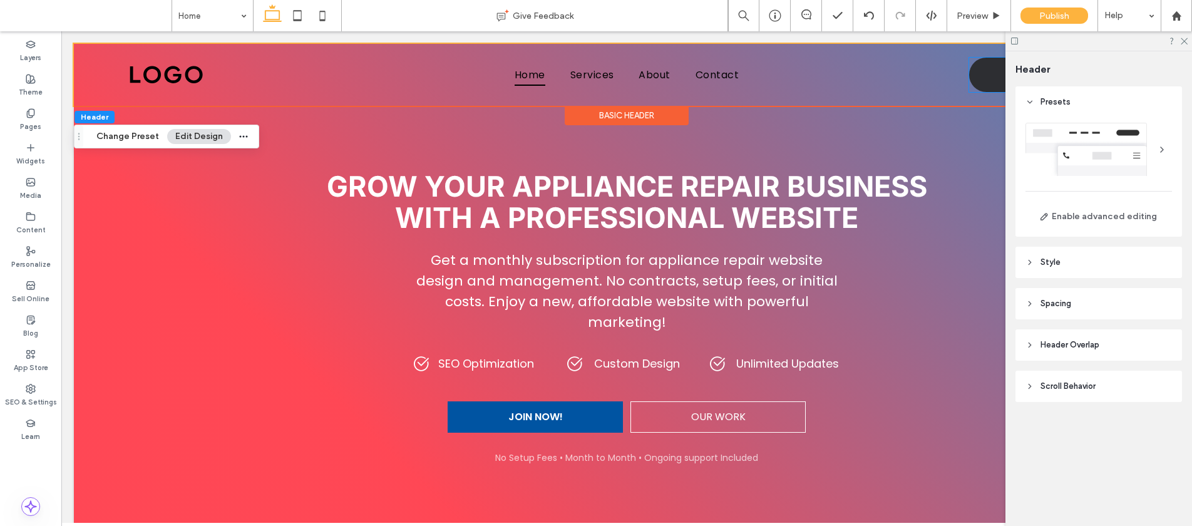
click at [975, 80] on link "Contact us" at bounding box center [1047, 75] width 156 height 34
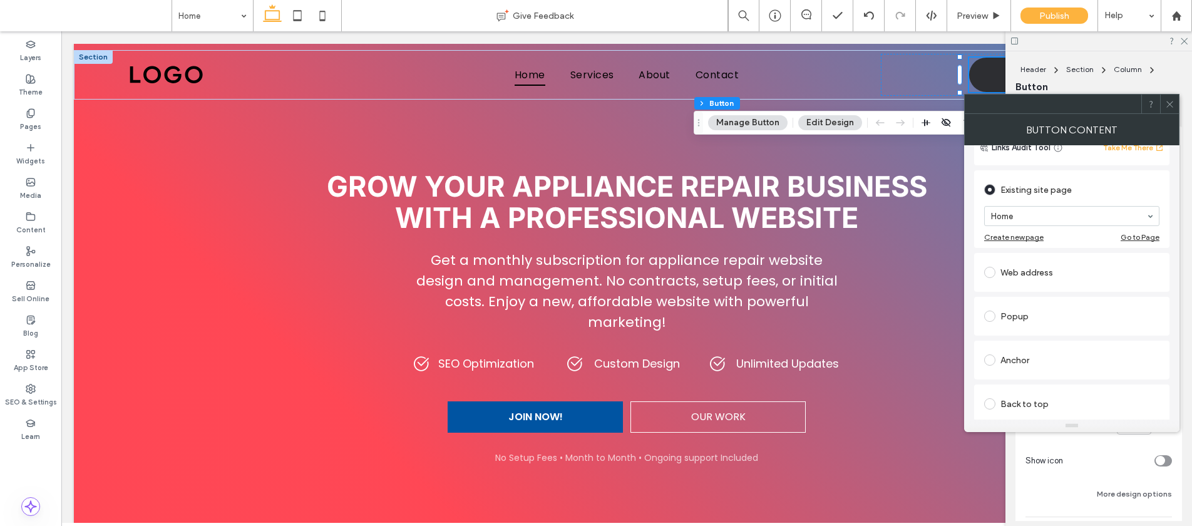
scroll to position [110, 0]
click at [1169, 95] on span at bounding box center [1169, 104] width 9 height 19
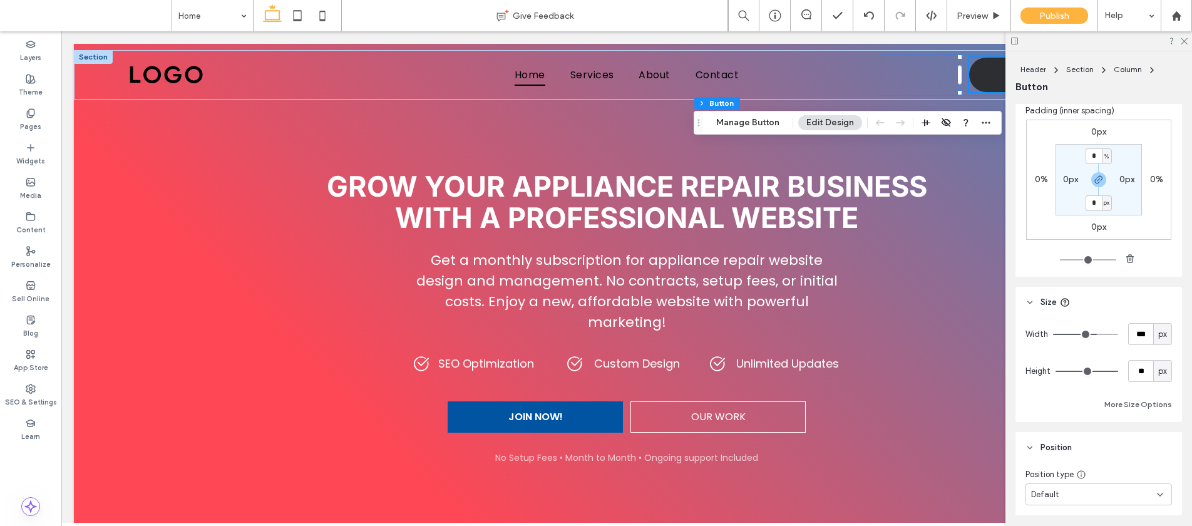
scroll to position [622, 0]
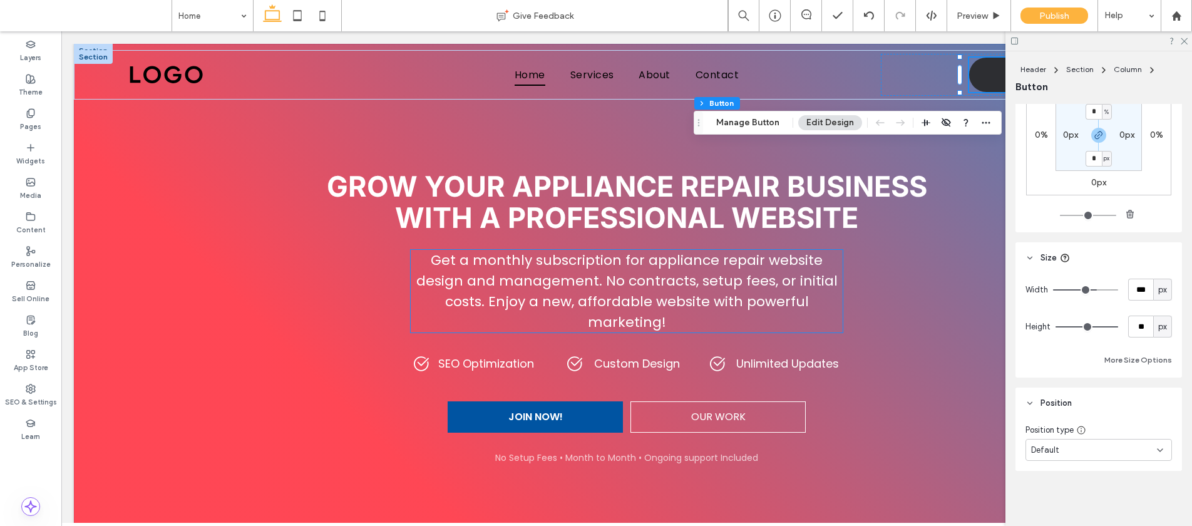
click at [705, 312] on p "Get a monthly subscription for appliance repair website design and management. …" at bounding box center [627, 291] width 432 height 83
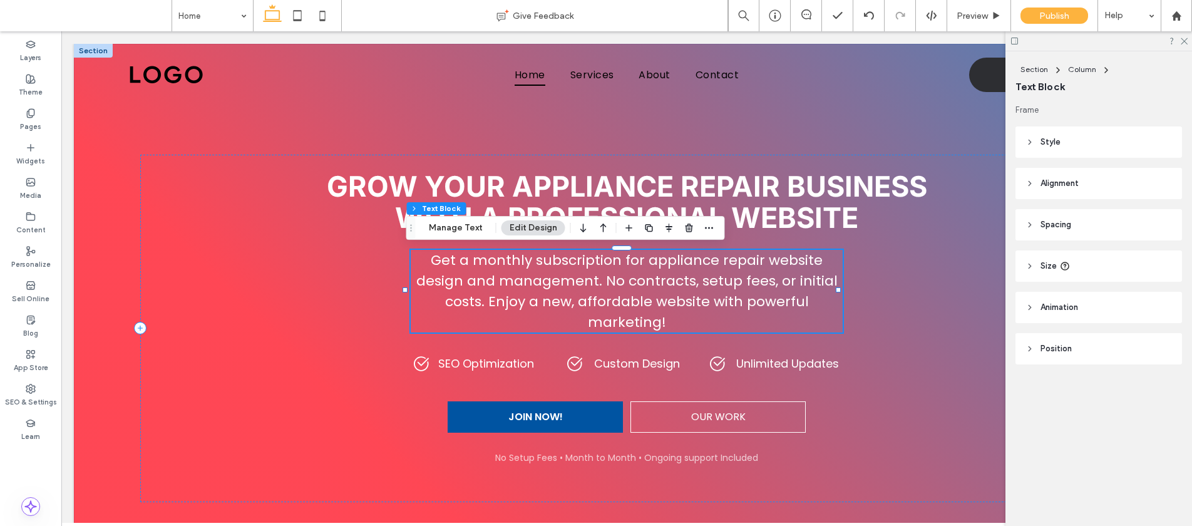
click at [601, 305] on span "Get a monthly subscription for appliance repair website design and management. …" at bounding box center [626, 290] width 421 height 81
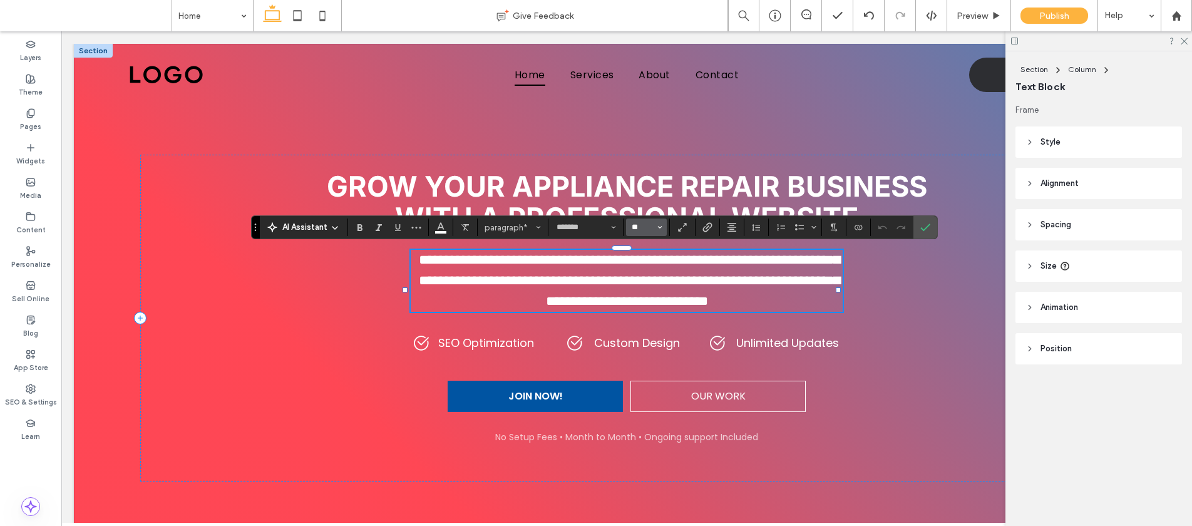
click at [636, 227] on input "**" at bounding box center [642, 227] width 24 height 10
type input "**"
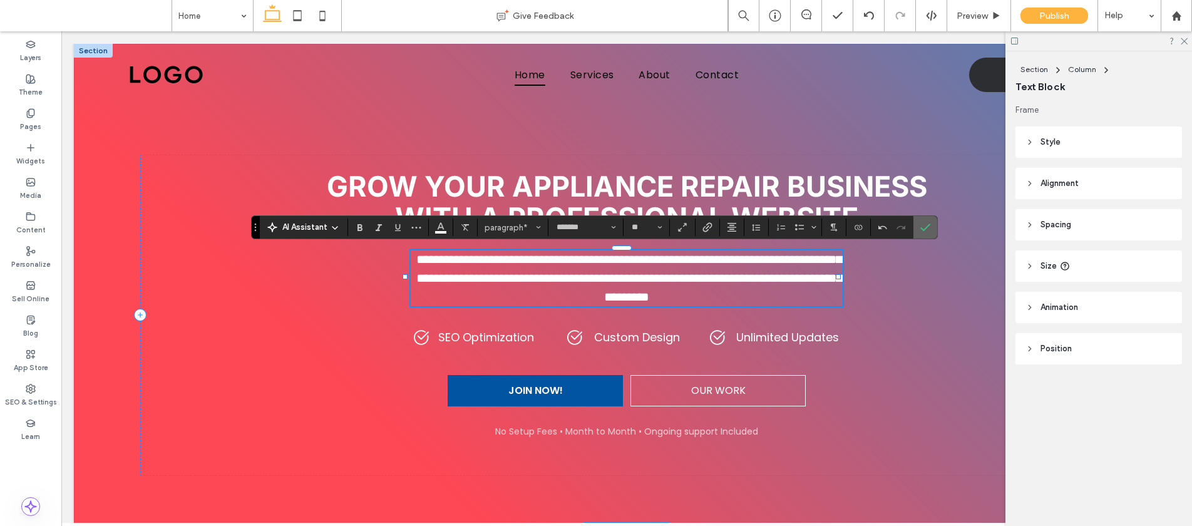
click at [918, 227] on label "Confirm" at bounding box center [925, 227] width 19 height 23
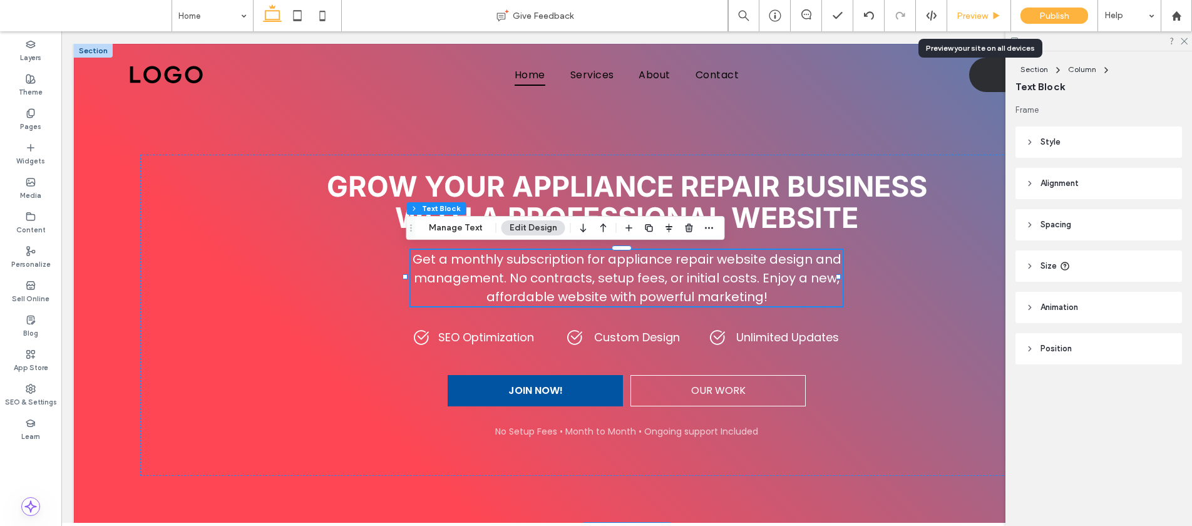
click at [972, 13] on span "Preview" at bounding box center [972, 16] width 31 height 11
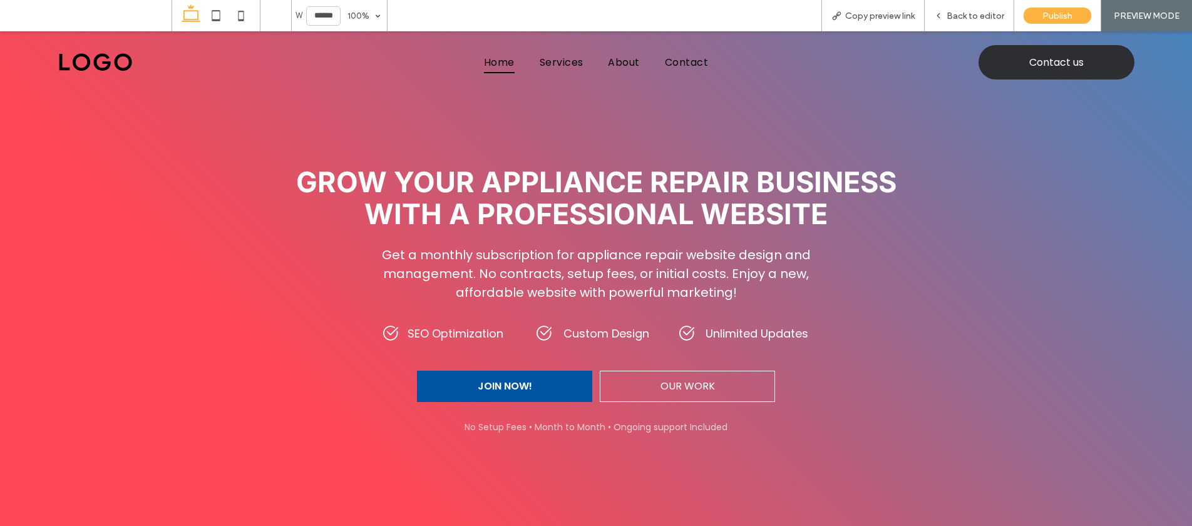
click at [972, 13] on span "Back to editor" at bounding box center [976, 16] width 58 height 11
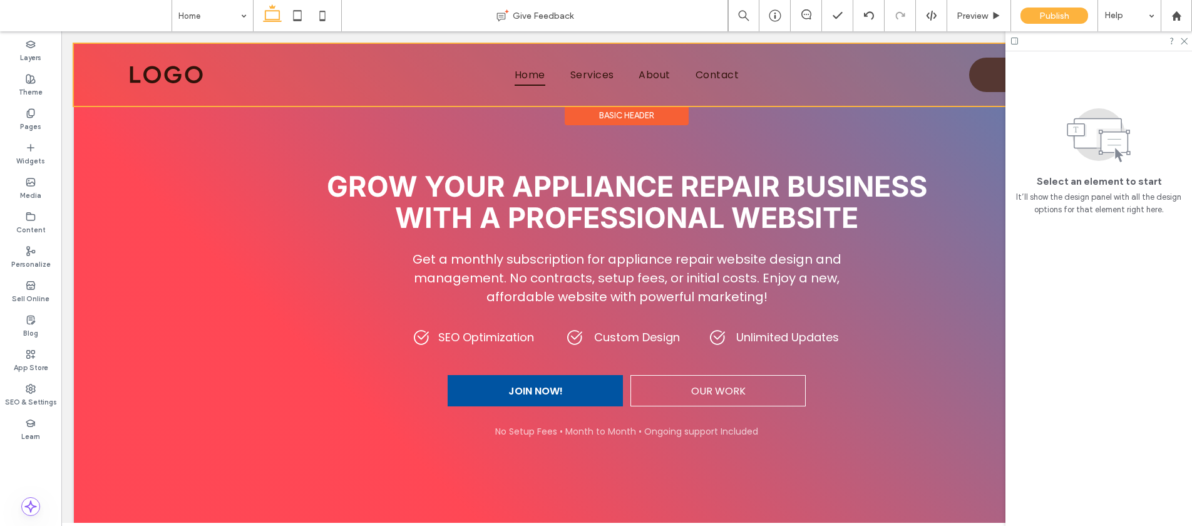
click at [970, 75] on div at bounding box center [627, 75] width 1106 height 62
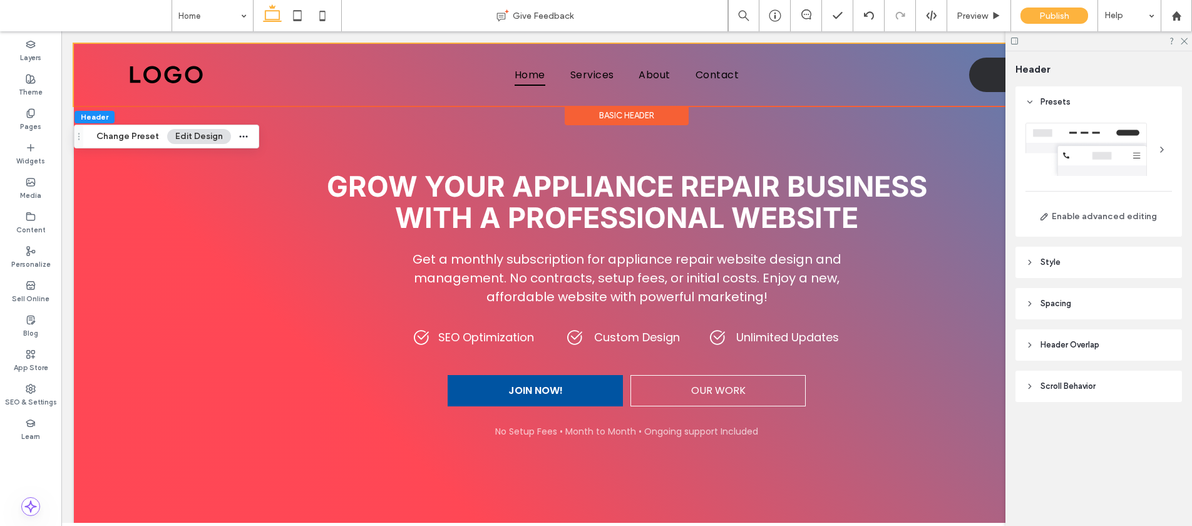
click at [1053, 265] on span "Style" at bounding box center [1050, 262] width 20 height 13
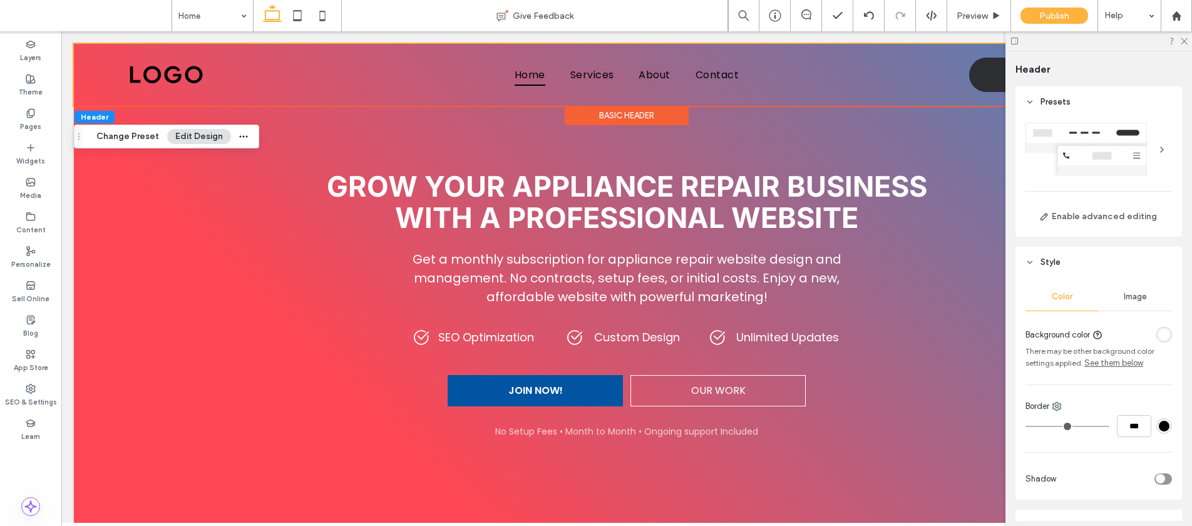
click at [1055, 262] on span "Style" at bounding box center [1050, 262] width 20 height 13
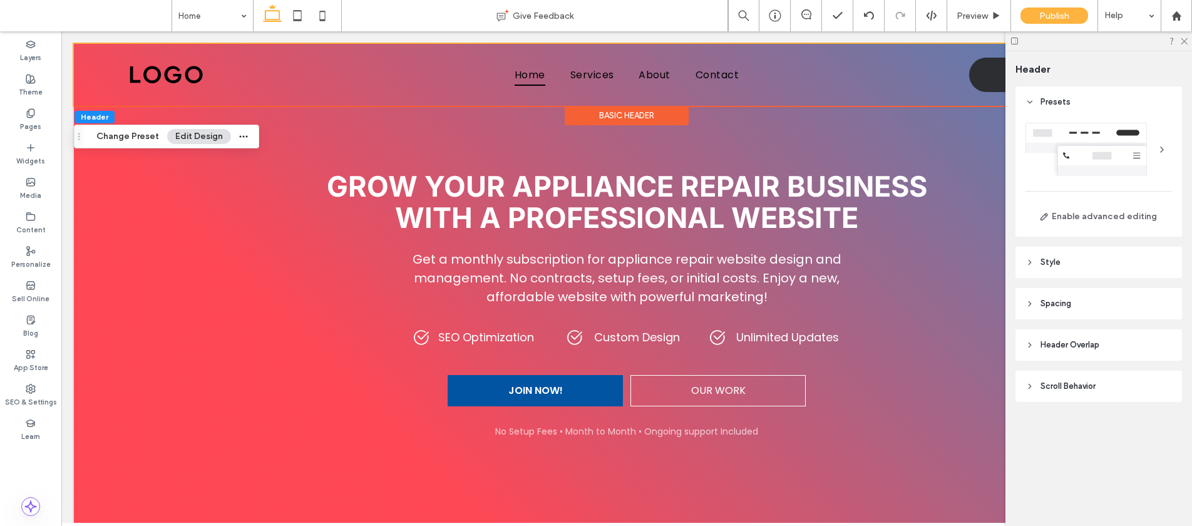
click at [1049, 309] on span "Spacing" at bounding box center [1055, 303] width 31 height 13
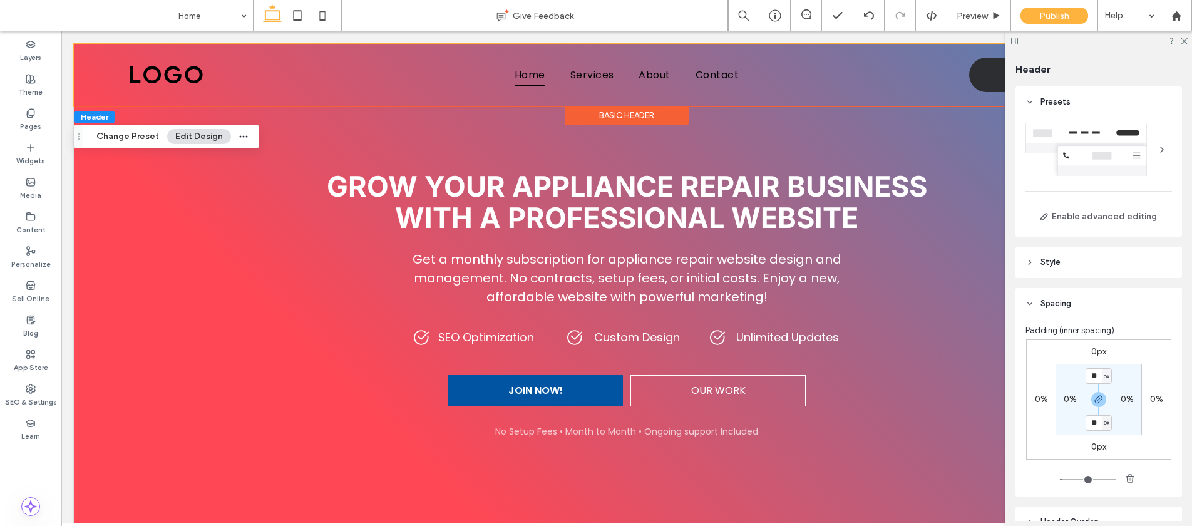
click at [1049, 309] on span "Spacing" at bounding box center [1055, 303] width 31 height 13
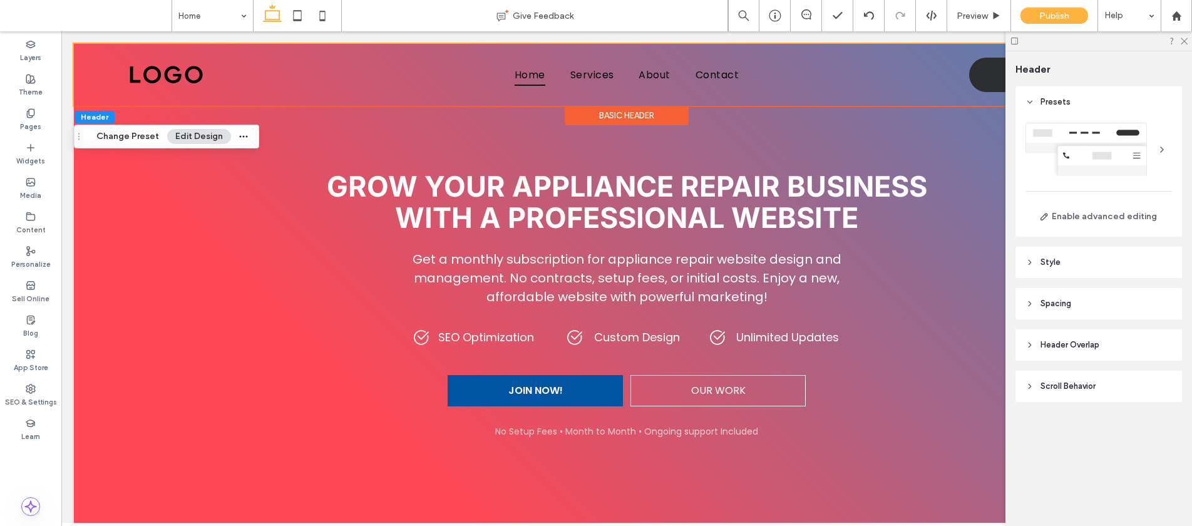
click at [1054, 358] on header "Header Overlap" at bounding box center [1098, 344] width 167 height 31
click at [1054, 352] on header "Header Overlap" at bounding box center [1098, 344] width 167 height 31
click at [1054, 393] on header "Scroll Behavior" at bounding box center [1098, 386] width 167 height 31
click at [1055, 390] on span "Scroll Behavior" at bounding box center [1067, 386] width 55 height 13
click at [1051, 277] on header "Style" at bounding box center [1098, 262] width 167 height 31
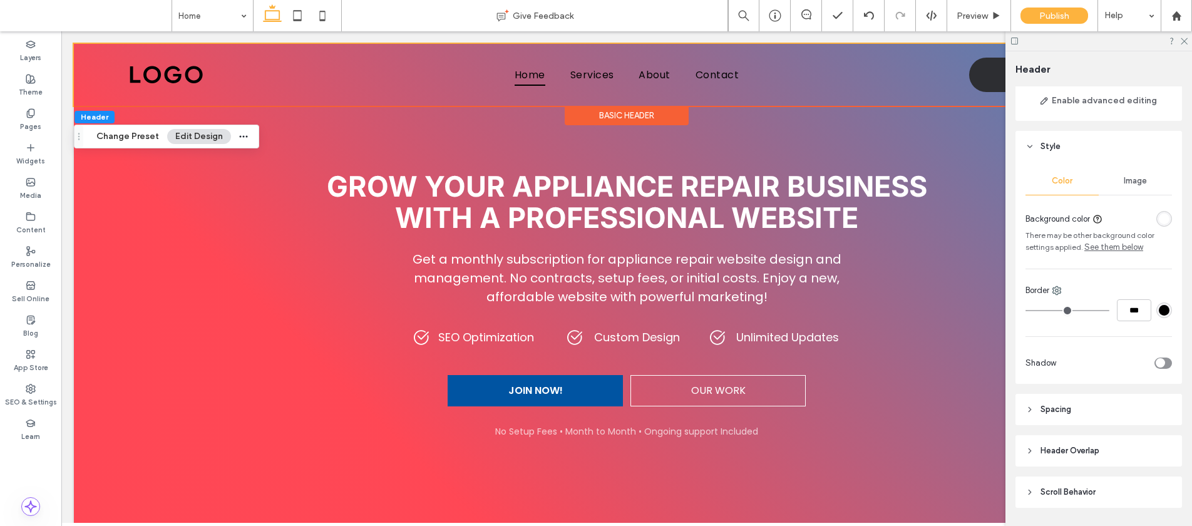
scroll to position [116, 0]
click at [1077, 414] on header "Spacing" at bounding box center [1098, 408] width 167 height 31
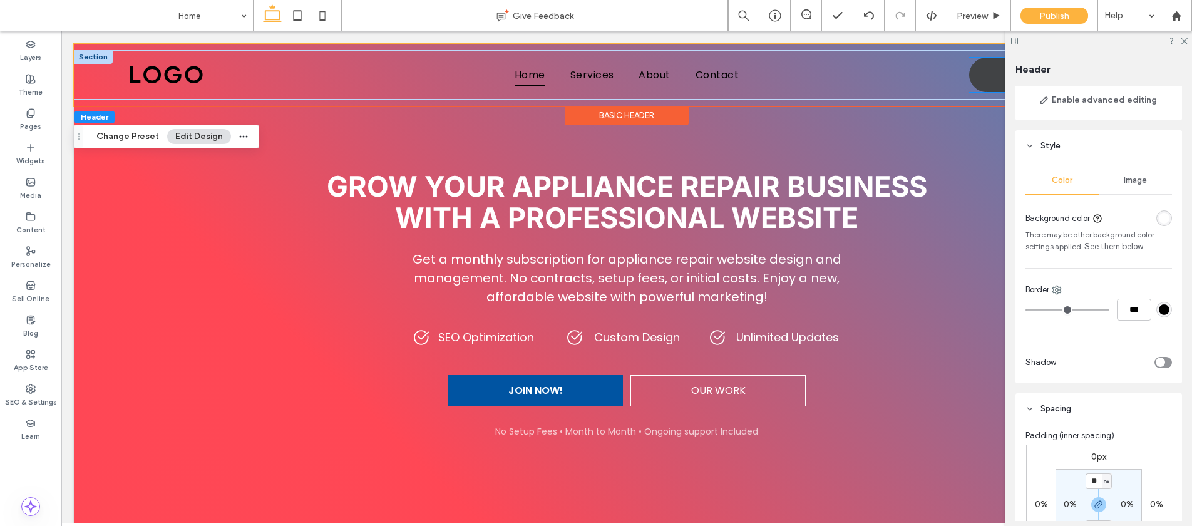
click at [973, 83] on link "Contact us" at bounding box center [1047, 75] width 156 height 34
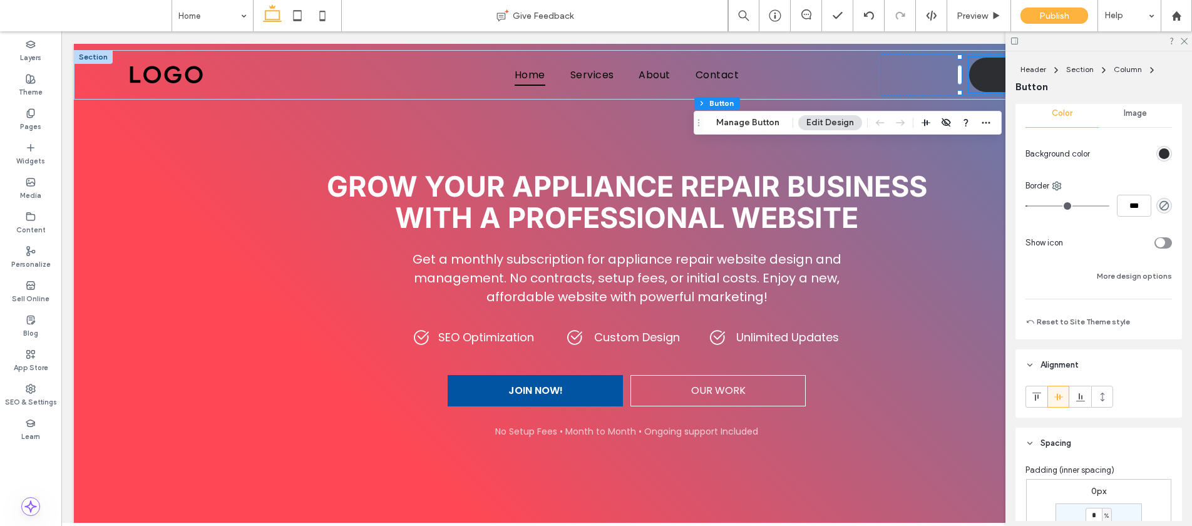
scroll to position [267, 0]
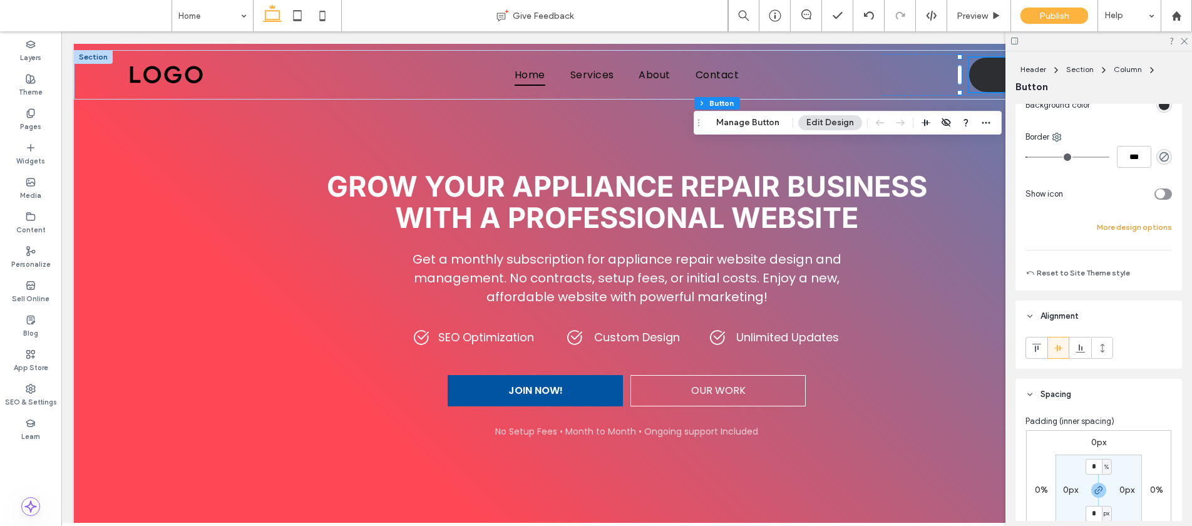
click at [1109, 223] on button "More design options" at bounding box center [1134, 227] width 75 height 15
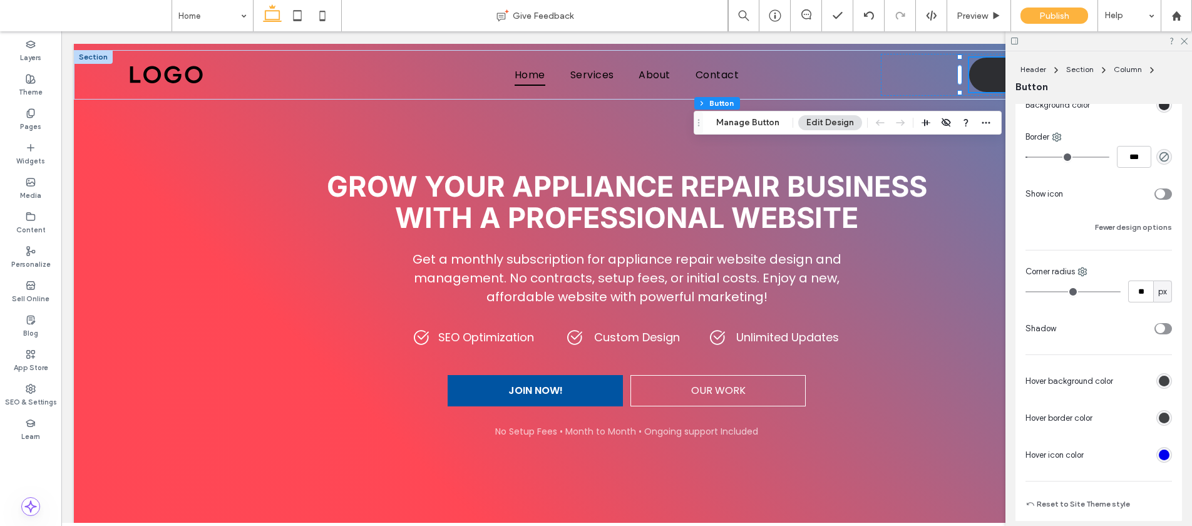
type input "**"
type input "*"
drag, startPoint x: 1067, startPoint y: 290, endPoint x: 851, endPoint y: 271, distance: 216.2
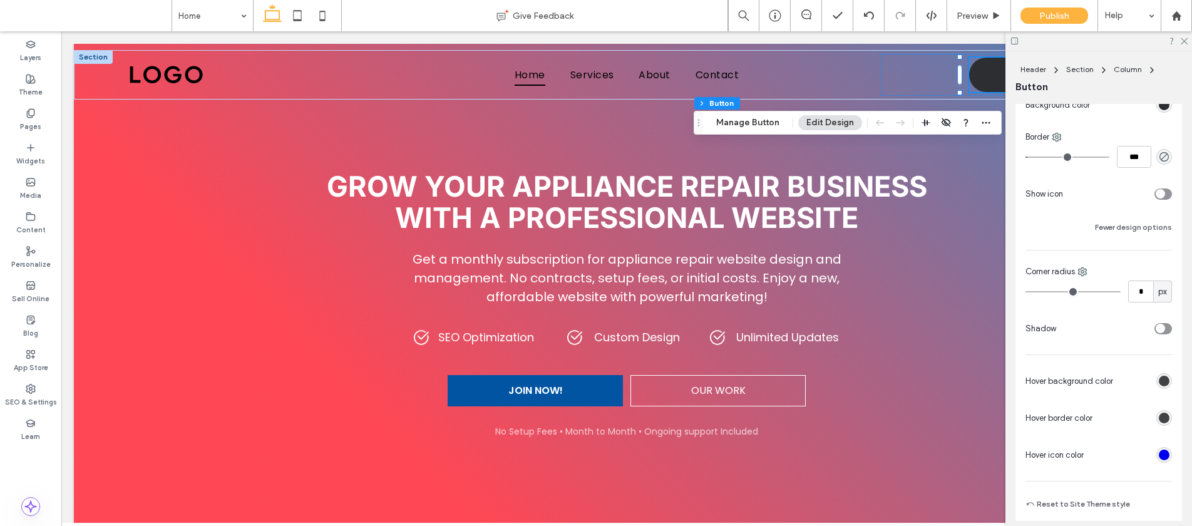
type input "*"
click at [1025, 291] on input "range" at bounding box center [1072, 291] width 95 height 1
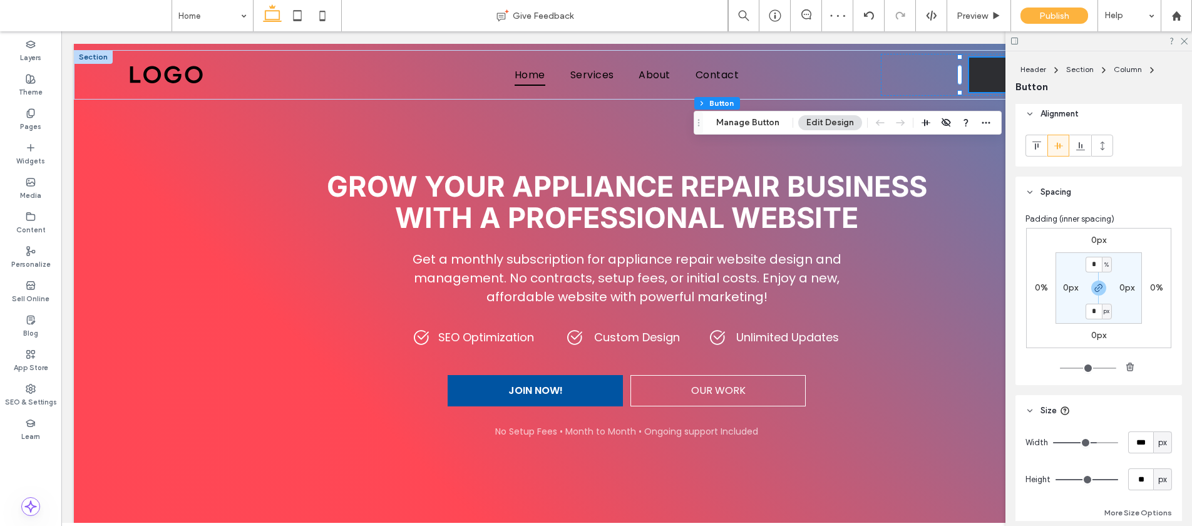
scroll to position [853, 0]
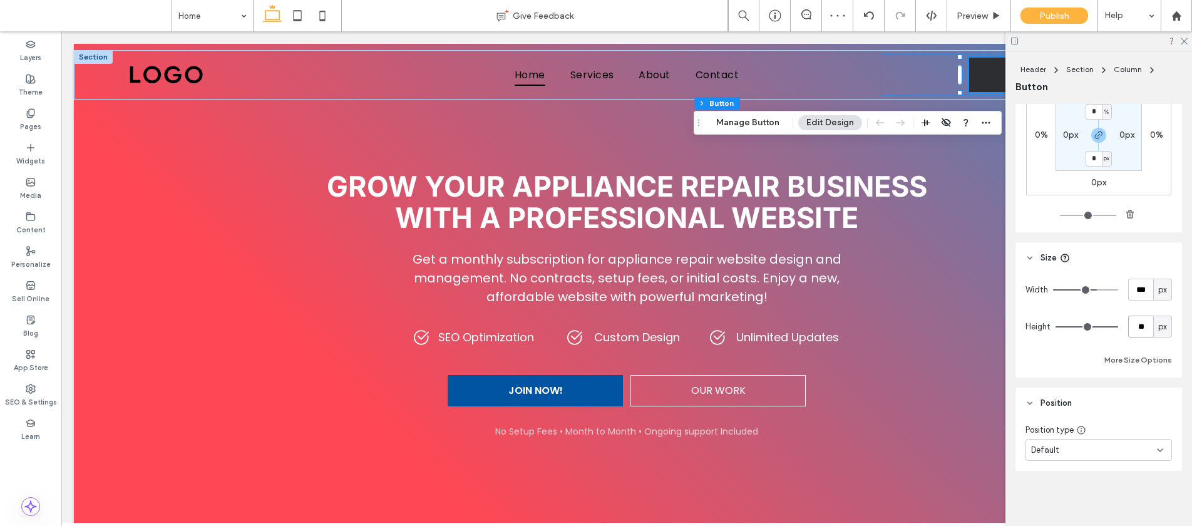
click at [1132, 329] on input "**" at bounding box center [1140, 327] width 25 height 22
type input "**"
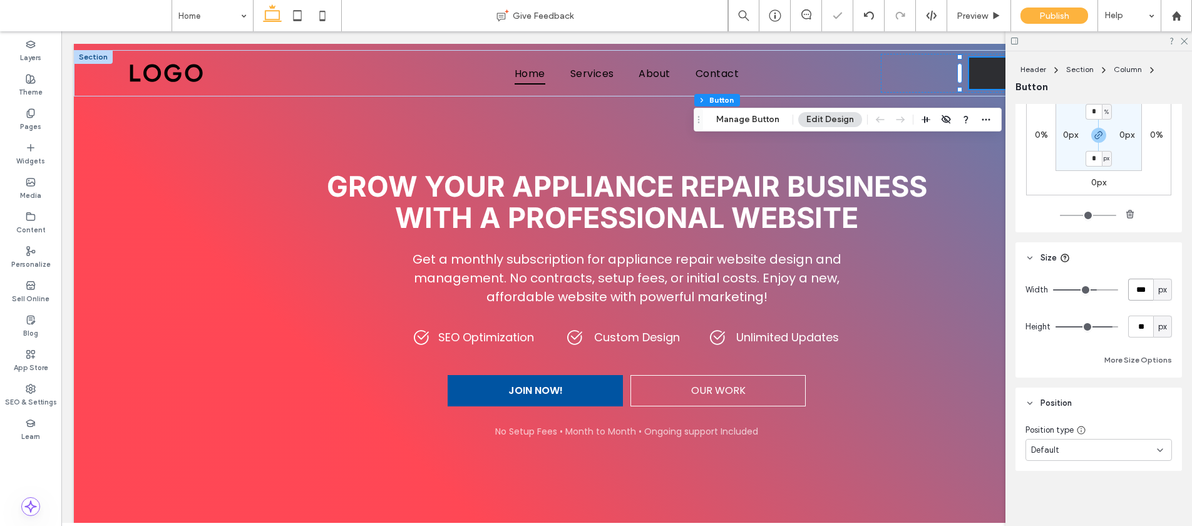
click at [1134, 296] on input "***" at bounding box center [1140, 290] width 25 height 22
type input "***"
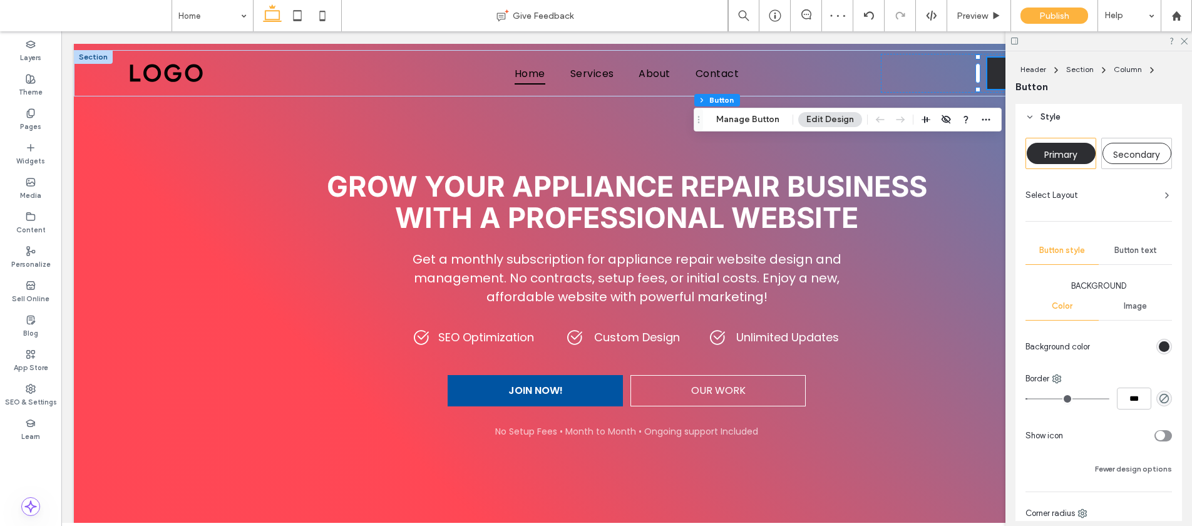
scroll to position [110, 0]
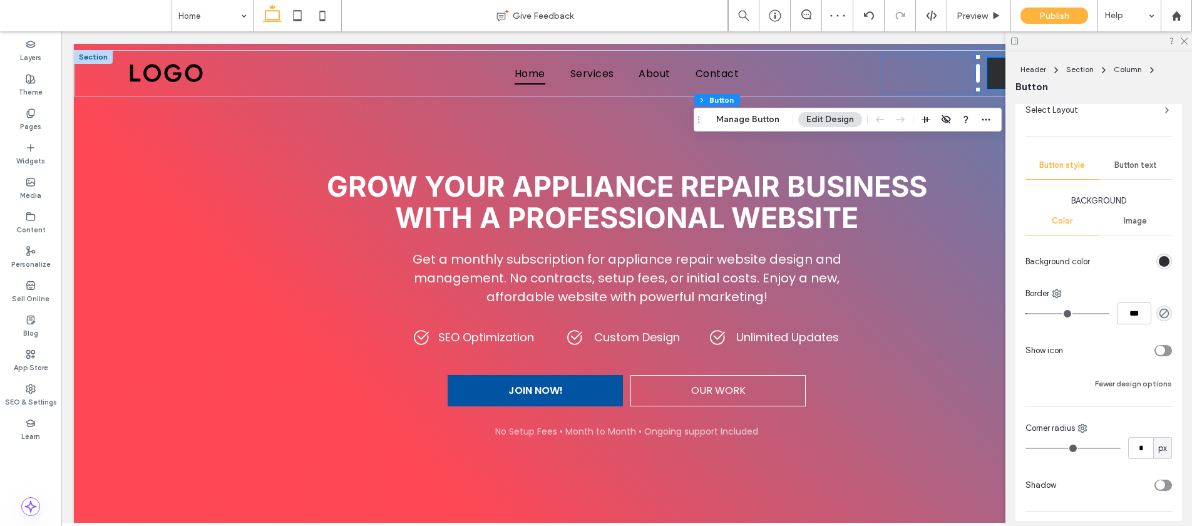
click at [1159, 261] on div "rgb(45, 46, 50)" at bounding box center [1164, 261] width 11 height 11
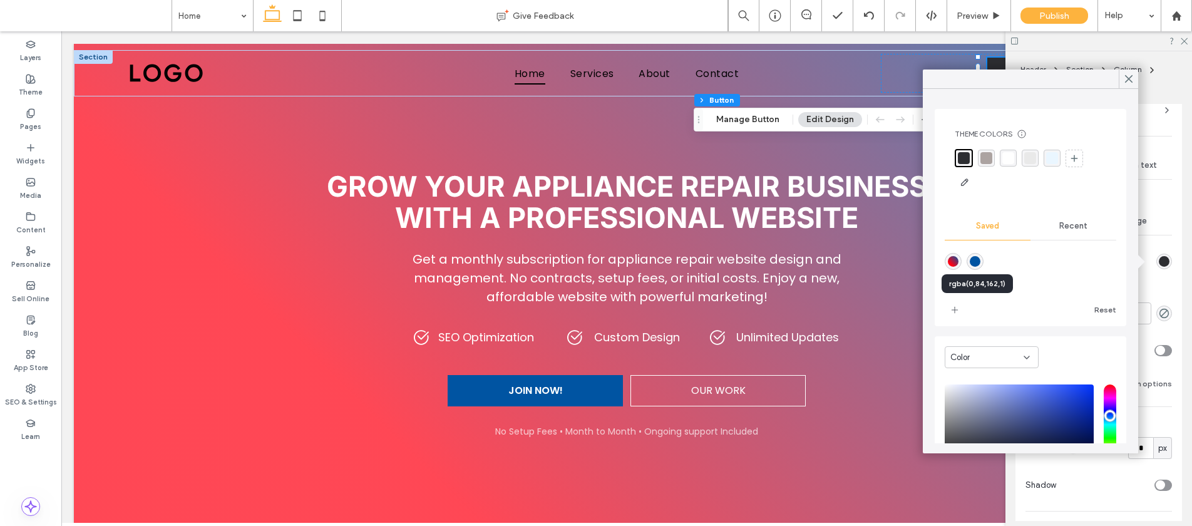
click at [980, 260] on div "rgba(0,84,162,1)" at bounding box center [975, 261] width 11 height 11
type input "*******"
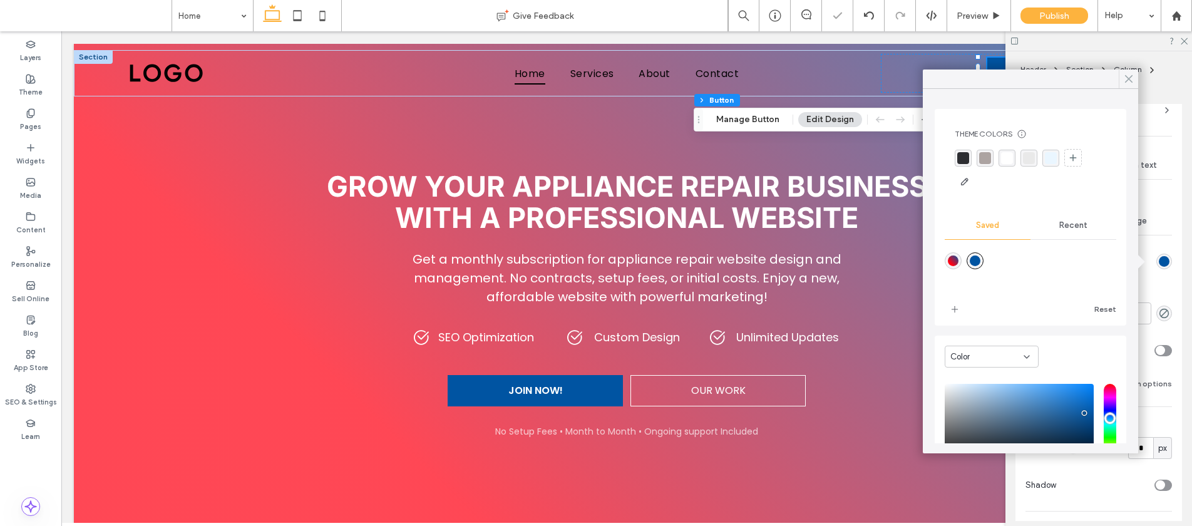
click at [1126, 78] on icon at bounding box center [1128, 78] width 11 height 11
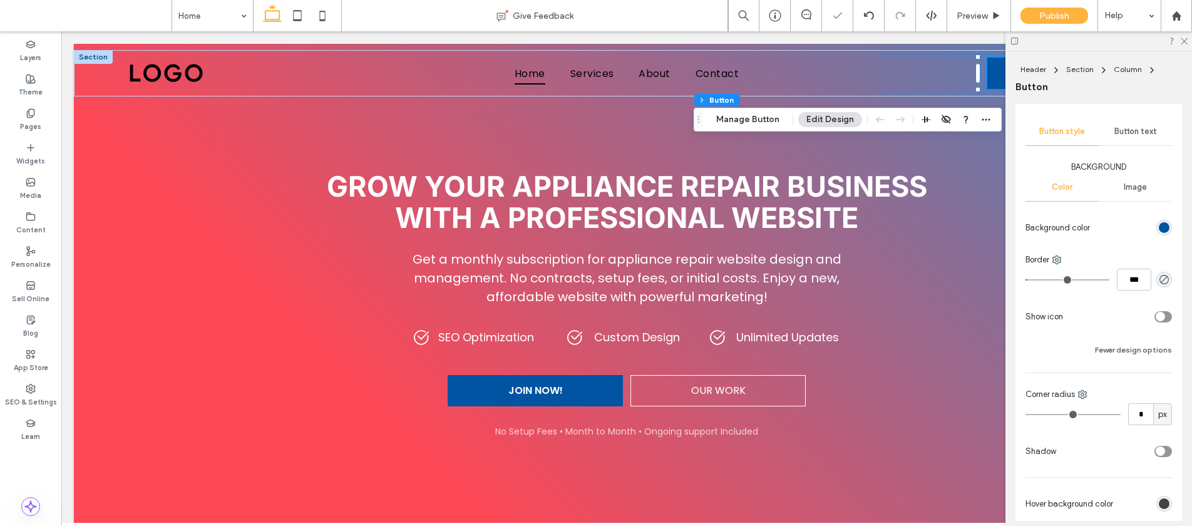
scroll to position [223, 0]
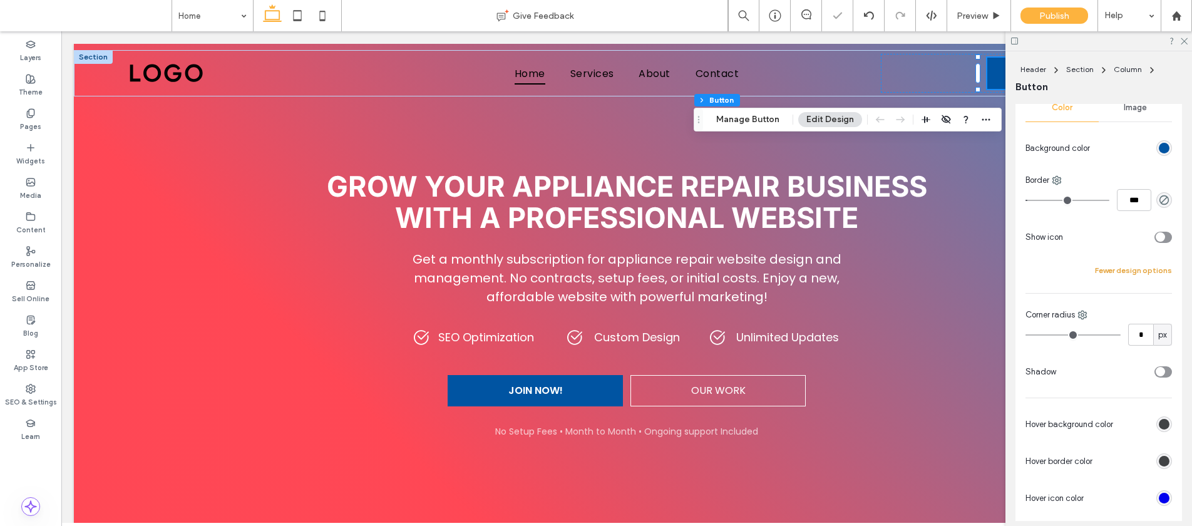
click at [1146, 274] on button "Fewer design options" at bounding box center [1133, 270] width 77 height 15
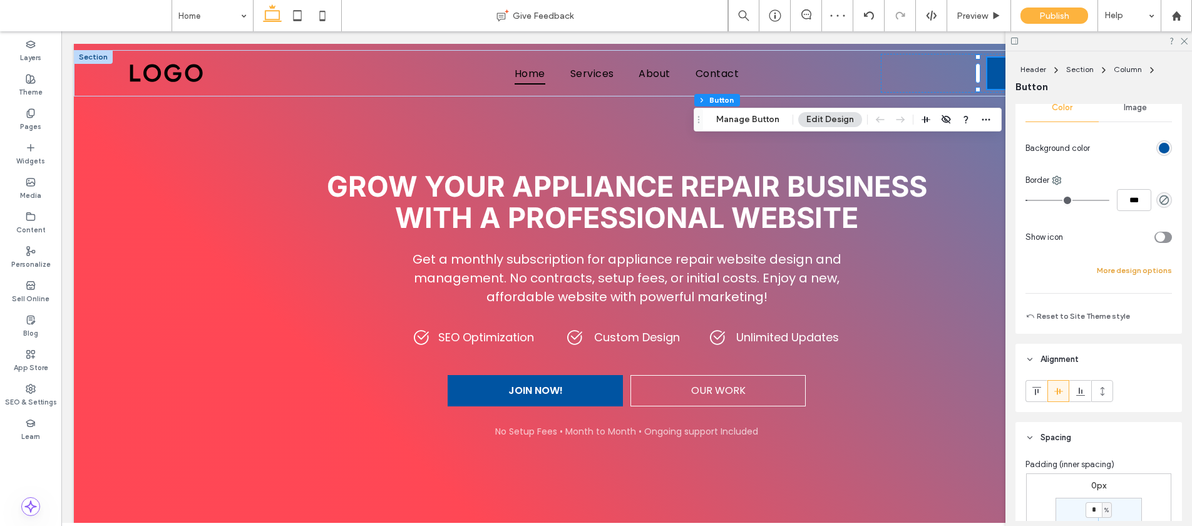
click at [1126, 275] on button "More design options" at bounding box center [1134, 270] width 75 height 15
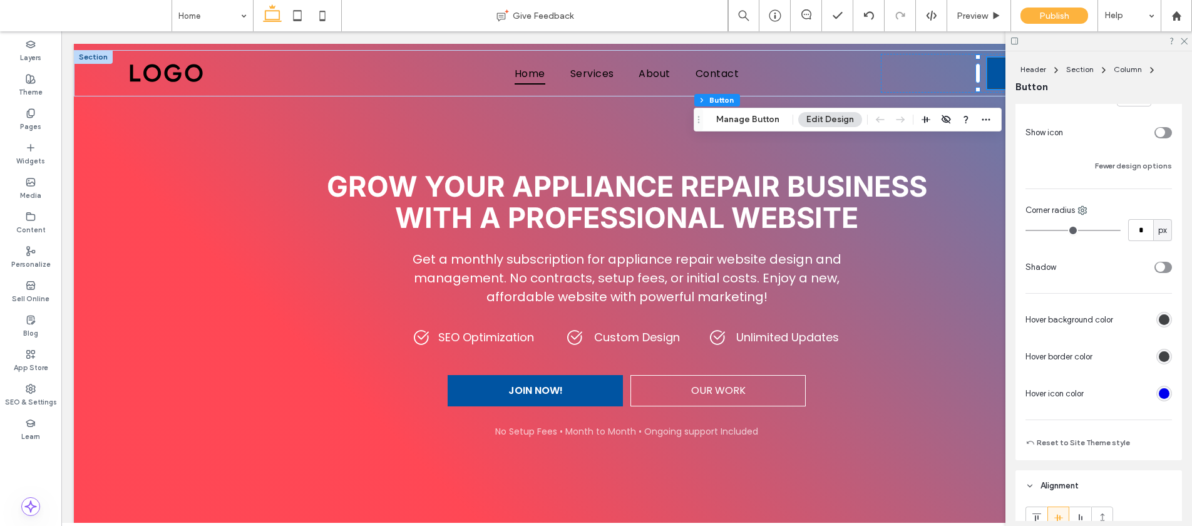
scroll to position [343, 0]
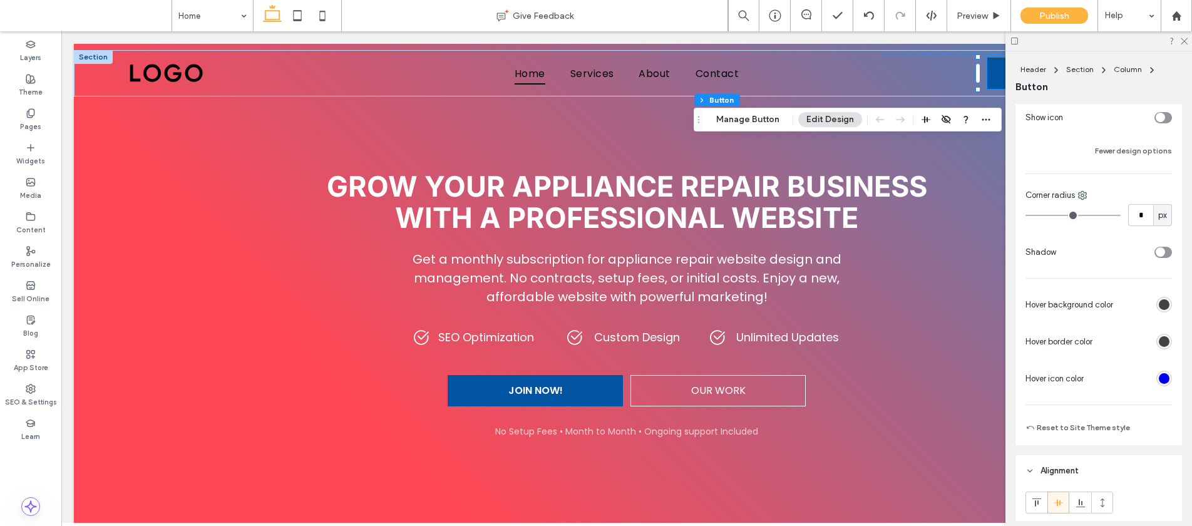
click at [1159, 305] on div "rgb(65, 67, 69)" at bounding box center [1164, 304] width 11 height 11
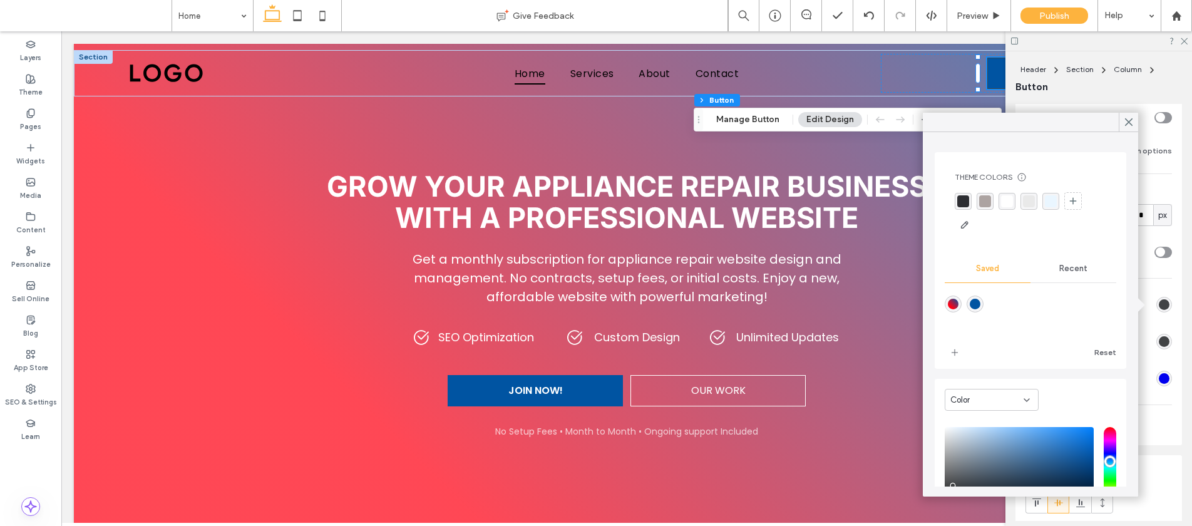
click at [1067, 264] on span "Recent" at bounding box center [1073, 269] width 28 height 10
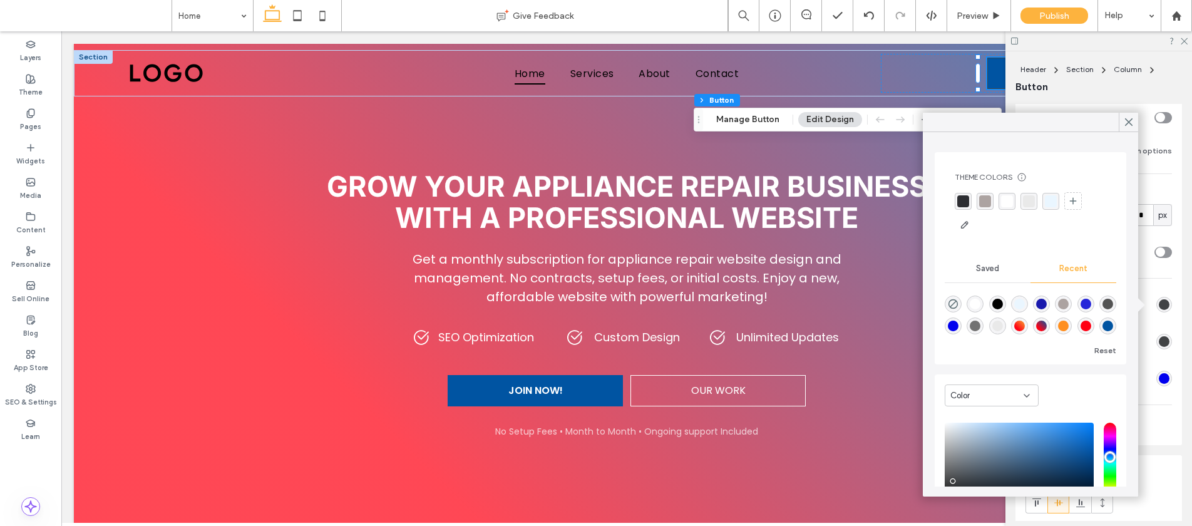
scroll to position [0, 0]
click at [1004, 307] on div "rgba(0, 0, 0, 1)" at bounding box center [997, 303] width 17 height 17
type input "*******"
click at [1127, 121] on use at bounding box center [1129, 122] width 6 height 7
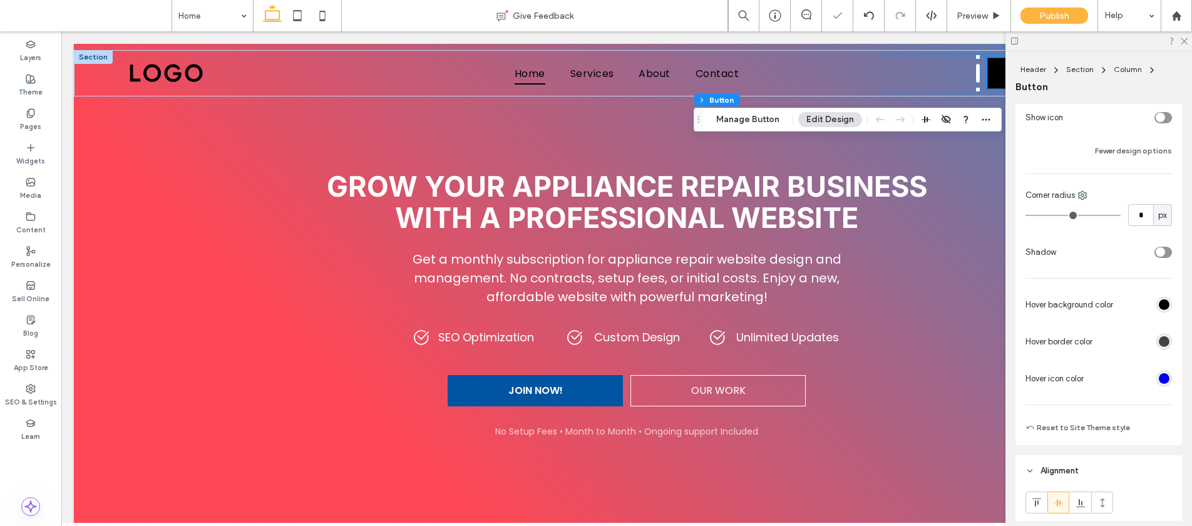
click at [1159, 342] on div "rgb(65, 67, 69)" at bounding box center [1164, 341] width 11 height 11
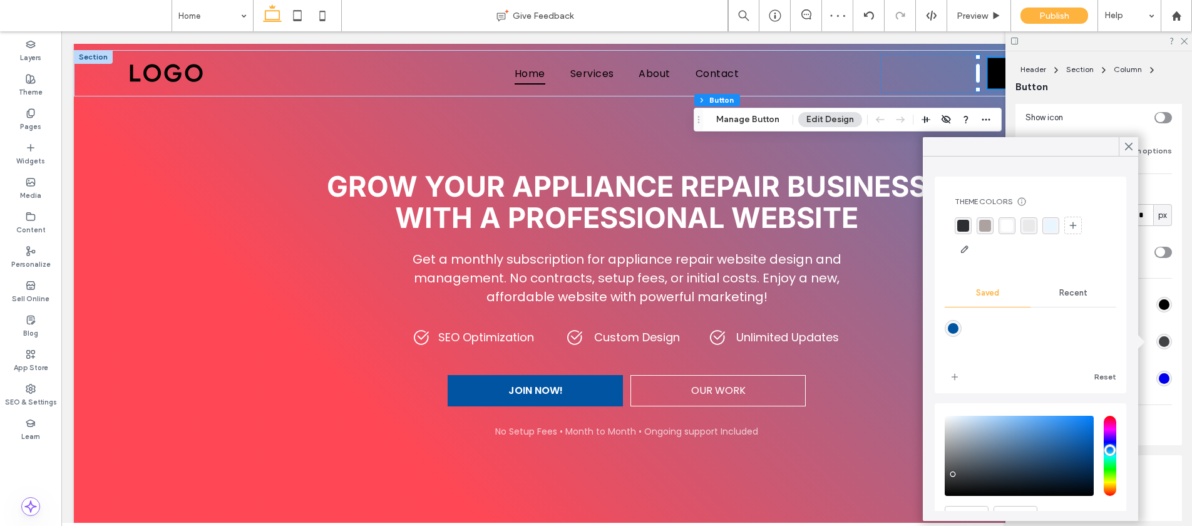
click at [1069, 298] on div "Recent" at bounding box center [1073, 293] width 86 height 28
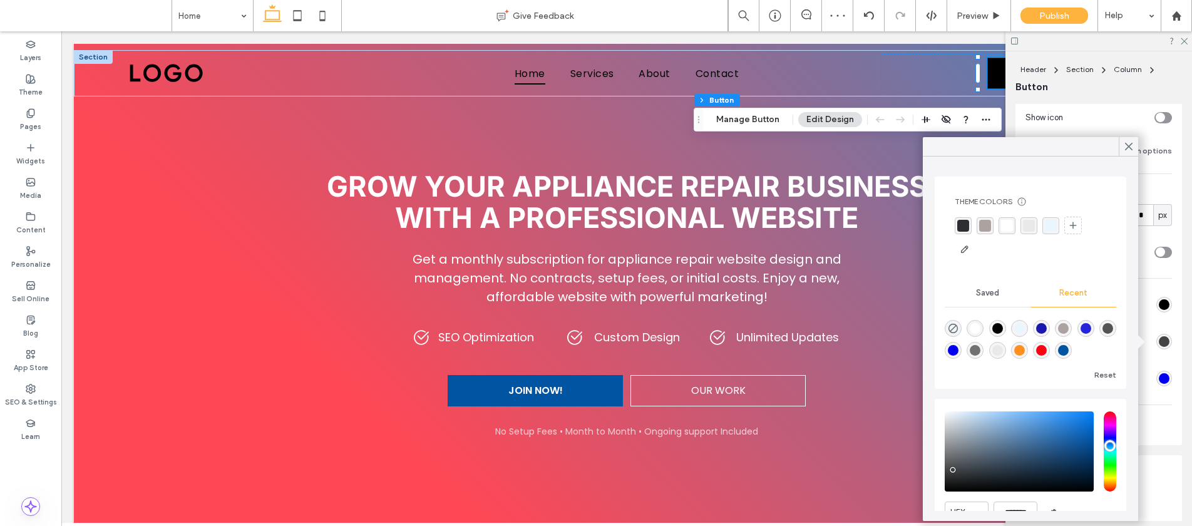
click at [993, 324] on div "rgba(0, 0, 0, 1)" at bounding box center [997, 328] width 17 height 17
type input "*******"
click at [1132, 141] on icon at bounding box center [1128, 146] width 11 height 11
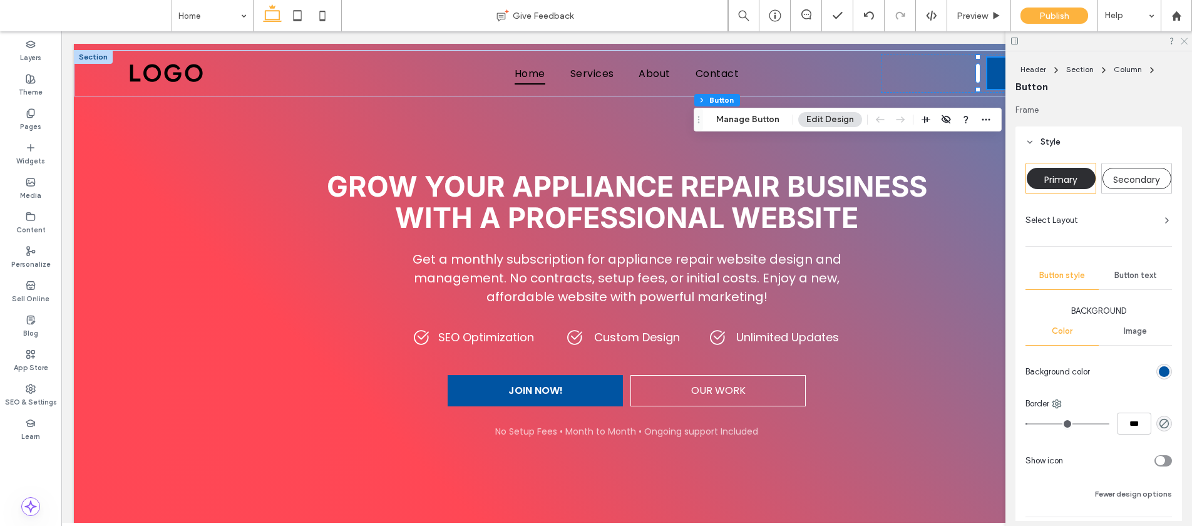
click at [1184, 39] on icon at bounding box center [1183, 40] width 8 height 8
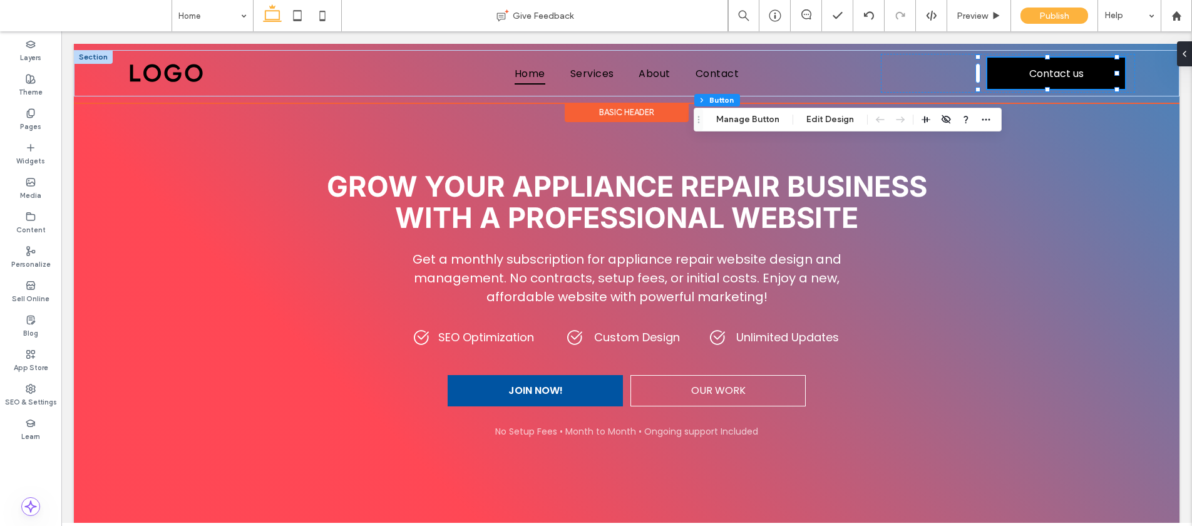
click at [1017, 81] on link "Contact us" at bounding box center [1056, 73] width 138 height 31
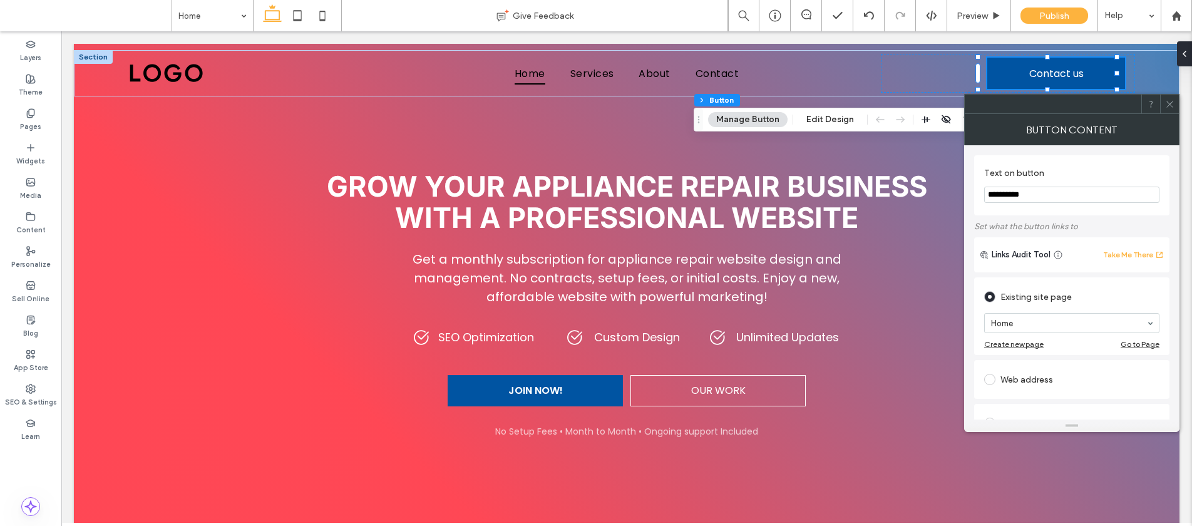
drag, startPoint x: 1041, startPoint y: 196, endPoint x: 982, endPoint y: 192, distance: 59.0
click at [982, 192] on div "**********" at bounding box center [1071, 185] width 195 height 60
type input "*********"
click at [1065, 159] on div "Text on button *********" at bounding box center [1071, 185] width 195 height 60
click at [1168, 103] on use at bounding box center [1169, 104] width 6 height 6
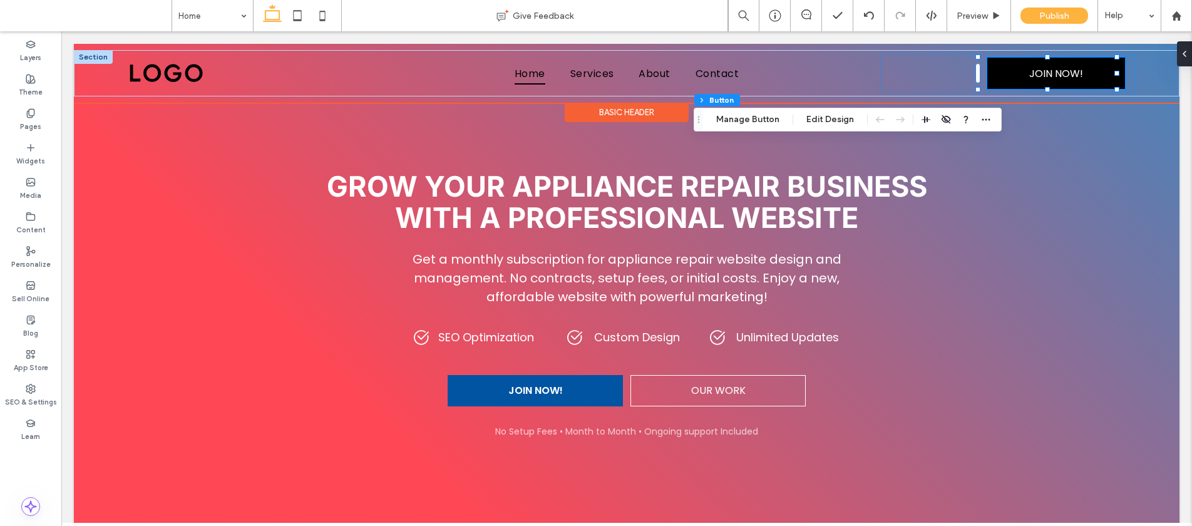
click at [1014, 73] on link "JOIN NOW!" at bounding box center [1056, 73] width 138 height 31
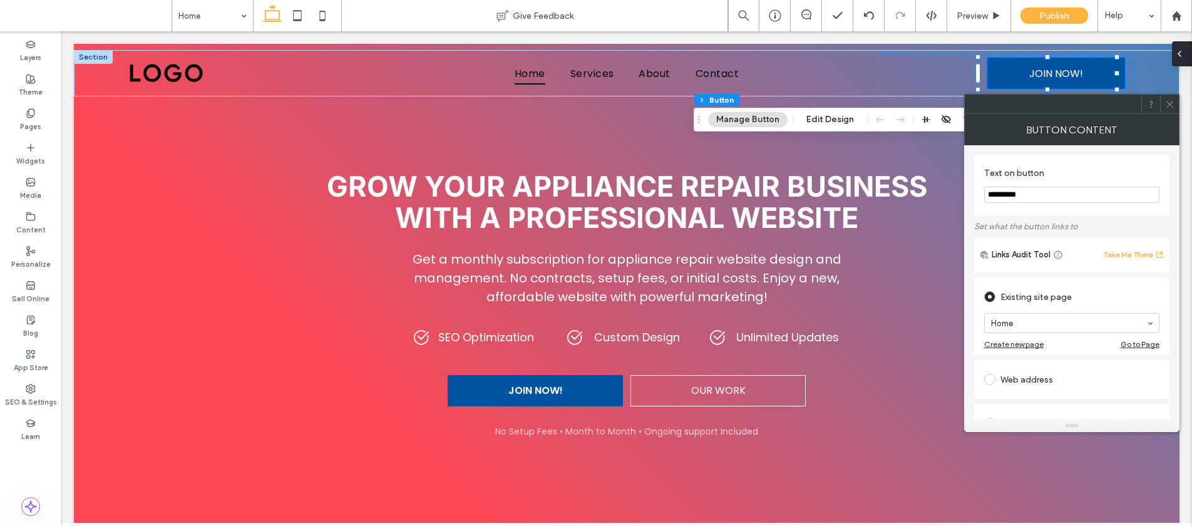
click at [1184, 60] on span at bounding box center [1179, 53] width 10 height 25
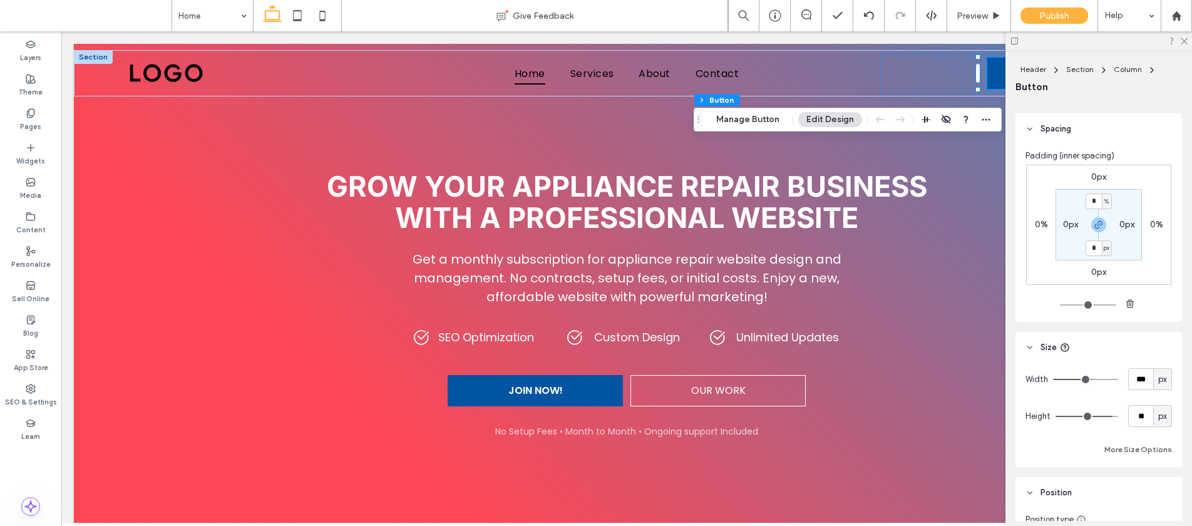
scroll to position [773, 0]
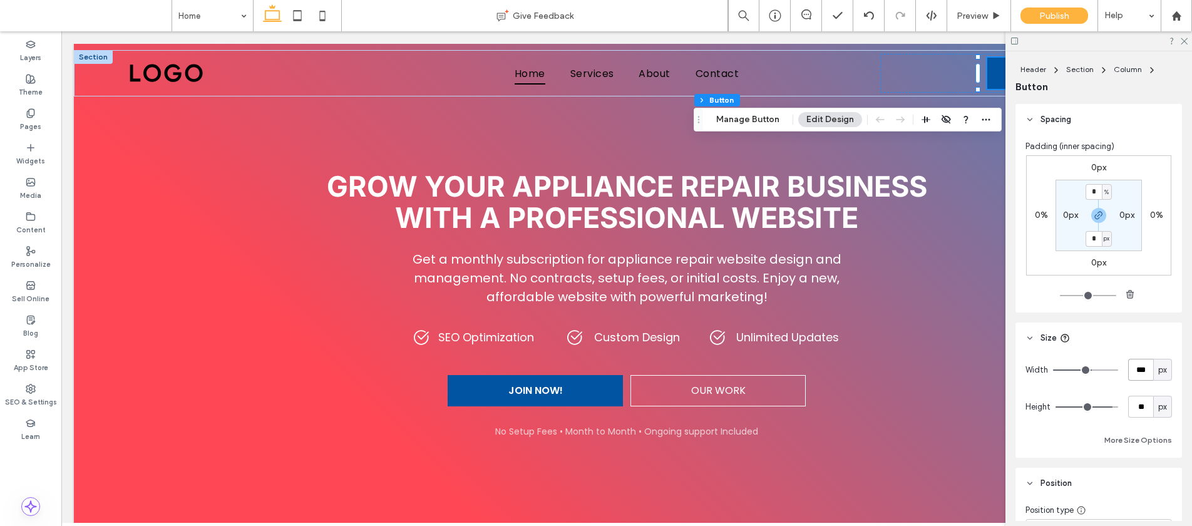
click at [1128, 366] on input "***" at bounding box center [1140, 370] width 25 height 22
type input "***"
click at [966, 14] on span "Preview" at bounding box center [972, 16] width 31 height 11
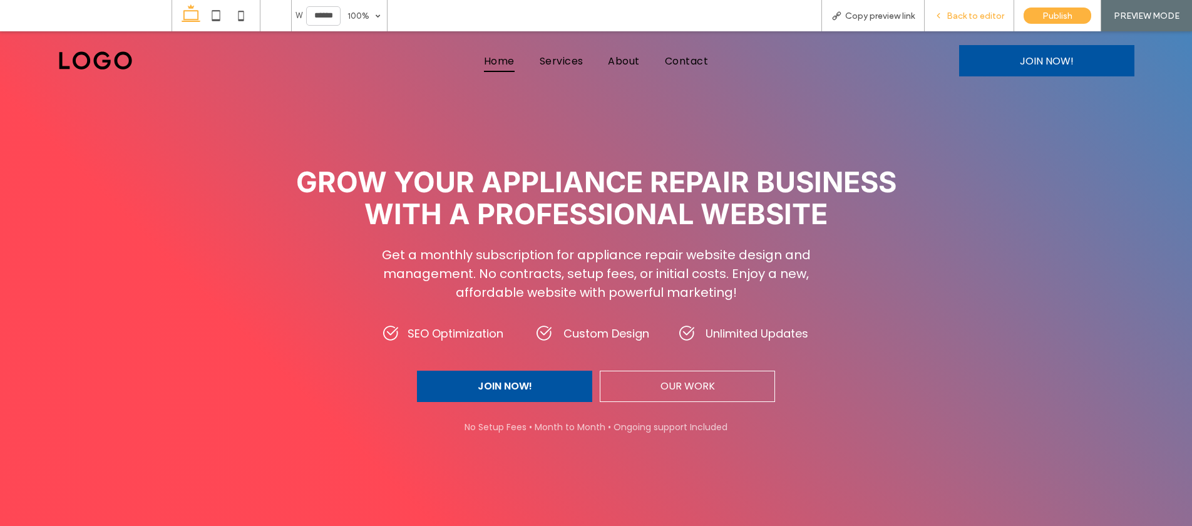
click at [937, 11] on div "Back to editor" at bounding box center [969, 16] width 89 height 11
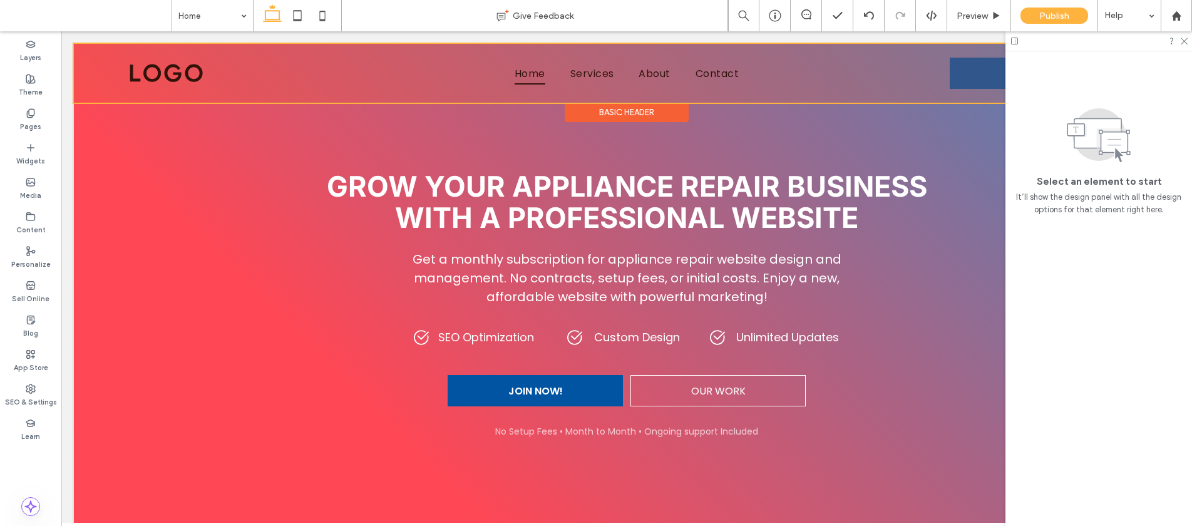
click at [969, 81] on div at bounding box center [627, 73] width 1106 height 59
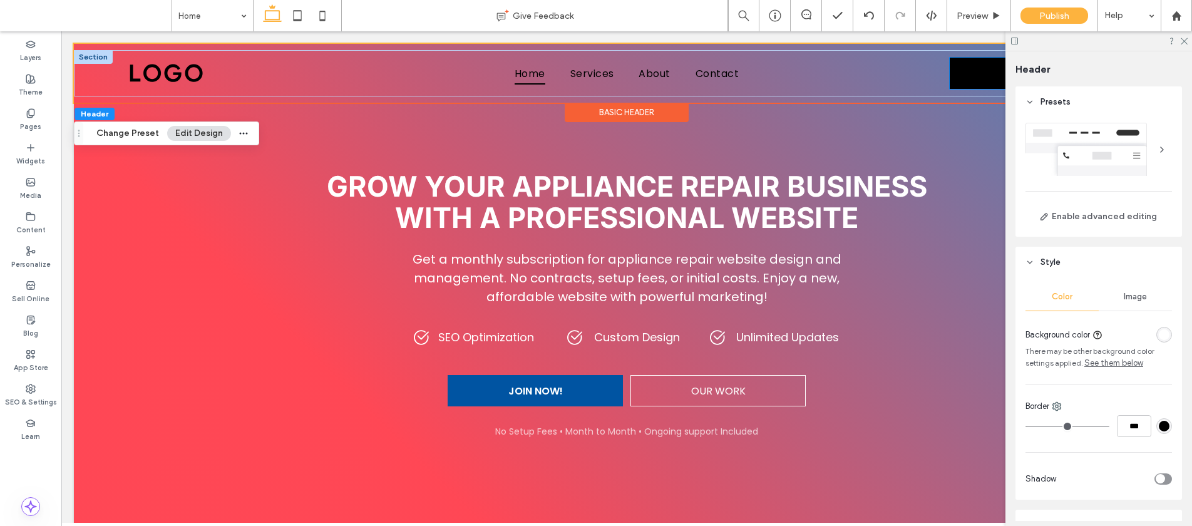
click at [970, 79] on link "JOIN NOW!" at bounding box center [1037, 73] width 175 height 31
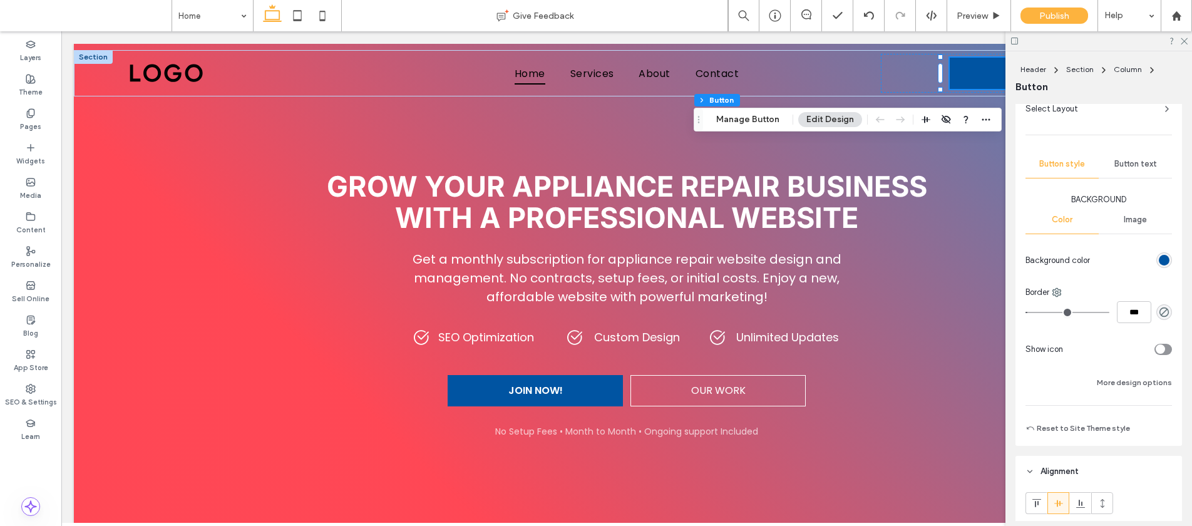
click at [1127, 172] on div "Button text" at bounding box center [1135, 164] width 73 height 28
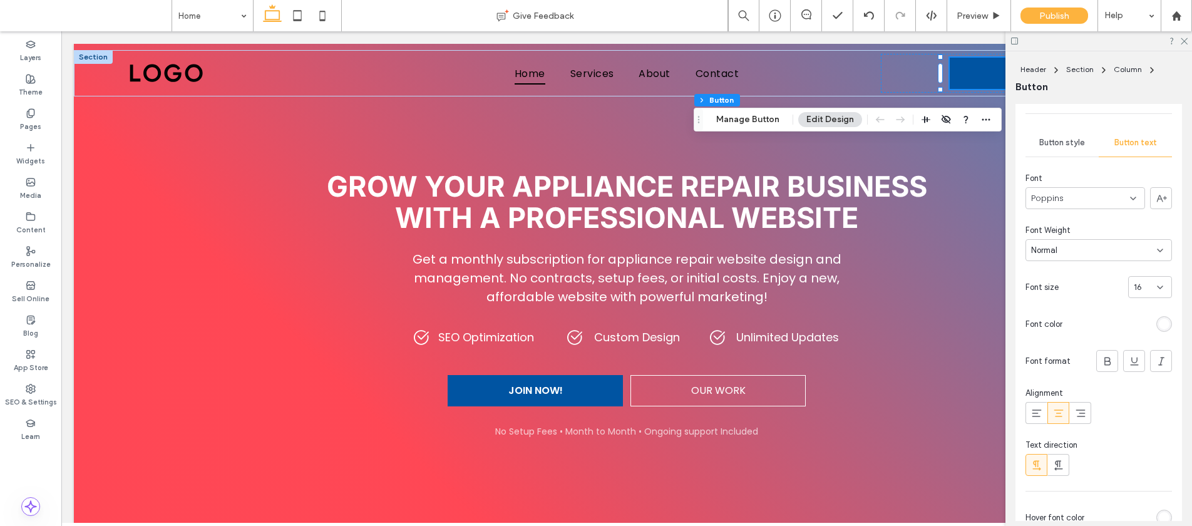
scroll to position [133, 0]
click at [1101, 358] on icon at bounding box center [1107, 360] width 13 height 13
click at [973, 18] on span "Preview" at bounding box center [972, 16] width 31 height 11
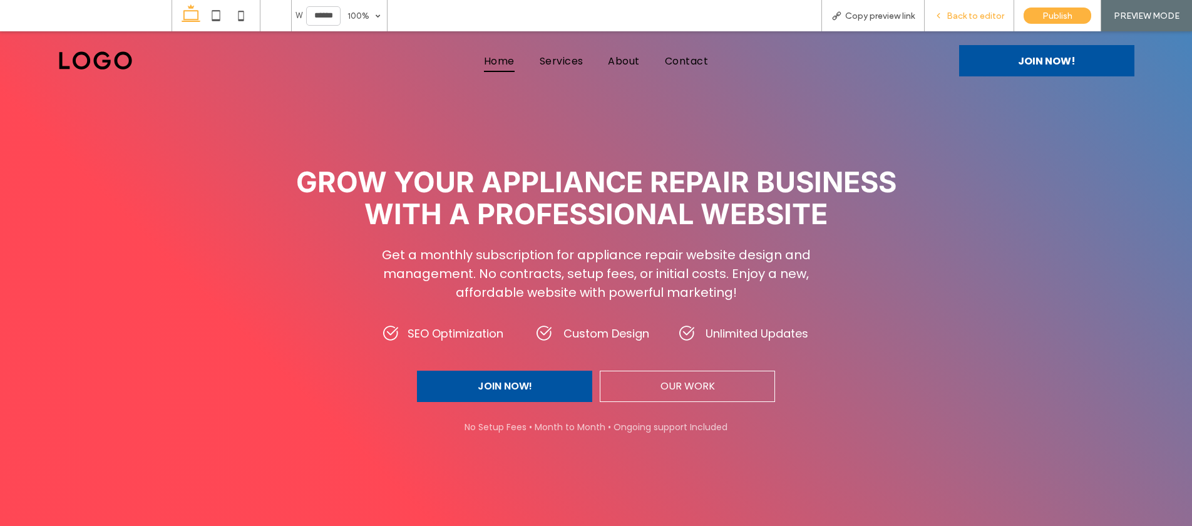
click at [967, 6] on div "Back to editor" at bounding box center [970, 15] width 90 height 31
click at [967, 18] on span "Back to editor" at bounding box center [976, 16] width 58 height 11
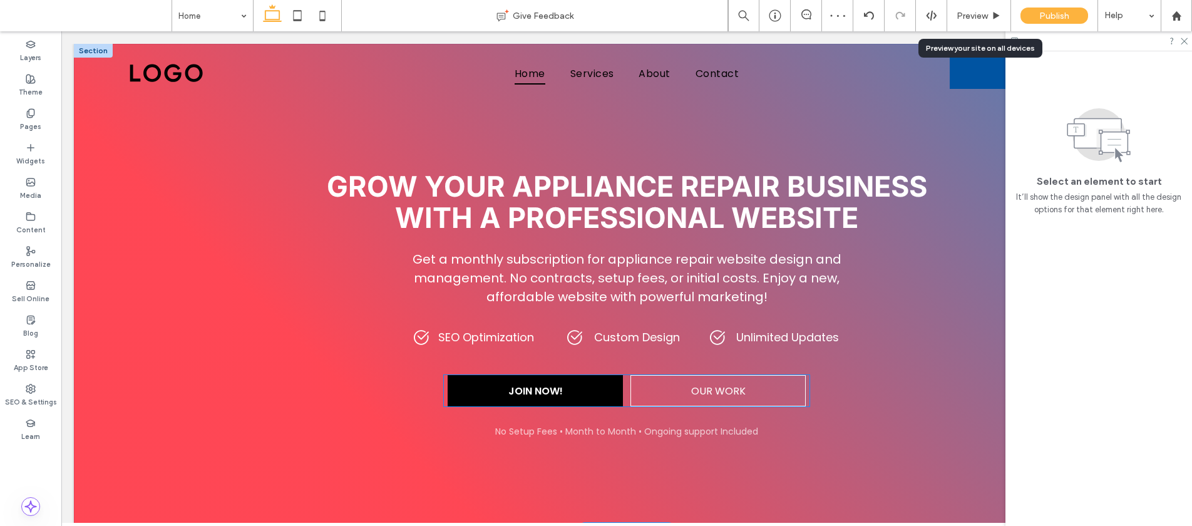
click at [585, 386] on link "JOIN NOW!" at bounding box center [535, 390] width 175 height 31
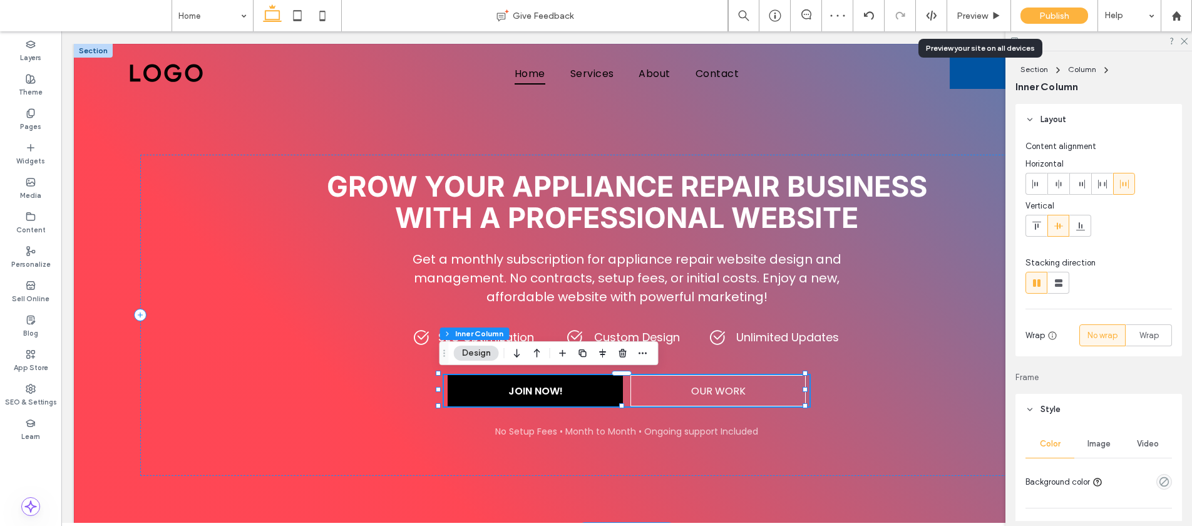
type input "**"
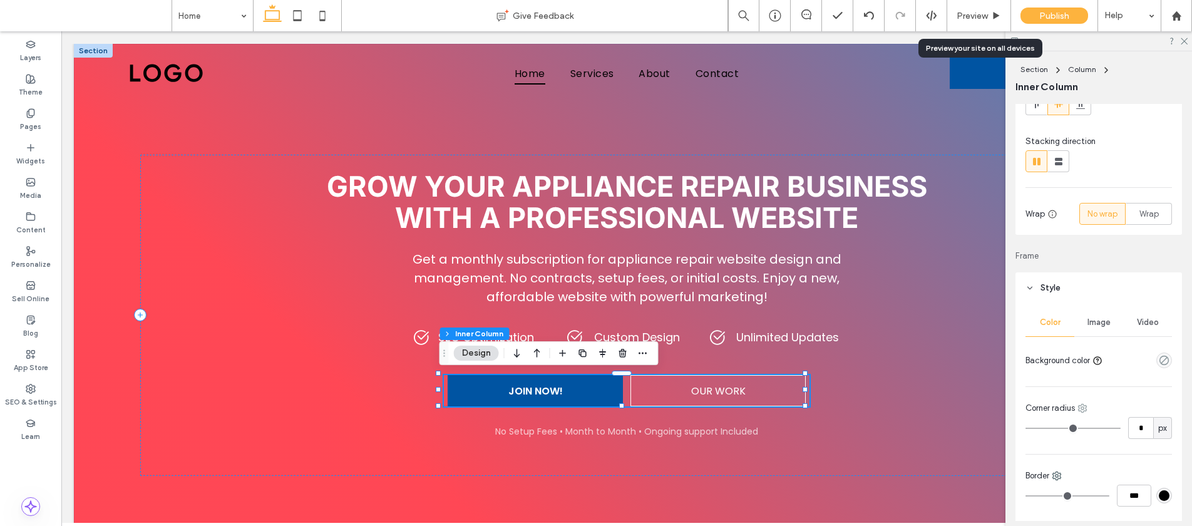
scroll to position [259, 0]
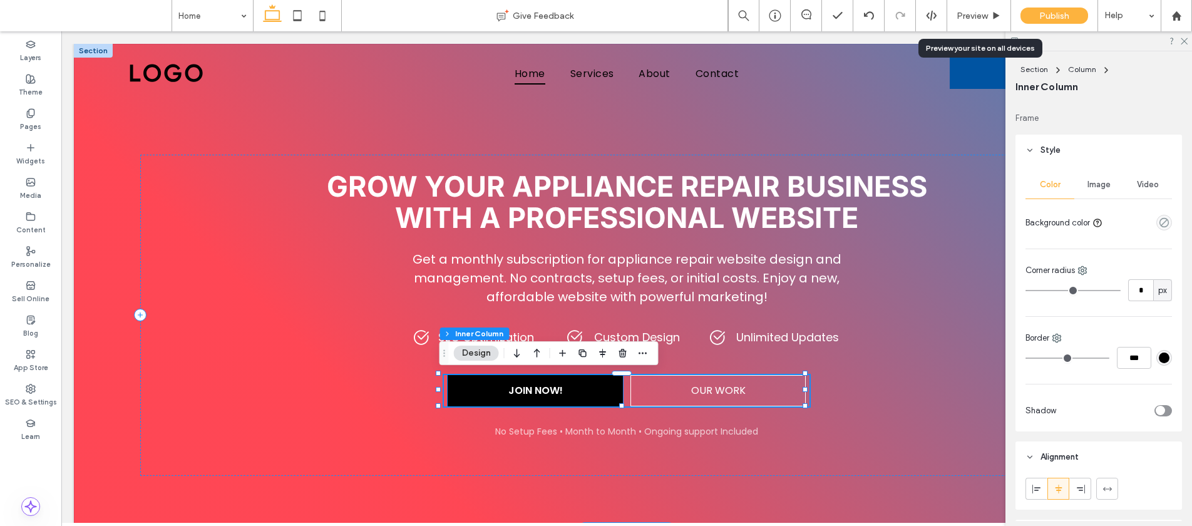
click at [571, 388] on link "JOIN NOW!" at bounding box center [535, 390] width 175 height 31
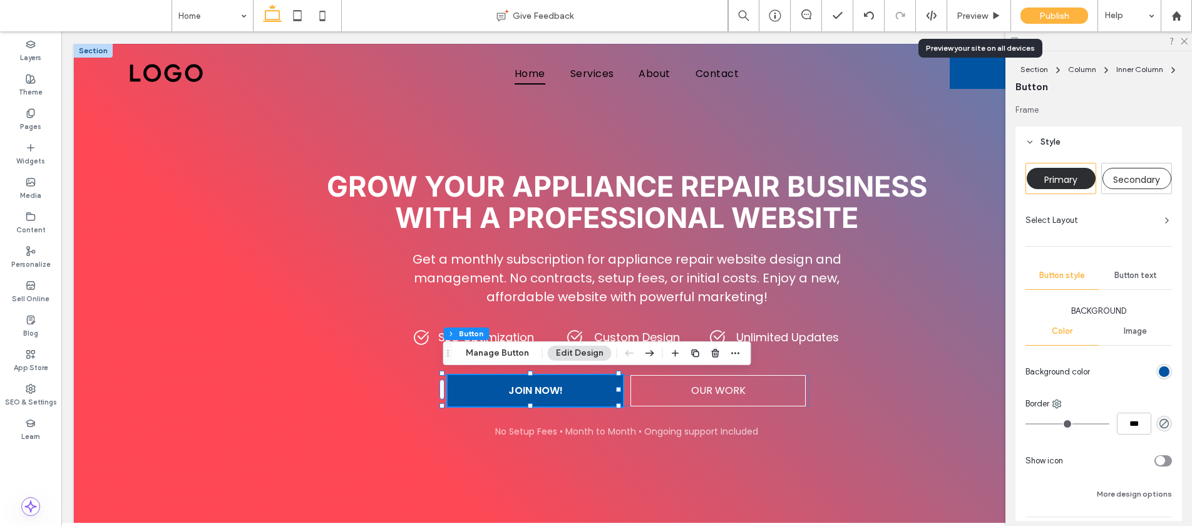
click at [1126, 278] on span "Button text" at bounding box center [1135, 275] width 43 height 10
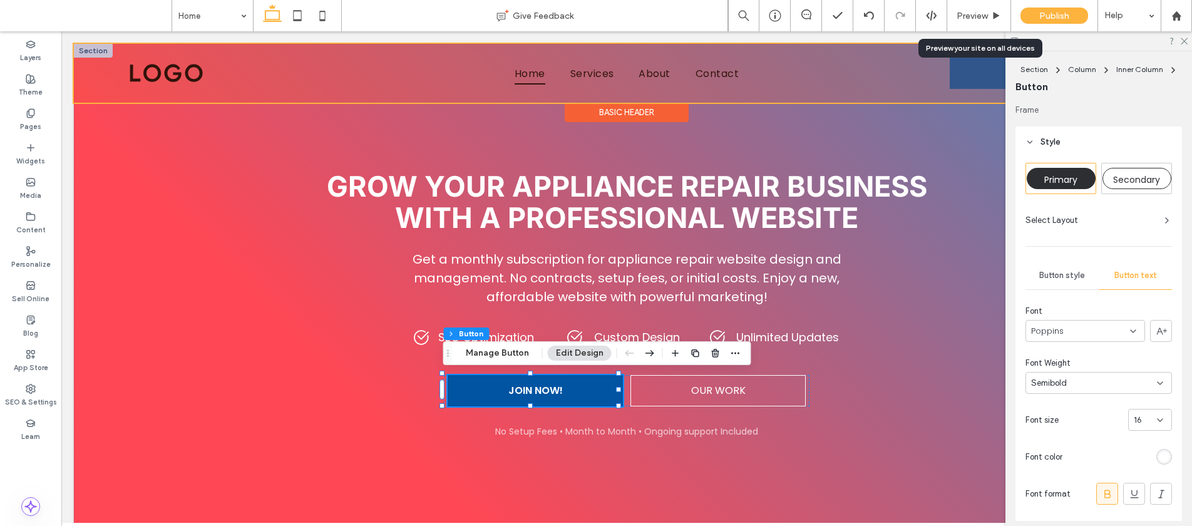
click at [961, 63] on div at bounding box center [627, 73] width 1106 height 59
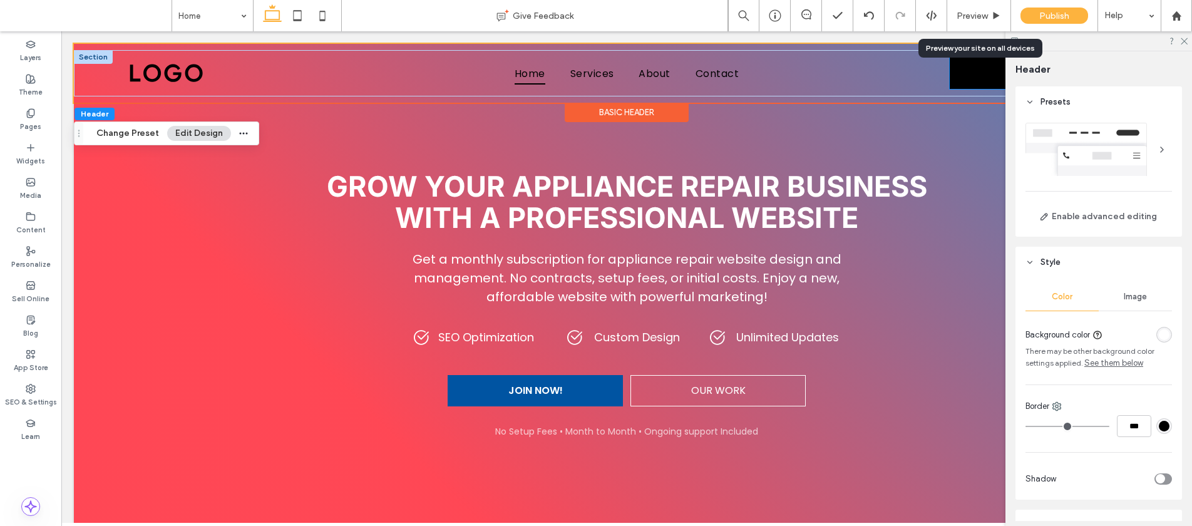
click at [960, 65] on link "JOIN NOW!" at bounding box center [1037, 73] width 175 height 31
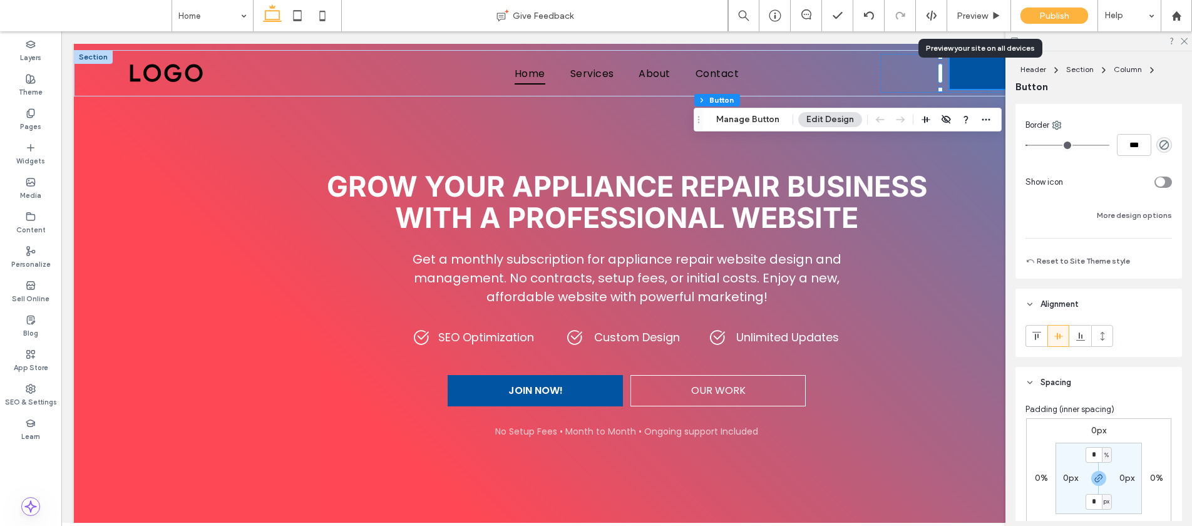
scroll to position [33, 0]
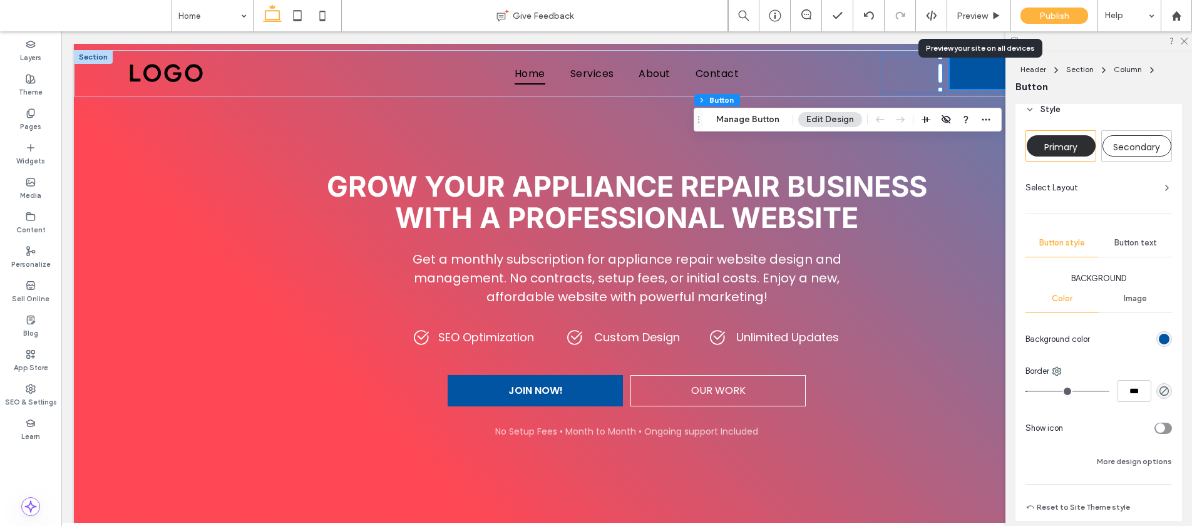
click at [1126, 238] on span "Button text" at bounding box center [1135, 243] width 43 height 10
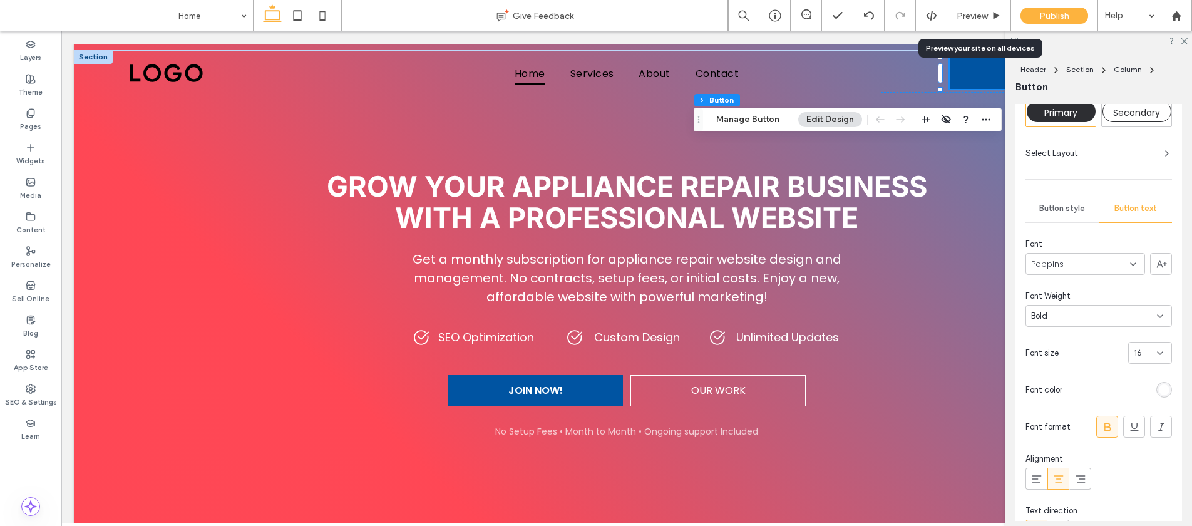
scroll to position [143, 0]
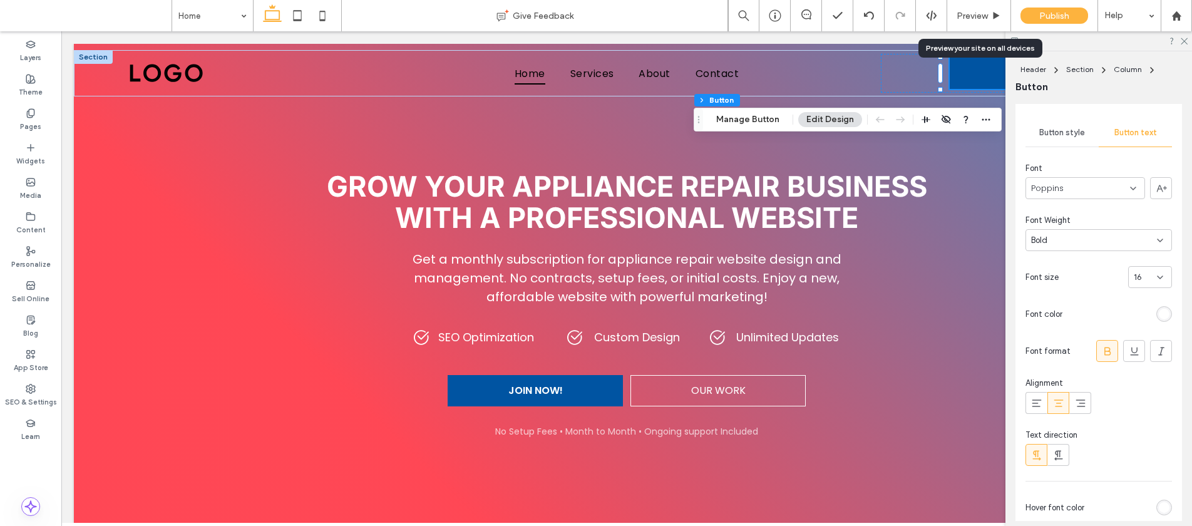
click at [1054, 244] on div "Bold" at bounding box center [1094, 240] width 126 height 13
click at [1048, 373] on span "Semibold" at bounding box center [1049, 372] width 36 height 13
click at [978, 16] on span "Preview" at bounding box center [972, 16] width 31 height 11
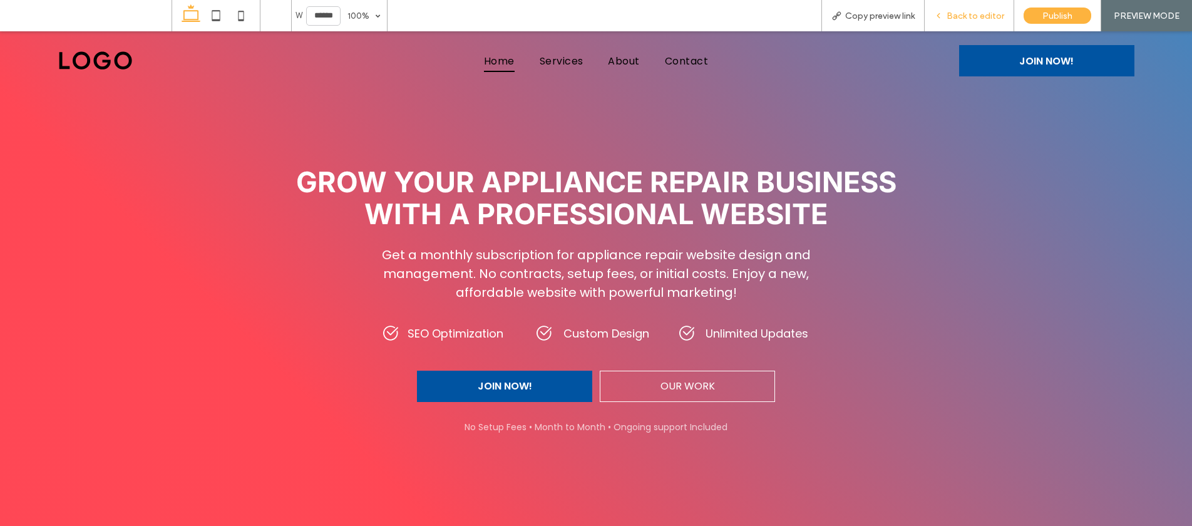
click at [965, 17] on span "Back to editor" at bounding box center [976, 16] width 58 height 11
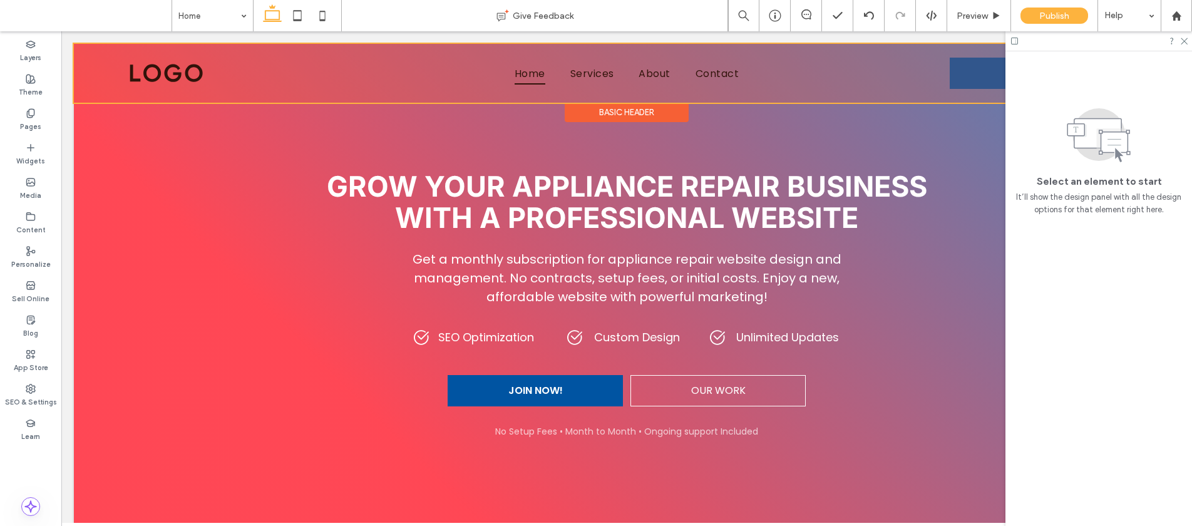
click at [556, 72] on div at bounding box center [627, 73] width 1106 height 59
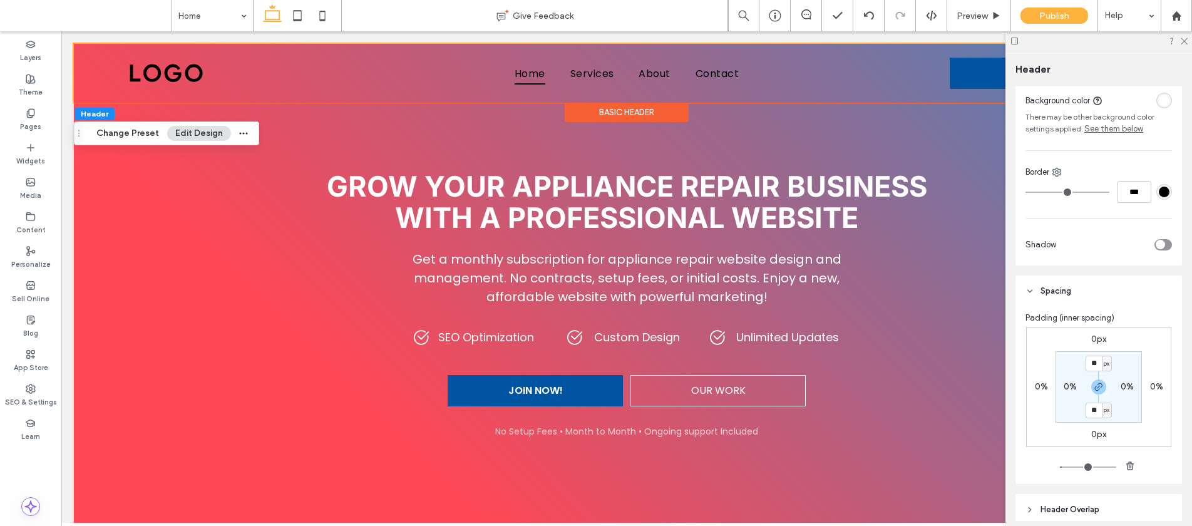
scroll to position [330, 0]
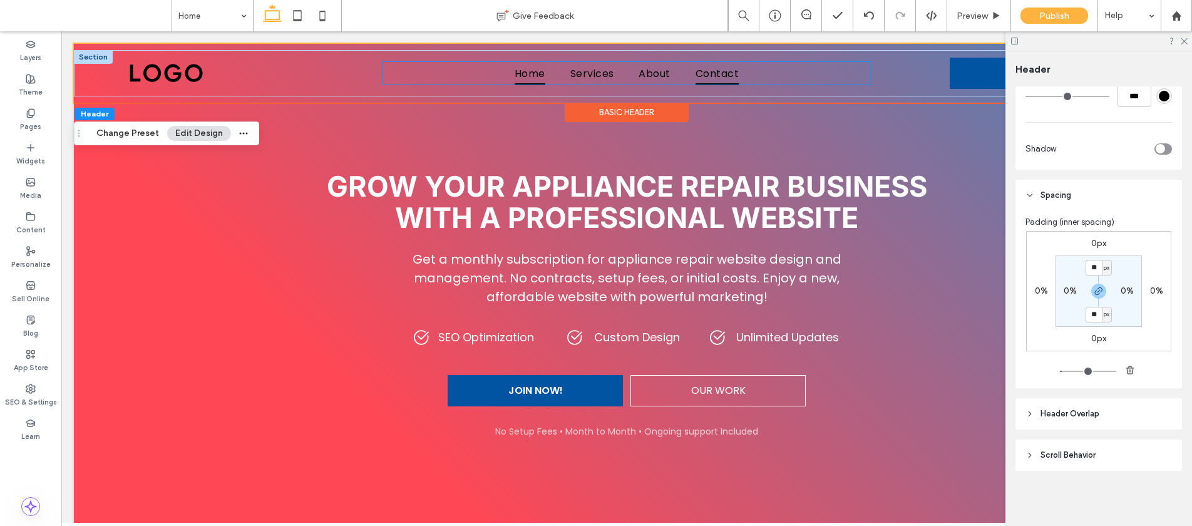
click at [716, 82] on span "Contact" at bounding box center [717, 73] width 43 height 22
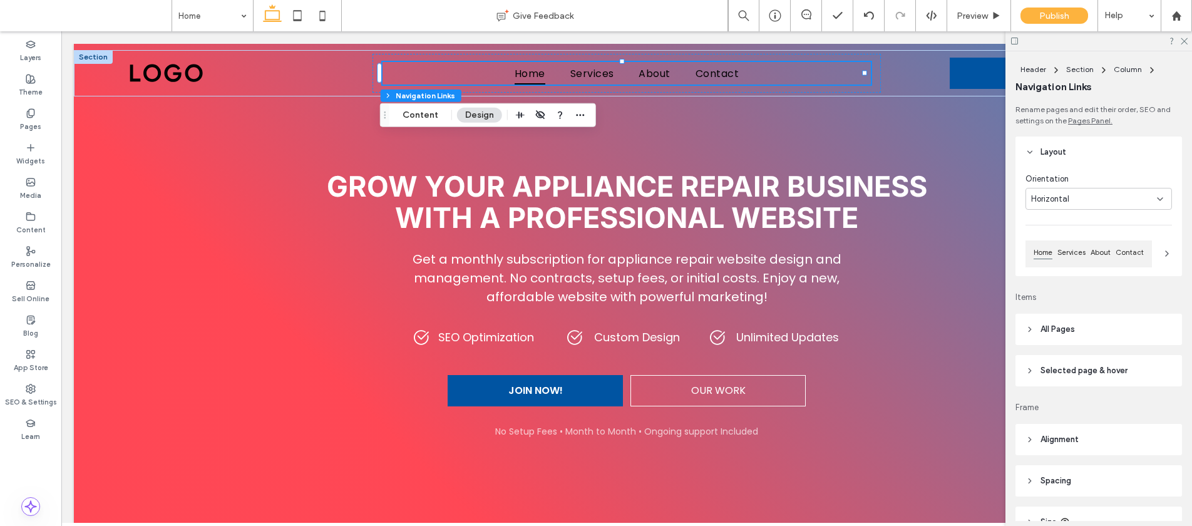
click at [1052, 330] on span "All Pages" at bounding box center [1057, 329] width 34 height 13
click at [1114, 371] on div "Link Text" at bounding box center [1135, 364] width 73 height 28
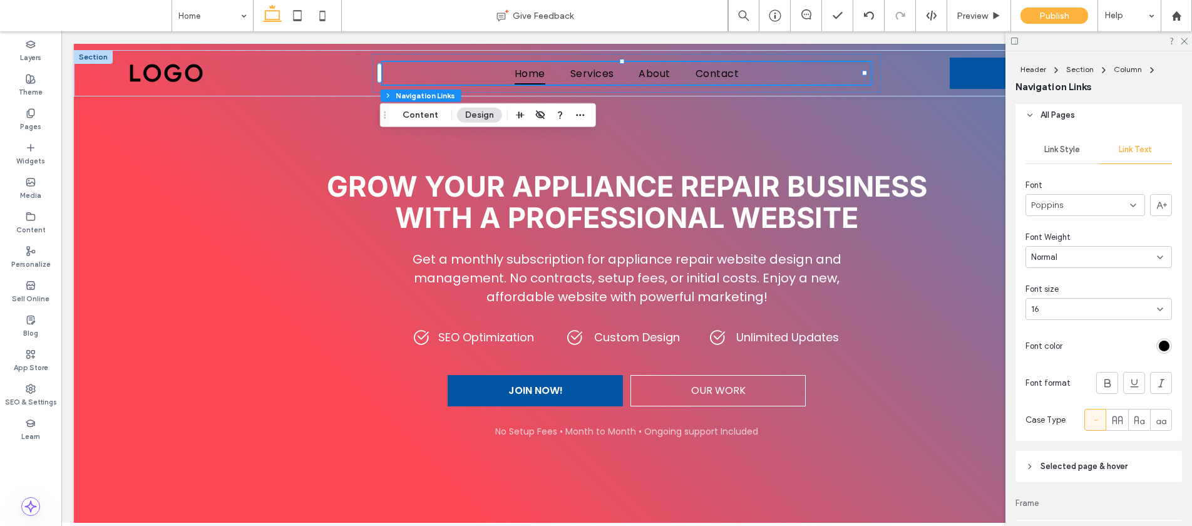
click at [1080, 463] on span "Selected page & hover" at bounding box center [1083, 466] width 87 height 13
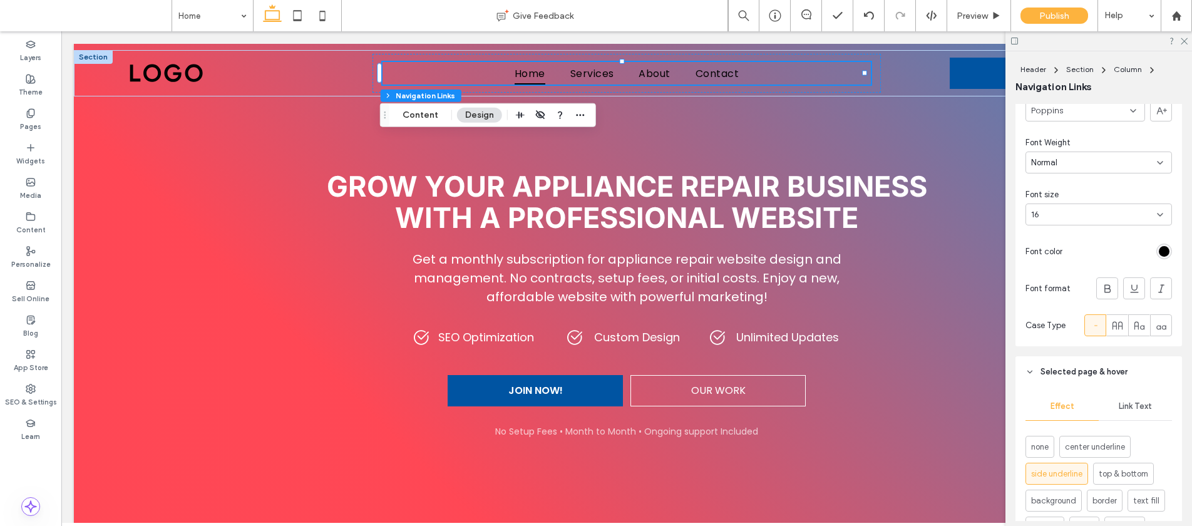
scroll to position [473, 0]
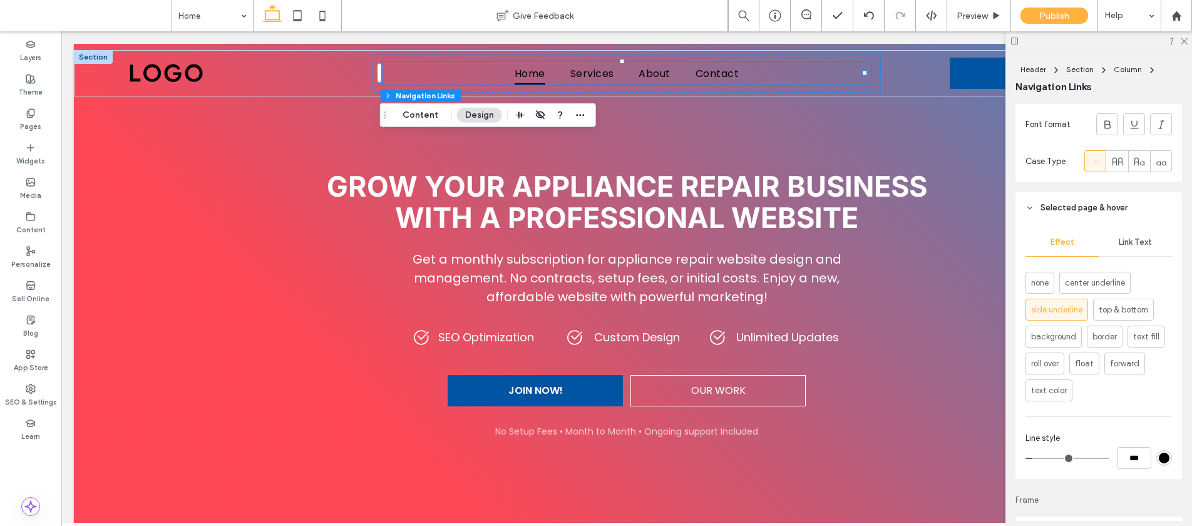
click at [1119, 246] on span "Link Text" at bounding box center [1135, 242] width 33 height 10
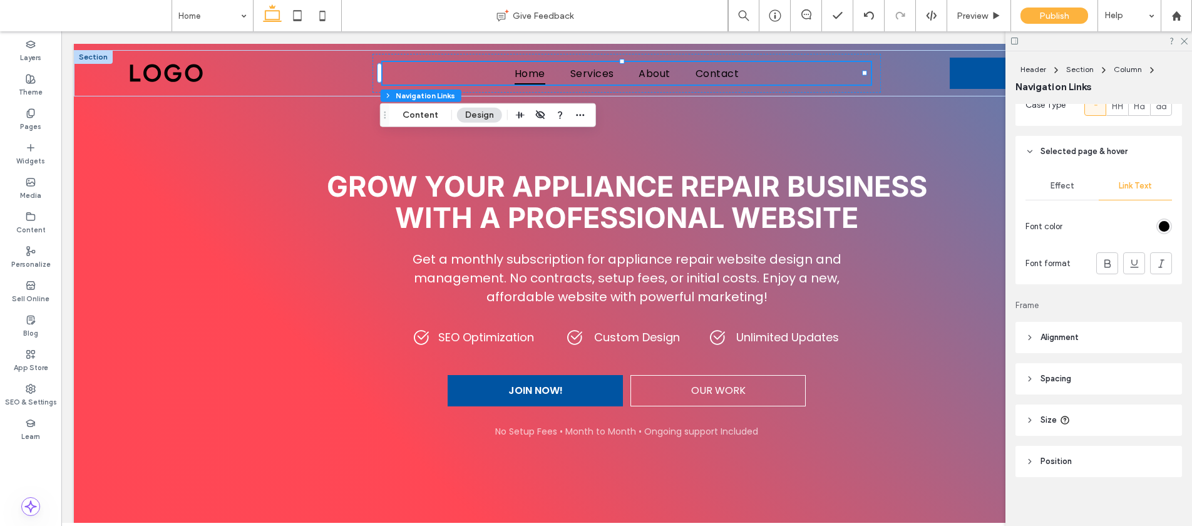
scroll to position [535, 0]
click at [1067, 337] on span "Alignment" at bounding box center [1059, 331] width 38 height 13
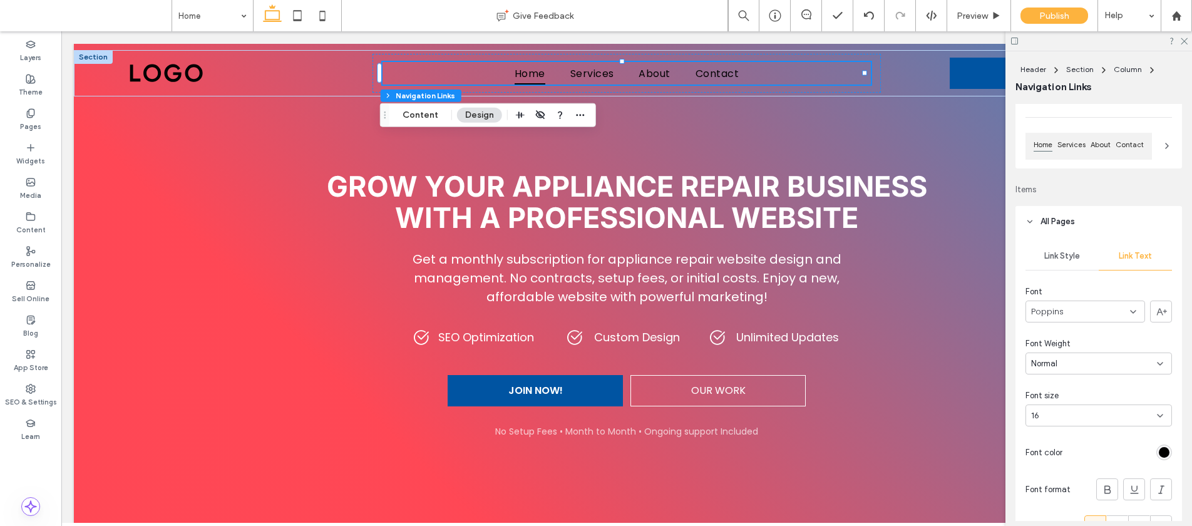
scroll to position [110, 0]
click at [1053, 262] on div "Link Style" at bounding box center [1061, 254] width 73 height 28
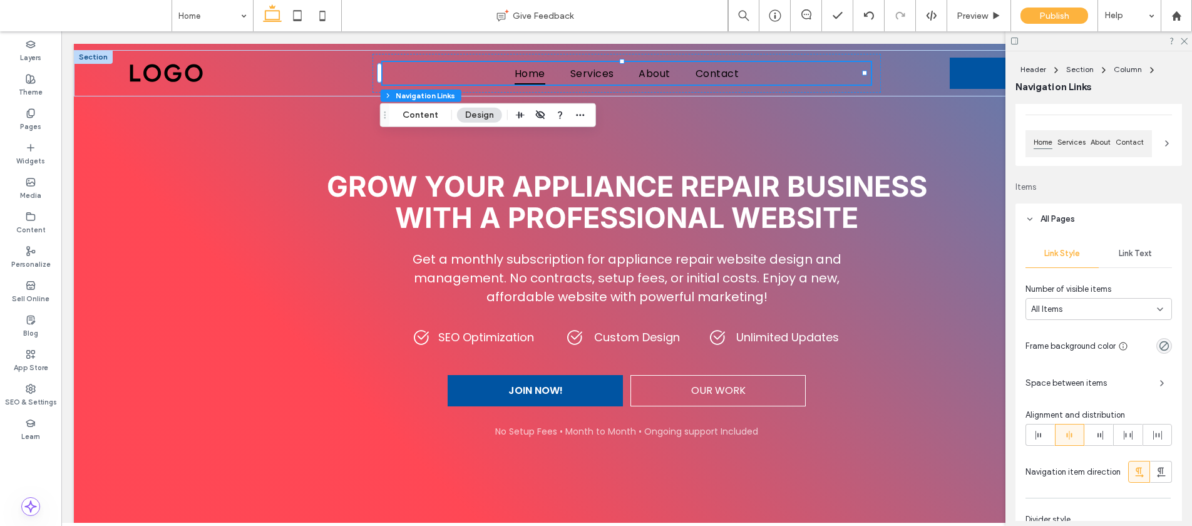
scroll to position [130, 0]
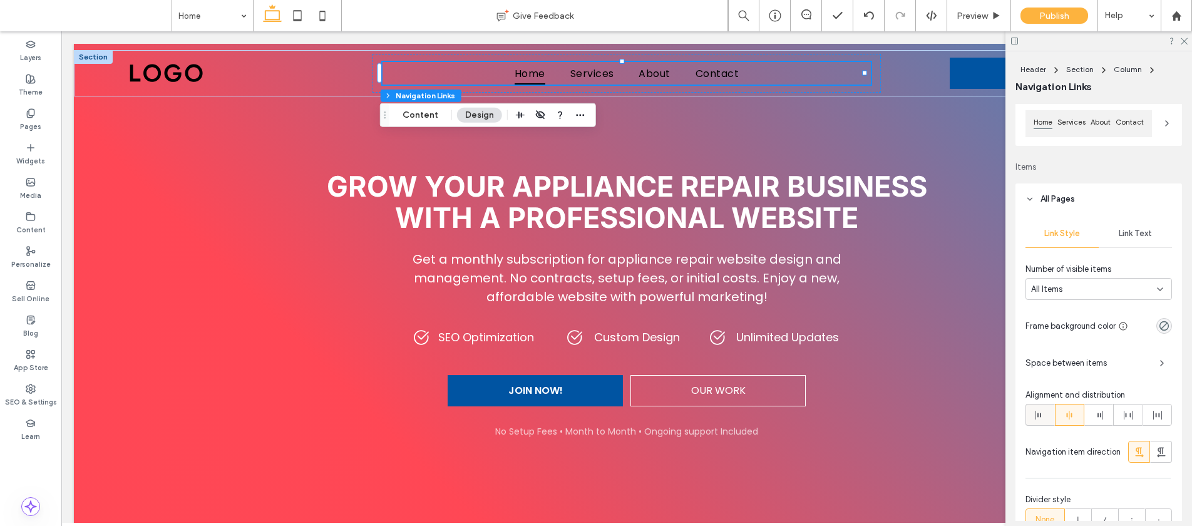
click at [1042, 412] on icon at bounding box center [1040, 415] width 10 height 10
click at [1119, 233] on span "Link Text" at bounding box center [1135, 233] width 33 height 10
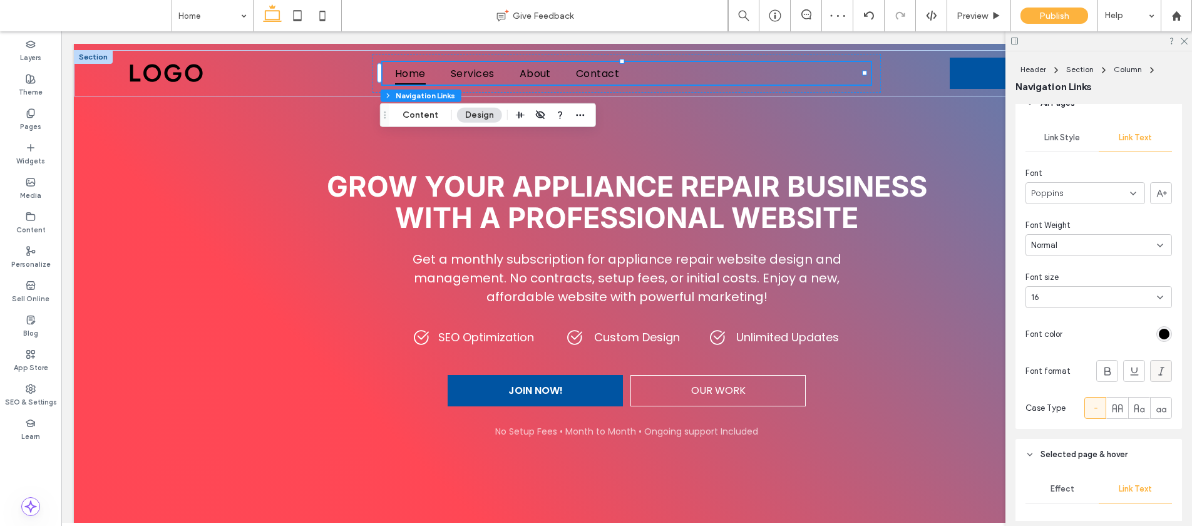
scroll to position [237, 0]
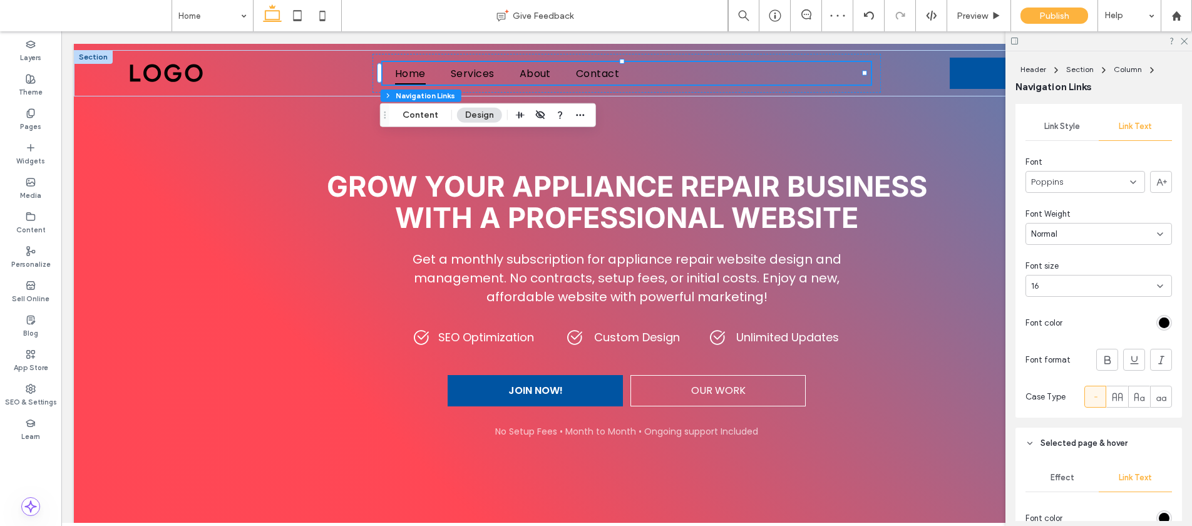
click at [1159, 324] on div "rgb(0, 0, 0)" at bounding box center [1164, 322] width 11 height 11
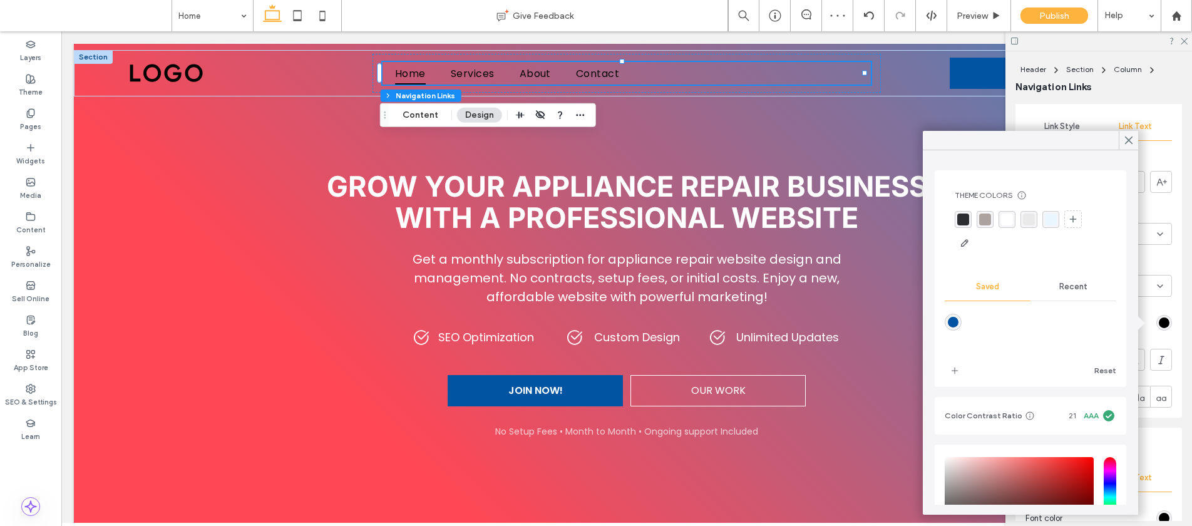
click at [1086, 279] on div "Recent" at bounding box center [1073, 287] width 86 height 28
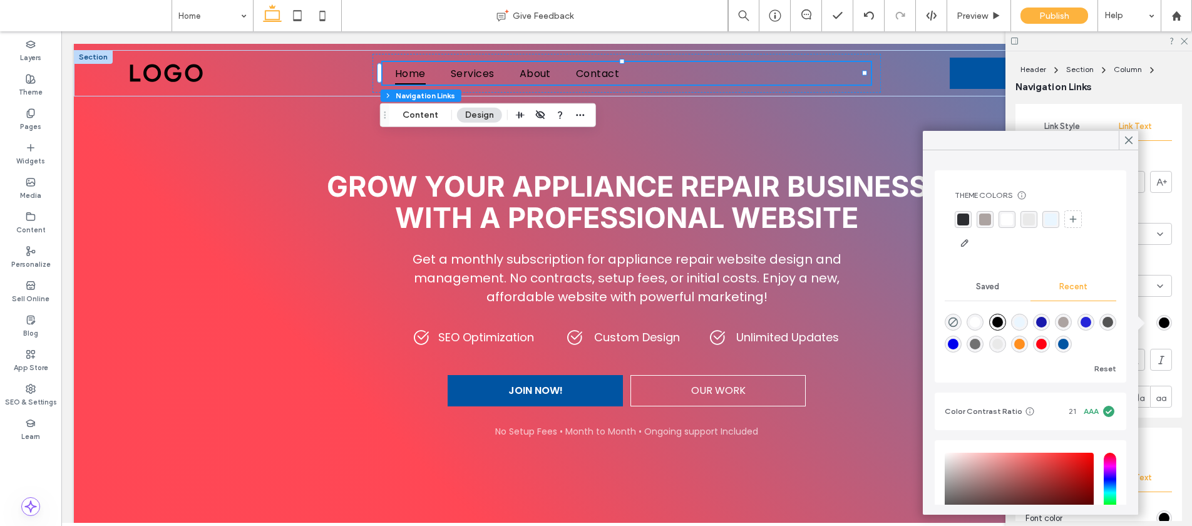
click at [980, 319] on div "rgba(255, 255, 255, 1)" at bounding box center [975, 322] width 11 height 11
type input "*******"
click at [1125, 142] on icon at bounding box center [1128, 140] width 11 height 11
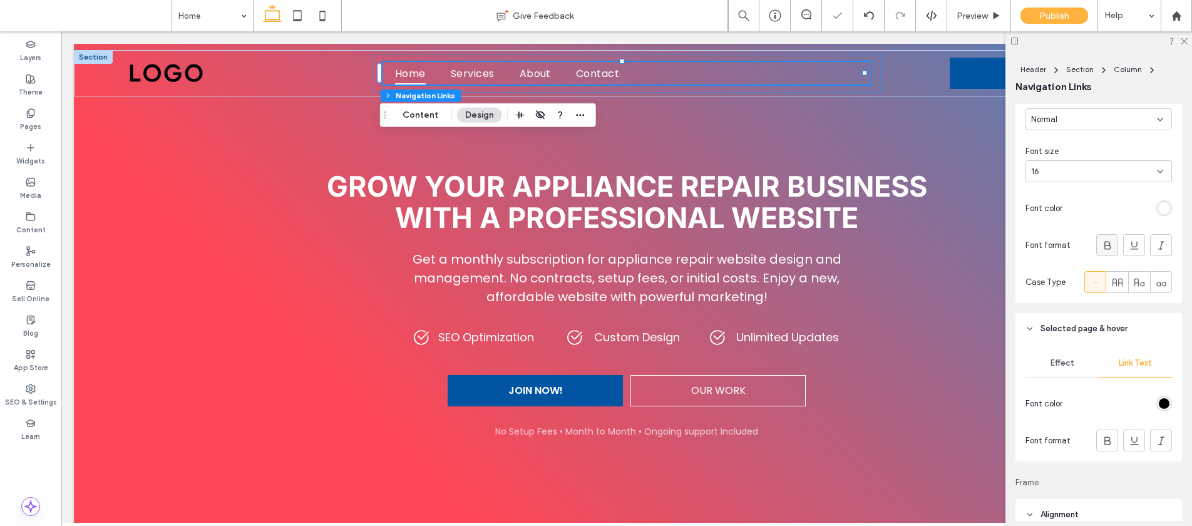
scroll to position [352, 0]
click at [1156, 402] on div "rgb(0, 0, 0)" at bounding box center [1164, 403] width 16 height 16
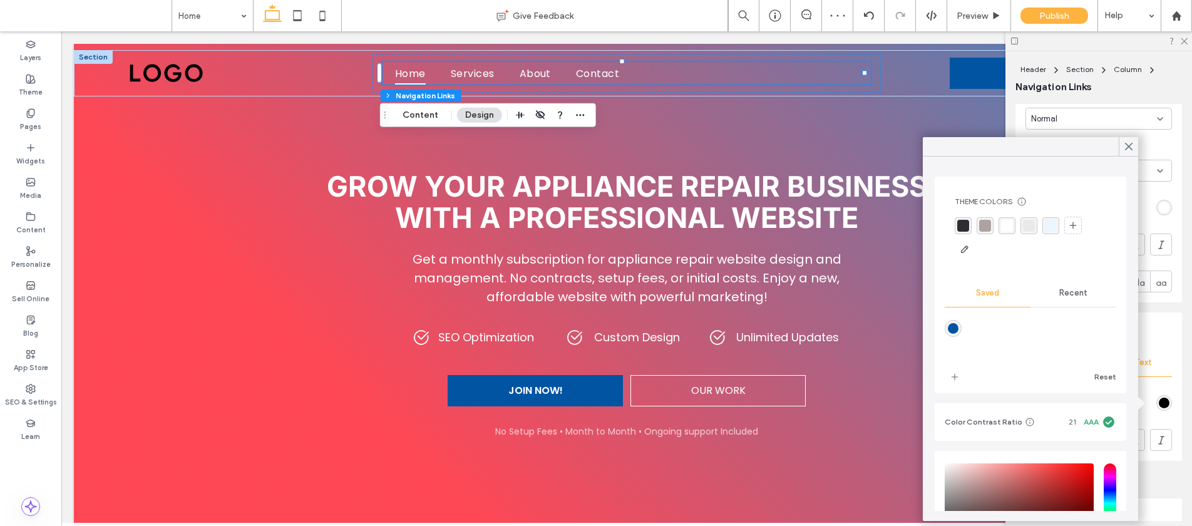
click at [954, 324] on div "rgba(0,84,162,1)" at bounding box center [953, 328] width 11 height 11
type input "*******"
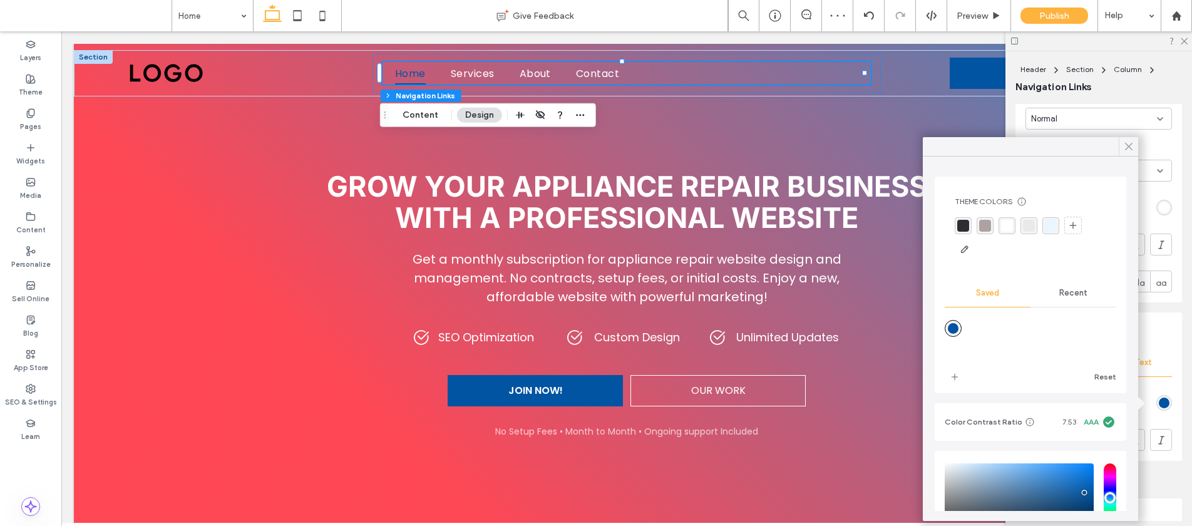
click at [1123, 145] on icon at bounding box center [1128, 146] width 11 height 11
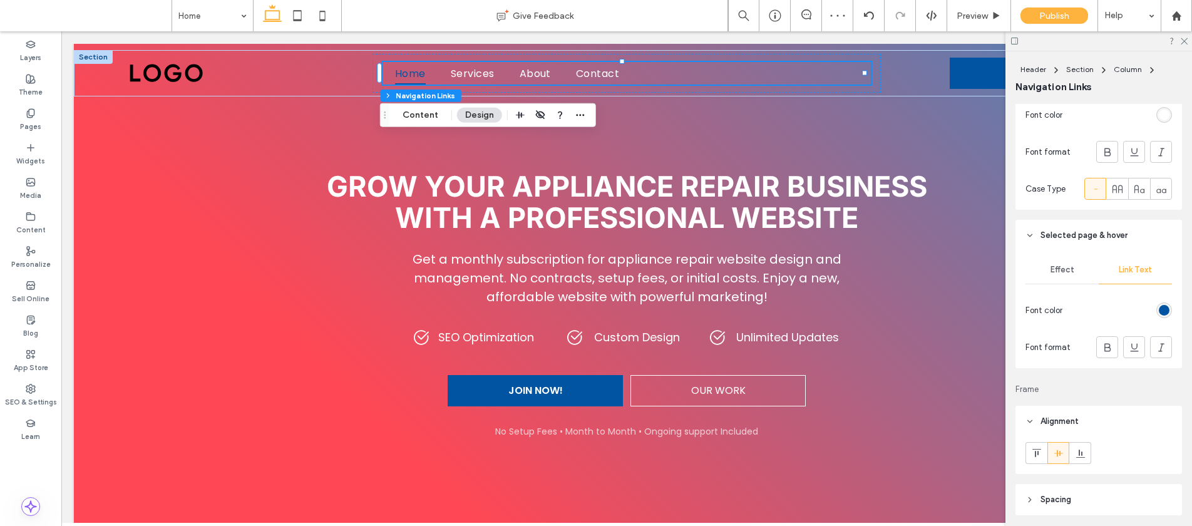
scroll to position [453, 0]
click at [1054, 267] on span "Effect" at bounding box center [1062, 262] width 24 height 10
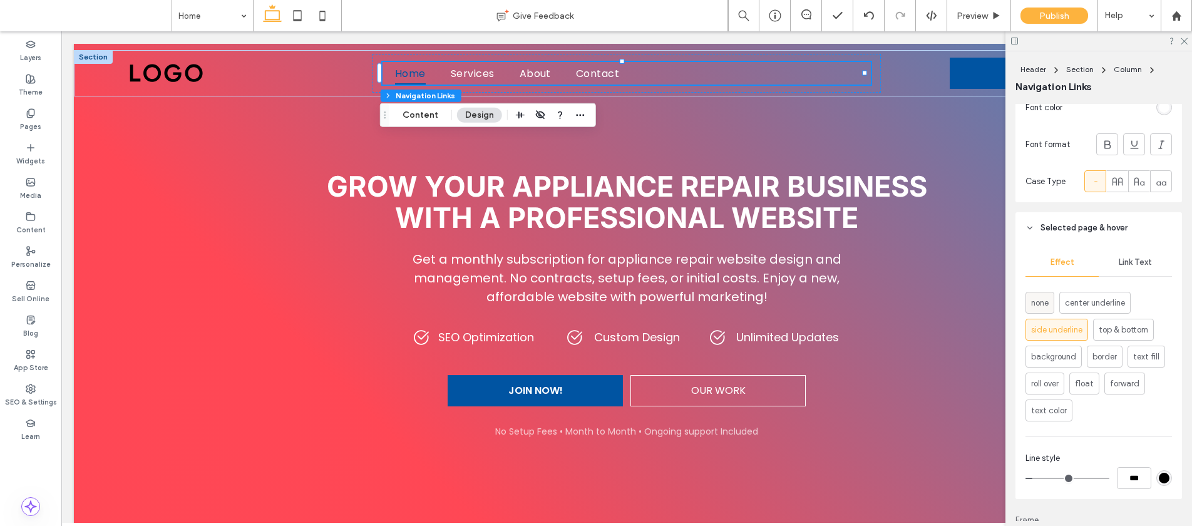
click at [1036, 299] on span "none" at bounding box center [1040, 303] width 18 height 13
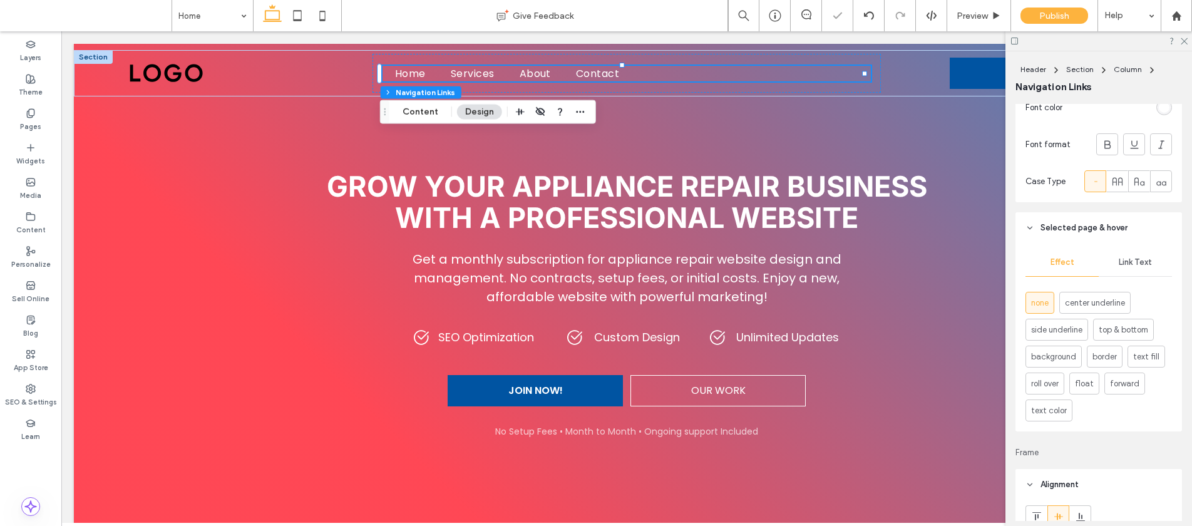
click at [1127, 268] on div "Link Text" at bounding box center [1135, 263] width 73 height 28
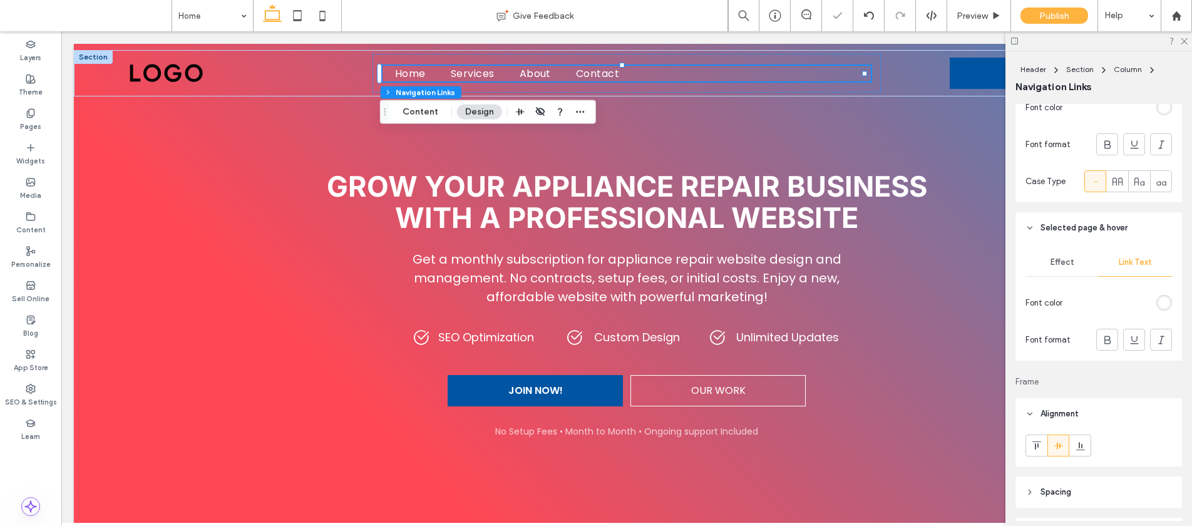
click at [1156, 308] on div "rgb(255, 255, 255)" at bounding box center [1164, 303] width 16 height 16
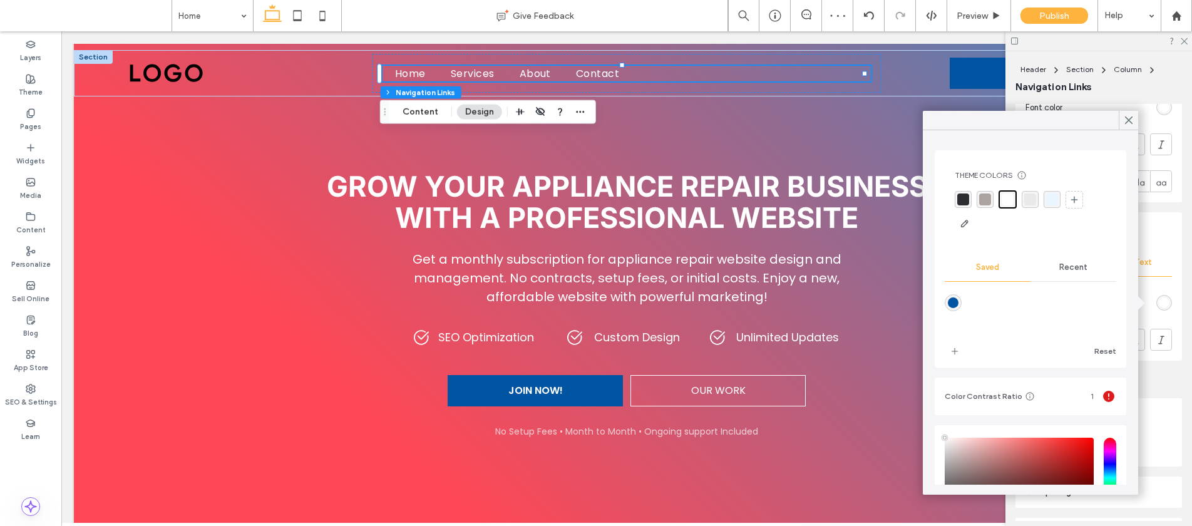
click at [960, 301] on div "rgba(0,84,162,1)" at bounding box center [953, 302] width 17 height 17
type input "*******"
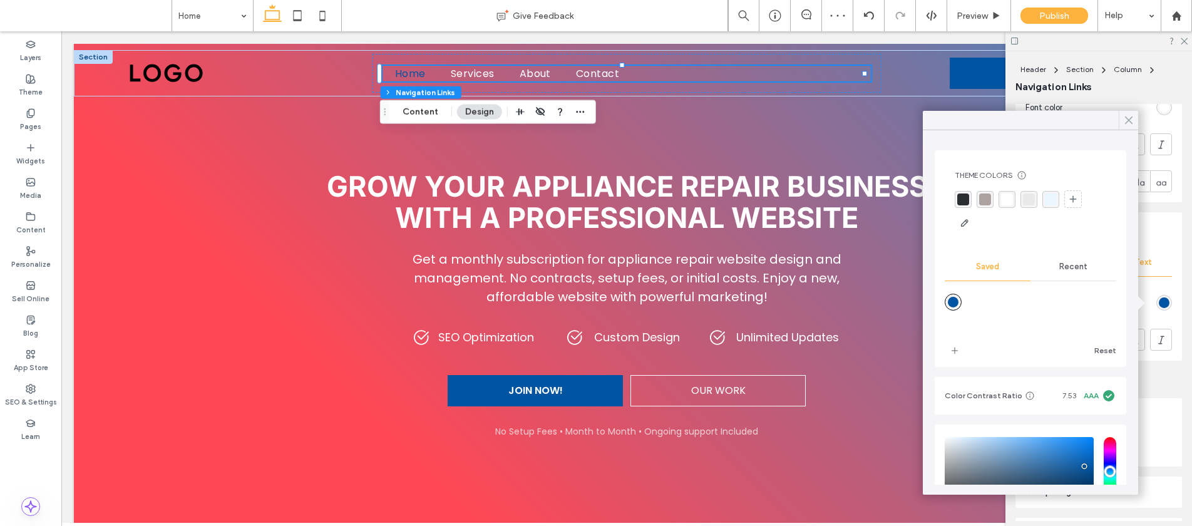
click at [1124, 116] on icon at bounding box center [1128, 120] width 11 height 11
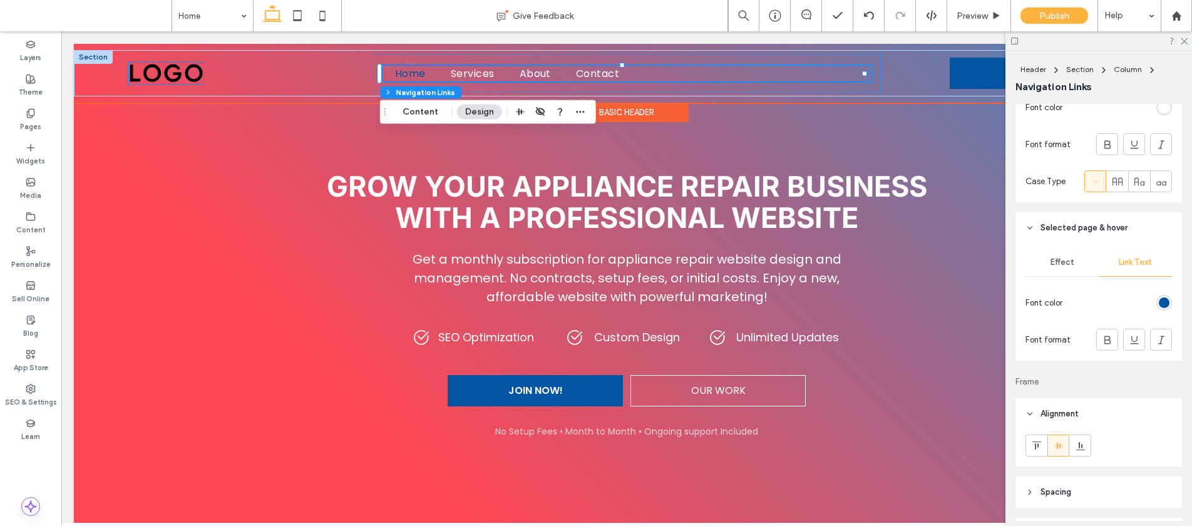
click at [197, 69] on img at bounding box center [165, 73] width 75 height 21
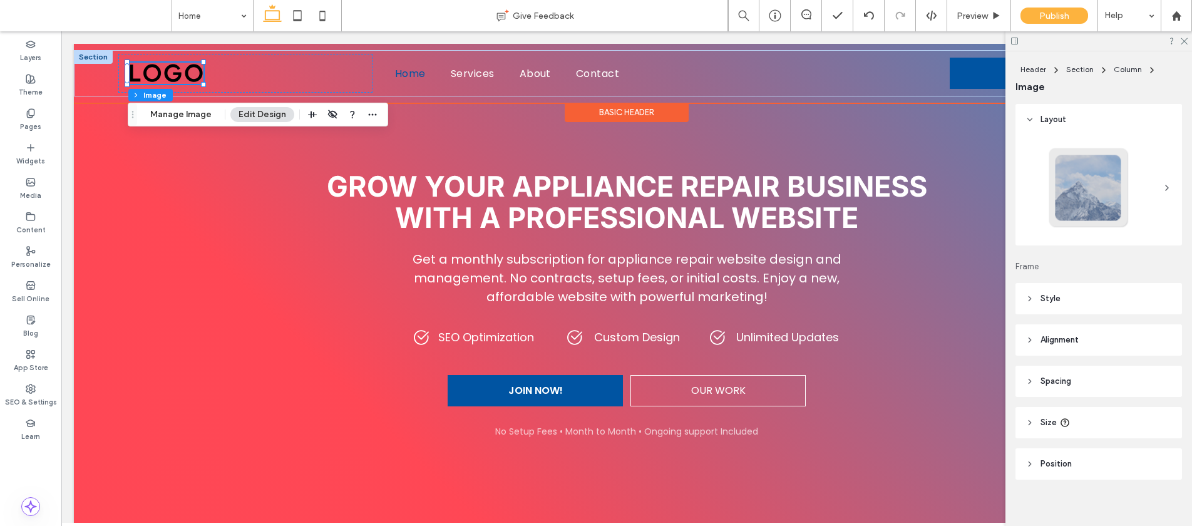
click at [170, 68] on img at bounding box center [165, 73] width 75 height 21
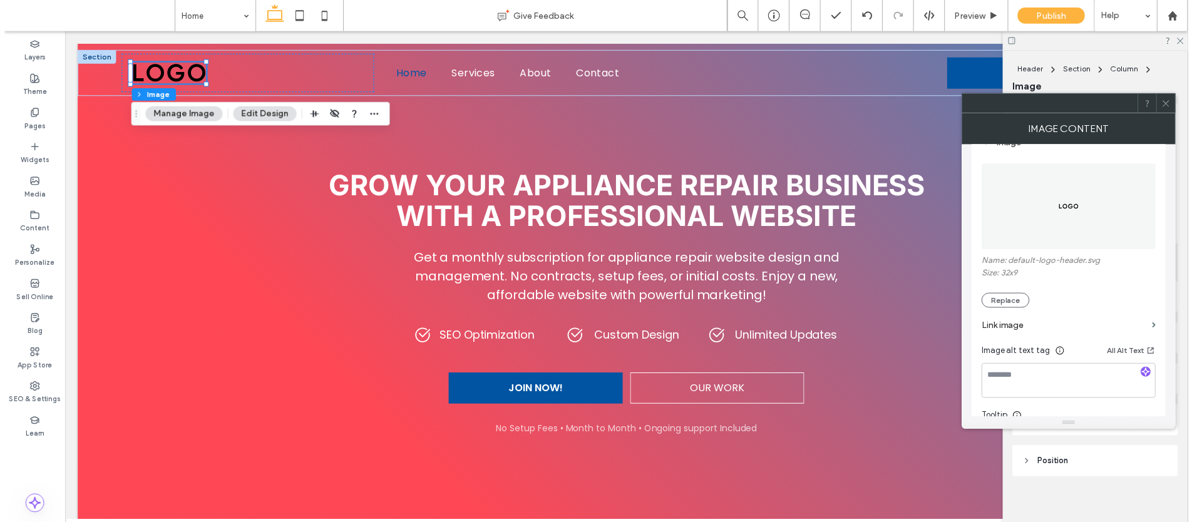
scroll to position [139, 0]
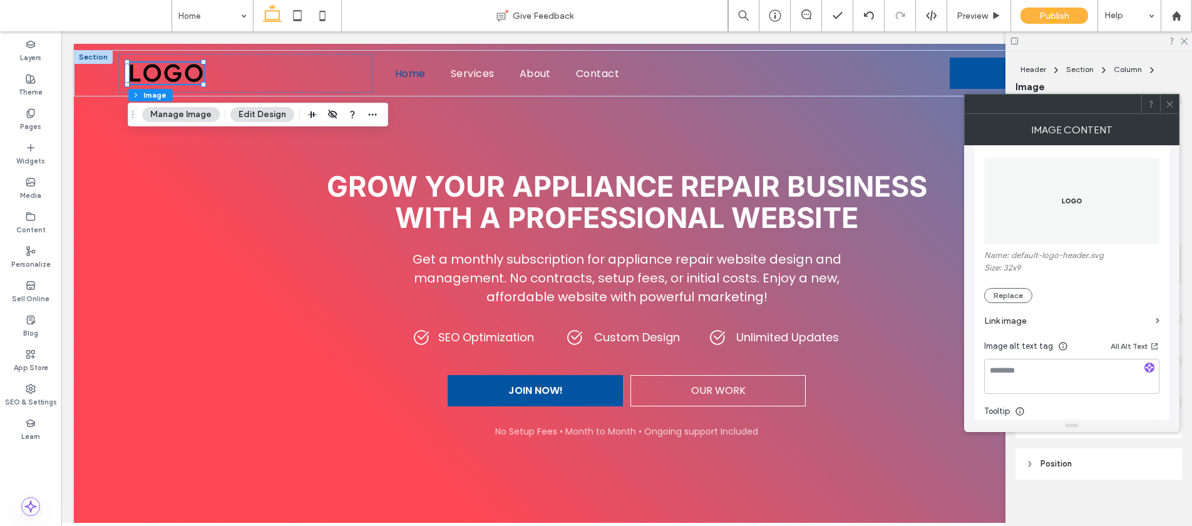
click at [1009, 304] on section "Link image" at bounding box center [1071, 321] width 175 height 36
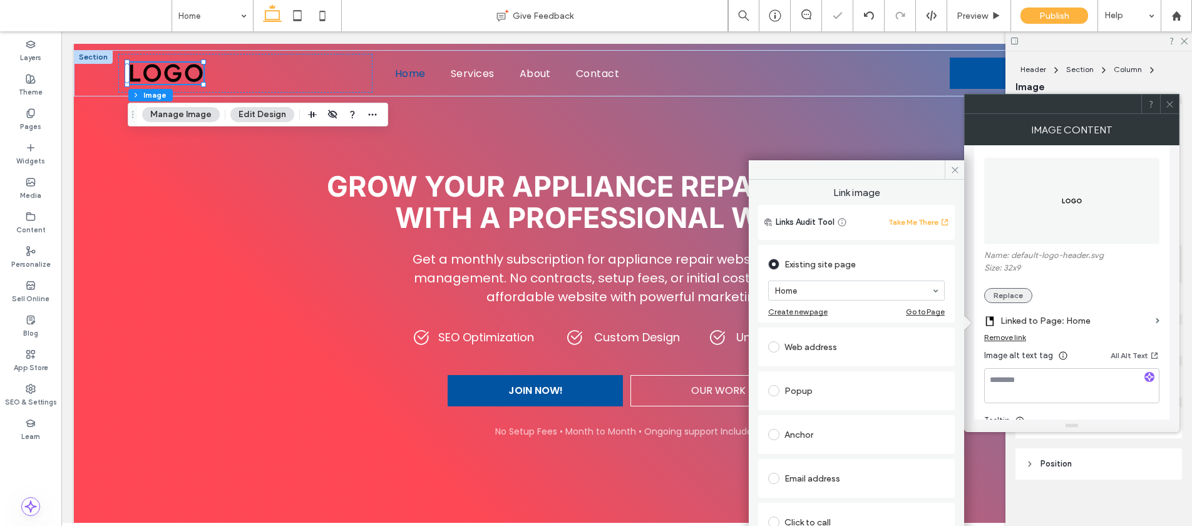
click at [1013, 297] on button "Replace" at bounding box center [1008, 295] width 48 height 15
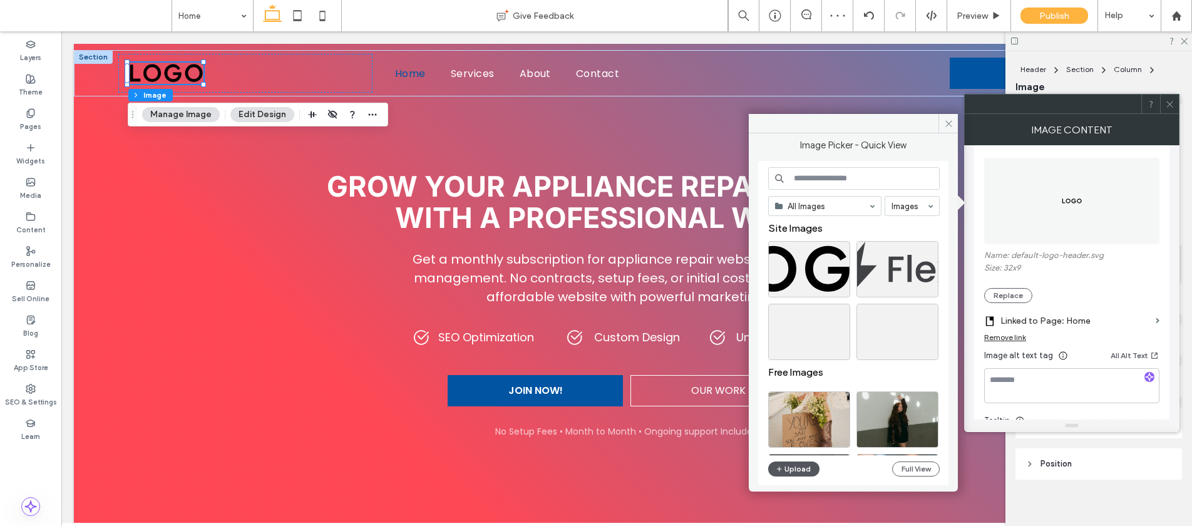
click at [795, 469] on button "Upload" at bounding box center [793, 468] width 51 height 15
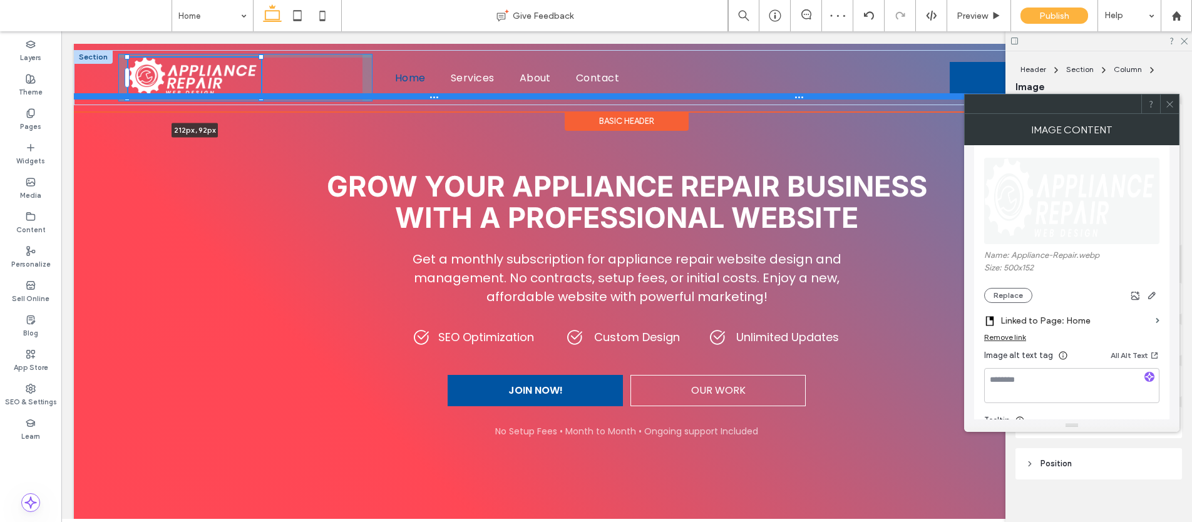
drag, startPoint x: 203, startPoint y: 85, endPoint x: 280, endPoint y: 93, distance: 77.4
click at [280, 93] on div "212px , 92px Home Services About Contact JOIN NOW! Section" at bounding box center [627, 77] width 1106 height 55
type input "***"
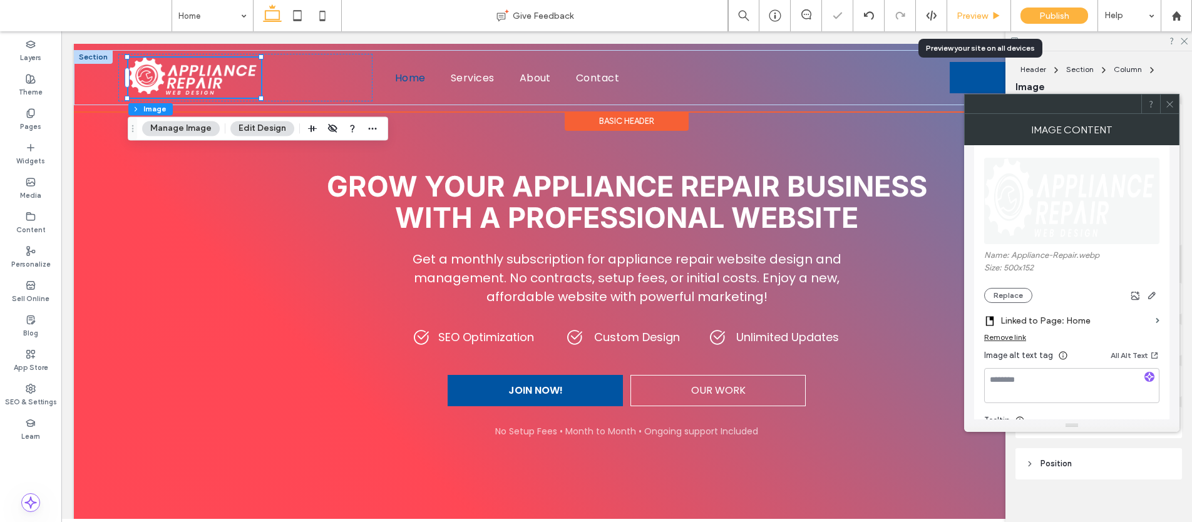
click at [961, 23] on div "Preview" at bounding box center [979, 15] width 64 height 31
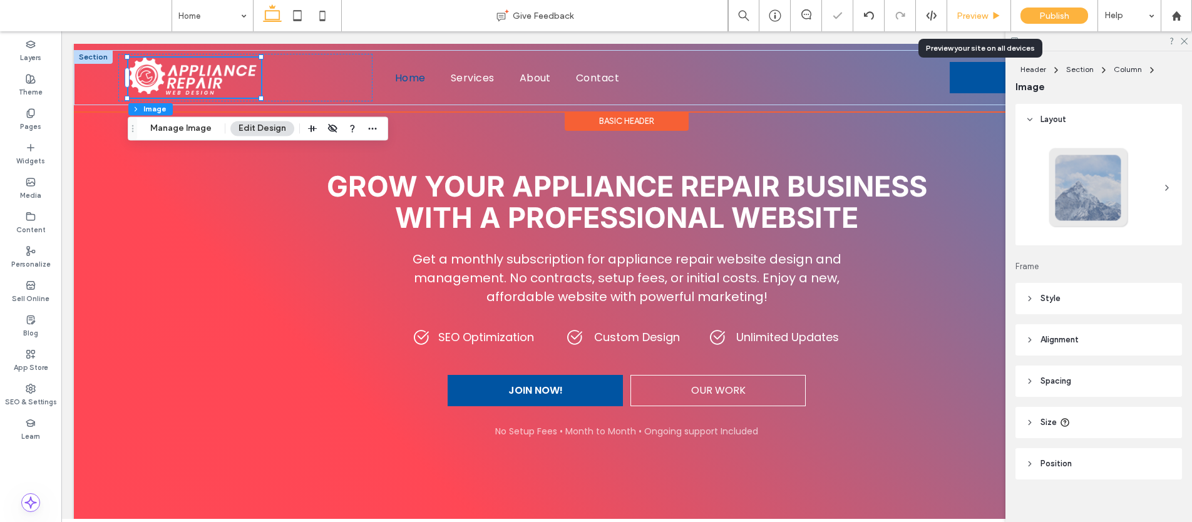
click at [973, 22] on div "Preview" at bounding box center [979, 15] width 64 height 31
click at [978, 14] on span "Preview" at bounding box center [972, 16] width 31 height 11
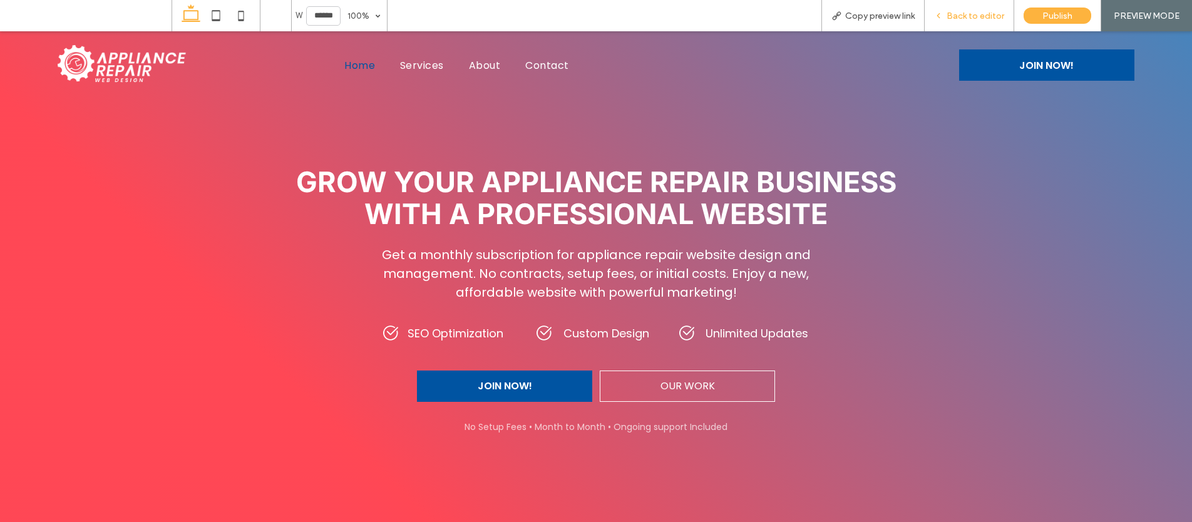
click at [976, 9] on div "Back to editor" at bounding box center [970, 15] width 90 height 31
click at [947, 14] on div "Back to editor" at bounding box center [969, 16] width 89 height 11
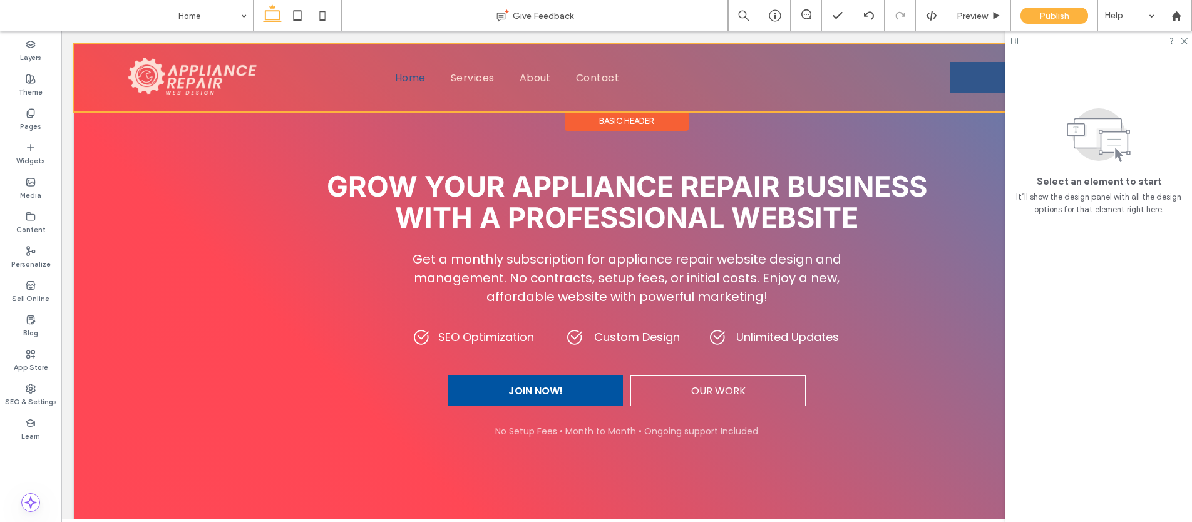
click at [296, 89] on div at bounding box center [627, 78] width 1106 height 68
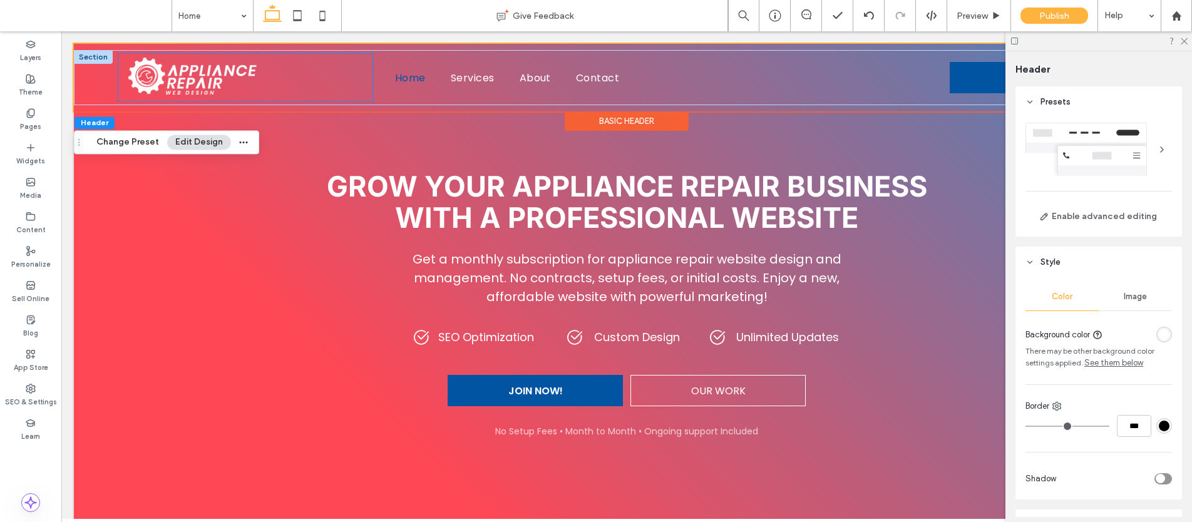
click at [308, 79] on div at bounding box center [245, 78] width 254 height 48
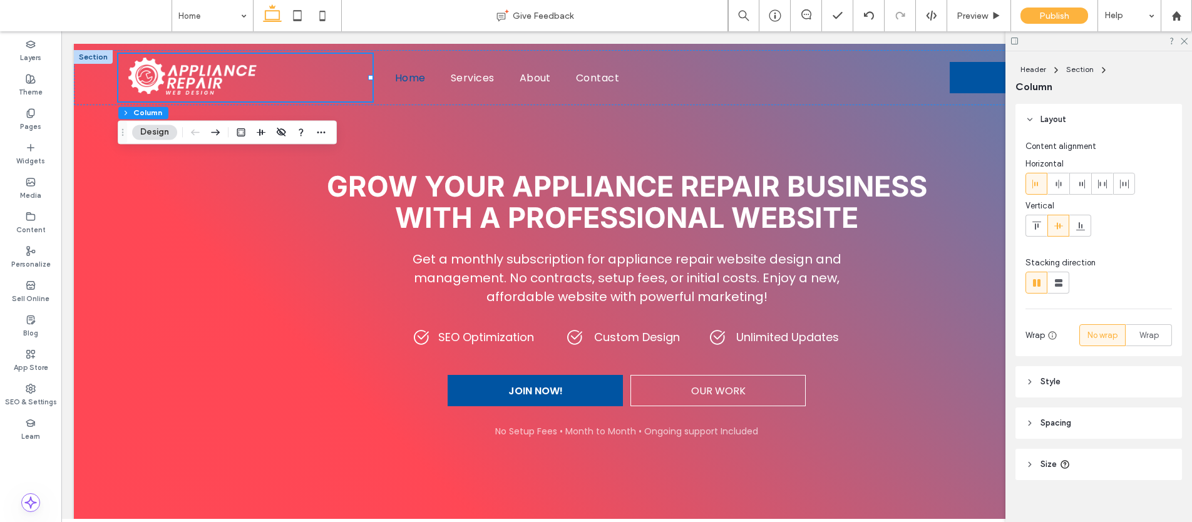
drag, startPoint x: 366, startPoint y: 77, endPoint x: 349, endPoint y: 77, distance: 17.5
click at [347, 78] on div at bounding box center [245, 78] width 254 height 48
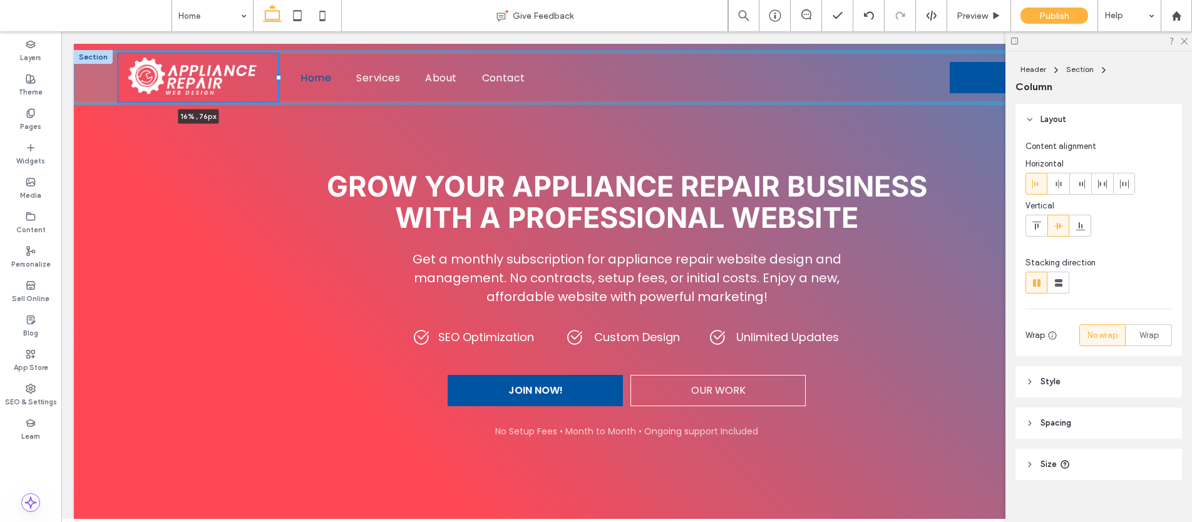
drag, startPoint x: 369, startPoint y: 78, endPoint x: 277, endPoint y: 81, distance: 92.1
click at [118, 54] on div at bounding box center [118, 54] width 1 height 1
type input "**"
type input "*****"
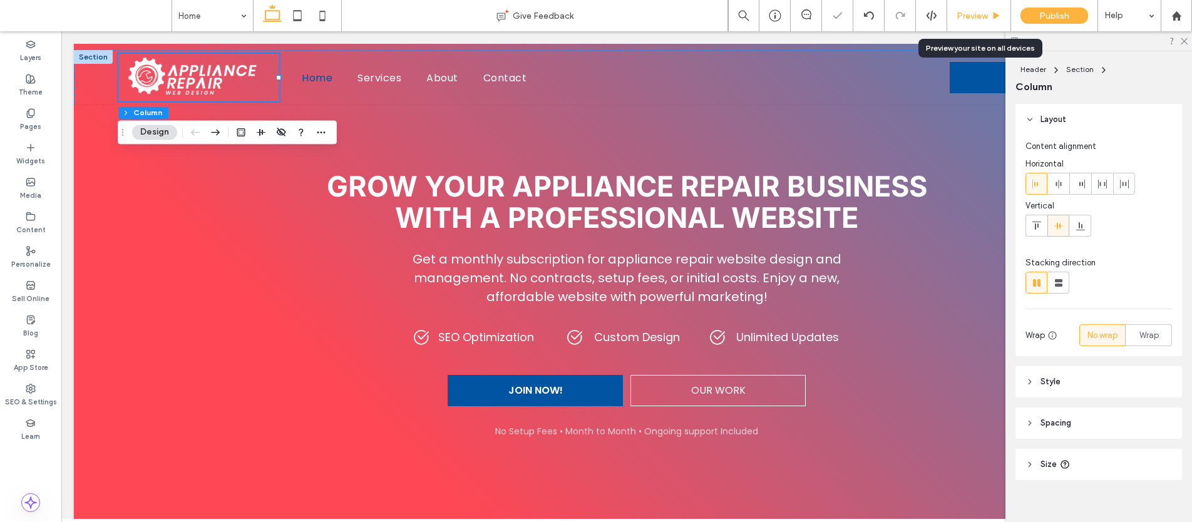
click at [958, 13] on span "Preview" at bounding box center [972, 16] width 31 height 11
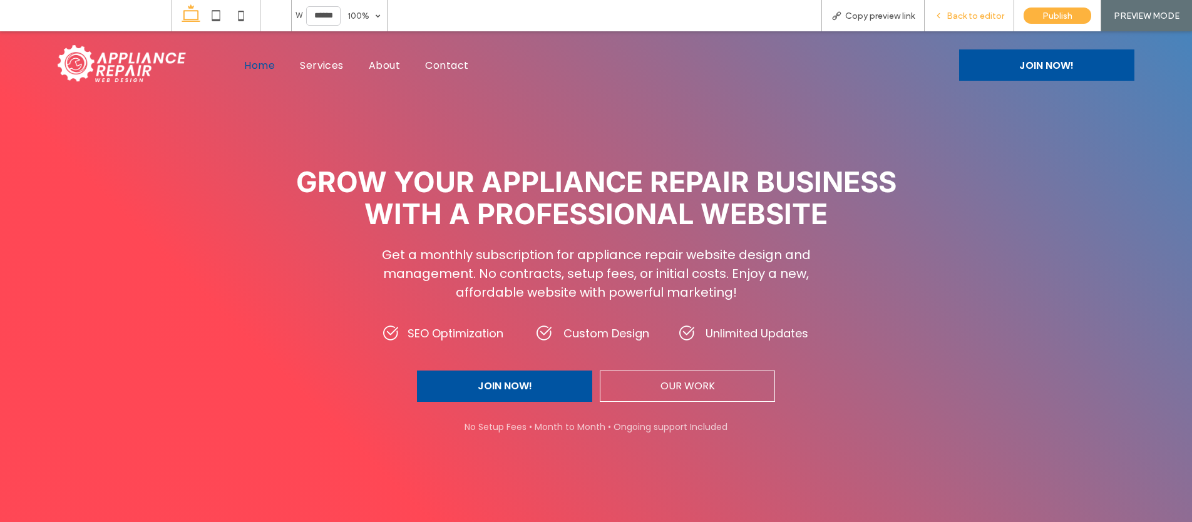
click at [940, 16] on use at bounding box center [938, 16] width 3 height 4
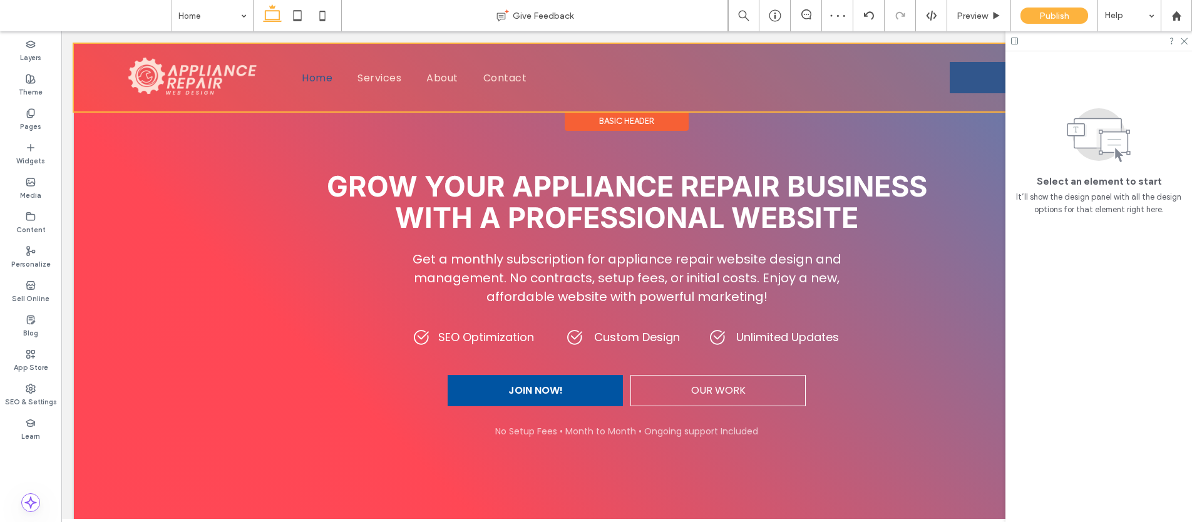
click at [653, 120] on div "Basic Header" at bounding box center [627, 120] width 124 height 19
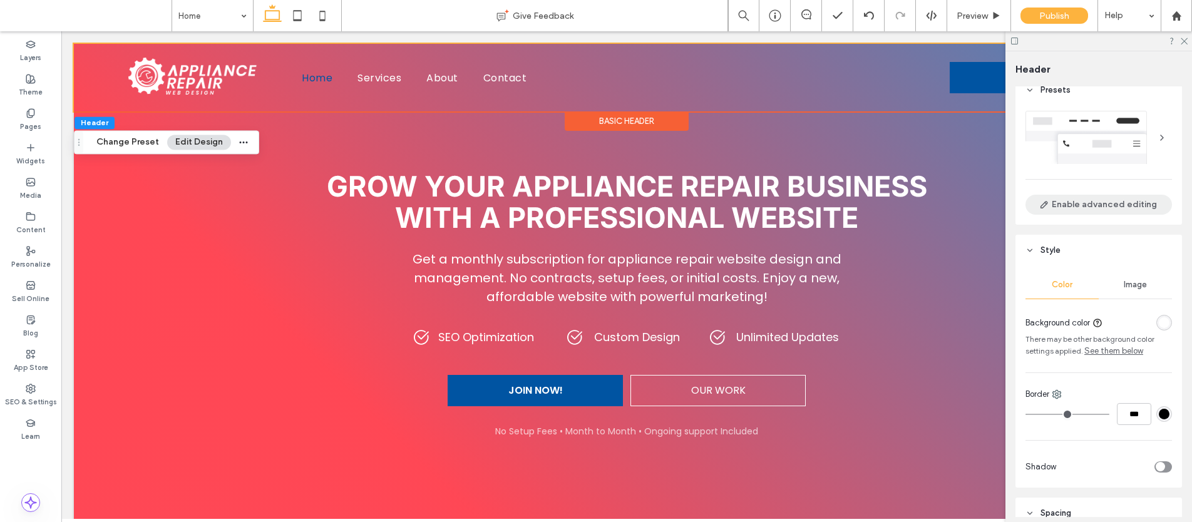
scroll to position [26, 0]
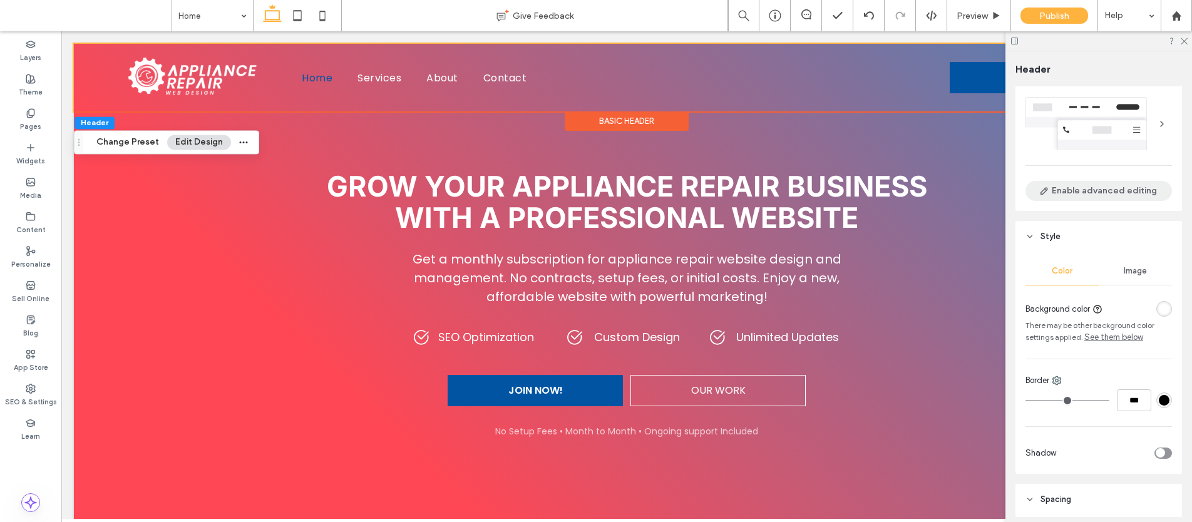
click at [1060, 192] on button "Enable advanced editing" at bounding box center [1098, 191] width 146 height 20
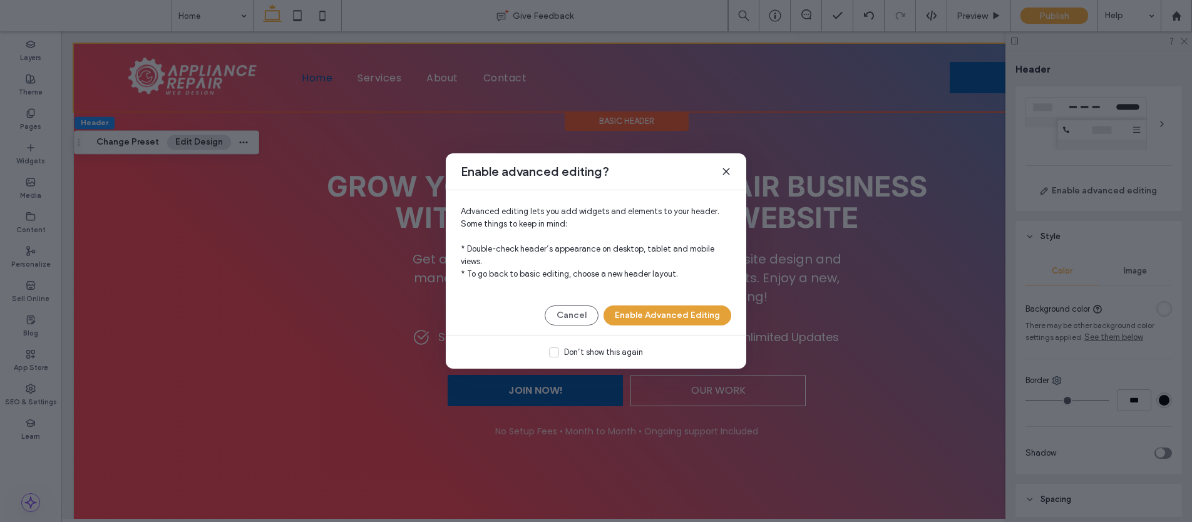
click at [685, 317] on button "Enable Advanced Editing" at bounding box center [667, 315] width 128 height 20
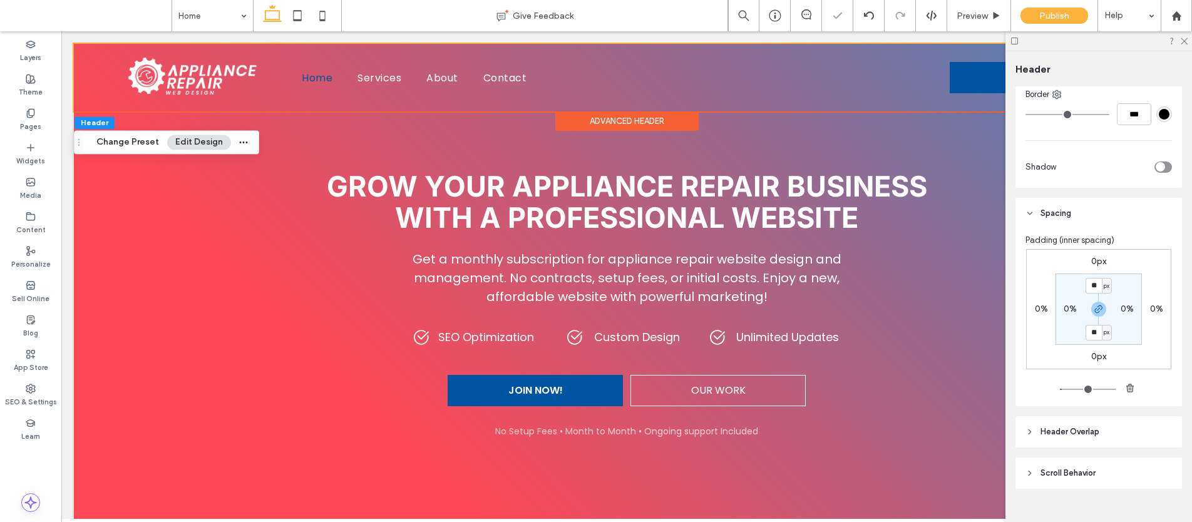
scroll to position [334, 0]
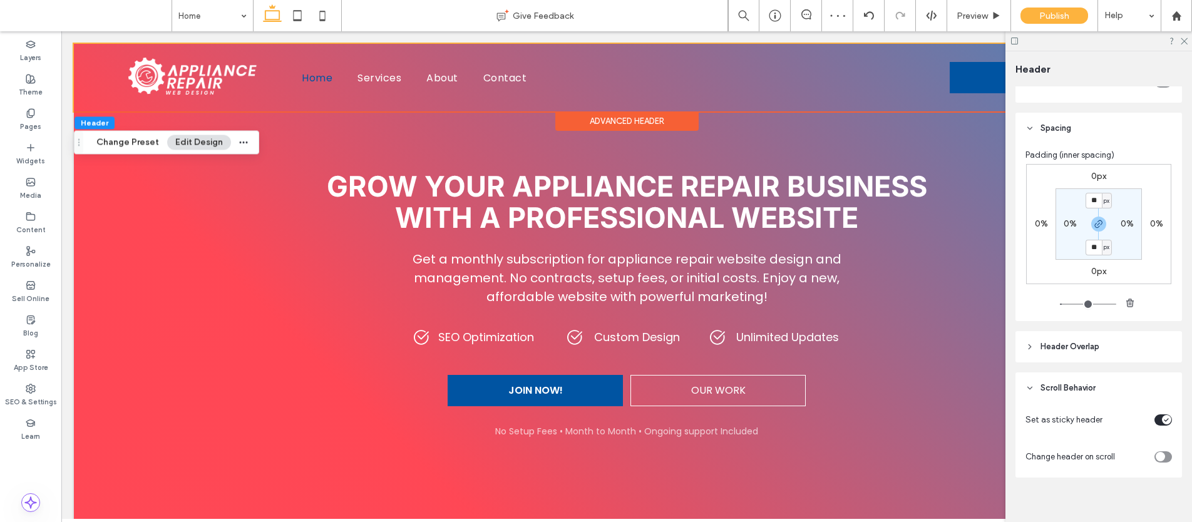
scroll to position [408, 0]
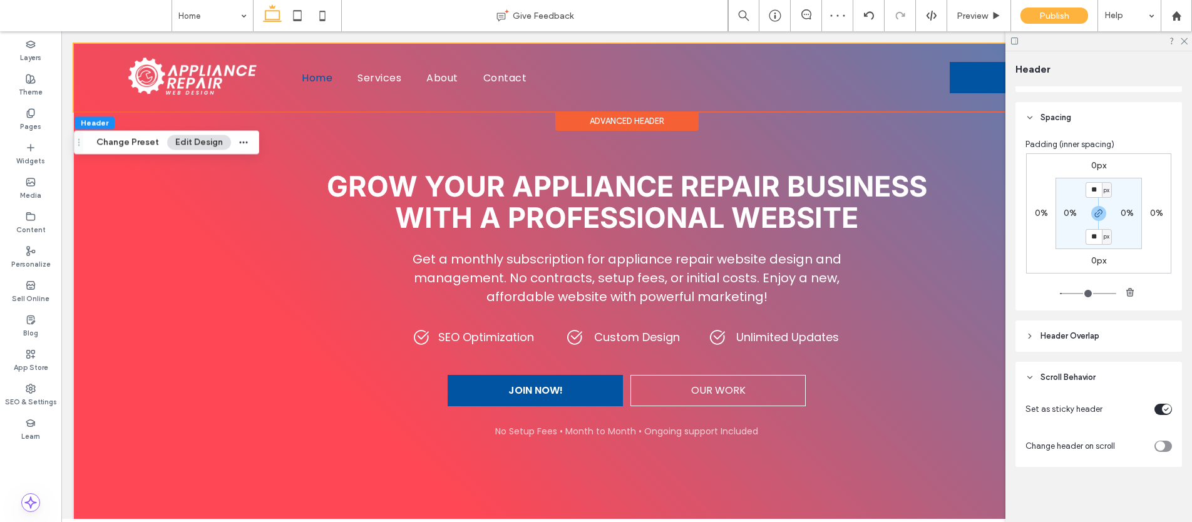
click at [1156, 448] on div "toggle" at bounding box center [1160, 445] width 9 height 9
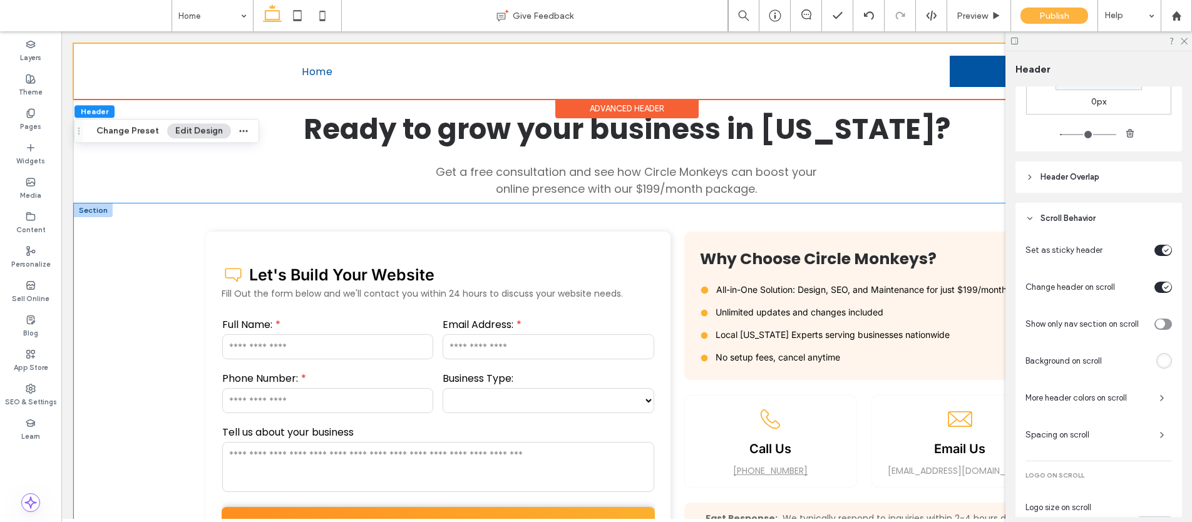
scroll to position [681, 0]
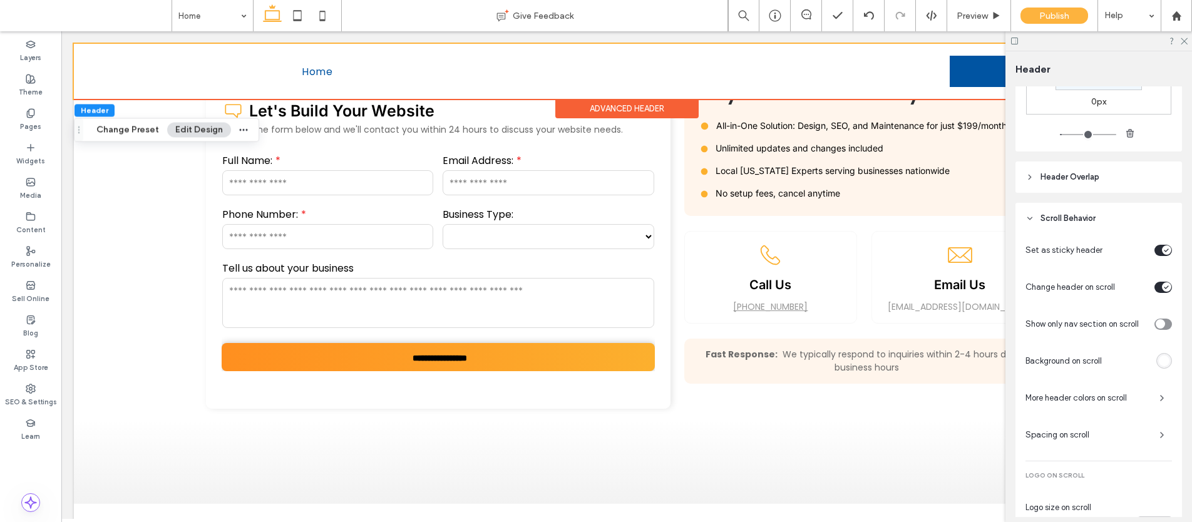
click at [1156, 367] on div "rgba(255, 255, 255, 1)" at bounding box center [1164, 361] width 16 height 16
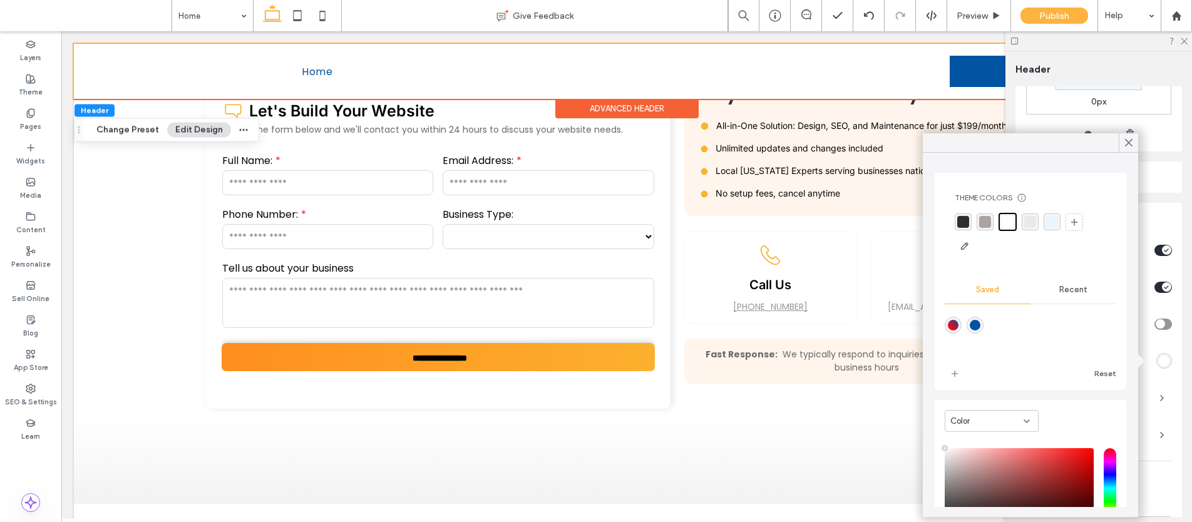
click at [946, 324] on div "linear-gradient(45deg,rgba(255,0,19,1) 26%,rgba(0,84,162,1) 100%)" at bounding box center [953, 325] width 17 height 17
type input "*******"
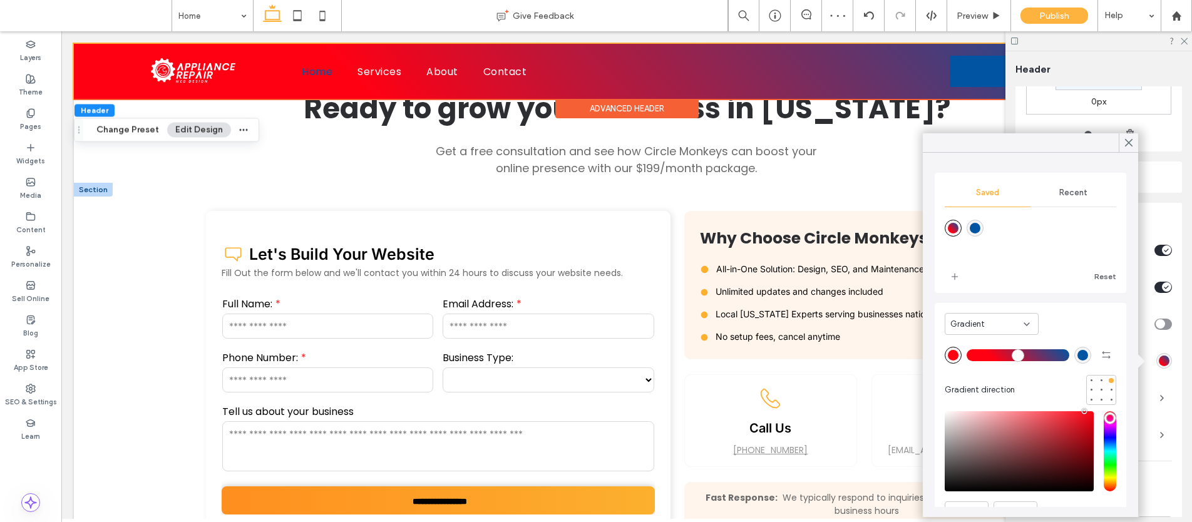
scroll to position [0, 0]
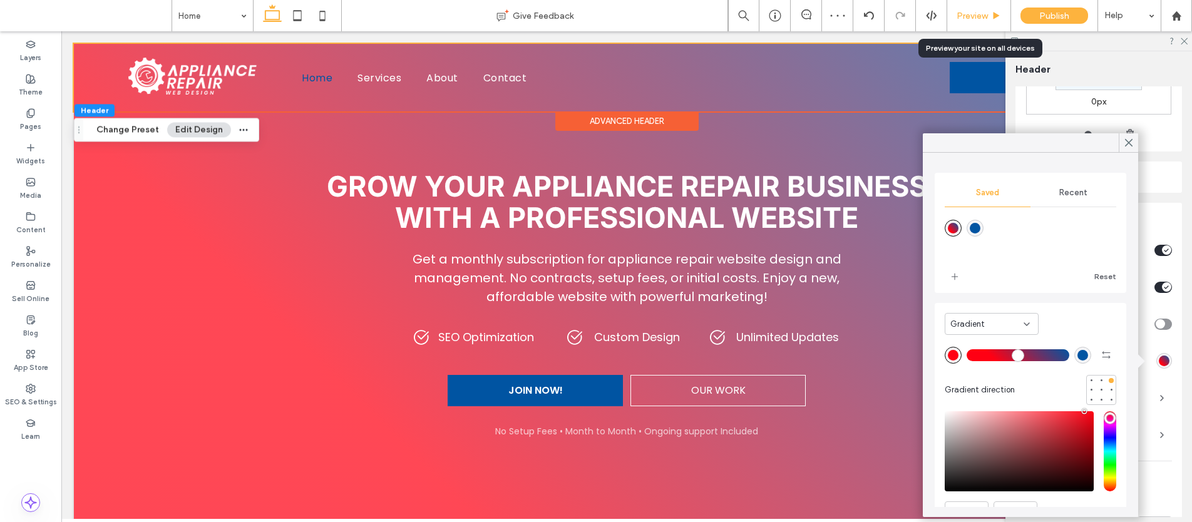
click at [955, 13] on div "Preview" at bounding box center [978, 16] width 63 height 11
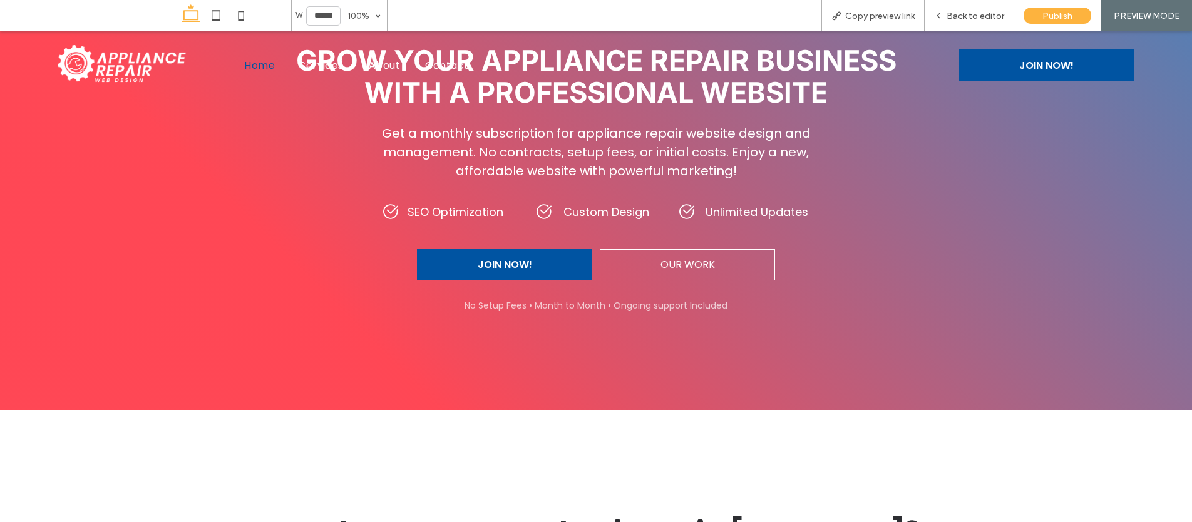
scroll to position [262, 0]
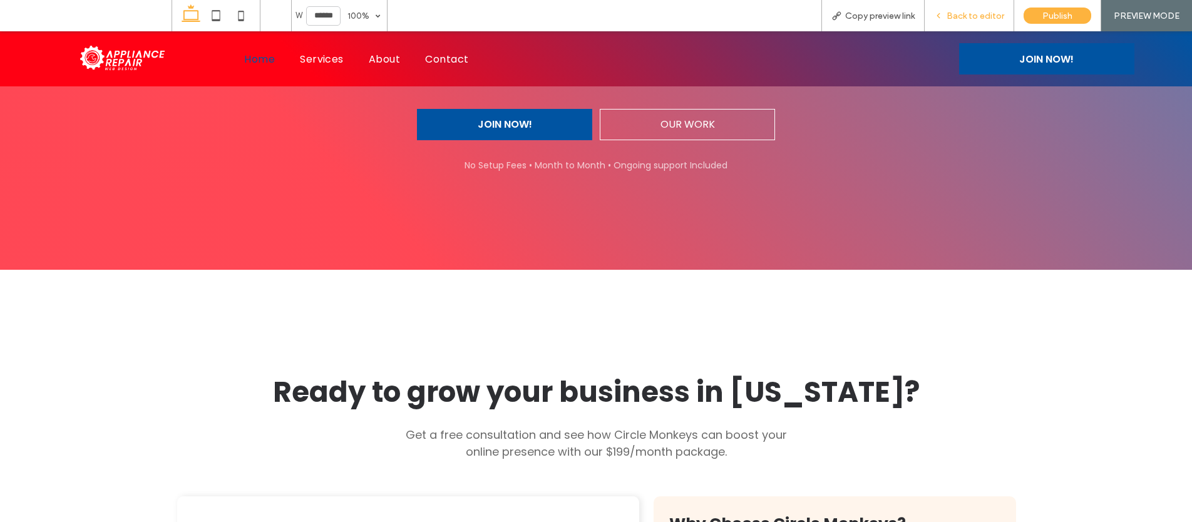
click at [954, 8] on div "Back to editor" at bounding box center [970, 15] width 90 height 31
click at [944, 20] on div "Back to editor" at bounding box center [969, 16] width 89 height 11
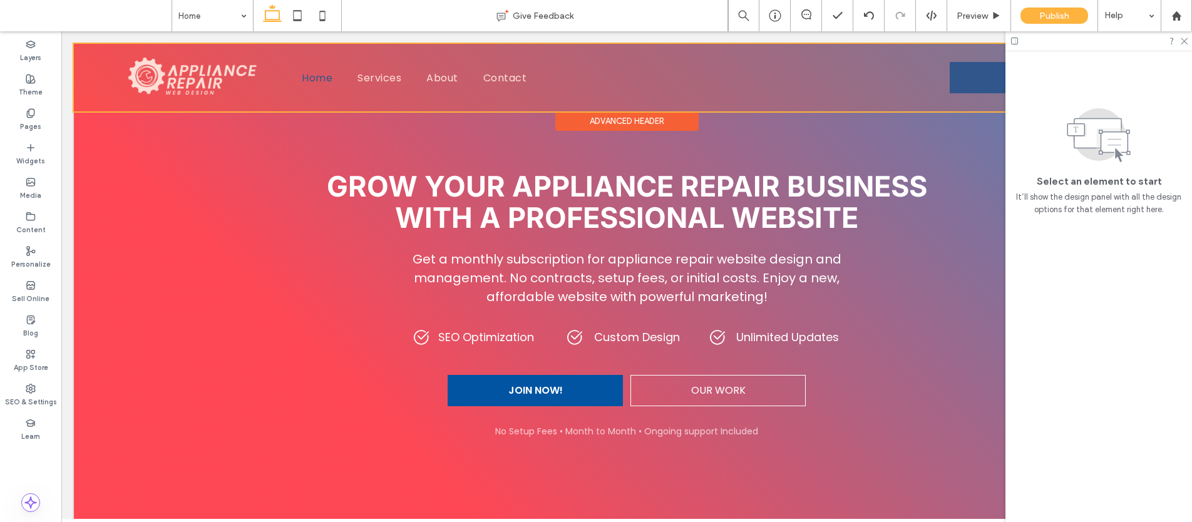
click at [512, 81] on div at bounding box center [627, 78] width 1106 height 68
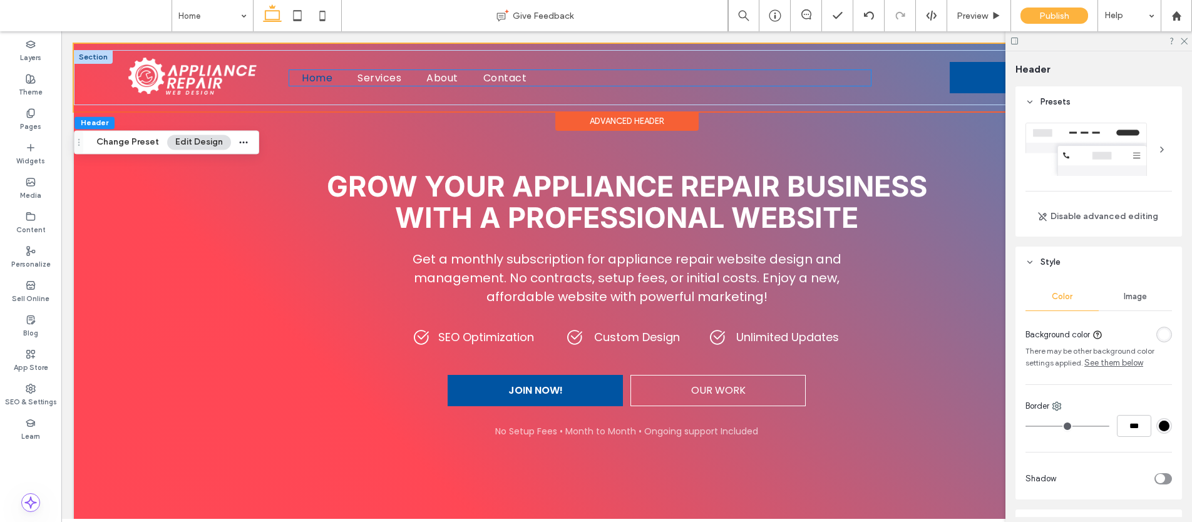
click at [710, 85] on ul "Home Services About Contact" at bounding box center [580, 78] width 582 height 16
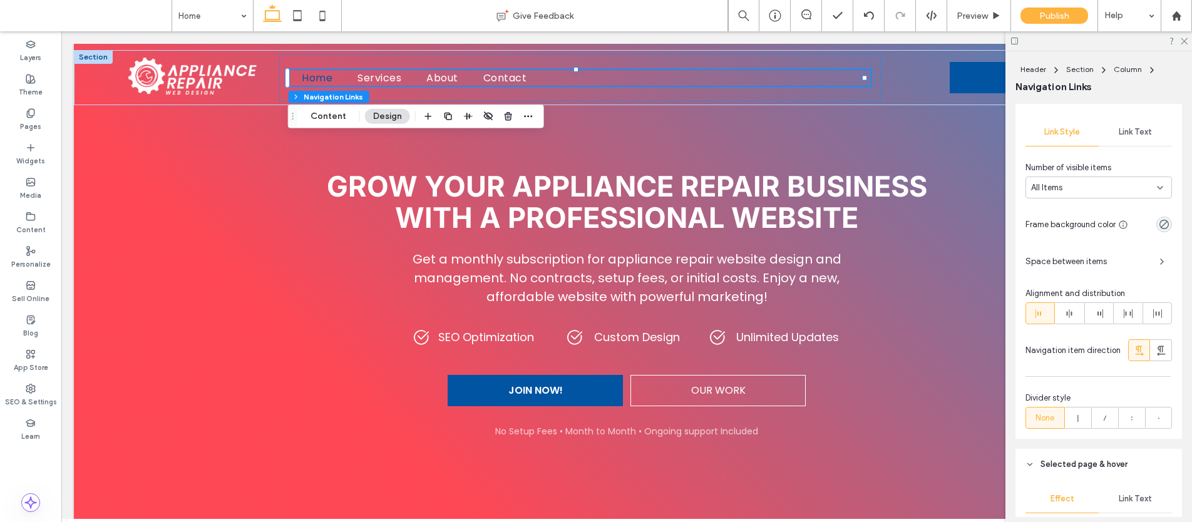
scroll to position [61, 0]
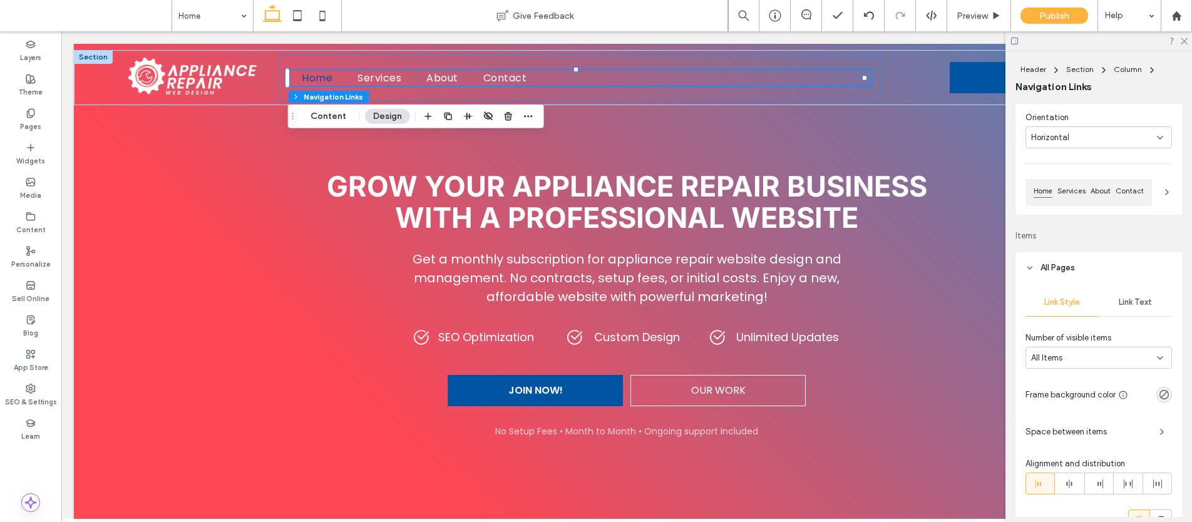
click at [1131, 309] on div "Link Text" at bounding box center [1135, 303] width 73 height 28
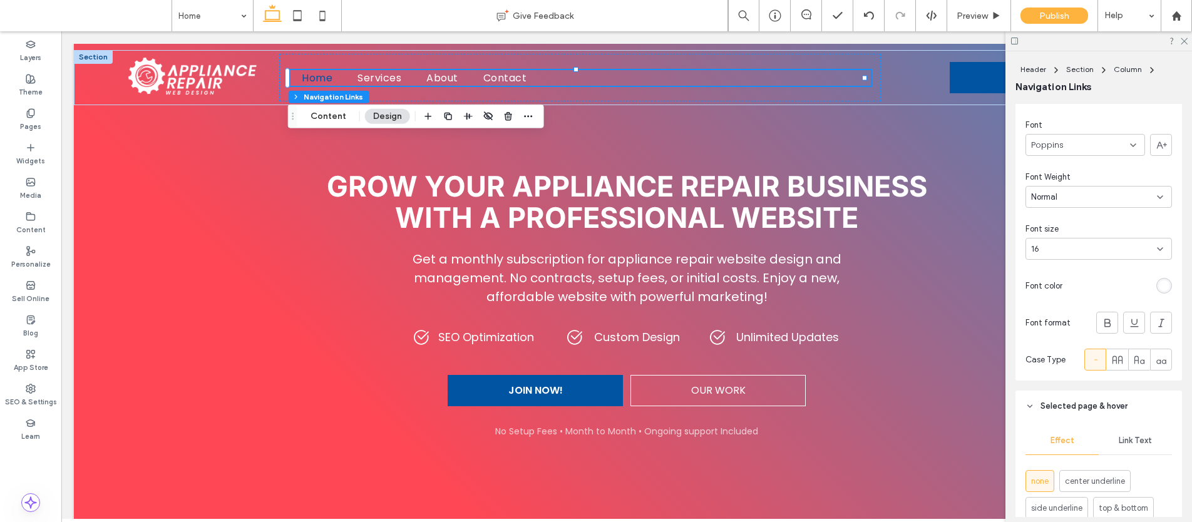
scroll to position [282, 0]
click at [1115, 347] on icon at bounding box center [1117, 352] width 13 height 13
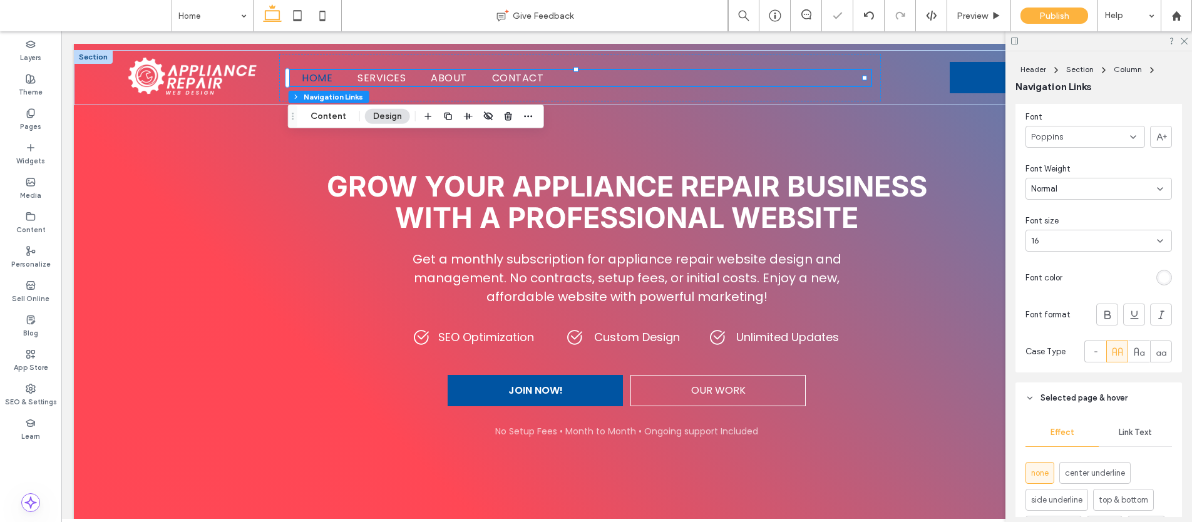
click at [1029, 178] on div "Normal" at bounding box center [1098, 189] width 146 height 22
click at [1050, 254] on span "Semibold" at bounding box center [1049, 255] width 36 height 13
click at [967, 21] on div "Preview" at bounding box center [979, 15] width 64 height 31
click at [957, 13] on span "Preview" at bounding box center [972, 16] width 31 height 11
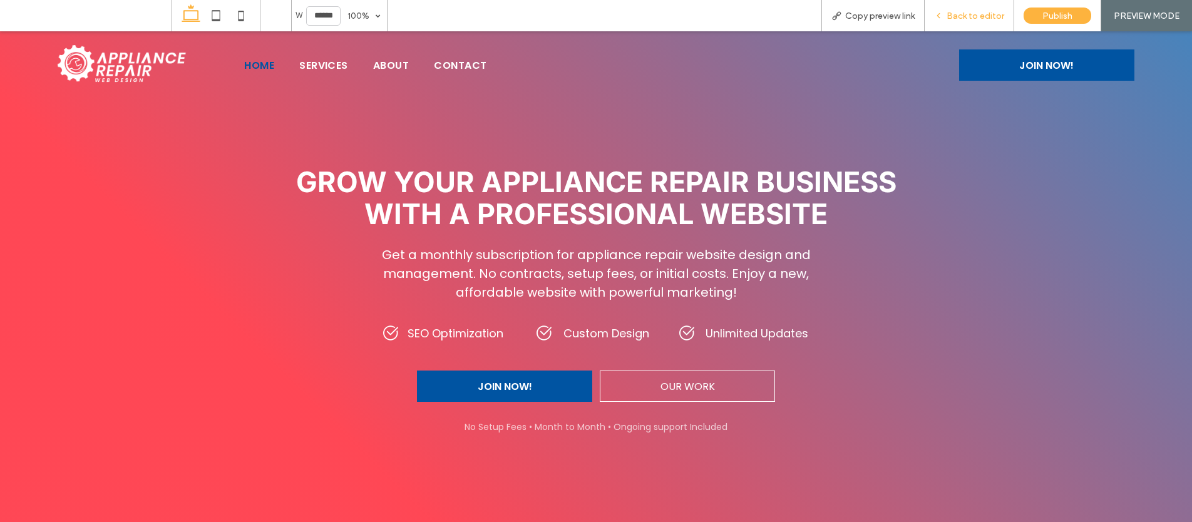
click at [943, 16] on icon at bounding box center [938, 15] width 9 height 9
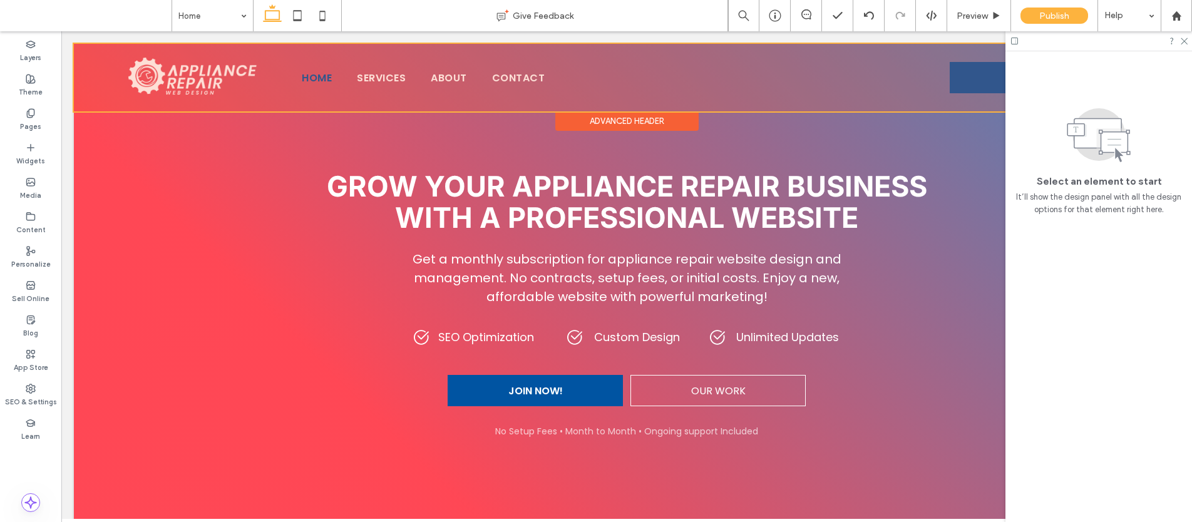
click at [210, 80] on div at bounding box center [627, 78] width 1106 height 68
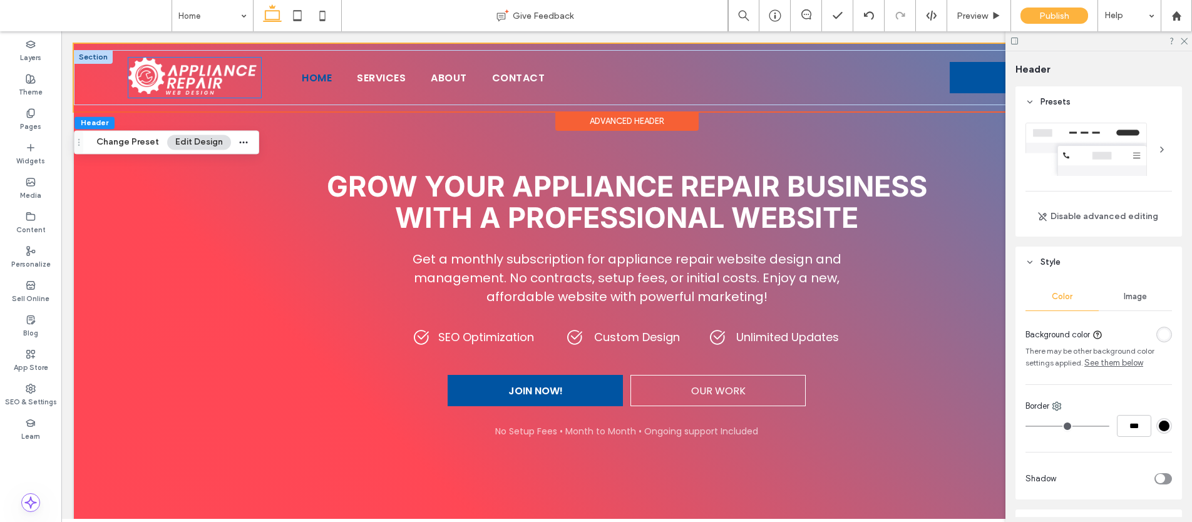
click at [230, 78] on img at bounding box center [194, 78] width 133 height 40
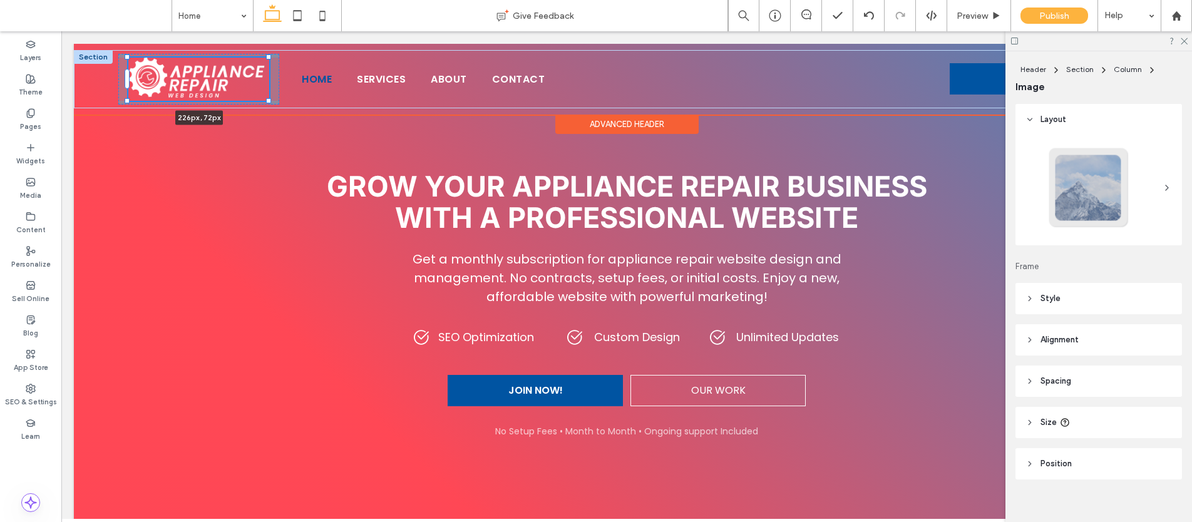
drag, startPoint x: 260, startPoint y: 96, endPoint x: 269, endPoint y: 100, distance: 9.5
click at [269, 100] on div at bounding box center [268, 100] width 5 height 5
type input "***"
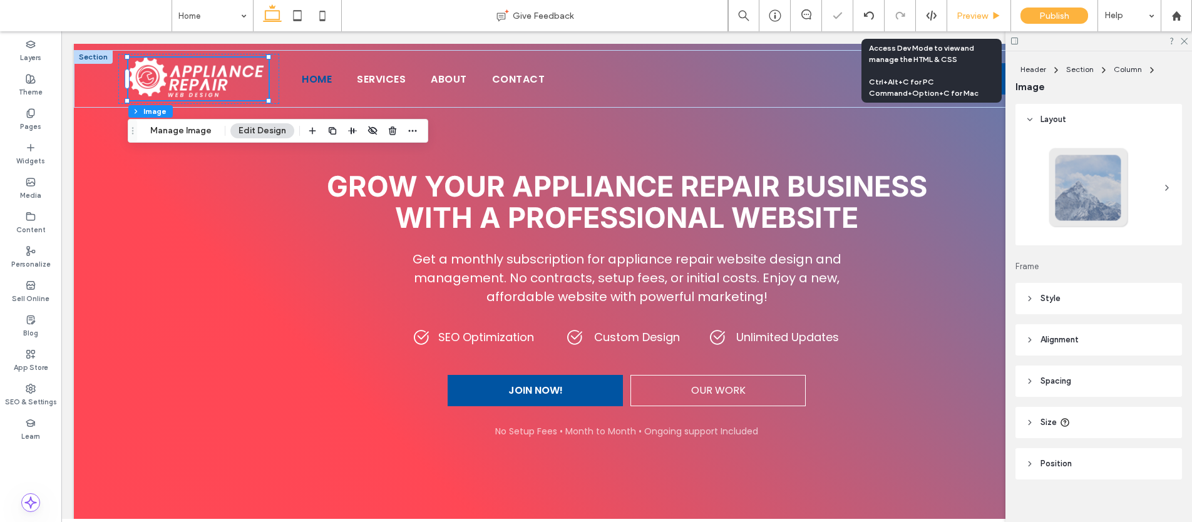
click at [973, 16] on span "Preview" at bounding box center [972, 16] width 31 height 11
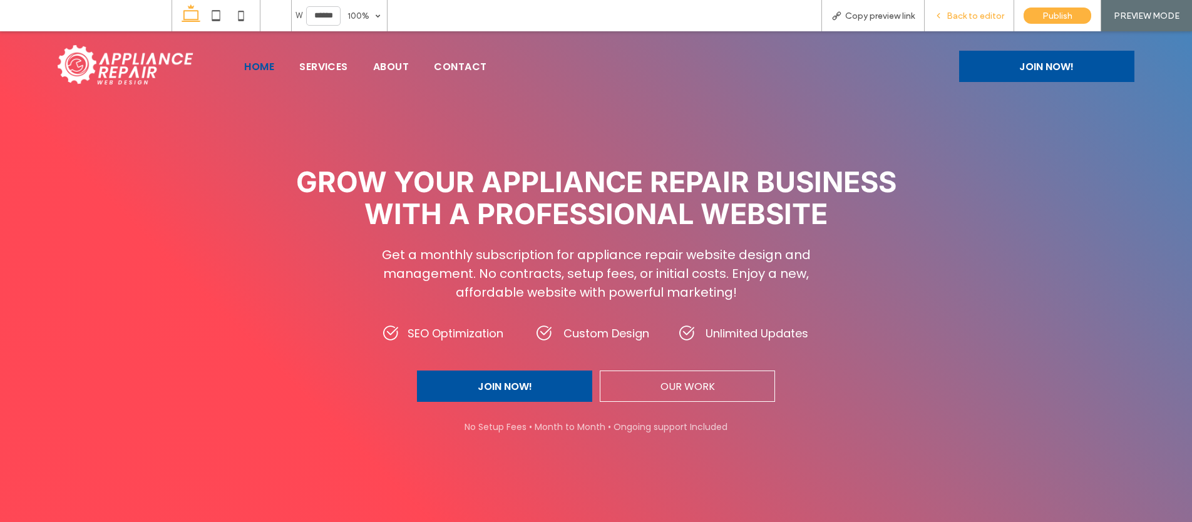
click at [965, 14] on span "Back to editor" at bounding box center [976, 16] width 58 height 11
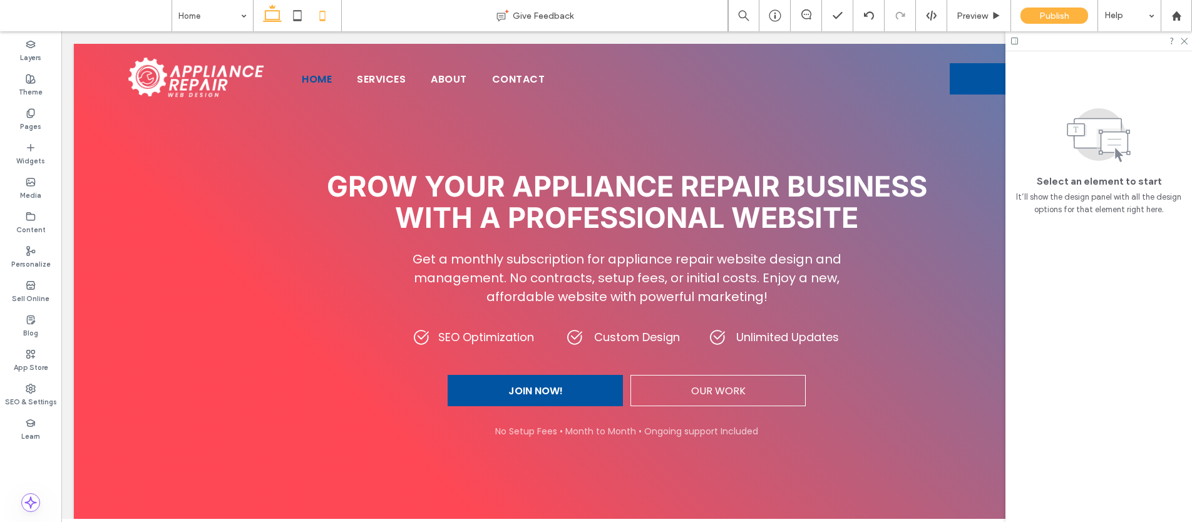
click at [324, 18] on icon at bounding box center [322, 15] width 25 height 25
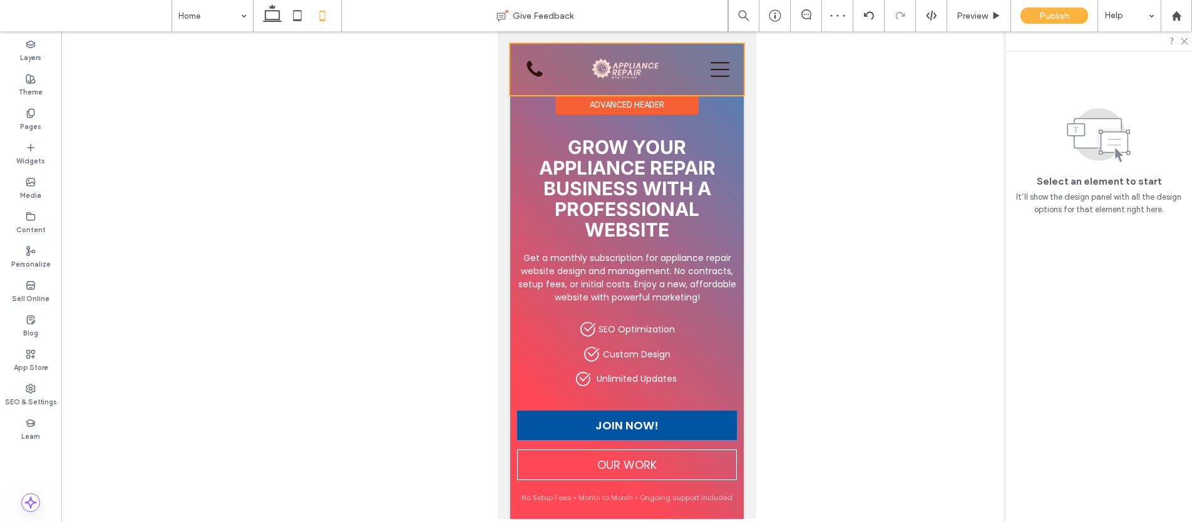
click at [613, 103] on div "Advanced Header" at bounding box center [626, 104] width 143 height 19
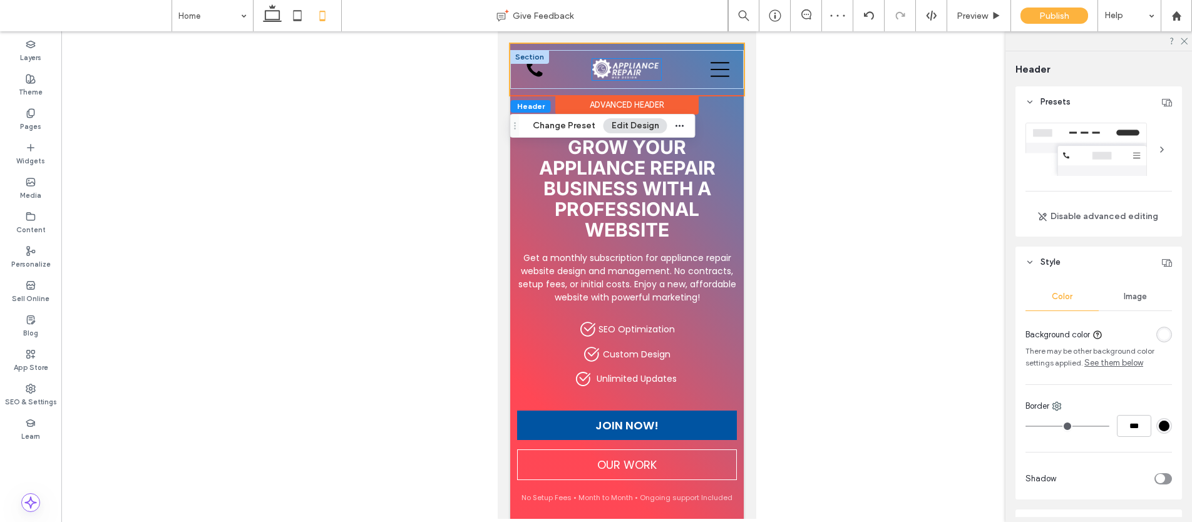
click at [629, 68] on img at bounding box center [626, 69] width 69 height 21
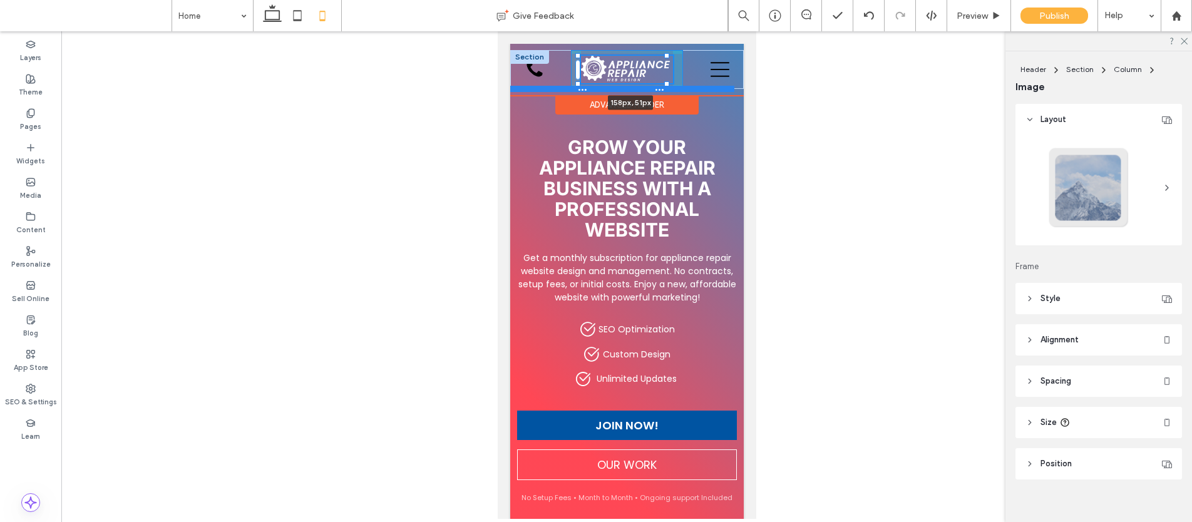
drag, startPoint x: 657, startPoint y: 81, endPoint x: 673, endPoint y: 88, distance: 17.7
click at [673, 88] on div "158px , 51px Home Services About Contact JOIN NOW! Section" at bounding box center [627, 69] width 234 height 39
type input "***"
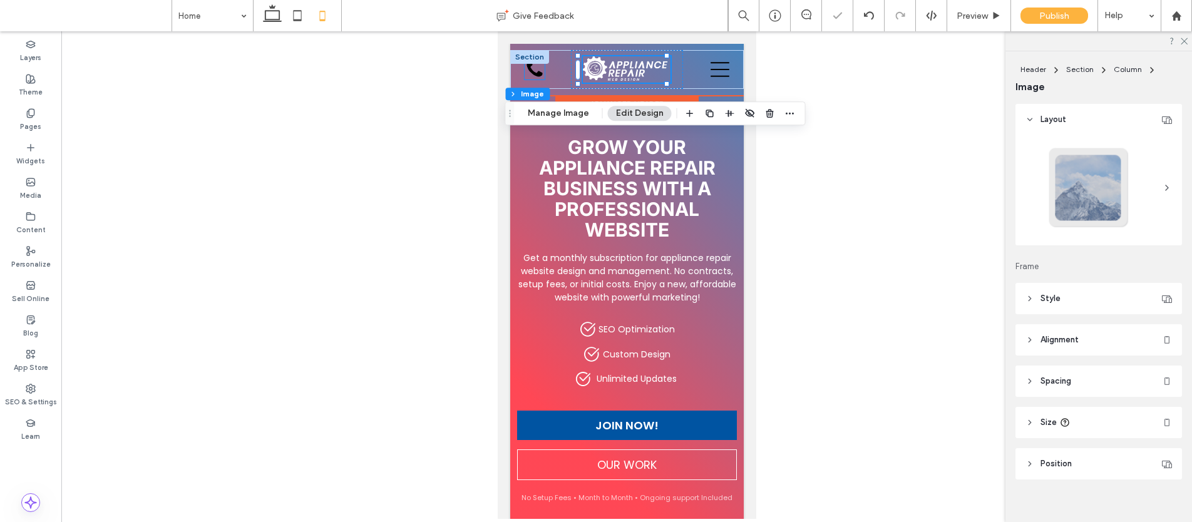
click at [537, 72] on icon at bounding box center [534, 69] width 16 height 16
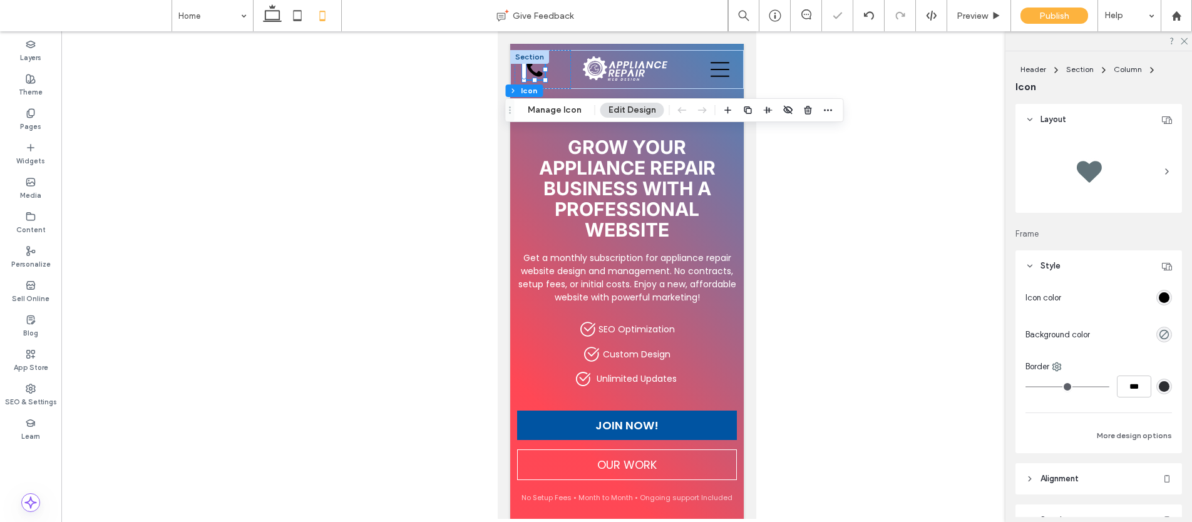
click at [1159, 292] on div "rgb(0, 0, 0)" at bounding box center [1164, 297] width 11 height 11
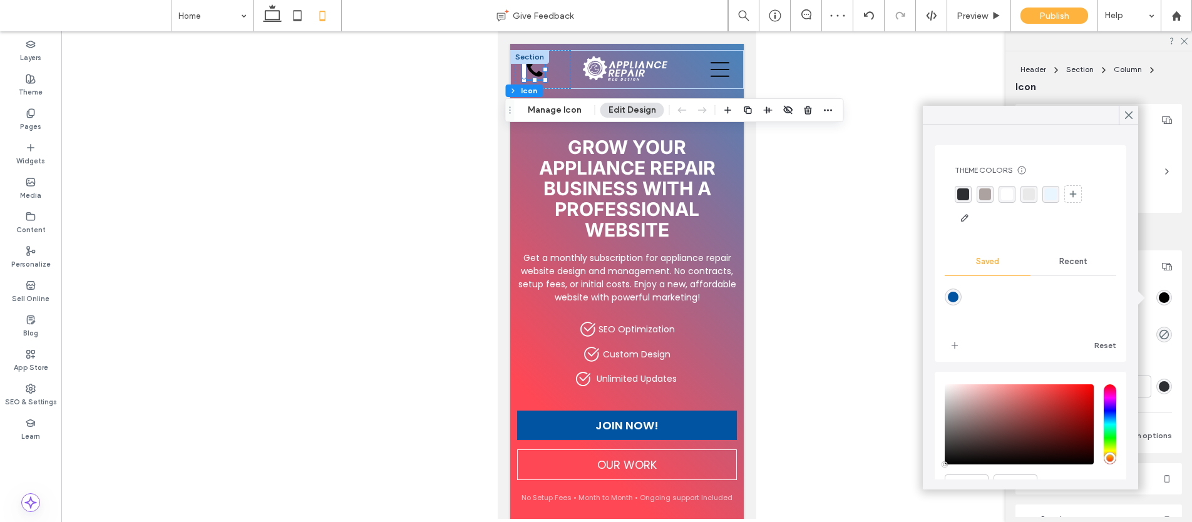
click at [1059, 265] on span "Recent" at bounding box center [1073, 262] width 28 height 10
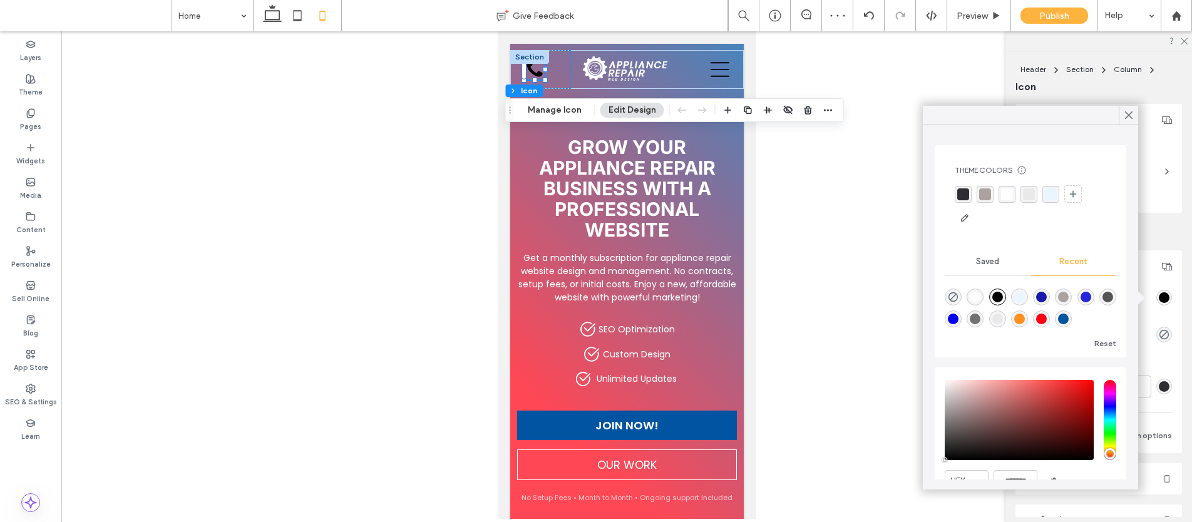
click at [975, 292] on div "rgba(255, 255, 255, 1)" at bounding box center [975, 297] width 11 height 11
type input "*******"
click at [982, 257] on span "Saved" at bounding box center [987, 262] width 23 height 10
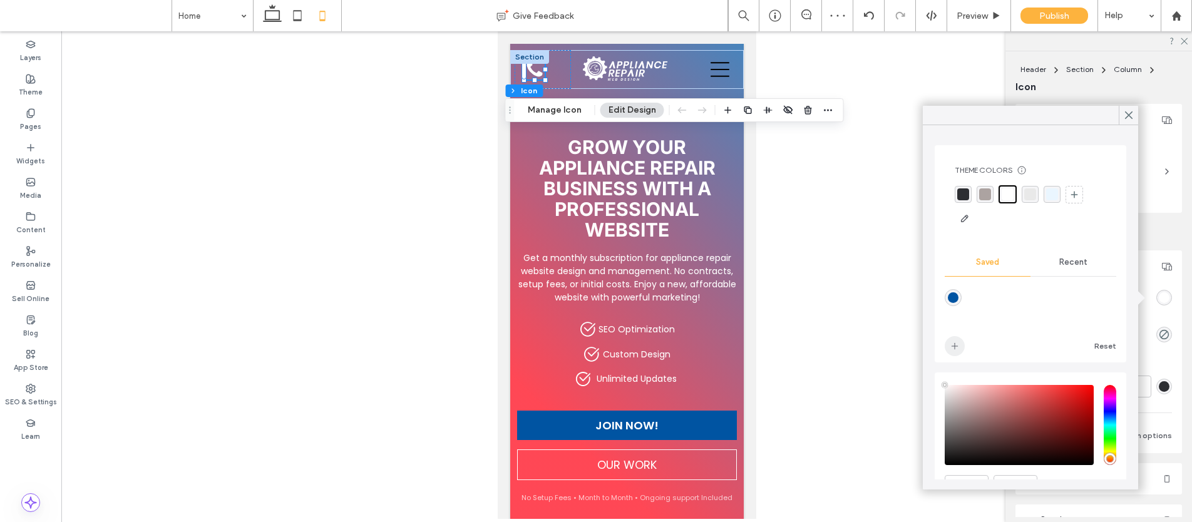
click at [957, 349] on icon "add color" at bounding box center [955, 346] width 10 height 10
click at [1122, 113] on div at bounding box center [1128, 115] width 19 height 19
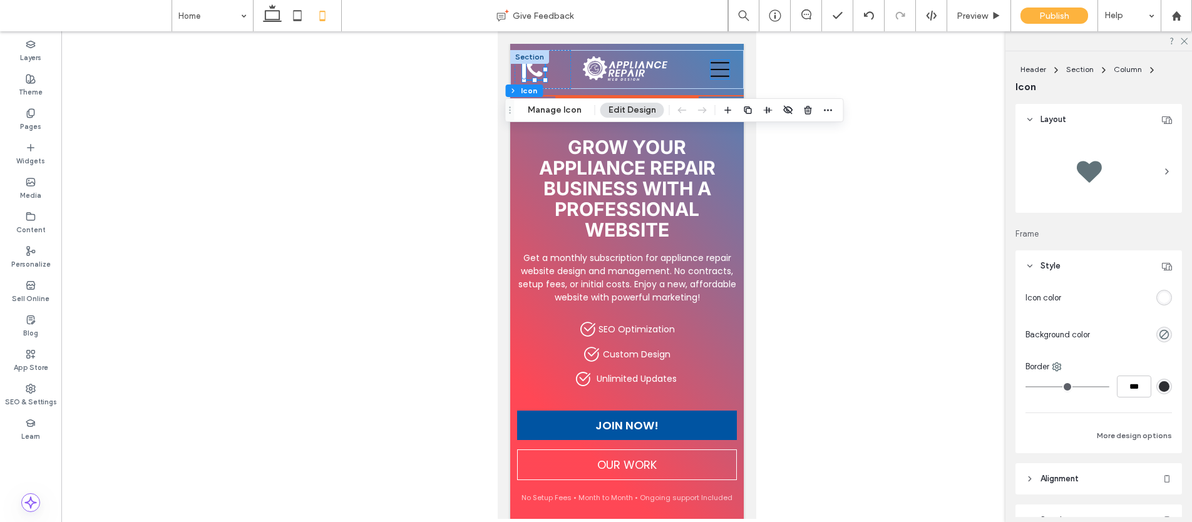
click at [718, 76] on icon at bounding box center [719, 69] width 19 height 15
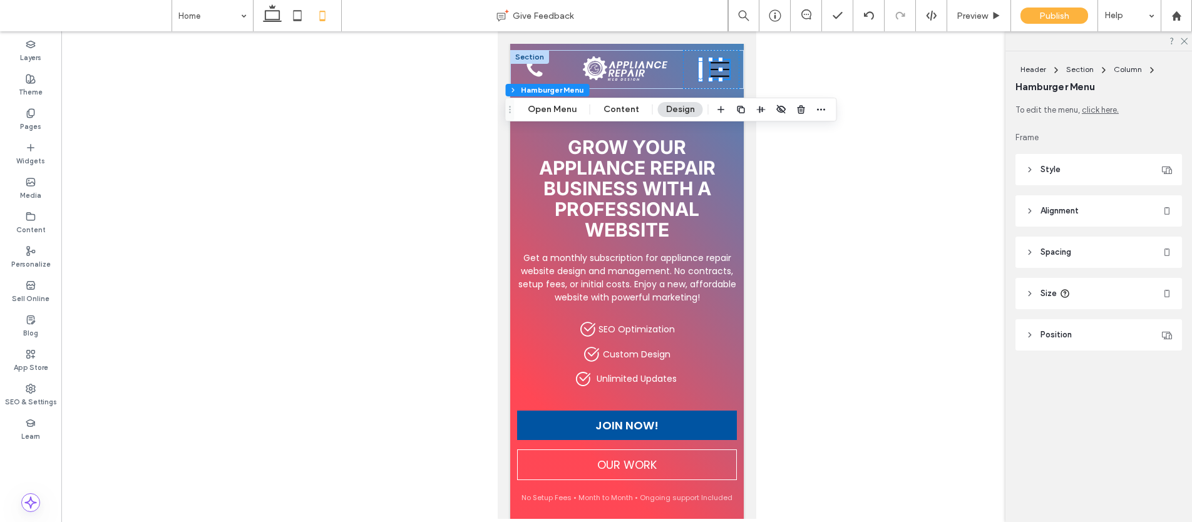
click at [1064, 168] on header "Style" at bounding box center [1098, 169] width 167 height 31
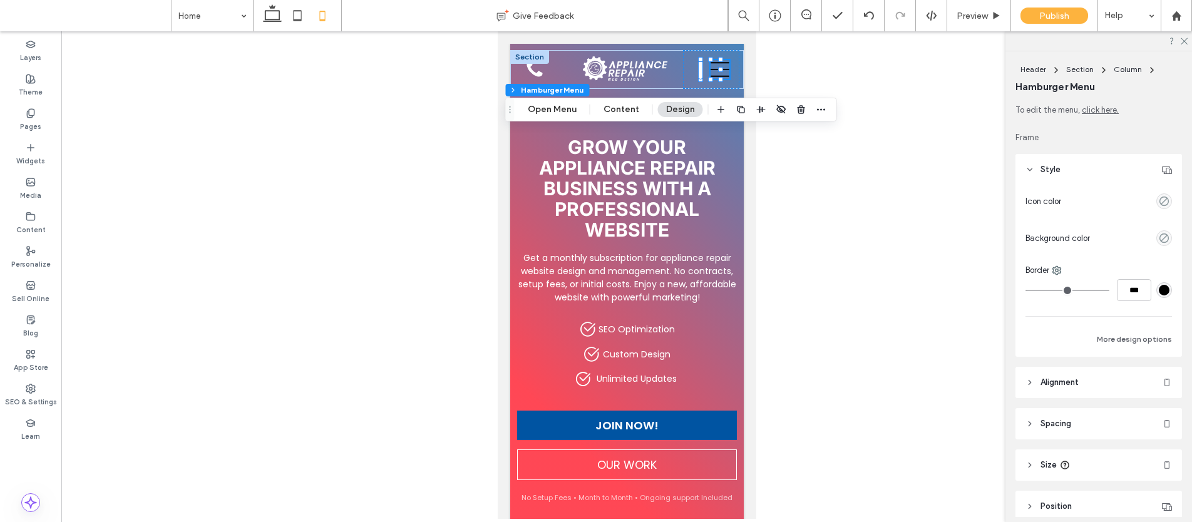
click at [1063, 168] on header "Style" at bounding box center [1098, 169] width 167 height 31
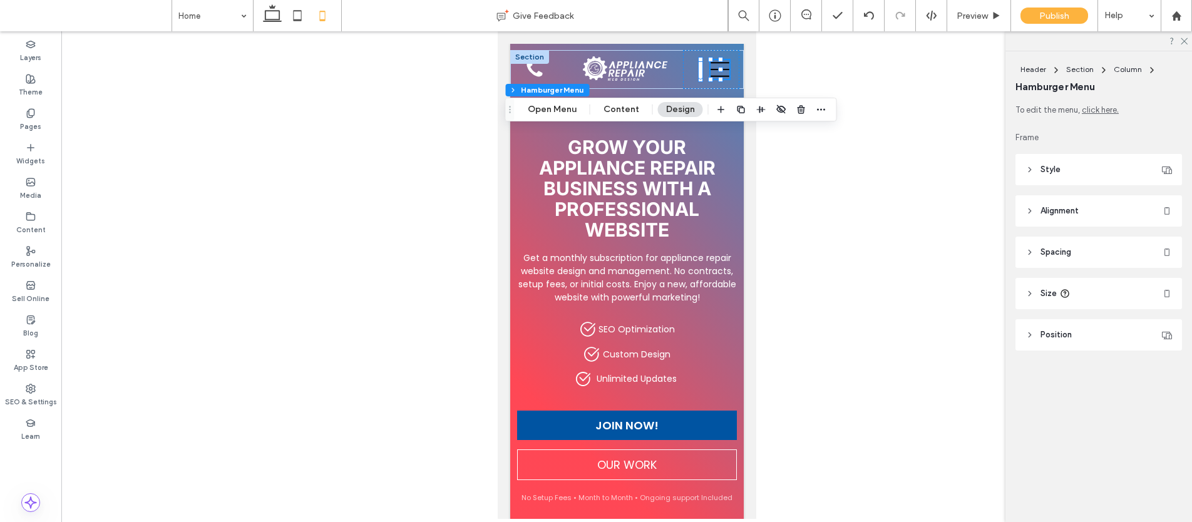
click at [1060, 213] on span "Alignment" at bounding box center [1059, 211] width 38 height 13
click at [1059, 247] on span "Spacing" at bounding box center [1055, 252] width 31 height 13
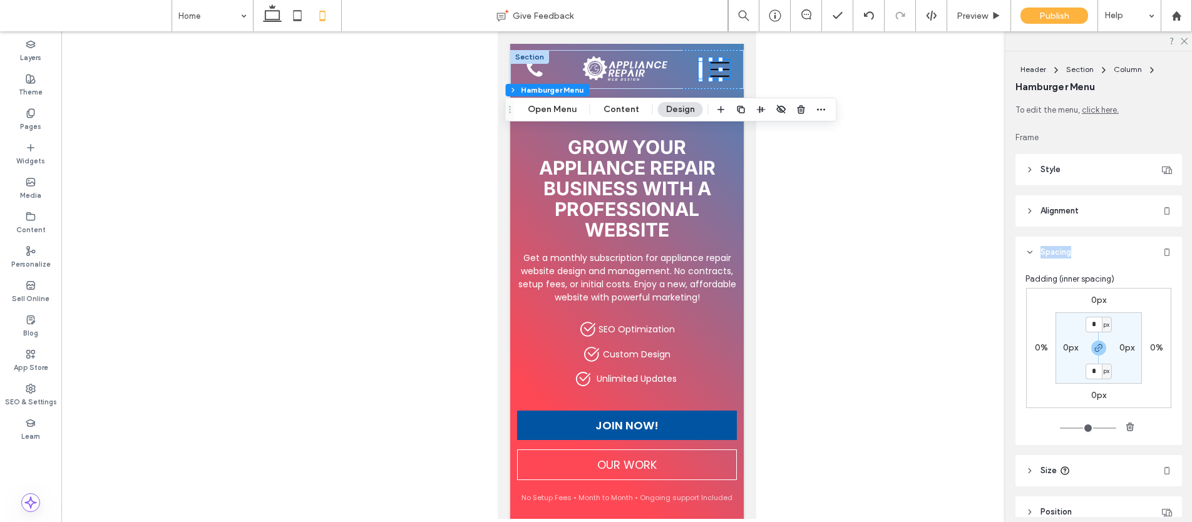
click at [1059, 247] on span "Spacing" at bounding box center [1055, 252] width 31 height 13
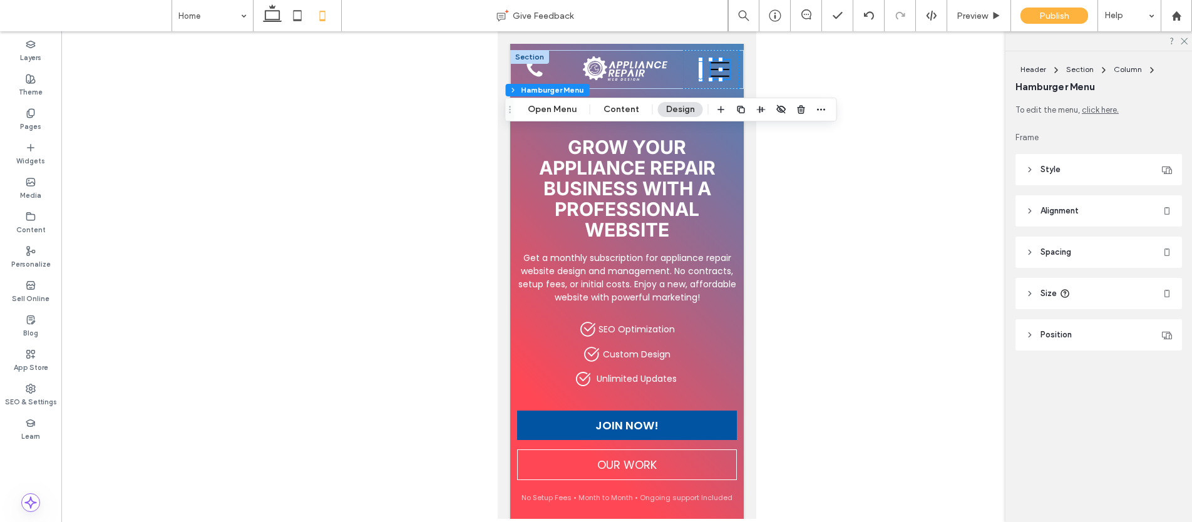
click at [1066, 299] on header "Size" at bounding box center [1098, 293] width 167 height 31
click at [1065, 334] on span "Position" at bounding box center [1055, 335] width 31 height 13
click at [1072, 185] on div "To edit the menu, click here. Frame Style Icon color Background color Border **…" at bounding box center [1102, 252] width 175 height 297
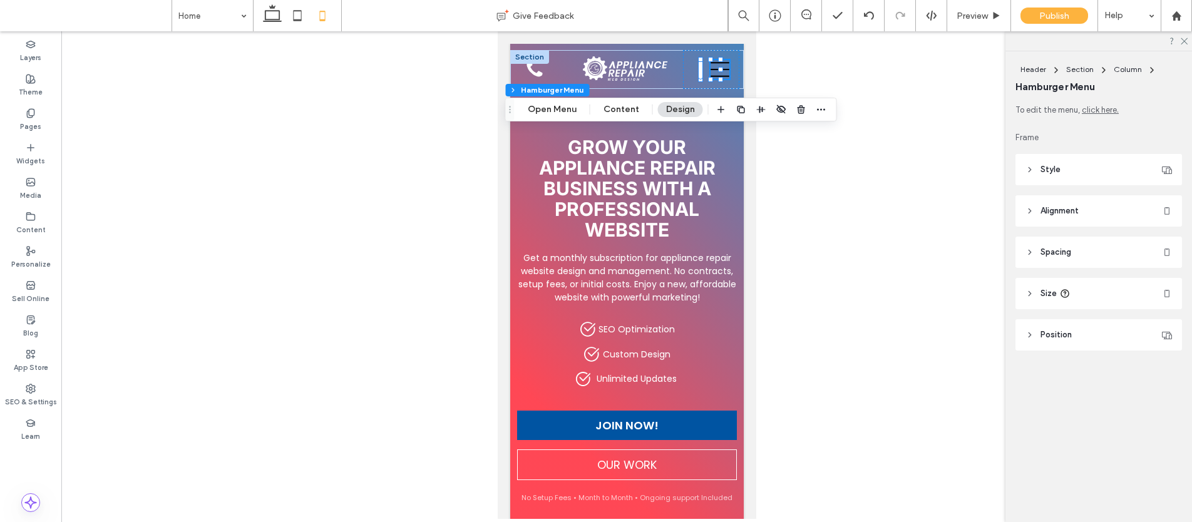
click at [1075, 172] on header "Style" at bounding box center [1098, 169] width 167 height 31
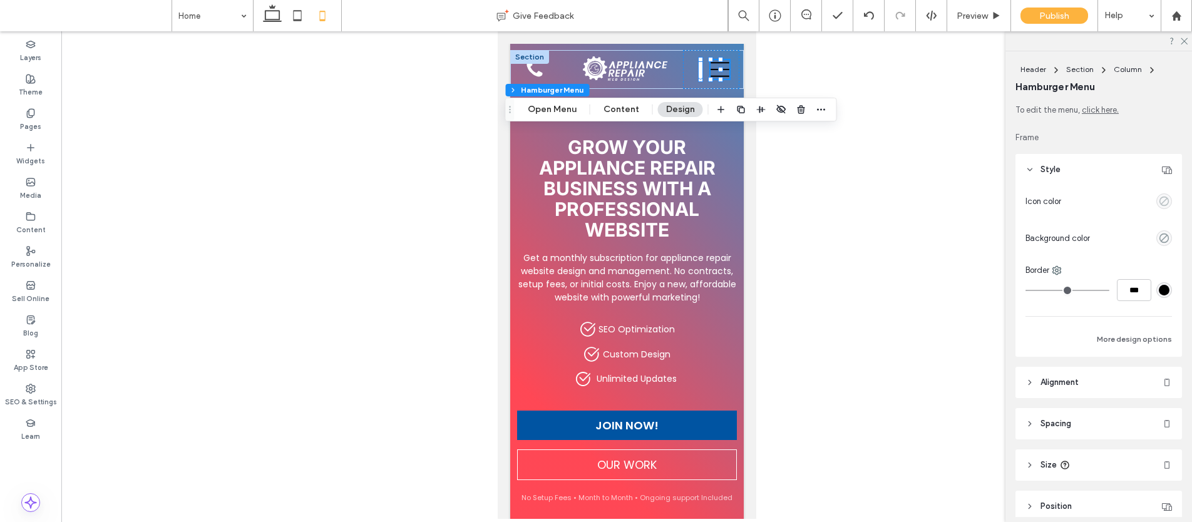
click at [1159, 201] on icon "empty color" at bounding box center [1164, 201] width 11 height 11
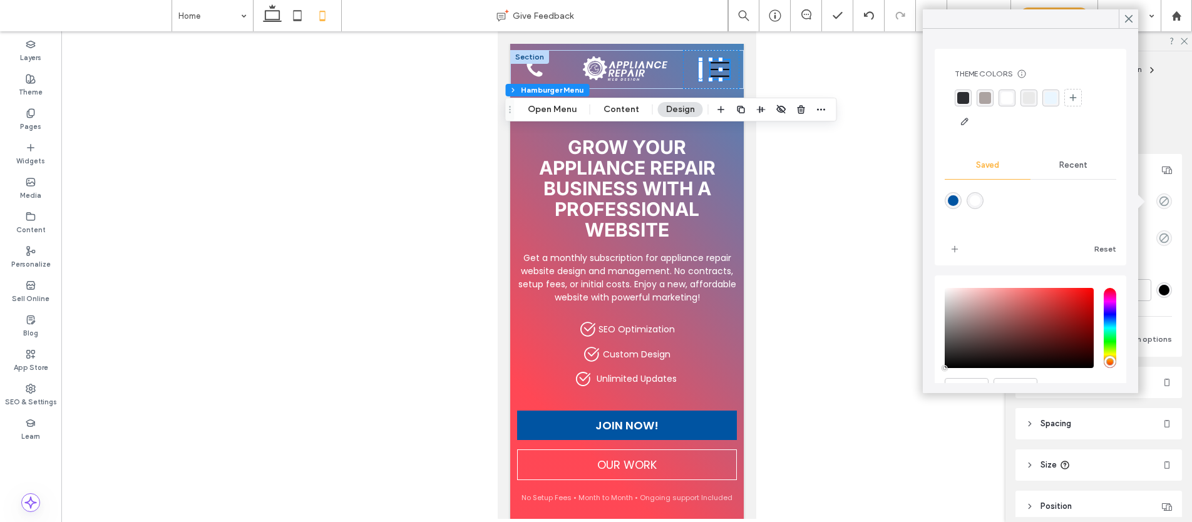
click at [968, 200] on div "rgba(255,255,255,1)" at bounding box center [975, 200] width 17 height 17
type input "*******"
type input "***"
type input "****"
click at [1131, 16] on icon at bounding box center [1128, 18] width 11 height 11
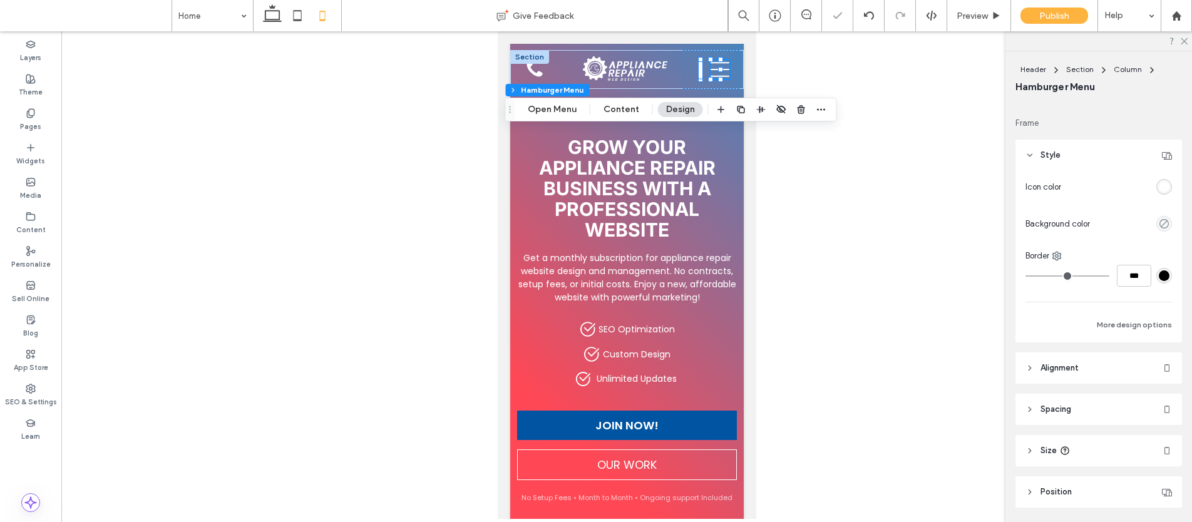
scroll to position [55, 0]
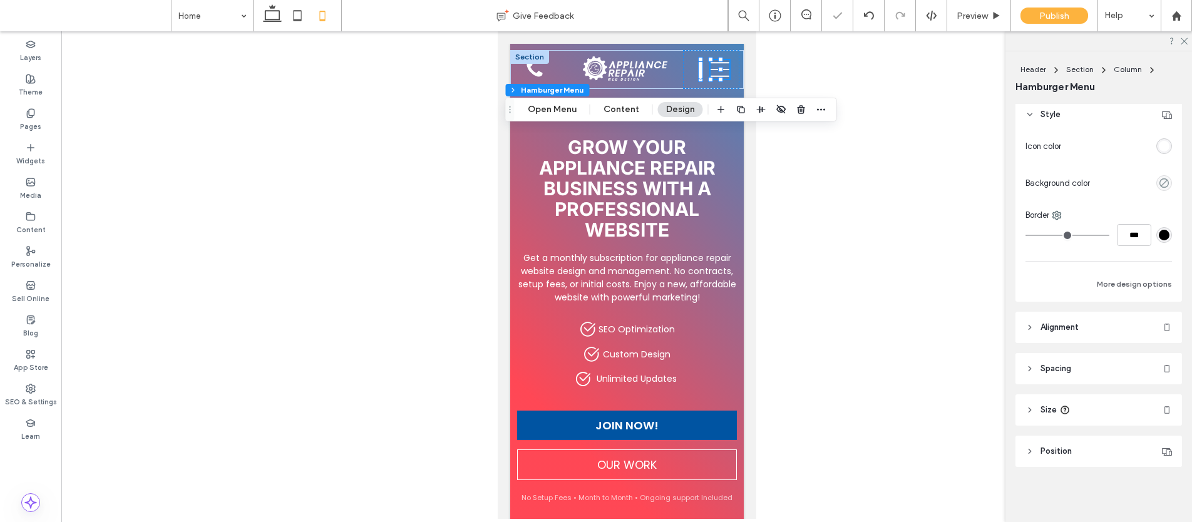
click at [1075, 343] on div "To edit the menu, click here. Frame Style Icon color Background color Border **…" at bounding box center [1102, 310] width 175 height 413
click at [1070, 327] on span "Alignment" at bounding box center [1059, 327] width 38 height 13
click at [1064, 364] on span "Spacing" at bounding box center [1055, 368] width 31 height 13
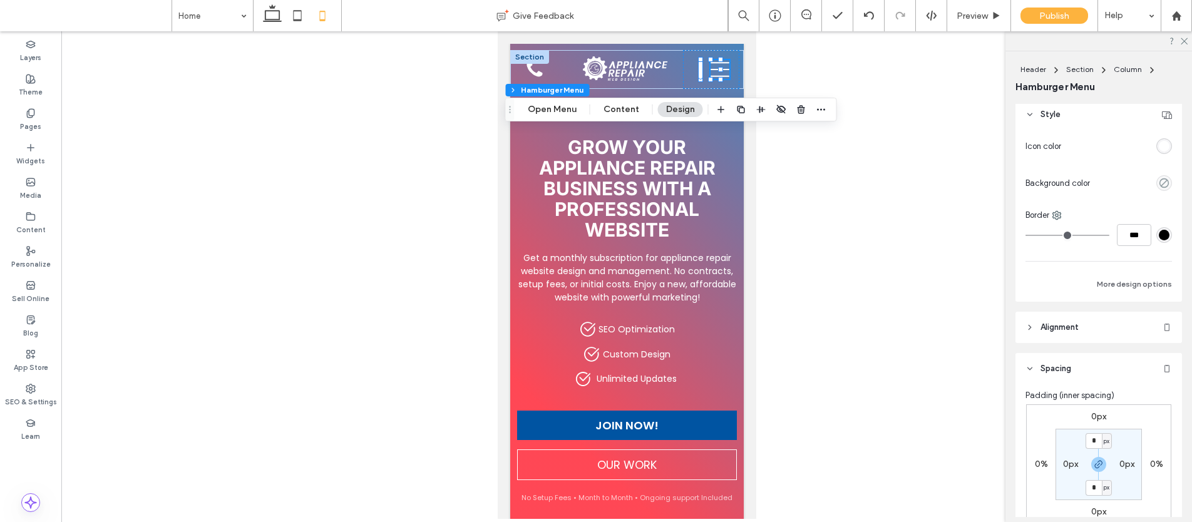
click at [1070, 363] on span "Spacing" at bounding box center [1055, 368] width 31 height 13
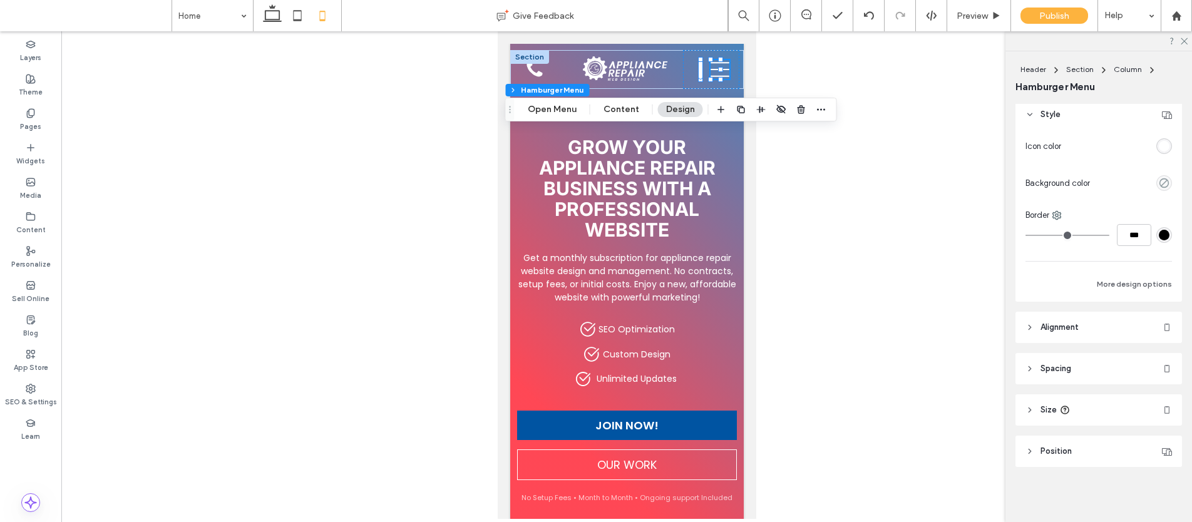
click at [1065, 402] on header "Size" at bounding box center [1098, 409] width 167 height 31
click at [1130, 436] on input "**" at bounding box center [1140, 442] width 25 height 22
type input "**"
click at [1135, 481] on input "**" at bounding box center [1140, 479] width 25 height 22
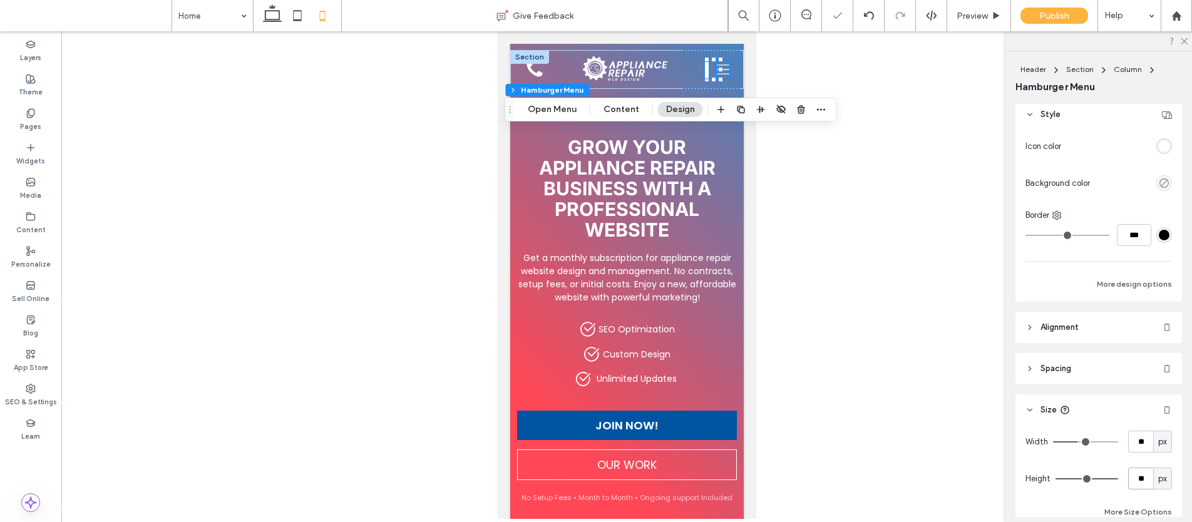
type input "**"
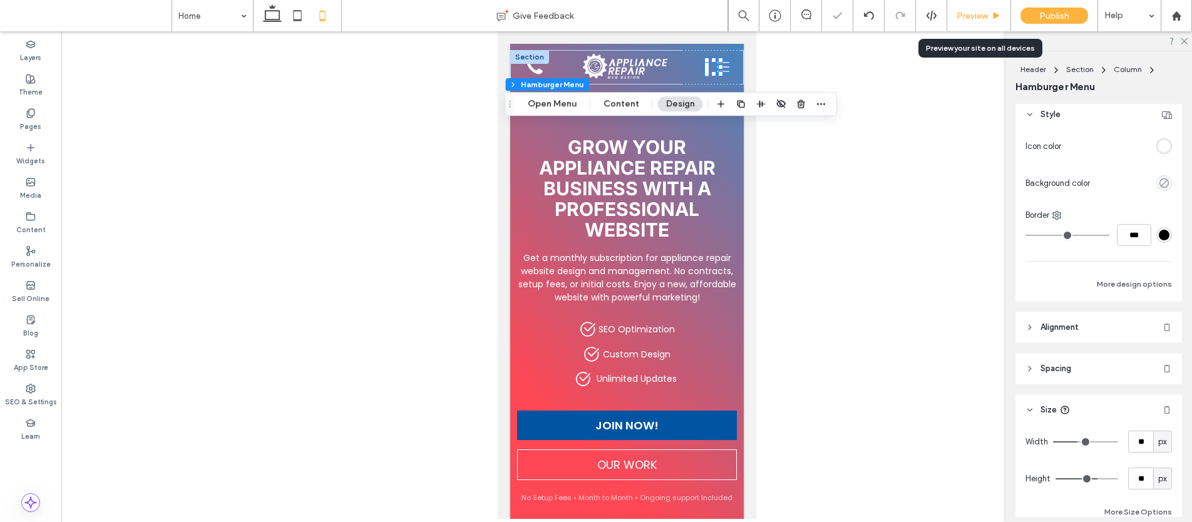
click at [979, 18] on span "Preview" at bounding box center [972, 16] width 31 height 11
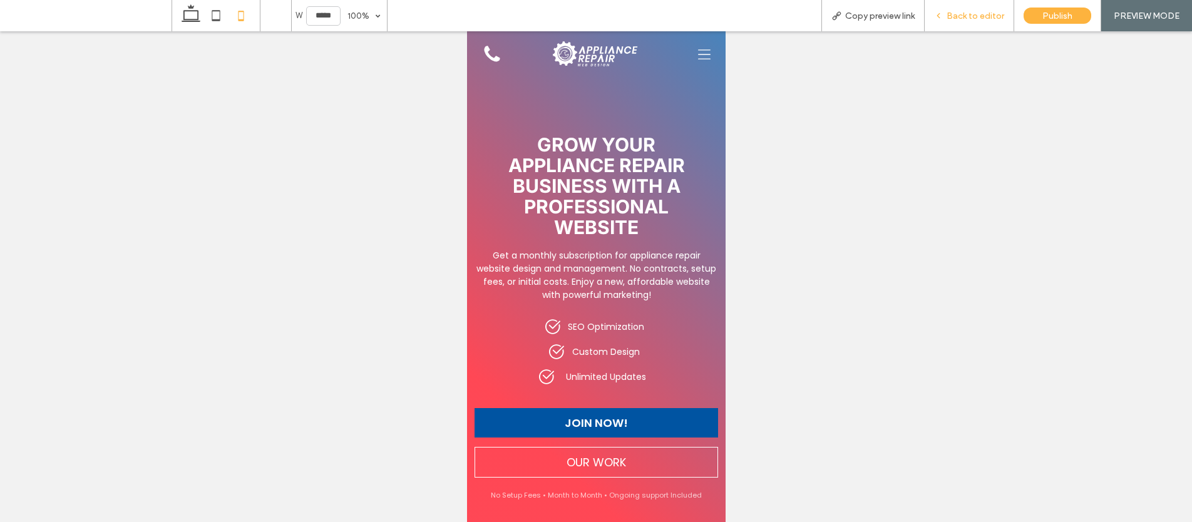
click at [970, 18] on span "Back to editor" at bounding box center [976, 16] width 58 height 11
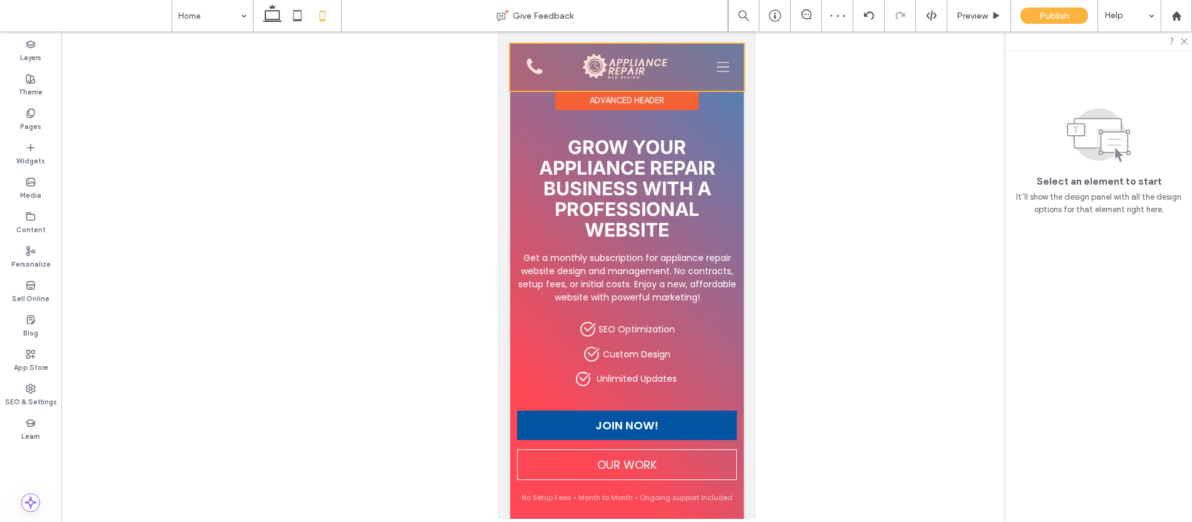
click at [712, 73] on div at bounding box center [627, 67] width 234 height 47
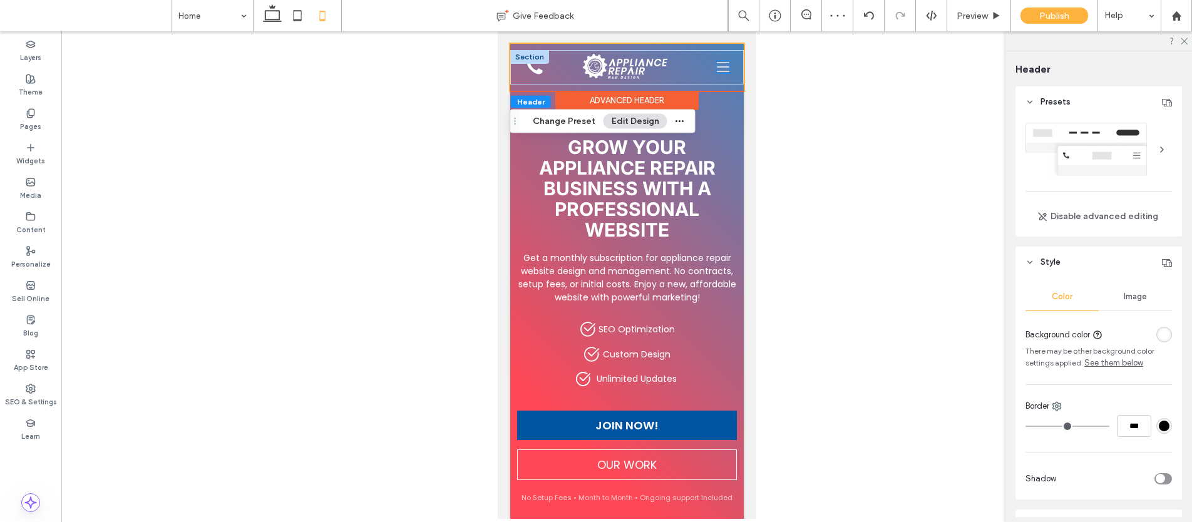
click at [716, 71] on icon at bounding box center [722, 67] width 13 height 13
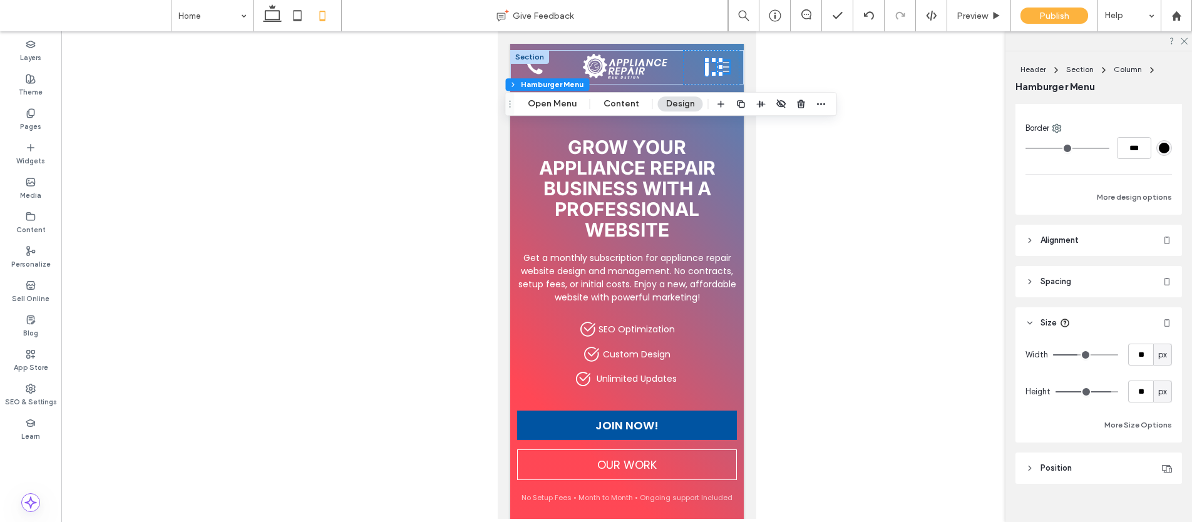
scroll to position [159, 0]
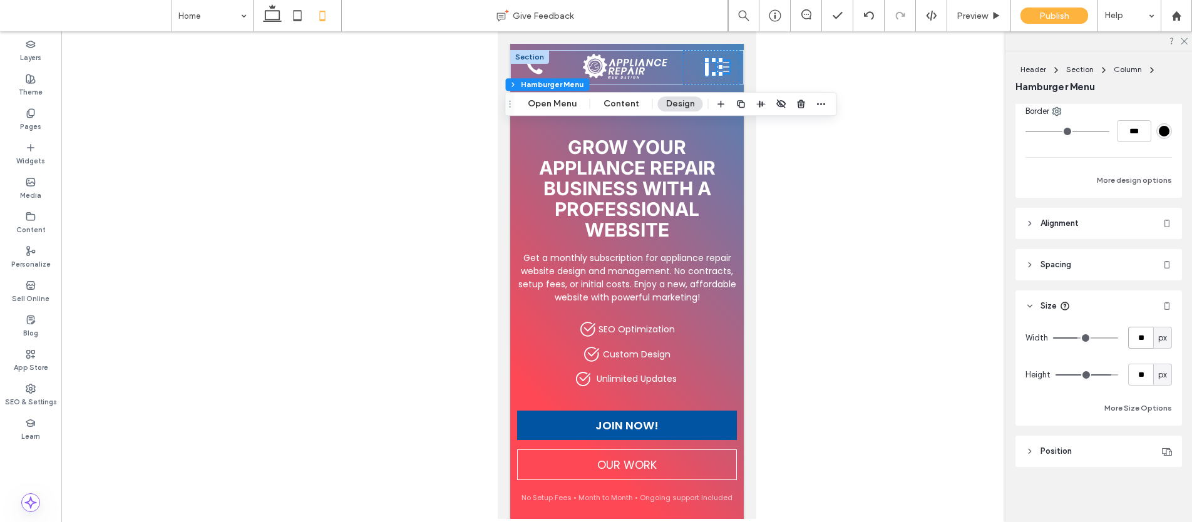
click at [1131, 336] on input "**" at bounding box center [1140, 338] width 25 height 22
type input "**"
click at [1144, 373] on input "**" at bounding box center [1140, 375] width 25 height 22
type input "**"
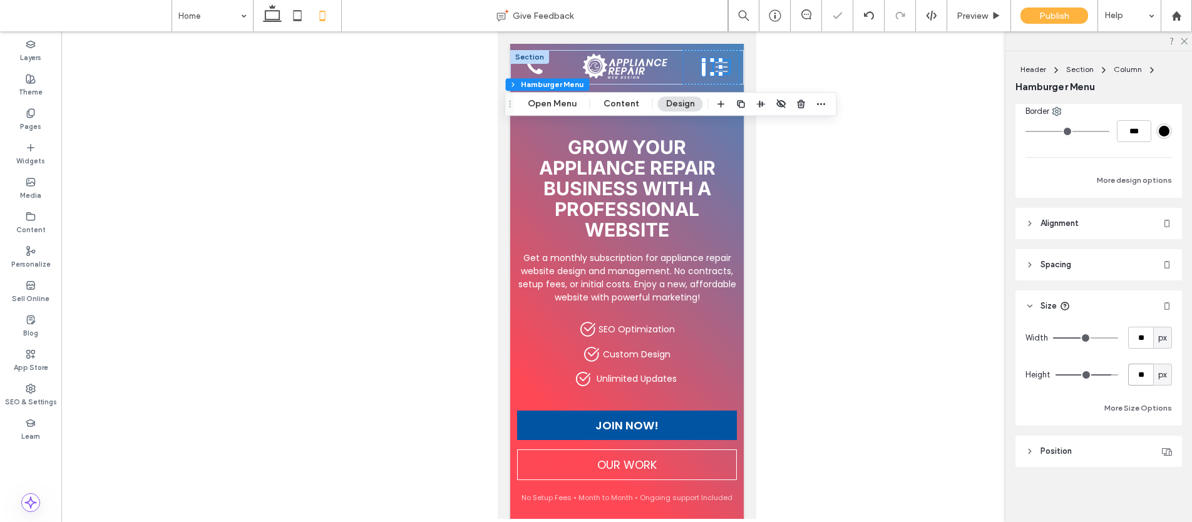
type input "**"
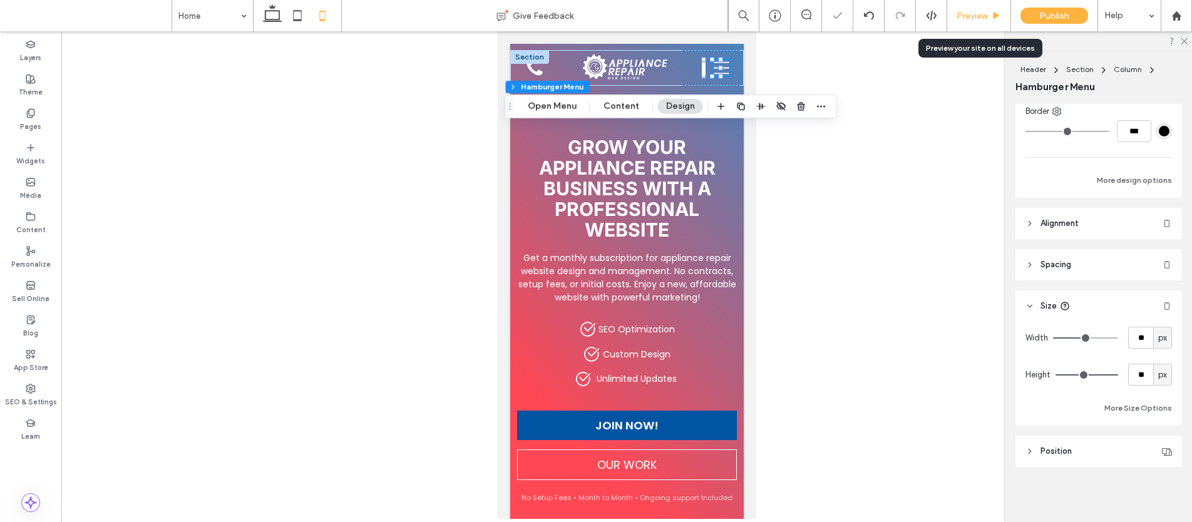
click at [968, 22] on div "Preview" at bounding box center [979, 15] width 64 height 31
click at [997, 9] on div "Preview" at bounding box center [979, 15] width 64 height 31
click at [985, 11] on span "Preview" at bounding box center [972, 16] width 31 height 11
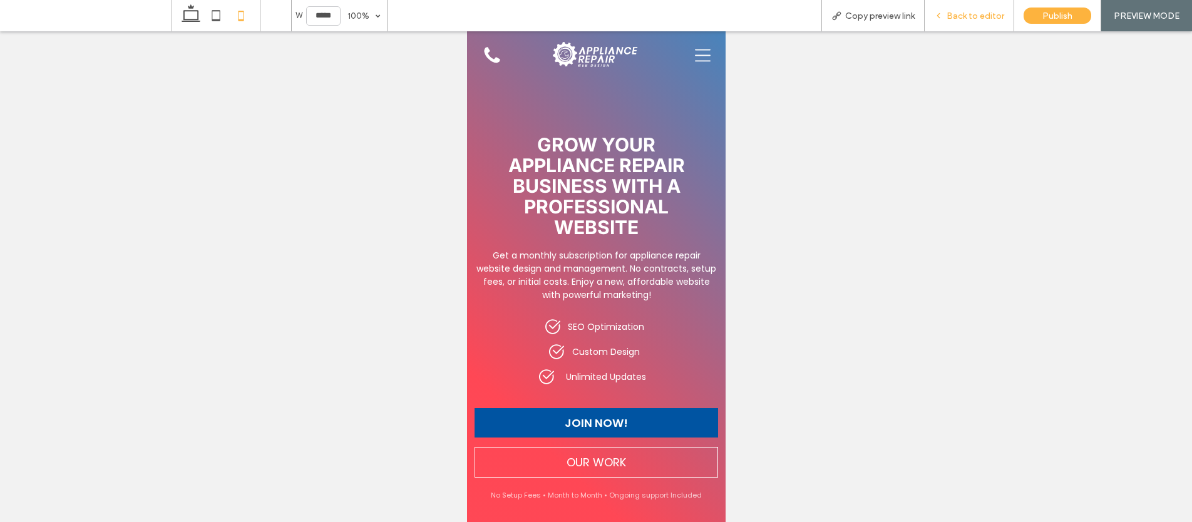
click at [959, 18] on span "Back to editor" at bounding box center [976, 16] width 58 height 11
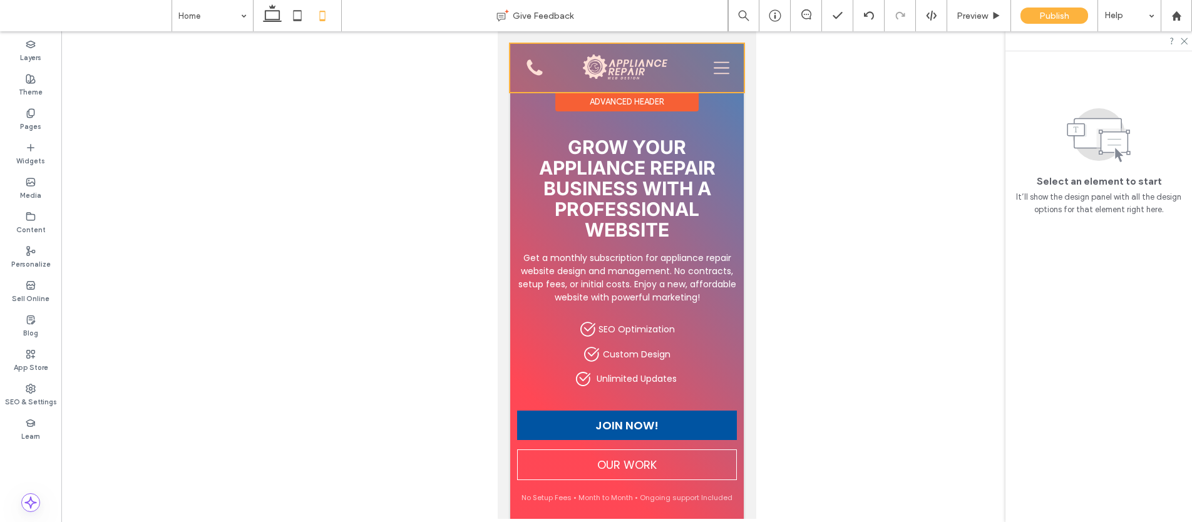
click at [551, 66] on div at bounding box center [627, 68] width 234 height 48
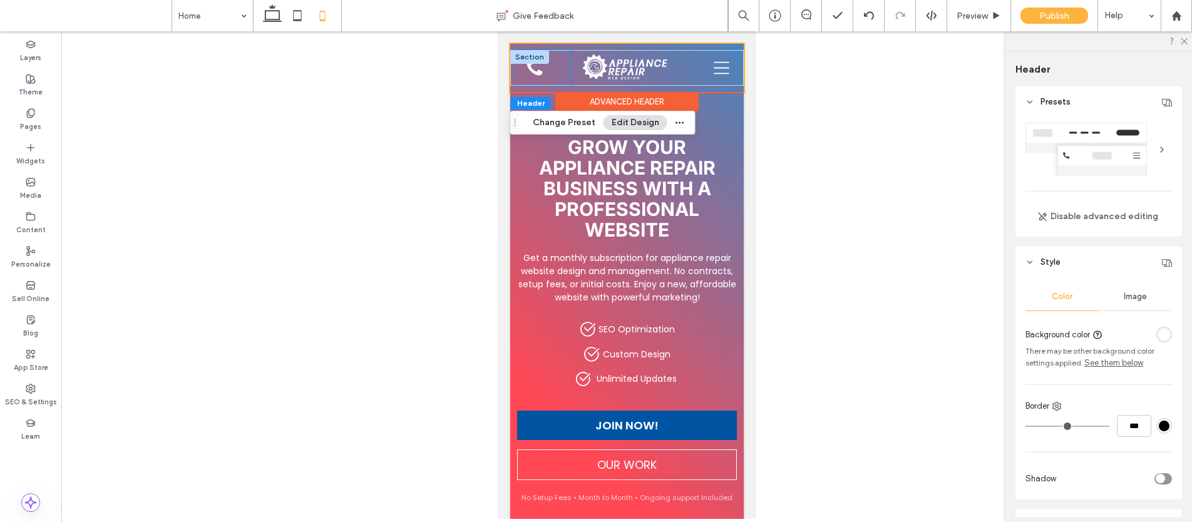
click at [550, 74] on div "JOIN NOW!" at bounding box center [542, 68] width 56 height 36
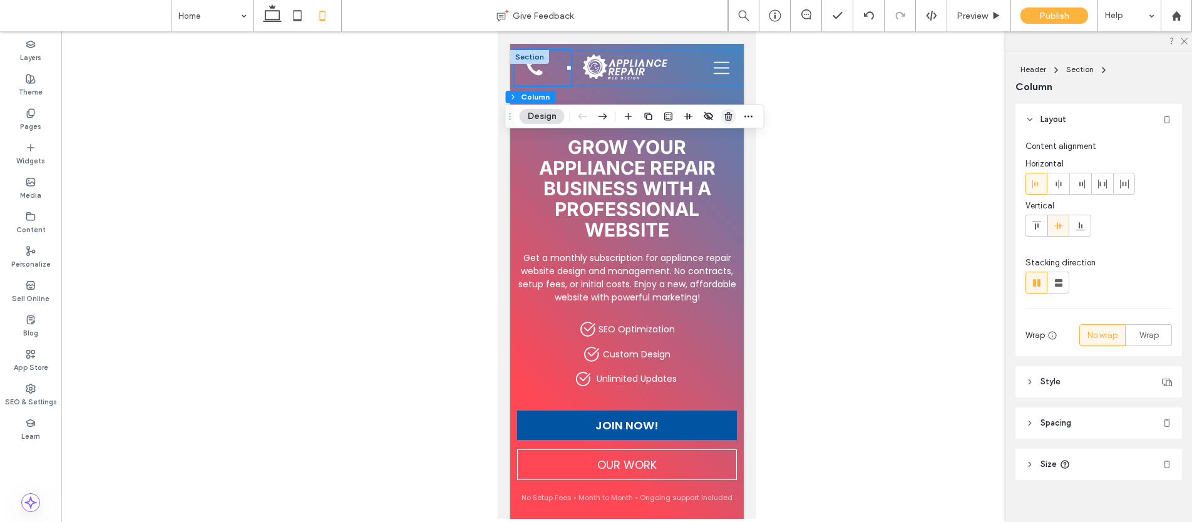
click at [724, 116] on icon "button" at bounding box center [729, 116] width 10 height 10
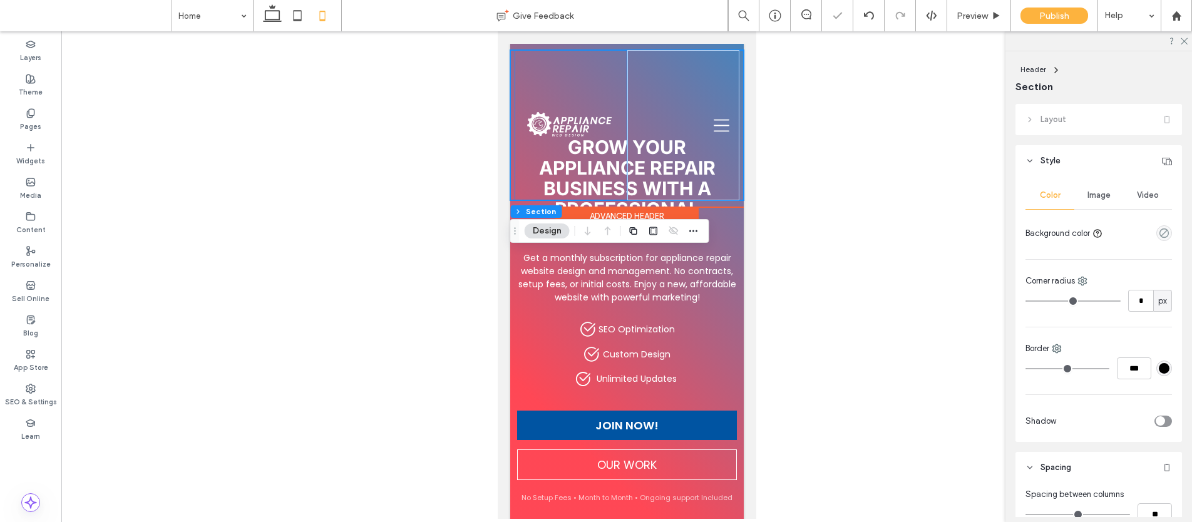
click at [572, 113] on img at bounding box center [570, 125] width 88 height 27
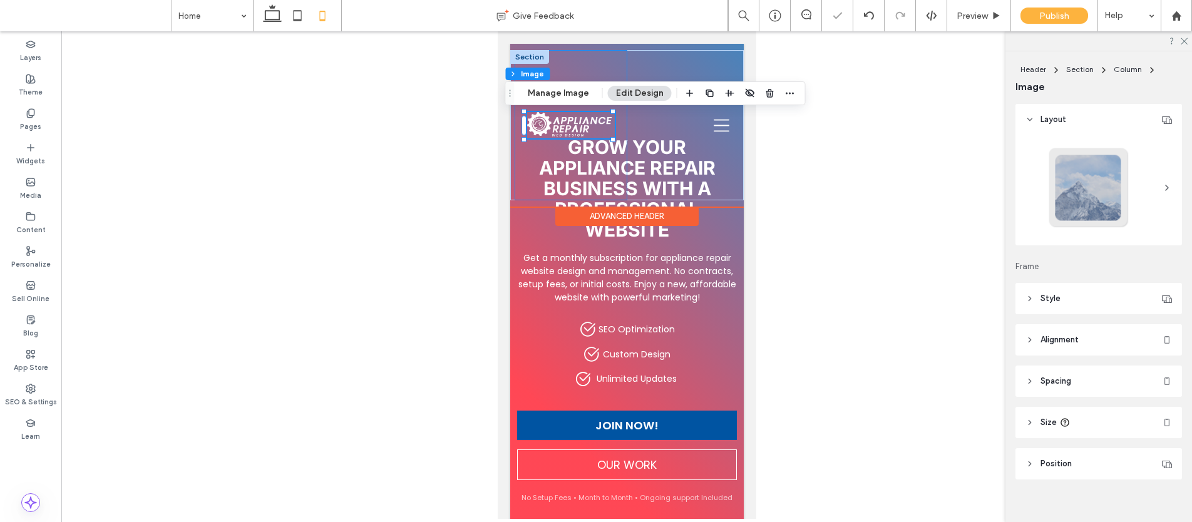
click at [581, 171] on div at bounding box center [570, 125] width 112 height 150
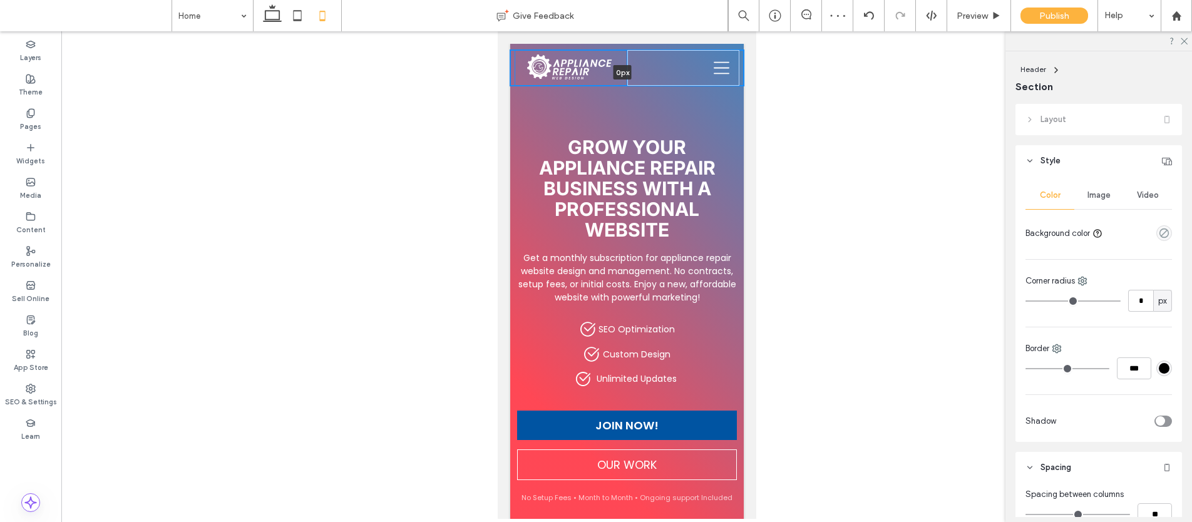
drag, startPoint x: 586, startPoint y: 201, endPoint x: 579, endPoint y: 25, distance: 176.0
type input "*"
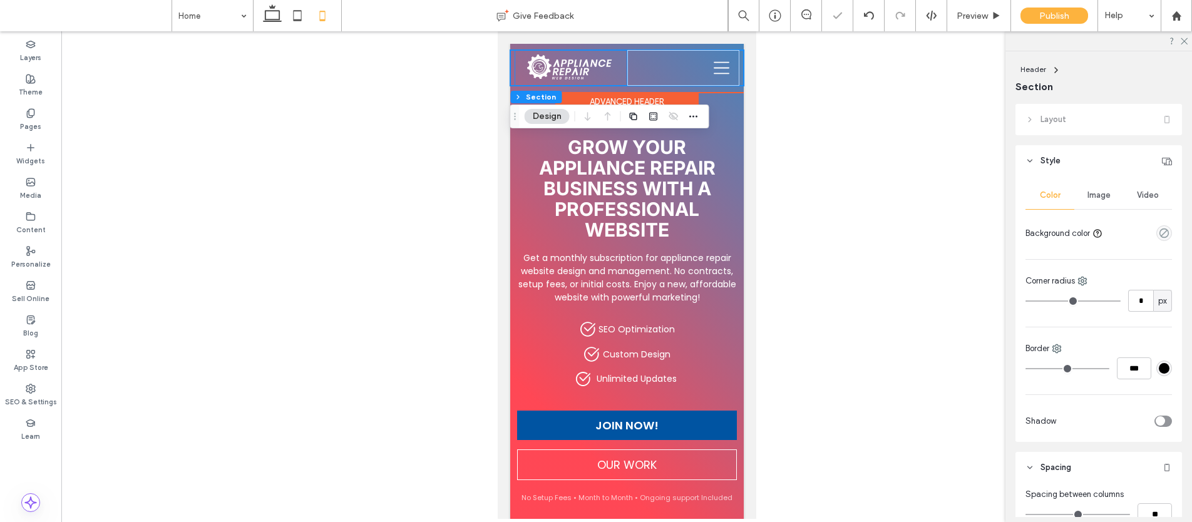
click at [620, 64] on div at bounding box center [570, 68] width 112 height 36
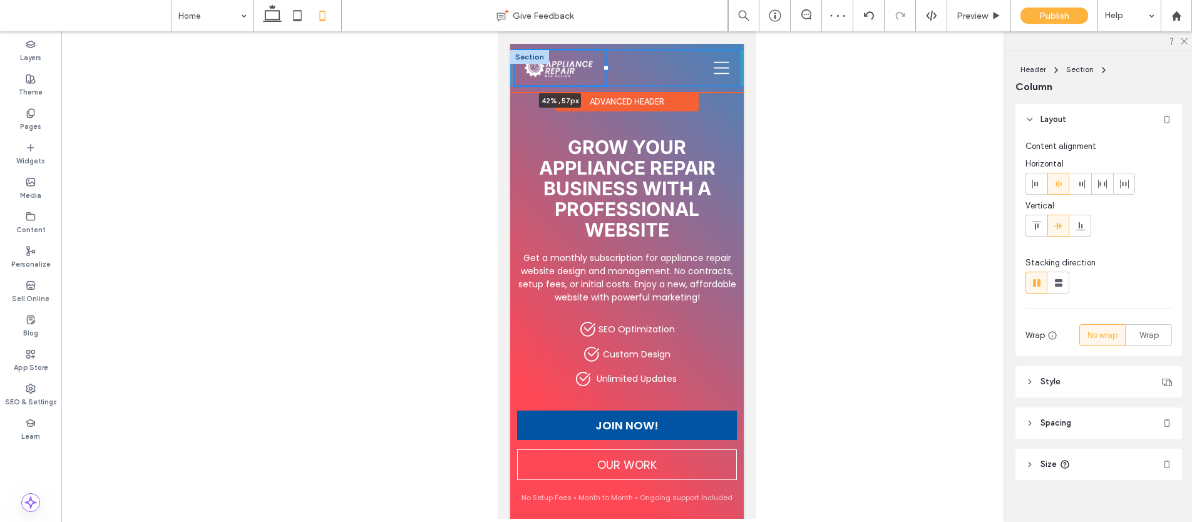
drag, startPoint x: 622, startPoint y: 68, endPoint x: 605, endPoint y: 69, distance: 16.9
click at [605, 69] on div at bounding box center [605, 68] width 5 height 5
type input "**"
type input "*****"
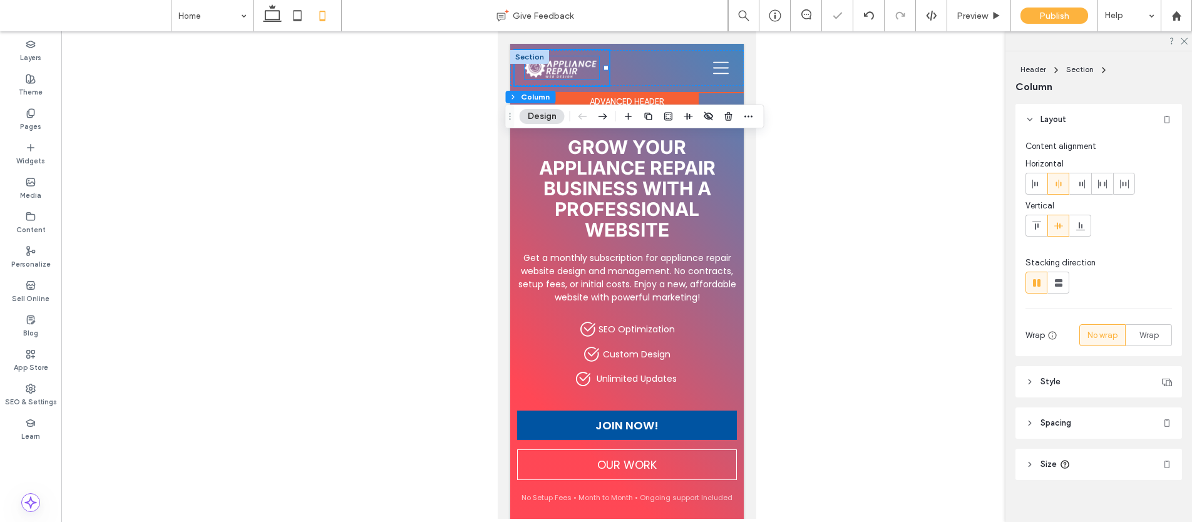
click at [575, 69] on img at bounding box center [561, 67] width 74 height 23
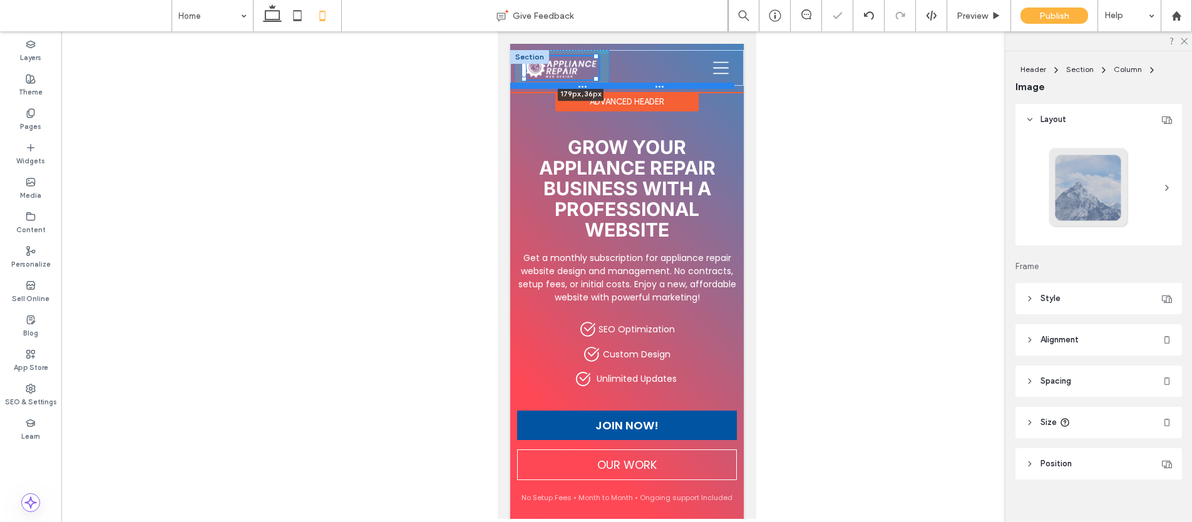
drag, startPoint x: 592, startPoint y: 76, endPoint x: 615, endPoint y: 84, distance: 24.6
click at [615, 84] on div "179px , 36px Home Services About Contact 0px Section" at bounding box center [627, 68] width 234 height 36
type input "***"
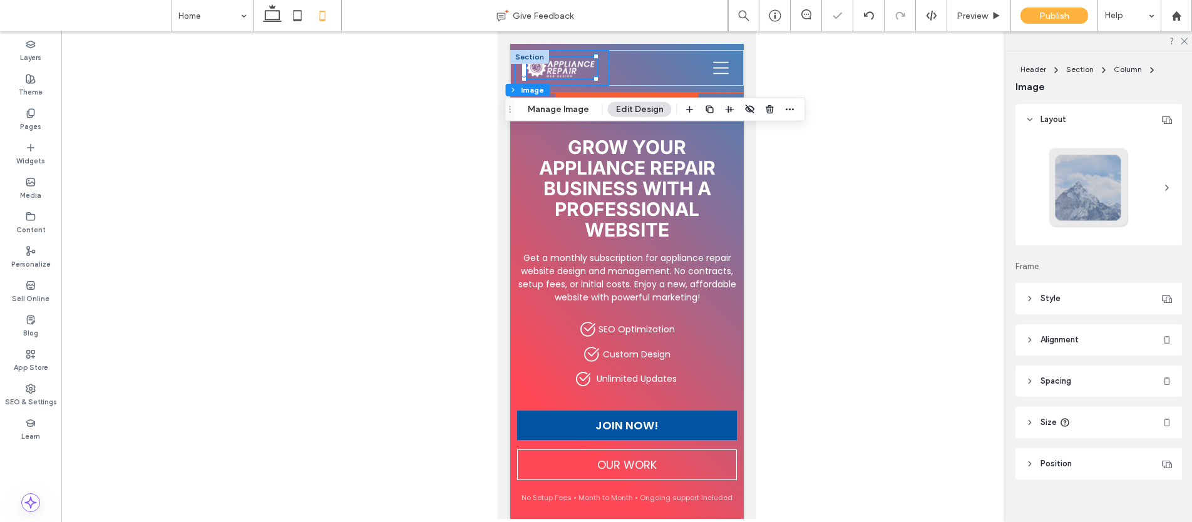
click at [596, 69] on div "179px , 36px" at bounding box center [561, 68] width 95 height 36
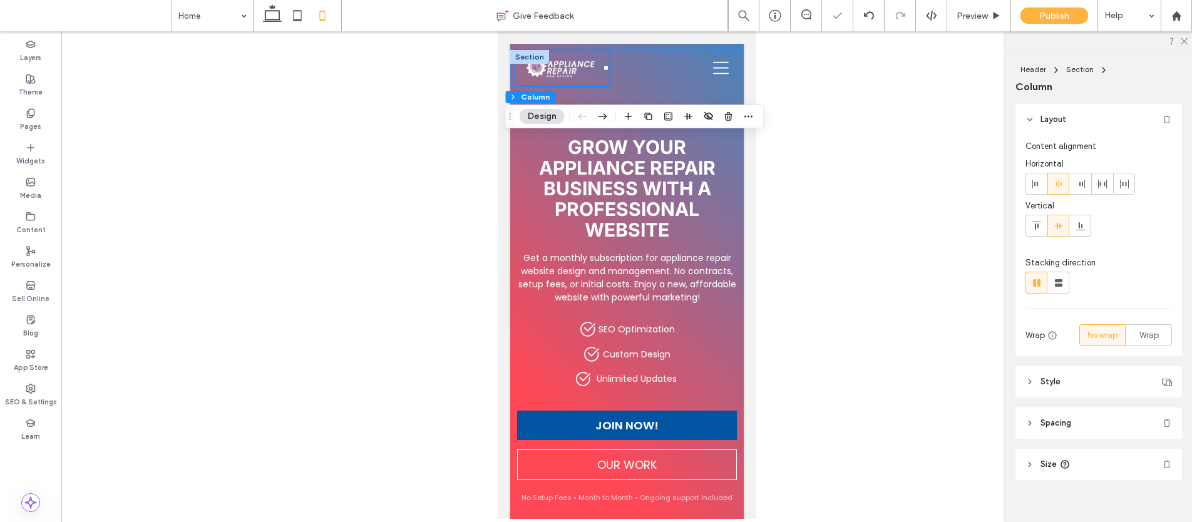
click at [1059, 413] on header "Spacing" at bounding box center [1098, 423] width 167 height 31
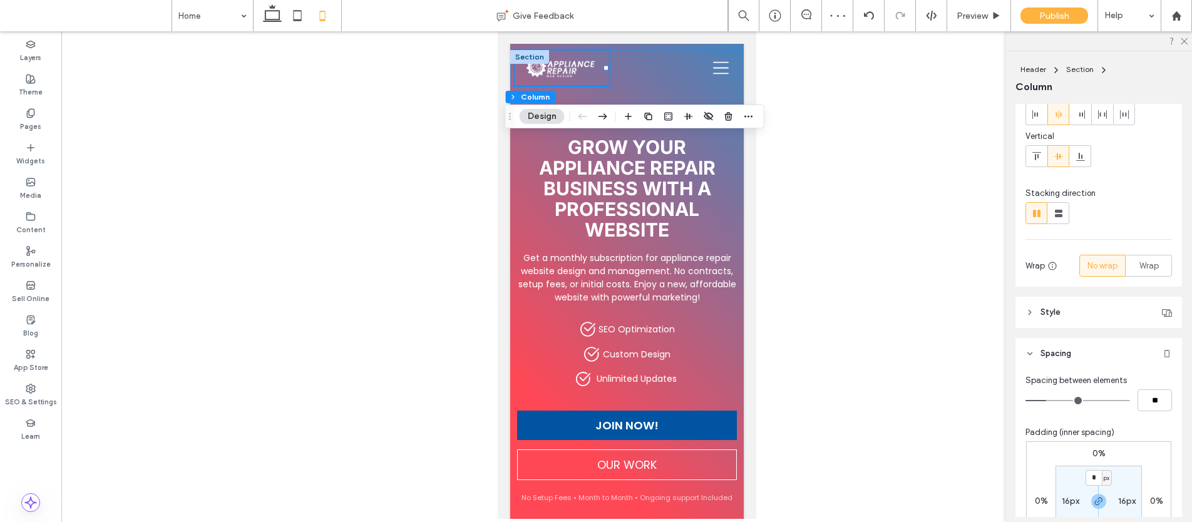
scroll to position [242, 0]
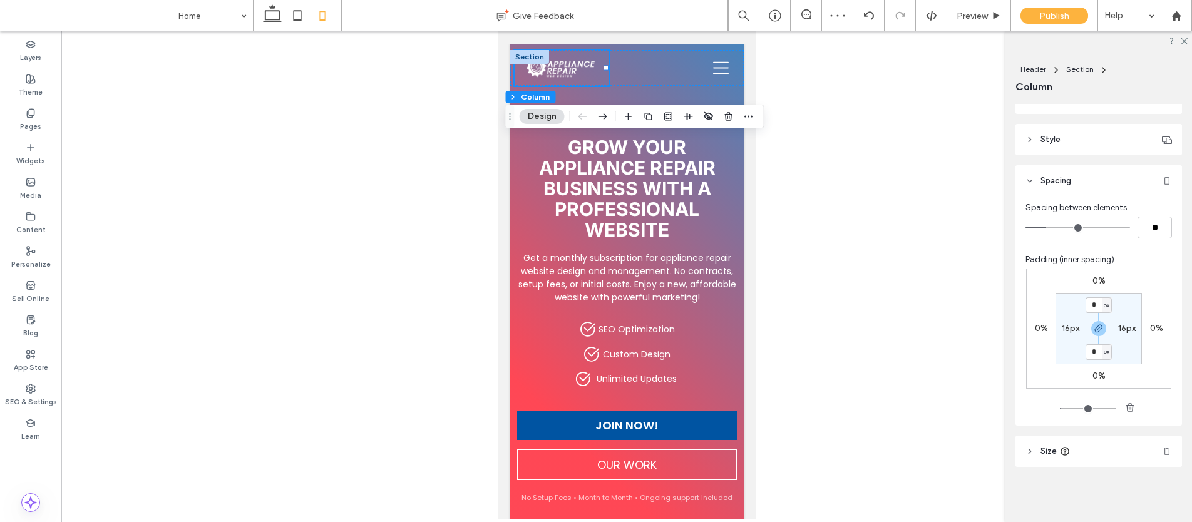
click at [1064, 328] on label "16px" at bounding box center [1071, 328] width 18 height 11
type input "**"
type input "*"
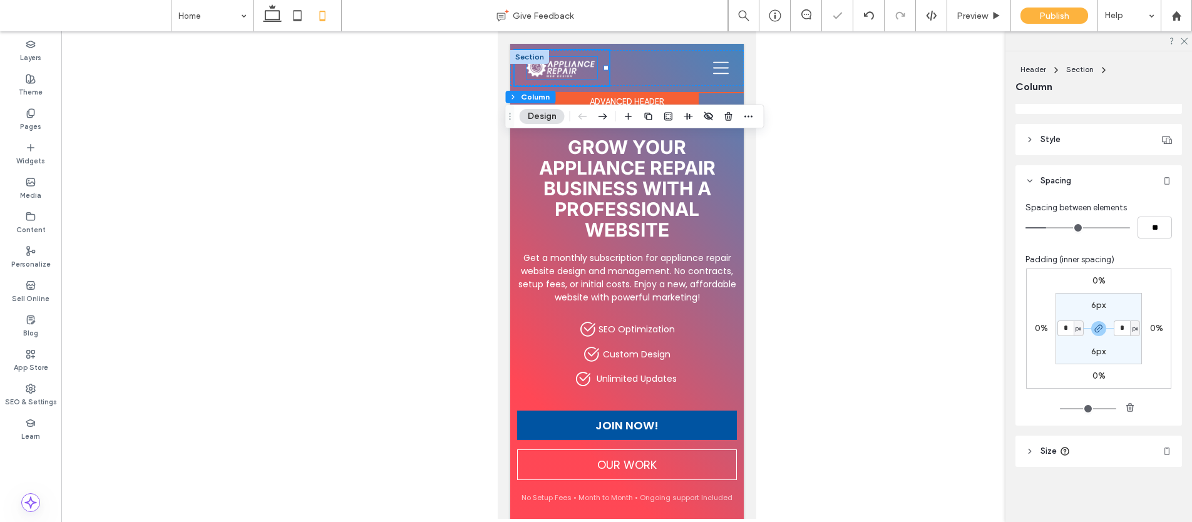
click at [578, 71] on img at bounding box center [561, 67] width 71 height 21
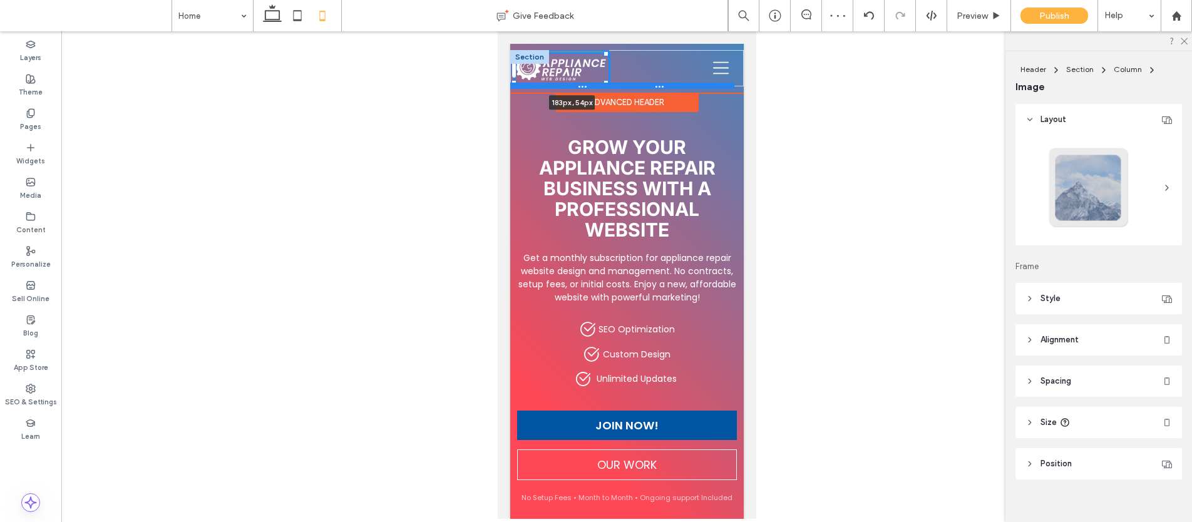
drag, startPoint x: 593, startPoint y: 78, endPoint x: 617, endPoint y: 87, distance: 25.0
click at [617, 86] on div "183px , 54px Home Services About Contact Section" at bounding box center [627, 68] width 234 height 36
type input "***"
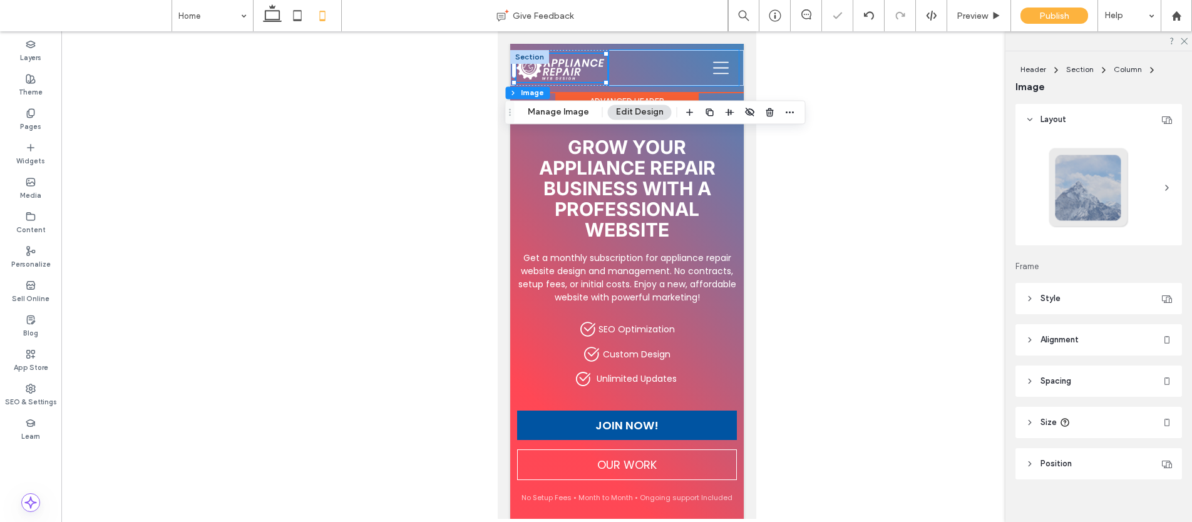
click at [635, 68] on div at bounding box center [673, 68] width 130 height 36
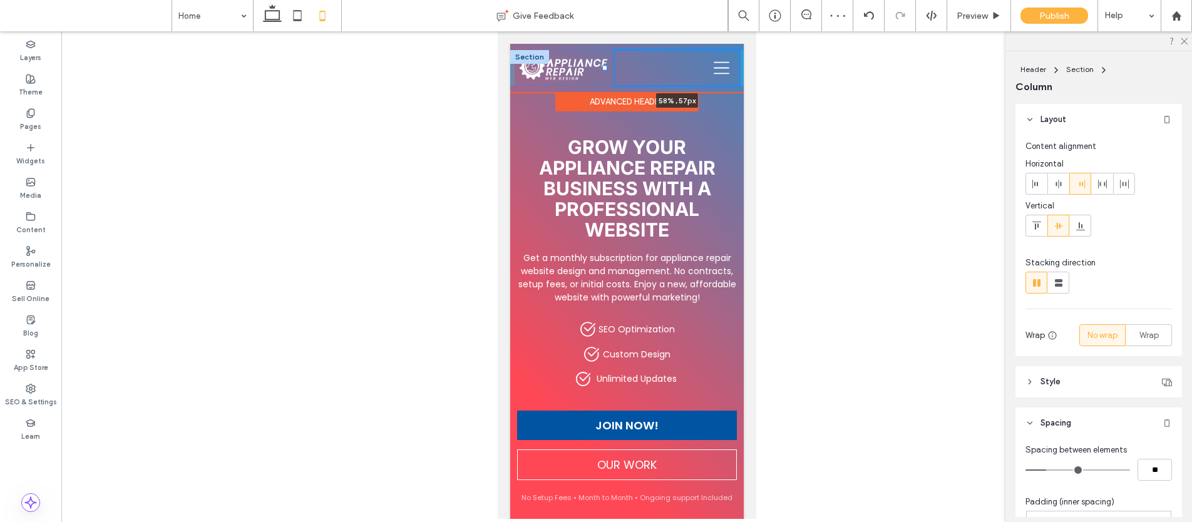
click at [605, 68] on div at bounding box center [604, 68] width 5 height 5
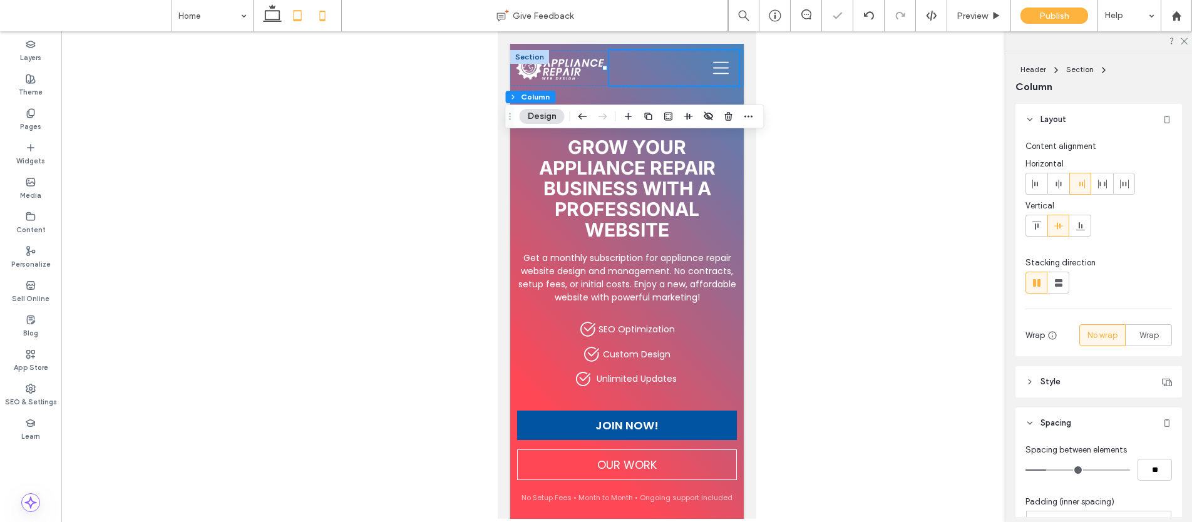
click at [287, 17] on icon at bounding box center [297, 15] width 25 height 25
type input "**"
type input "***"
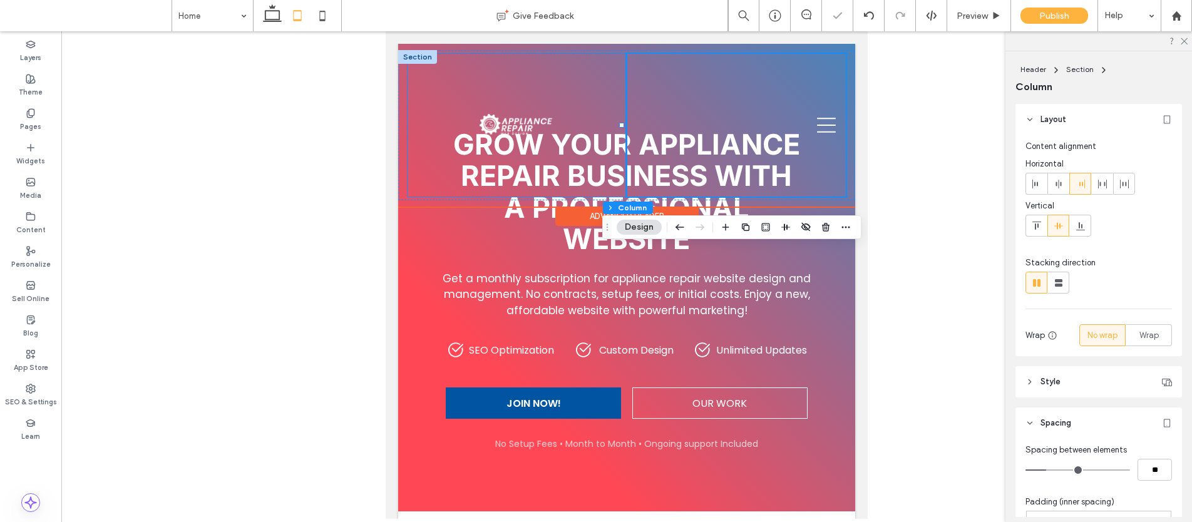
click at [521, 170] on div at bounding box center [517, 125] width 219 height 143
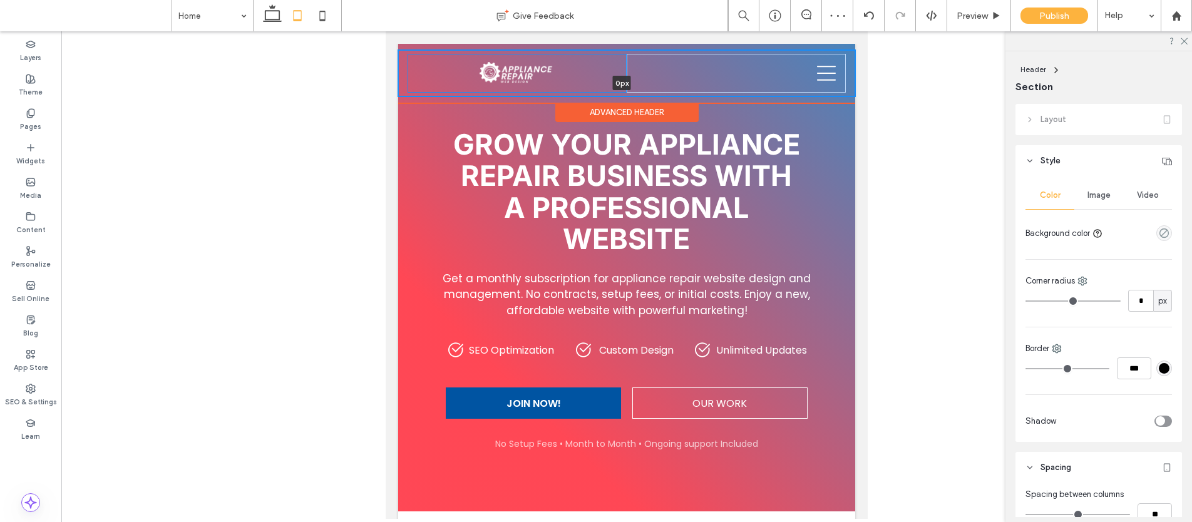
drag, startPoint x: 522, startPoint y: 197, endPoint x: 524, endPoint y: 44, distance: 152.8
click at [524, 44] on div "Home Services About Contact 0px Section Advanced Header" at bounding box center [626, 73] width 457 height 59
type input "*"
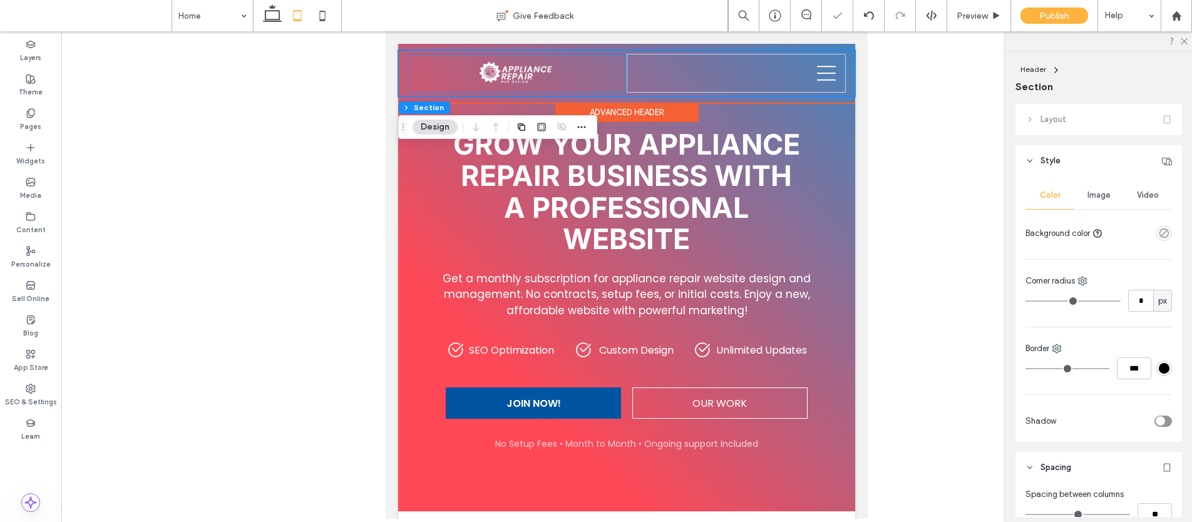
click at [429, 68] on div at bounding box center [517, 73] width 219 height 39
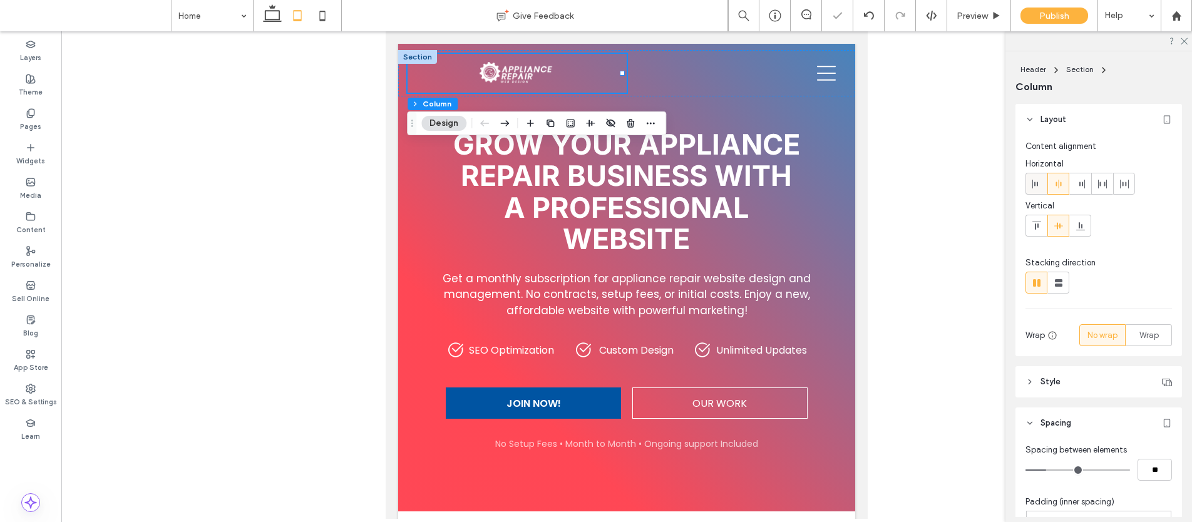
click at [1029, 178] on div at bounding box center [1036, 183] width 21 height 21
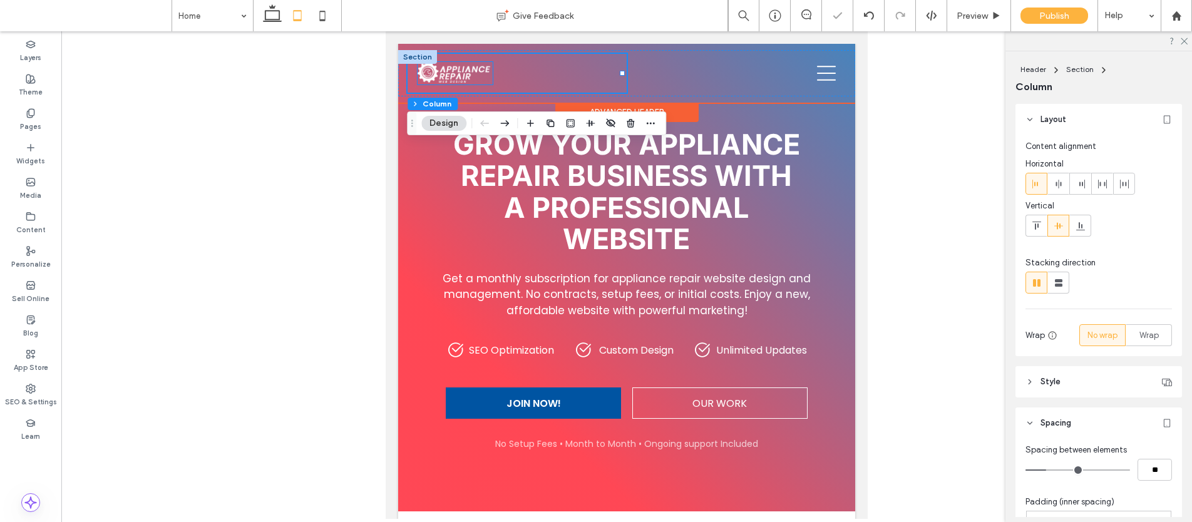
click at [487, 73] on img at bounding box center [455, 73] width 75 height 23
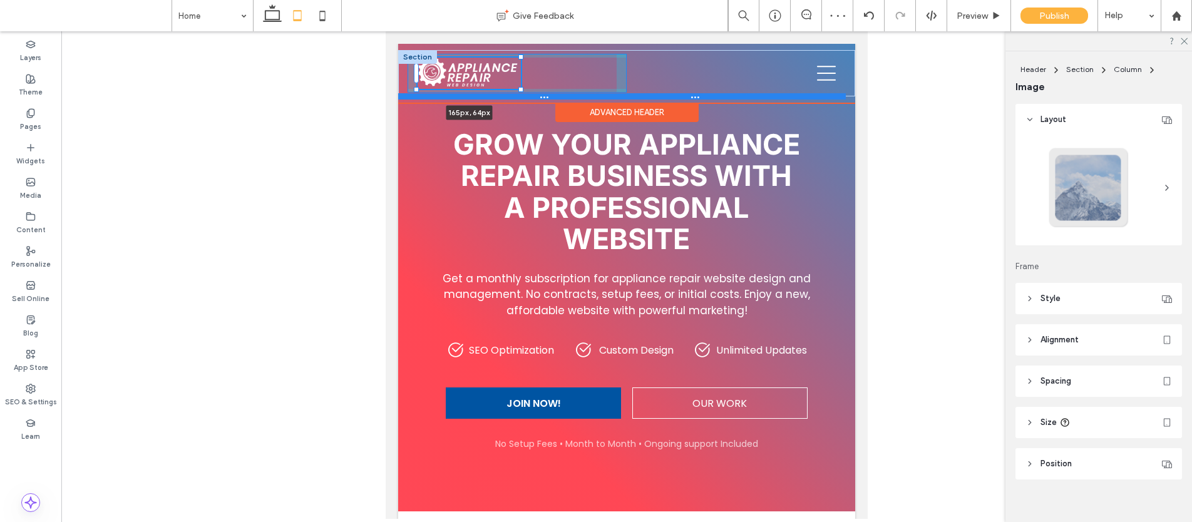
drag, startPoint x: 490, startPoint y: 85, endPoint x: 519, endPoint y: 98, distance: 31.4
click at [519, 96] on div "165px , 64px Home Services About Contact Section" at bounding box center [626, 73] width 457 height 46
type input "***"
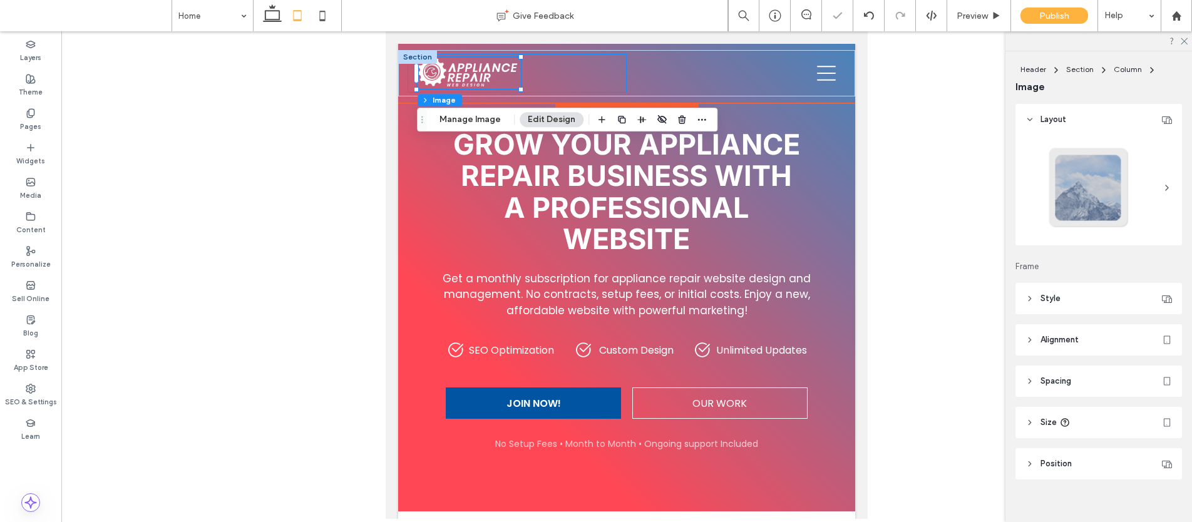
click at [553, 72] on div "165px , 64px" at bounding box center [517, 73] width 219 height 39
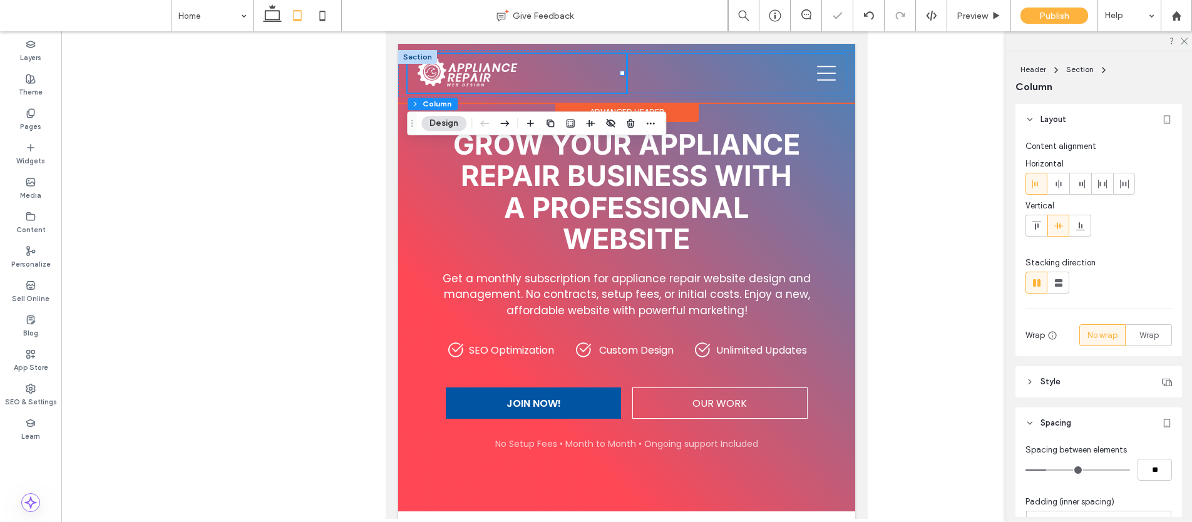
click at [671, 74] on div at bounding box center [736, 73] width 219 height 39
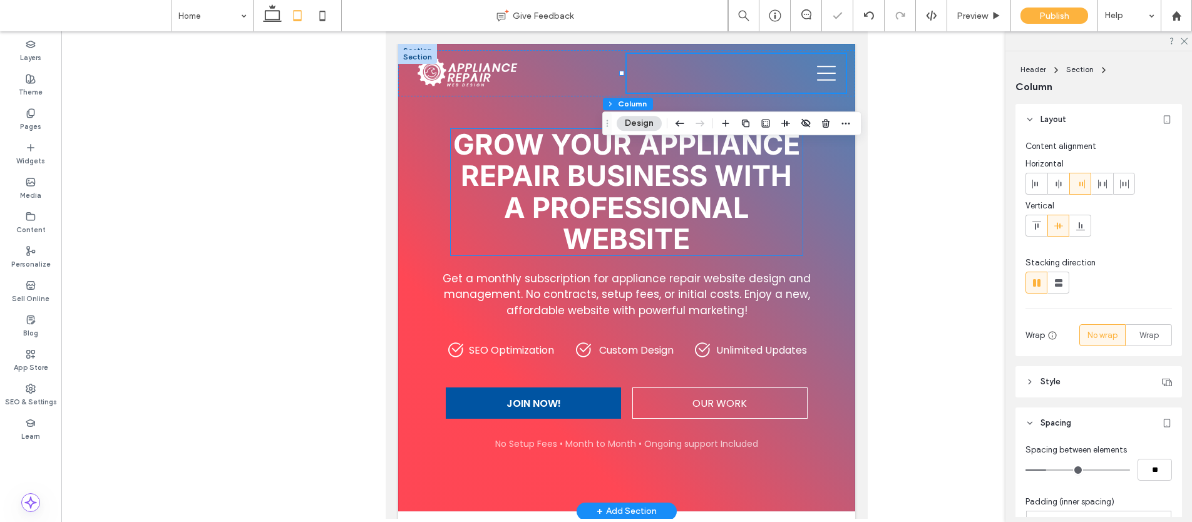
click at [546, 192] on span "Grow Your Appliance Repair Business With A Professional Website" at bounding box center [626, 192] width 347 height 130
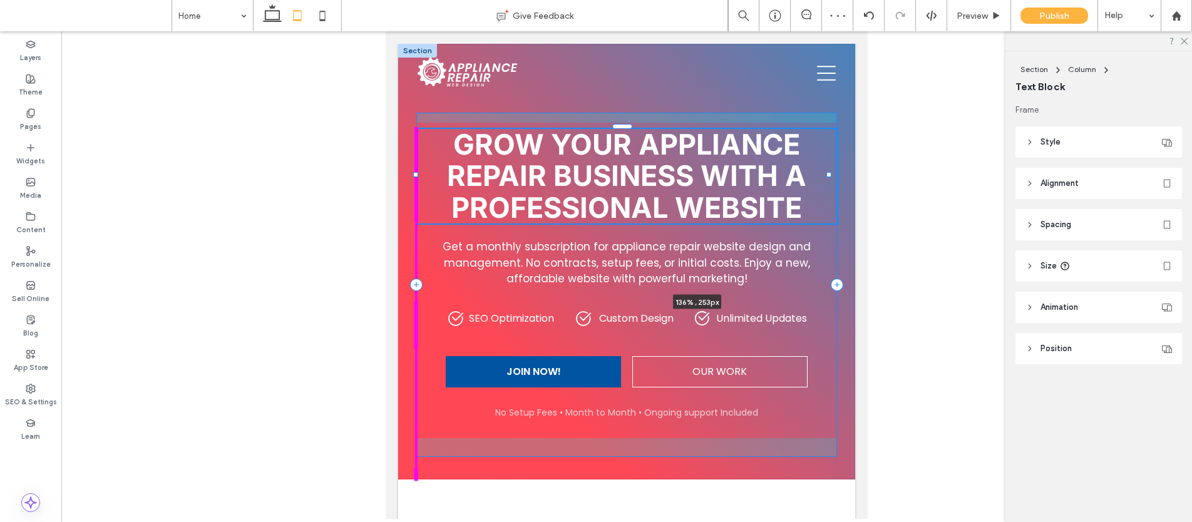
drag, startPoint x: 443, startPoint y: 205, endPoint x: 725, endPoint y: 205, distance: 282.3
type input "***"
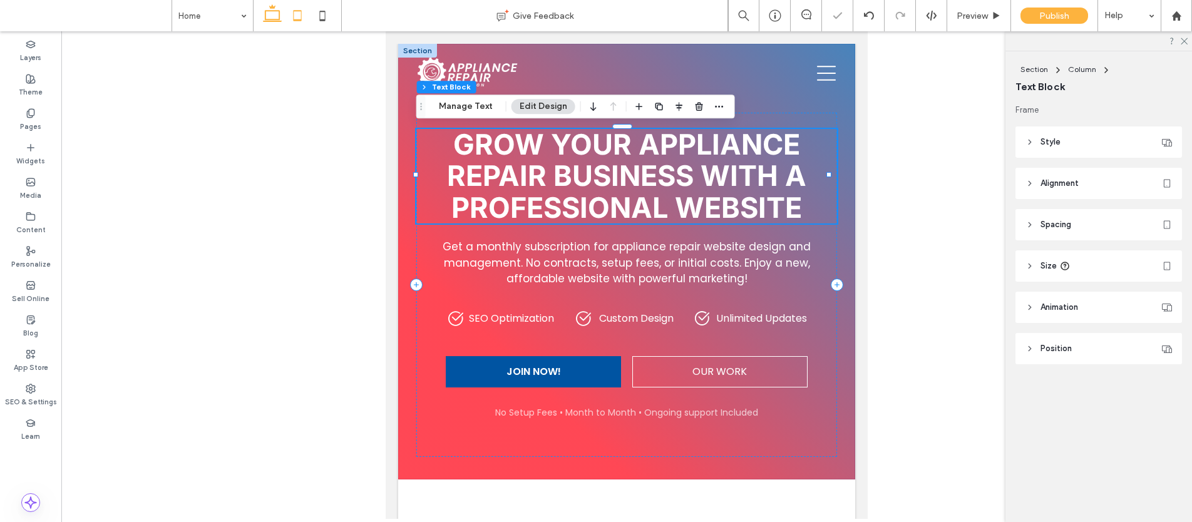
click at [281, 16] on icon at bounding box center [272, 15] width 25 height 25
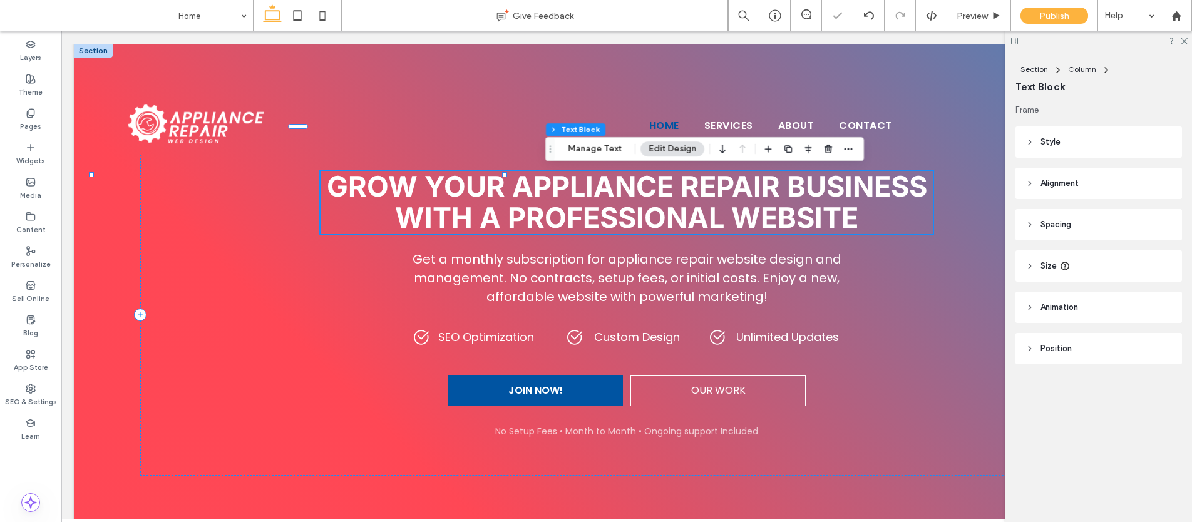
type input "***"
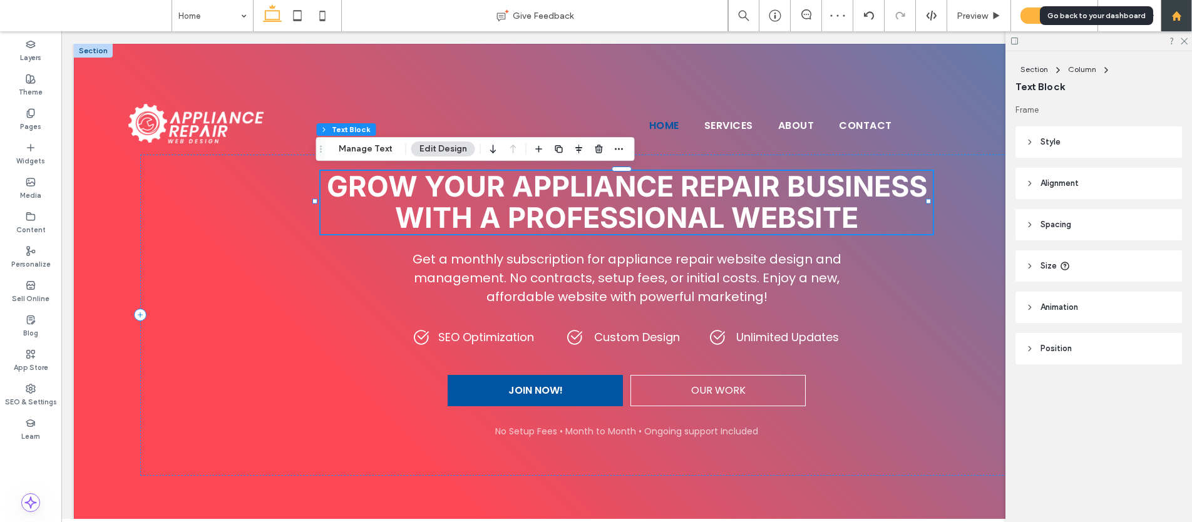
click at [1176, 21] on div at bounding box center [1176, 15] width 31 height 31
